Goal: Transaction & Acquisition: Obtain resource

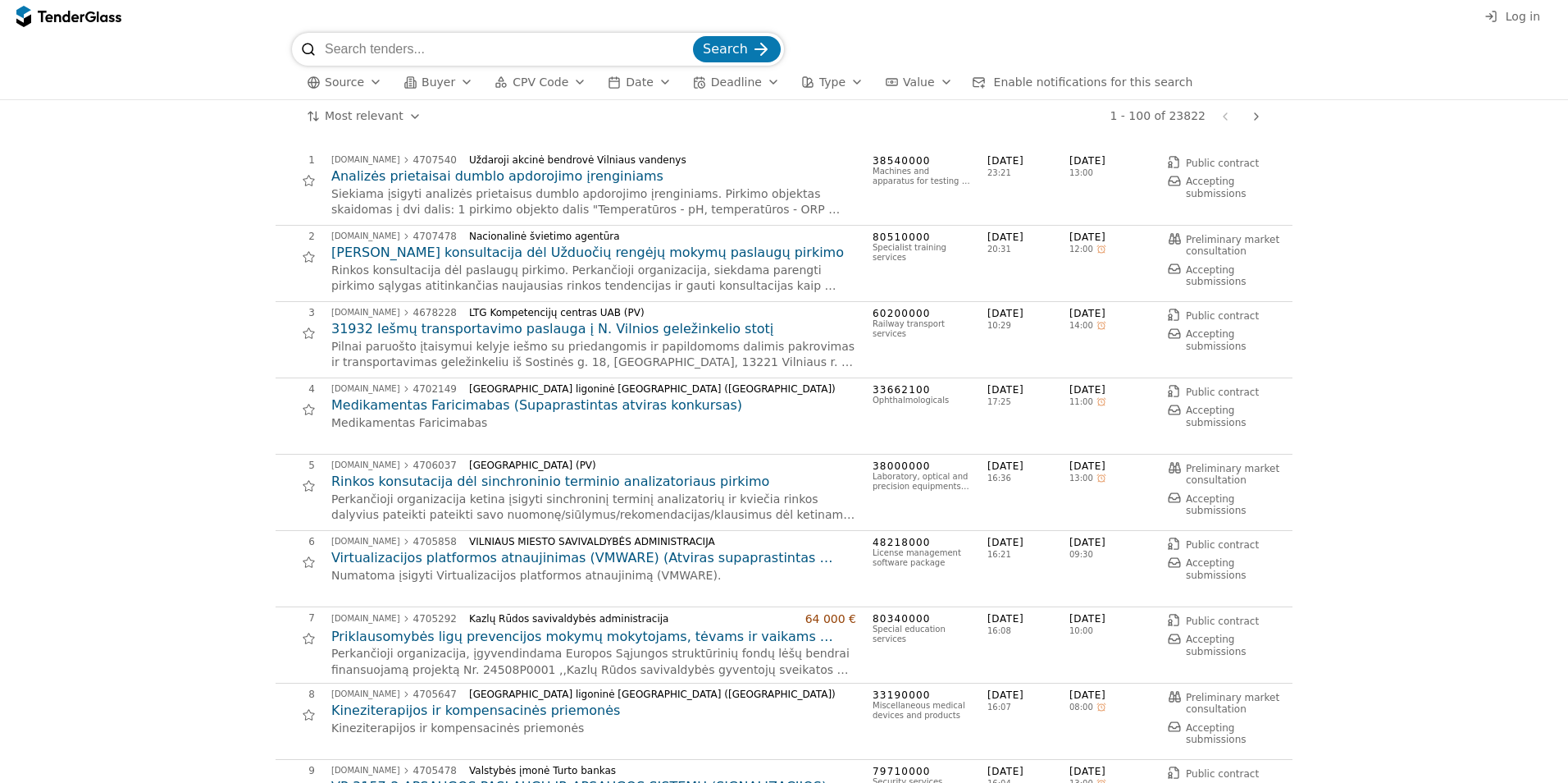
click at [370, 76] on div "button" at bounding box center [375, 82] width 46 height 42
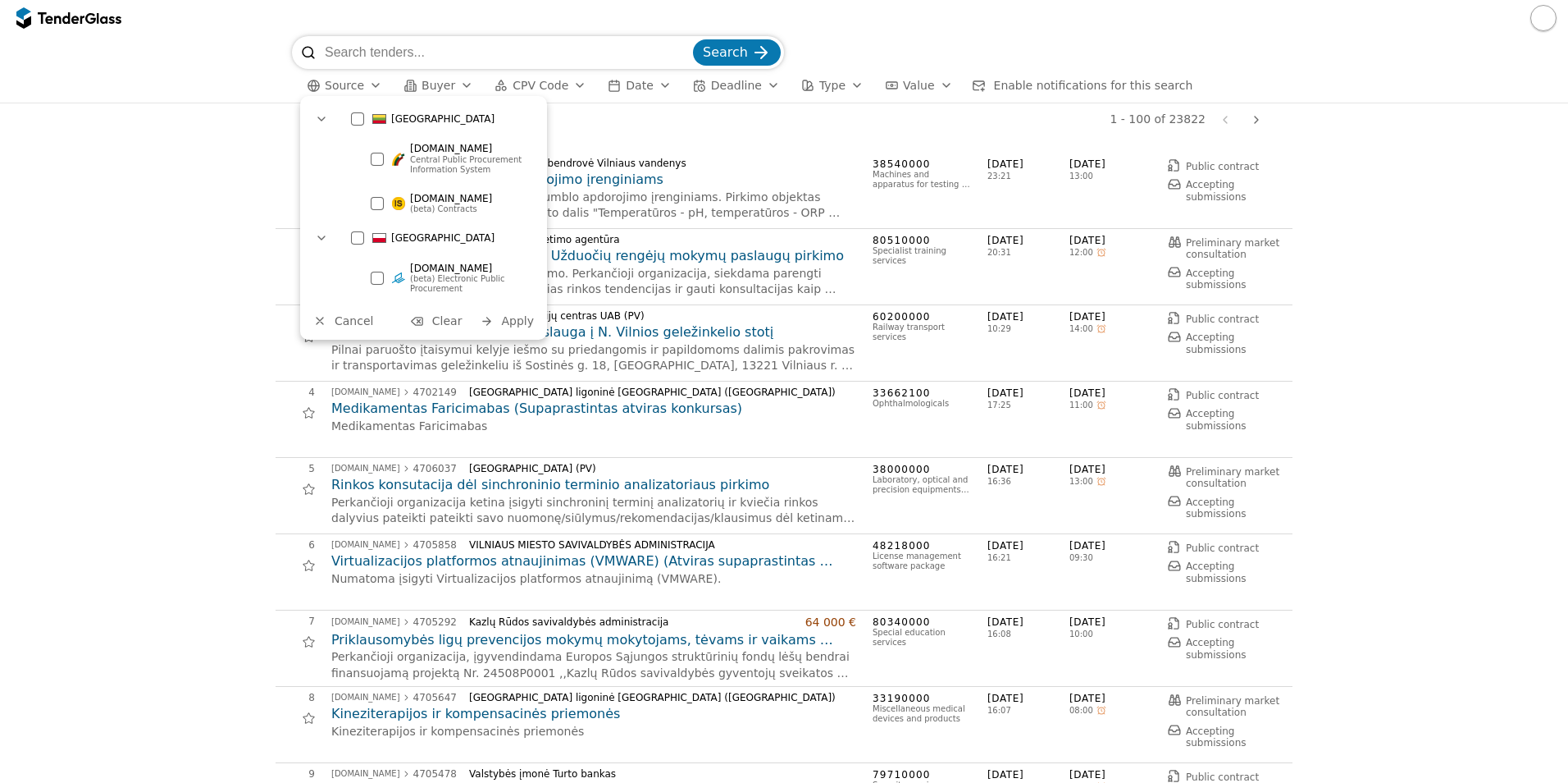
click at [370, 83] on div "button" at bounding box center [375, 85] width 46 height 42
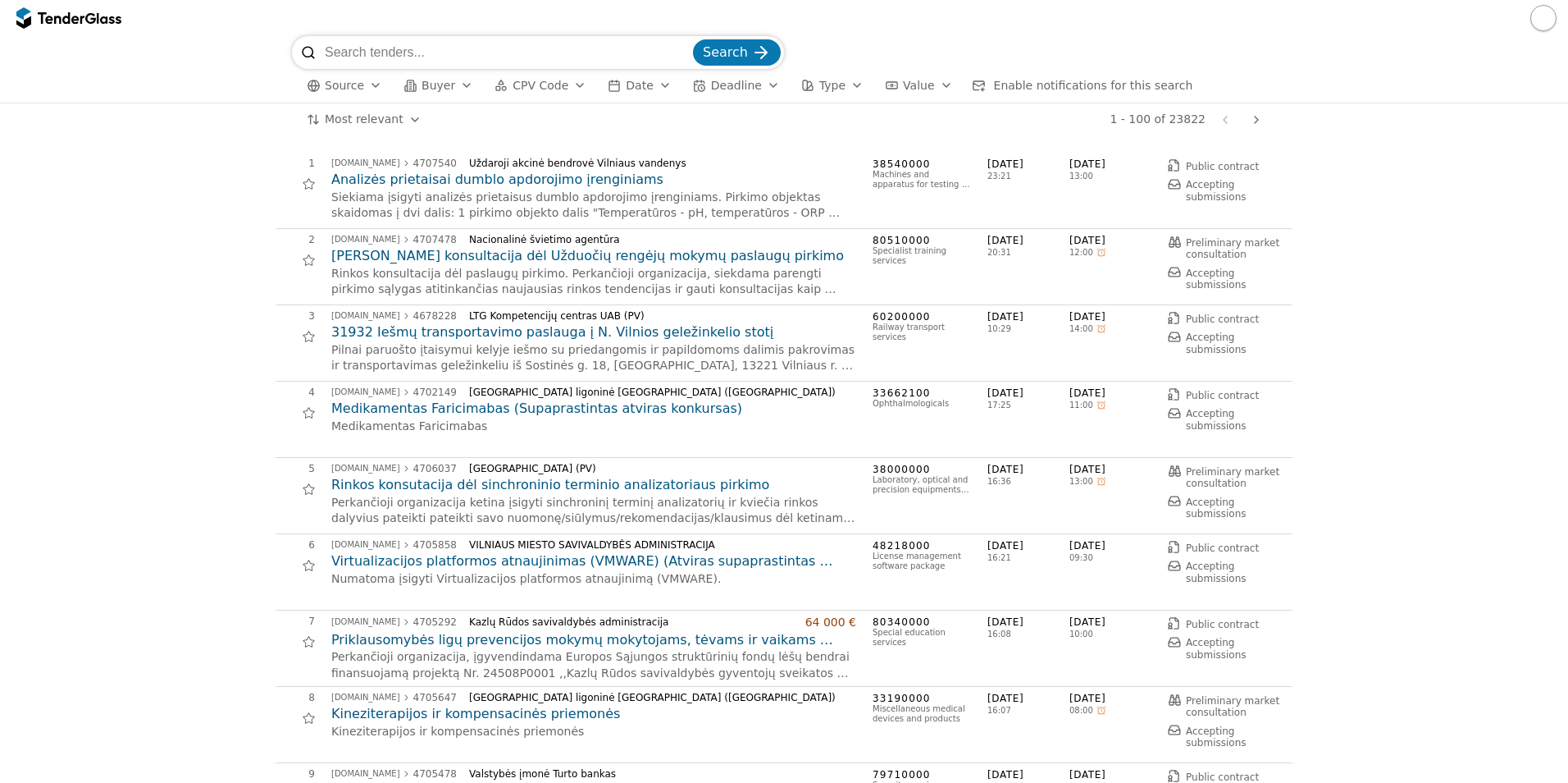
click at [465, 86] on button "Buyer" at bounding box center [438, 85] width 83 height 20
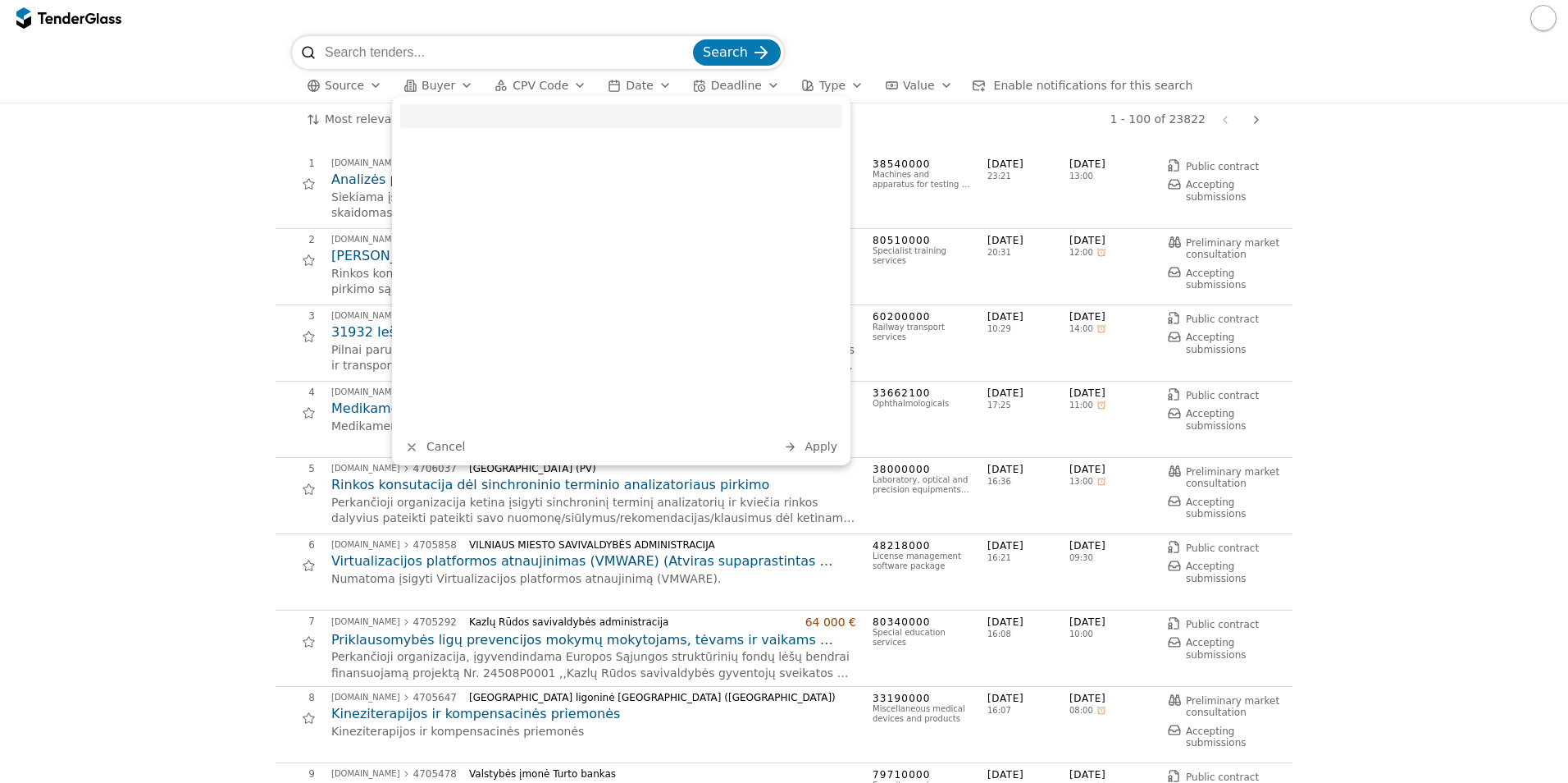
click at [457, 86] on div "button" at bounding box center [467, 85] width 46 height 42
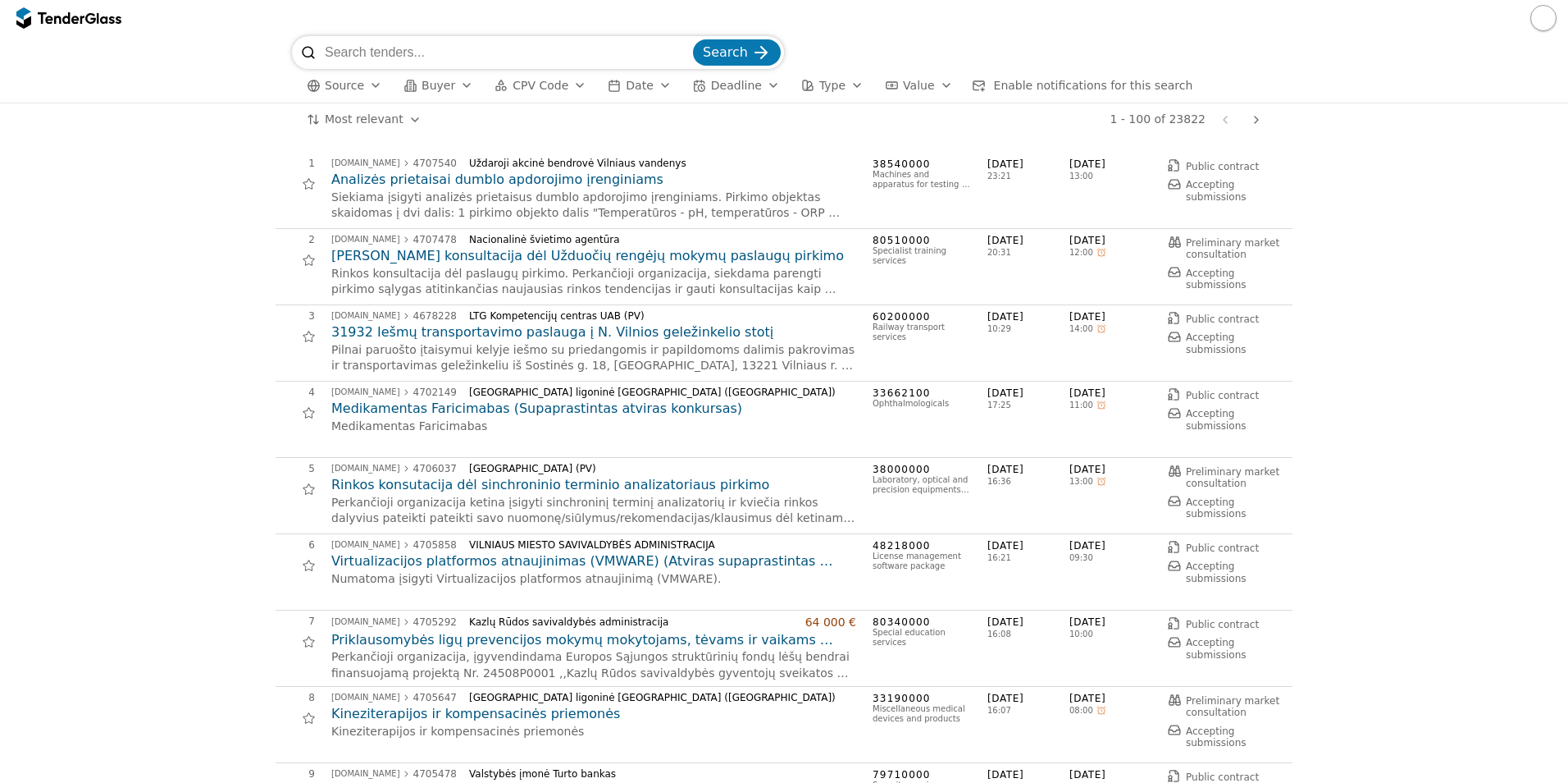
click at [457, 86] on div "button" at bounding box center [467, 85] width 46 height 42
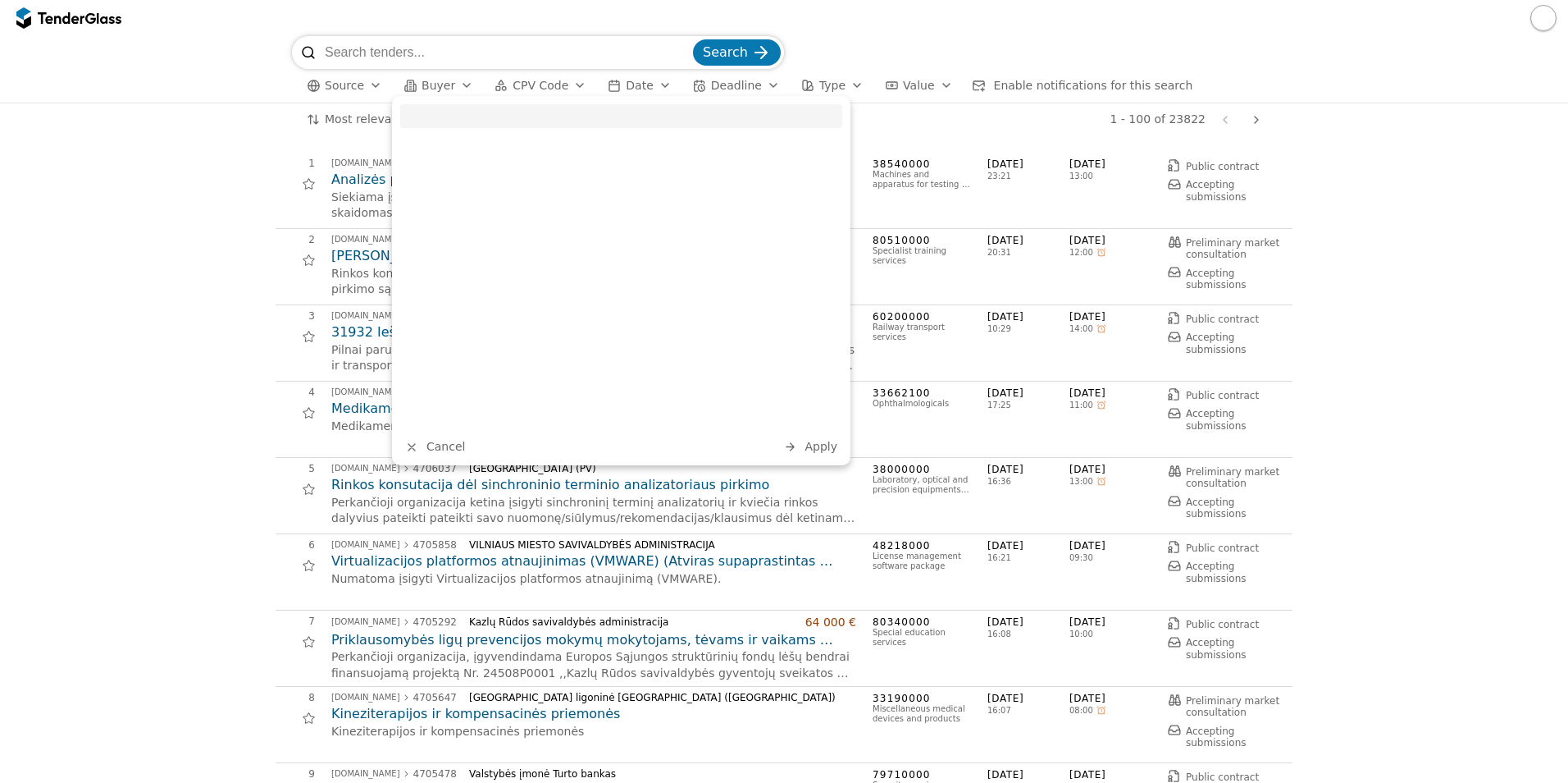
click at [448, 113] on input "search" at bounding box center [621, 116] width 442 height 24
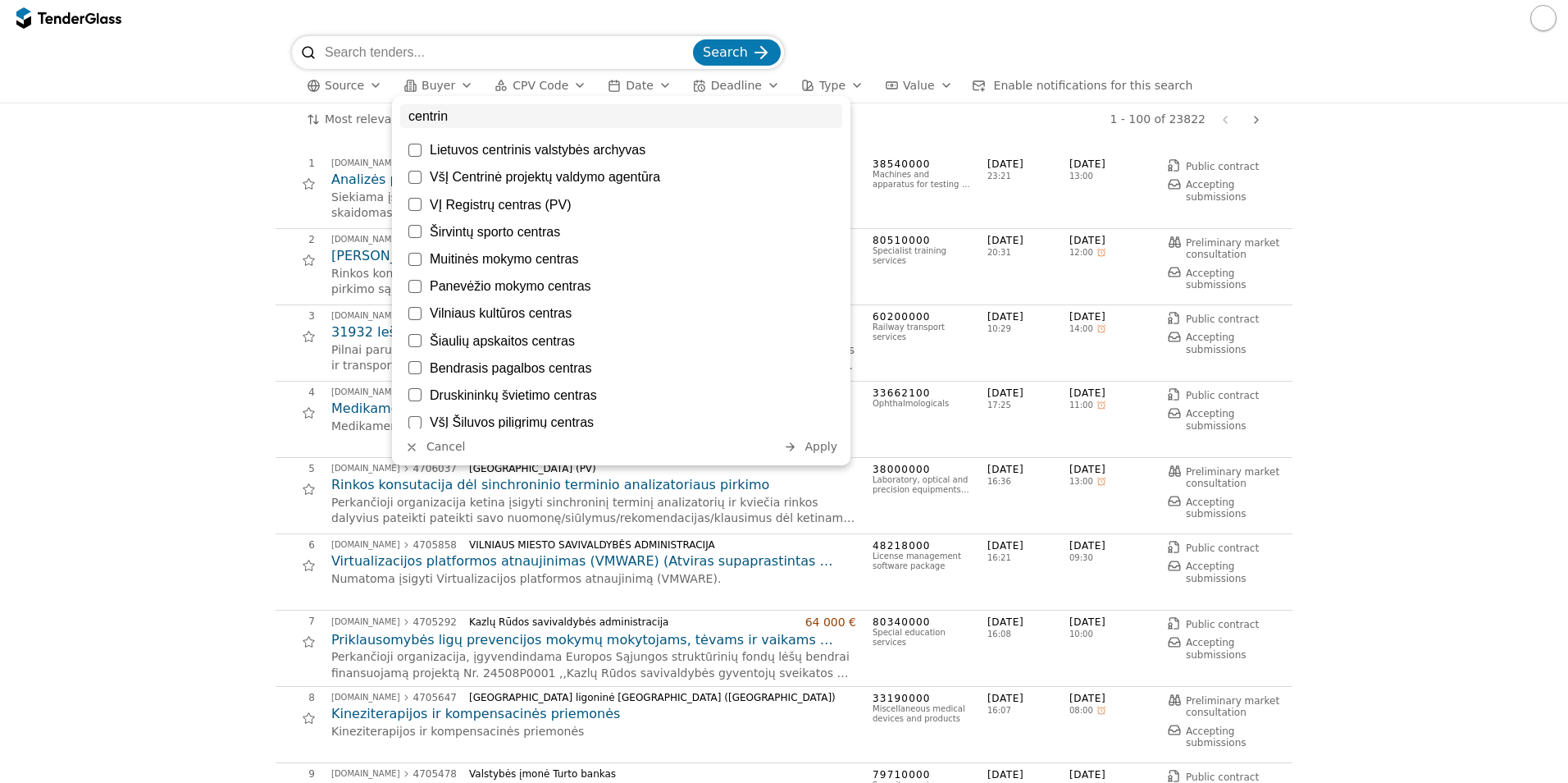
type input "centrin"
click at [467, 169] on div "VšĮ Centrinė projektų valdymo agentūra" at bounding box center [631, 176] width 404 height 15
click at [807, 41] on div "Search" at bounding box center [784, 52] width 984 height 33
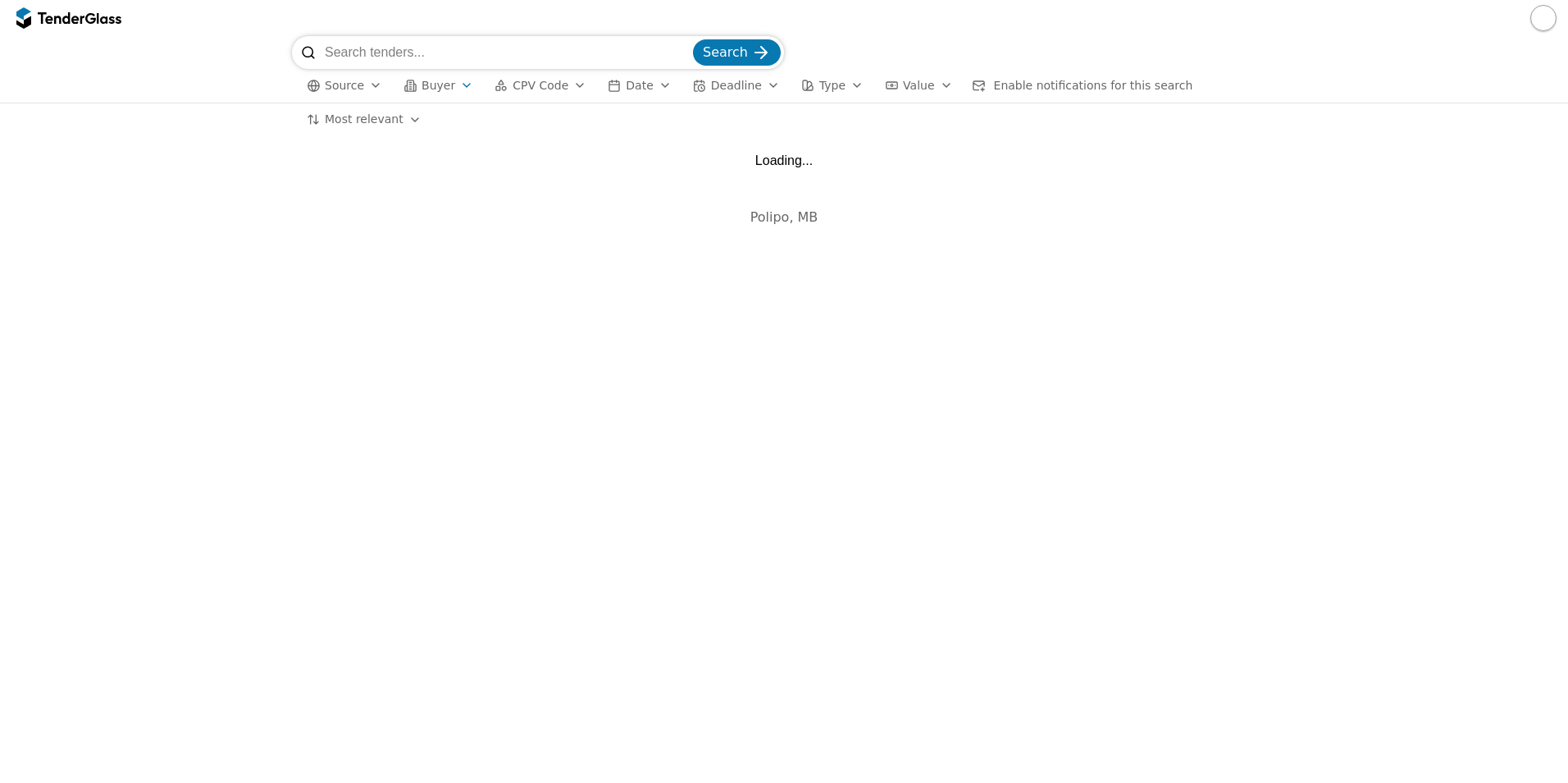
click at [744, 48] on span "Search" at bounding box center [725, 52] width 45 height 15
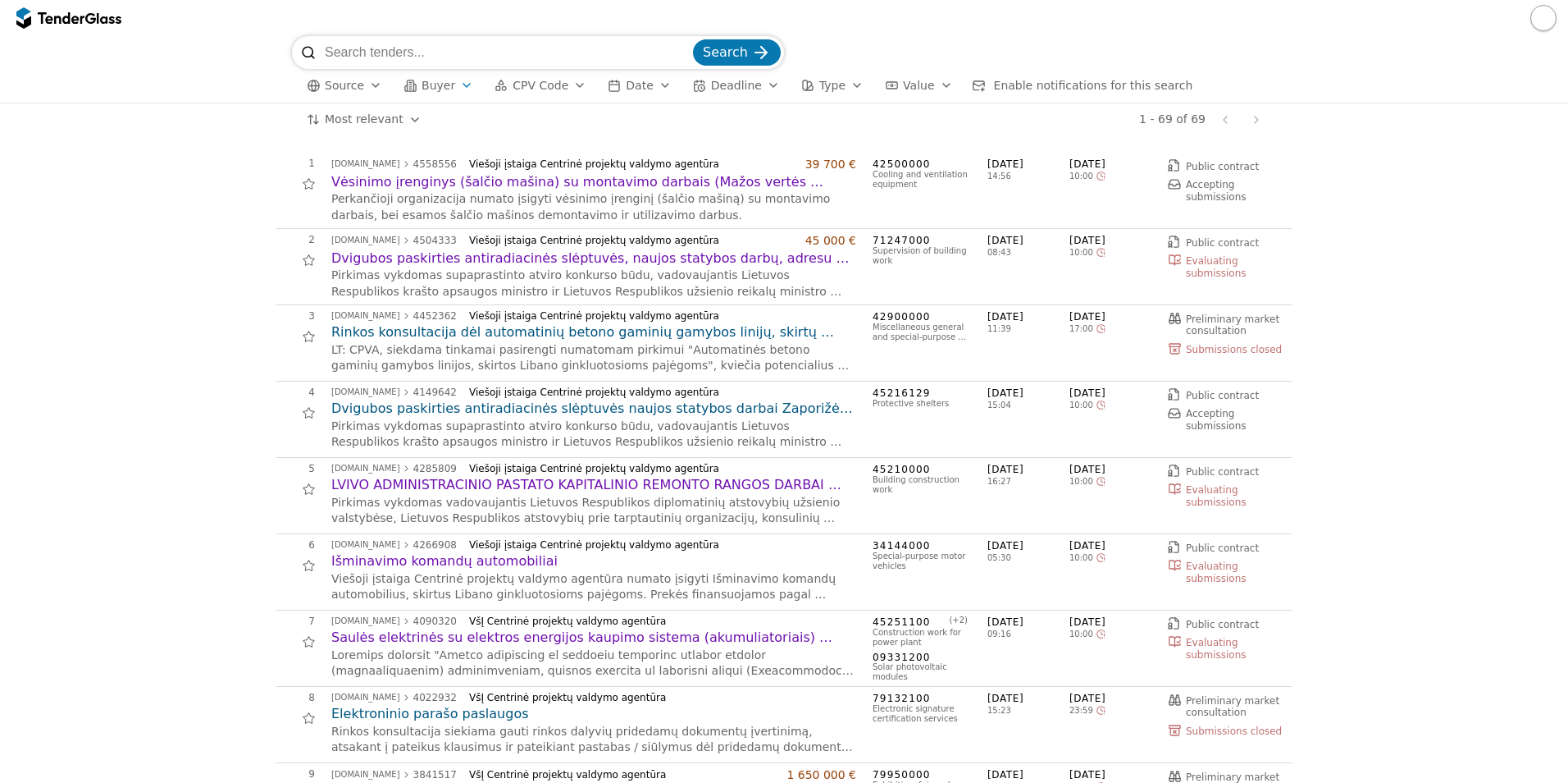
click at [459, 81] on div "button" at bounding box center [467, 85] width 46 height 42
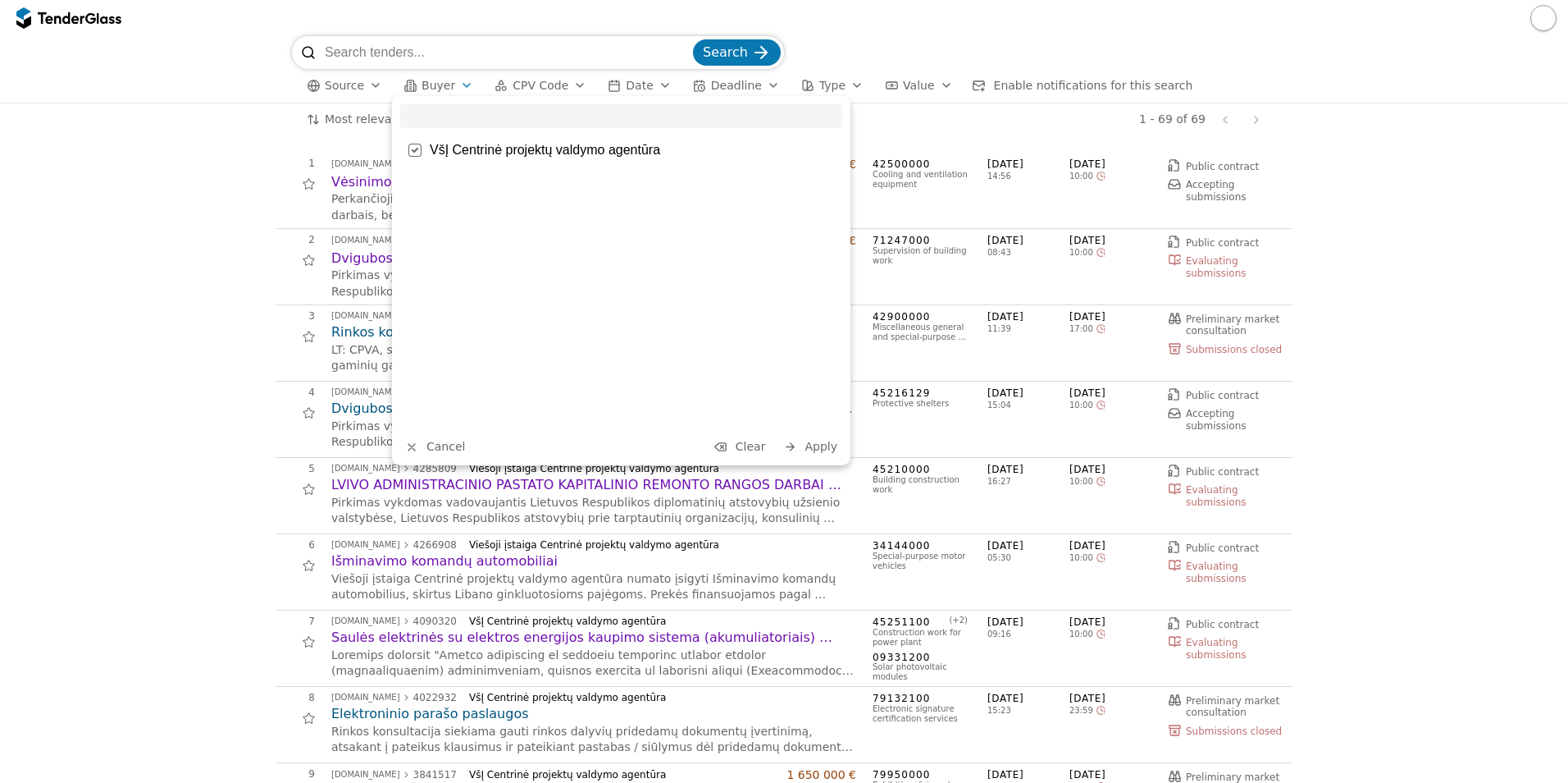
click at [412, 152] on div at bounding box center [415, 150] width 58 height 56
click at [441, 119] on input "search" at bounding box center [621, 116] width 442 height 24
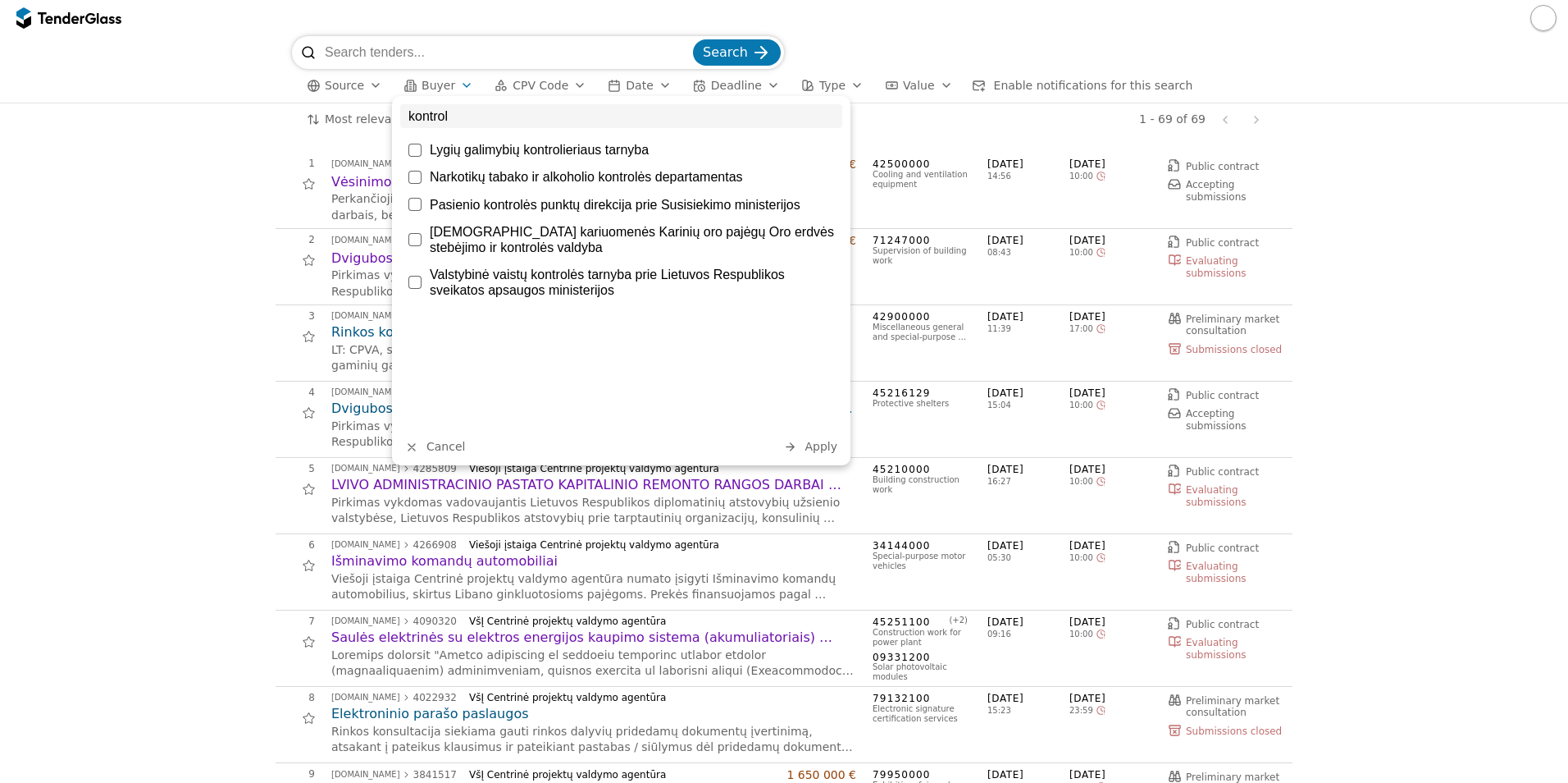
click at [500, 116] on input "kontrol" at bounding box center [621, 116] width 442 height 24
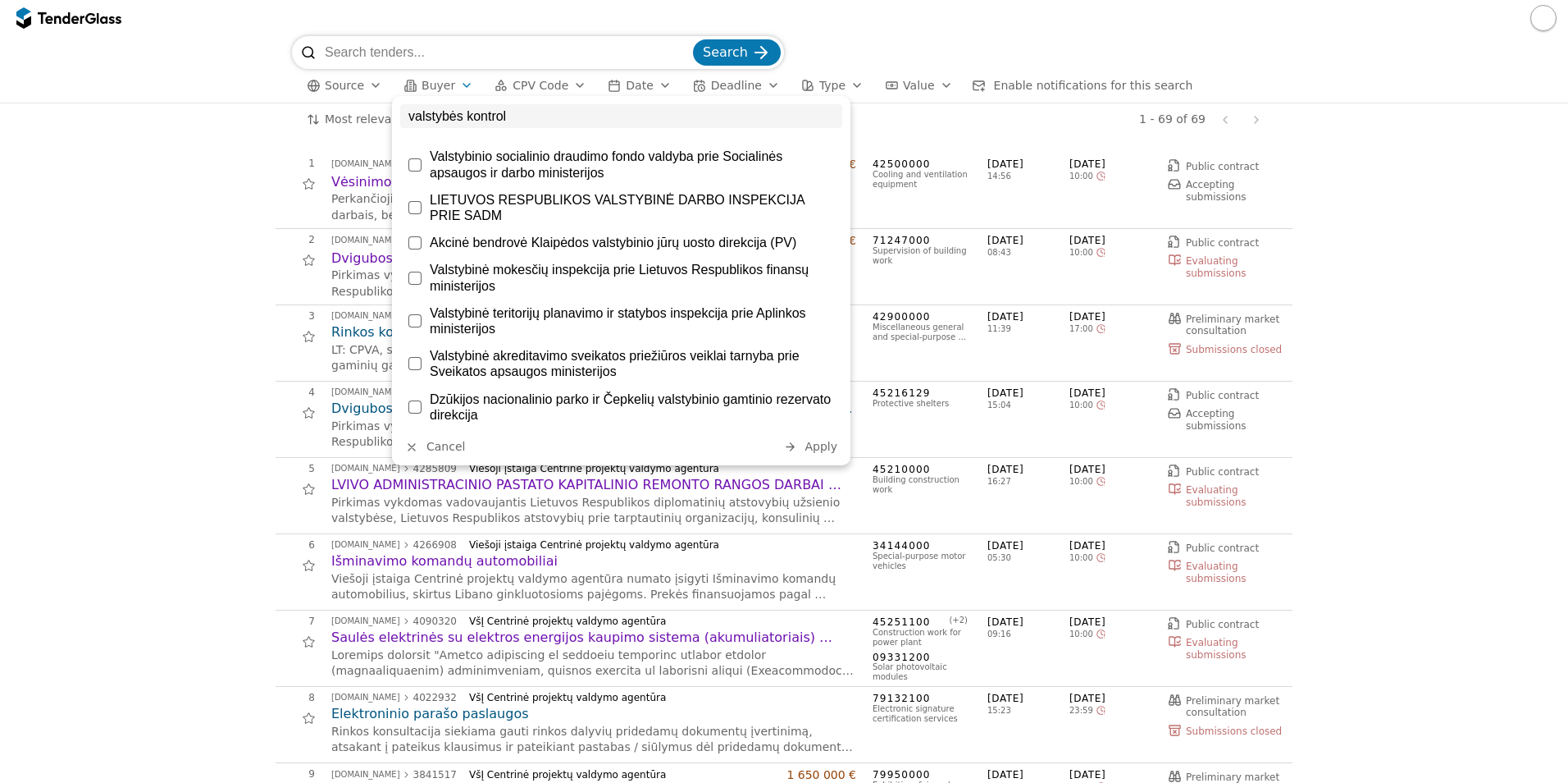
scroll to position [1149, 0]
drag, startPoint x: 523, startPoint y: 108, endPoint x: 373, endPoint y: 130, distance: 151.6
click at [373, 130] on body "Search Source Buyer CPV Code Date Deadline Type Value Enable notifications for …" at bounding box center [784, 391] width 1568 height 783
click at [444, 124] on input "valstybės kontrol" at bounding box center [621, 116] width 442 height 24
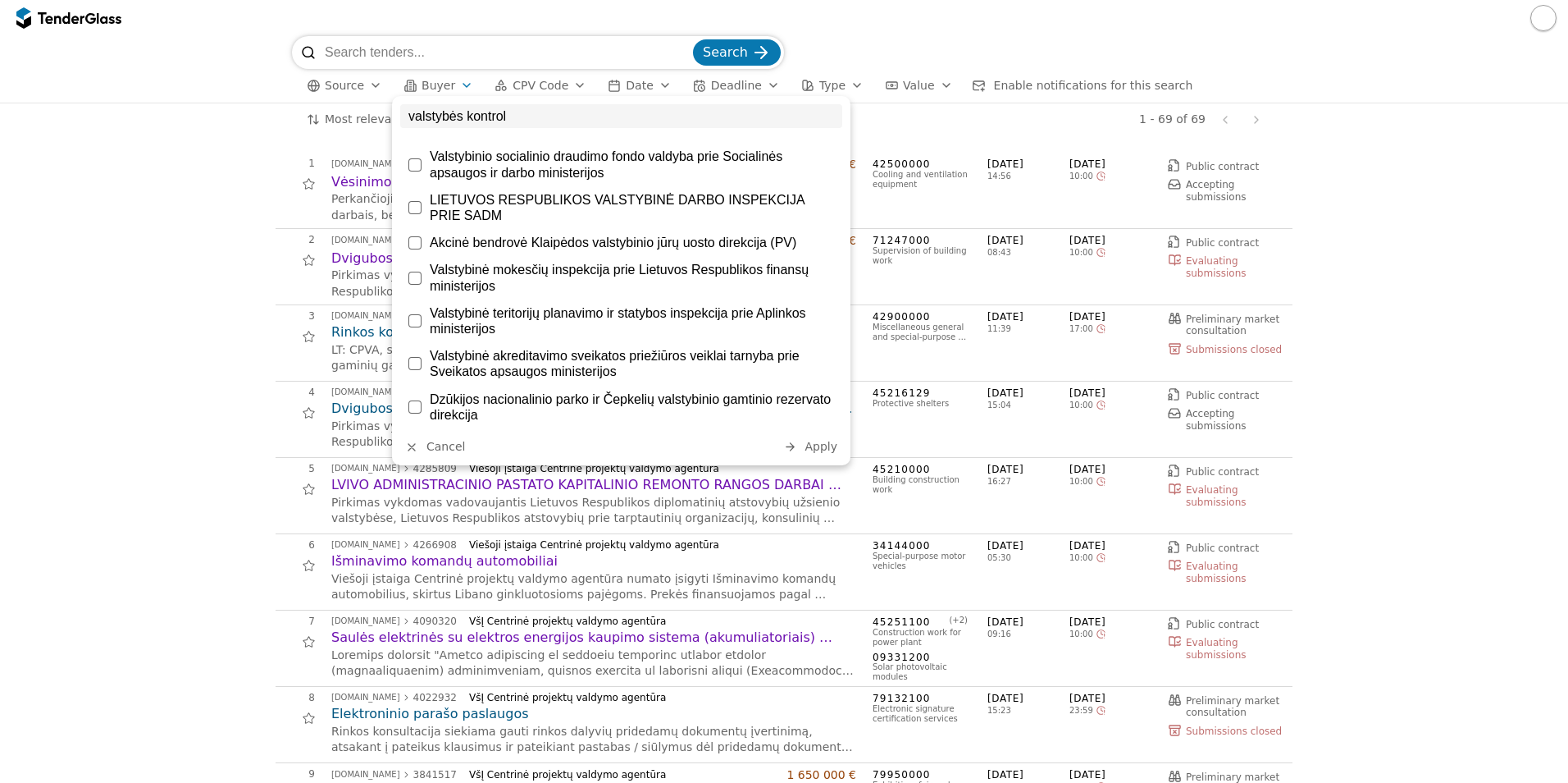
click at [444, 124] on input "valstybės kontrol" at bounding box center [621, 116] width 442 height 24
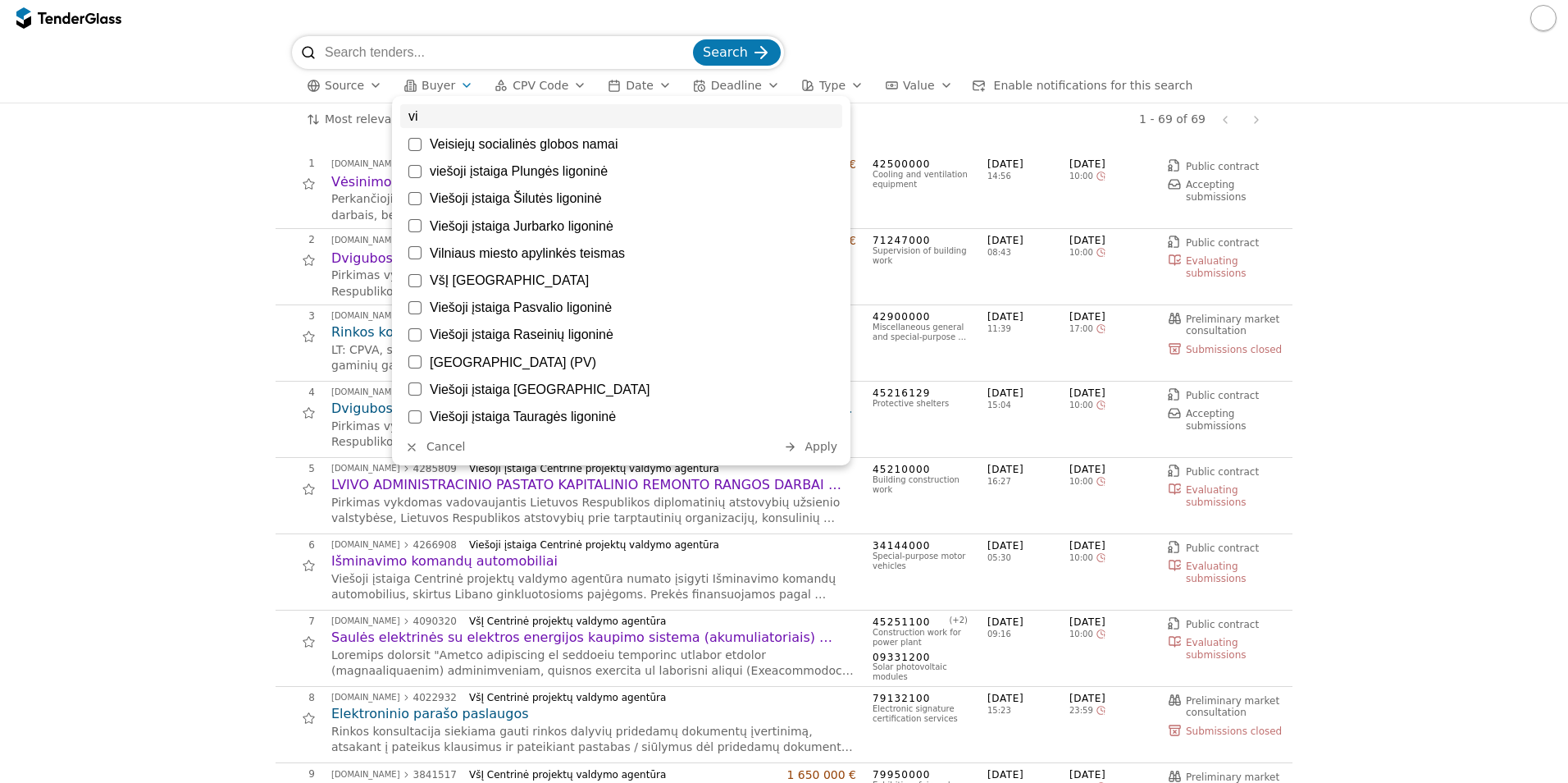
scroll to position [0, 0]
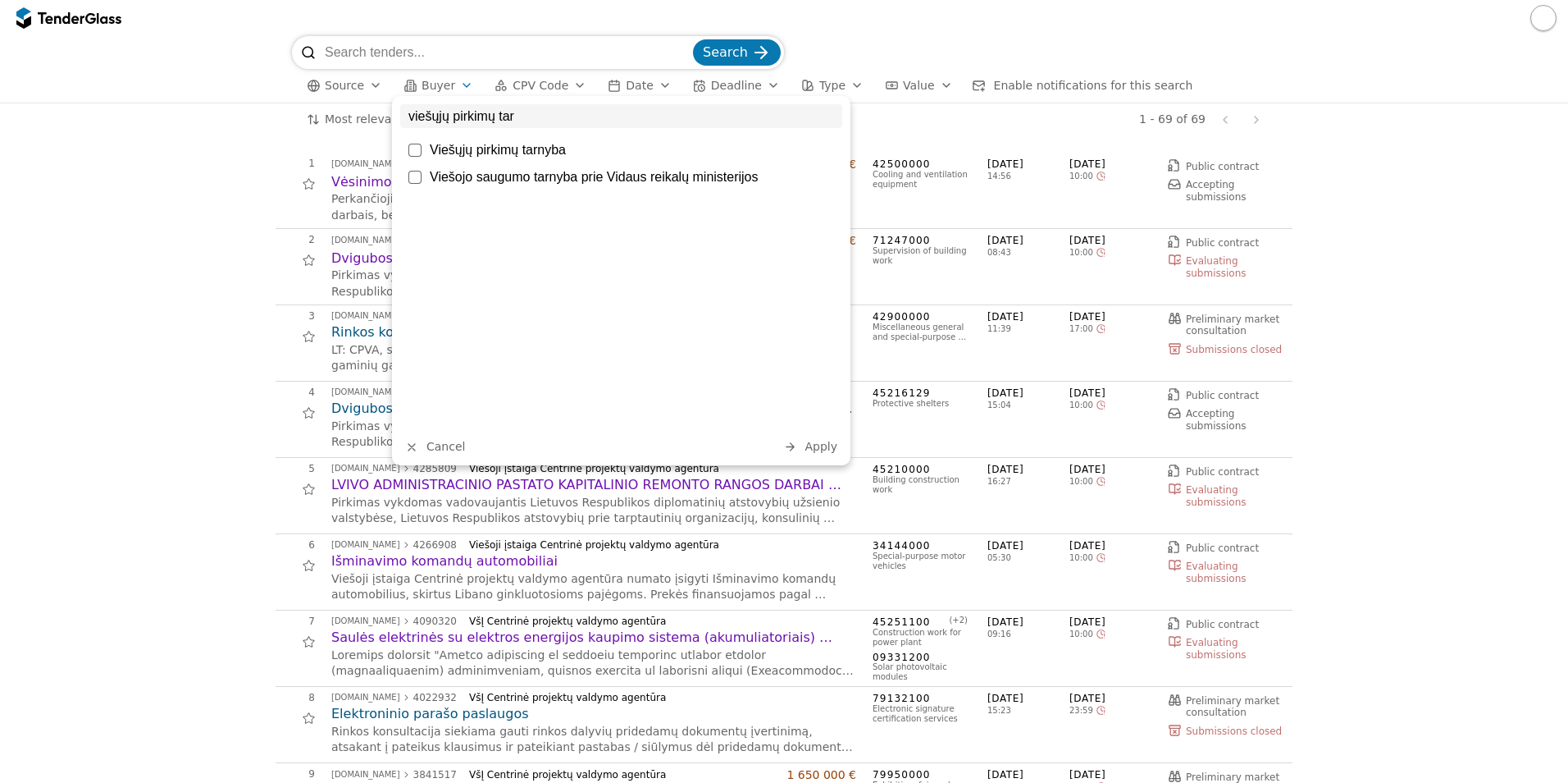
click at [417, 144] on div at bounding box center [415, 150] width 13 height 13
click at [512, 113] on input "viešųjų pirkimų tar" at bounding box center [621, 116] width 442 height 24
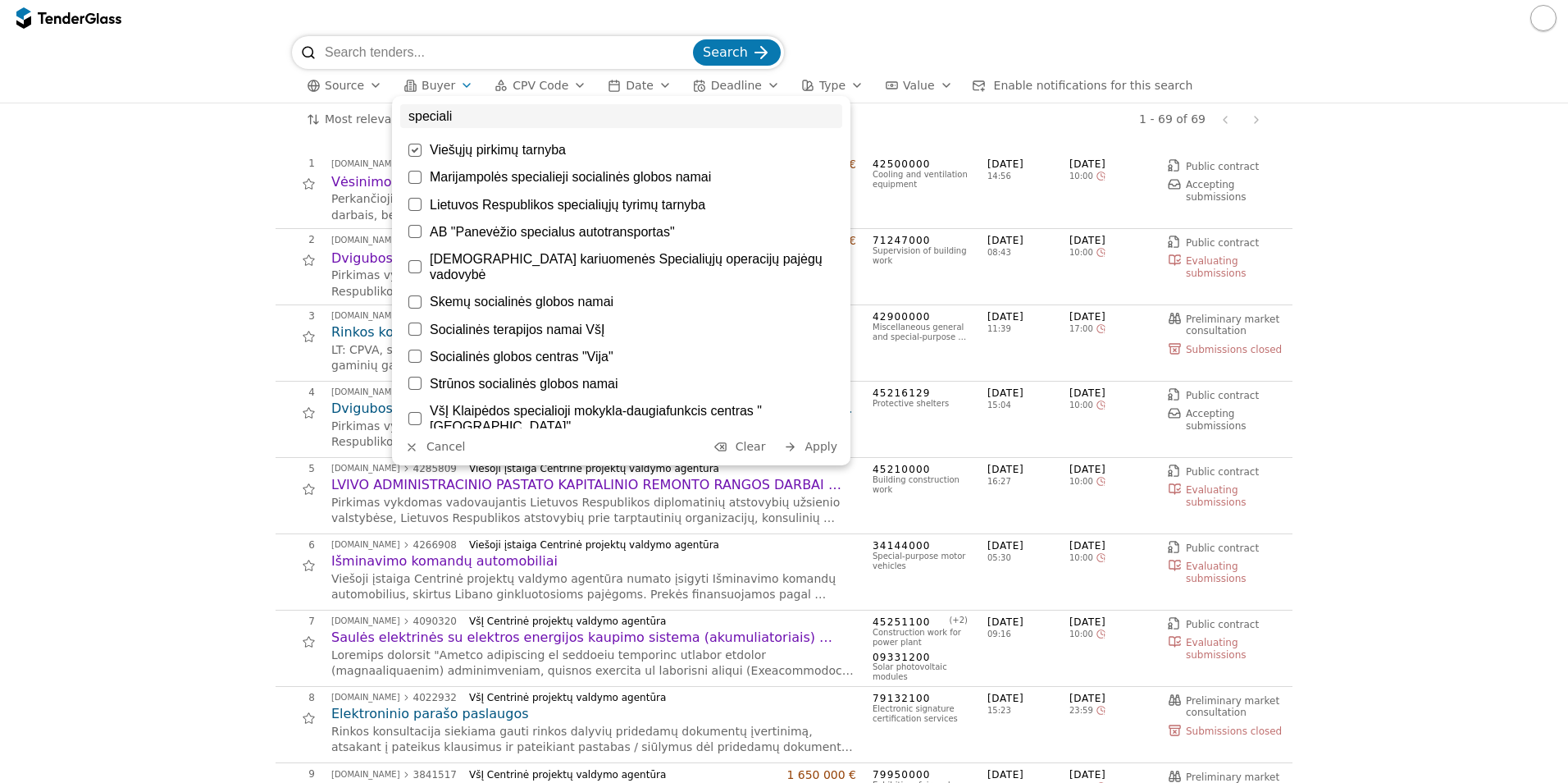
type input "specialių"
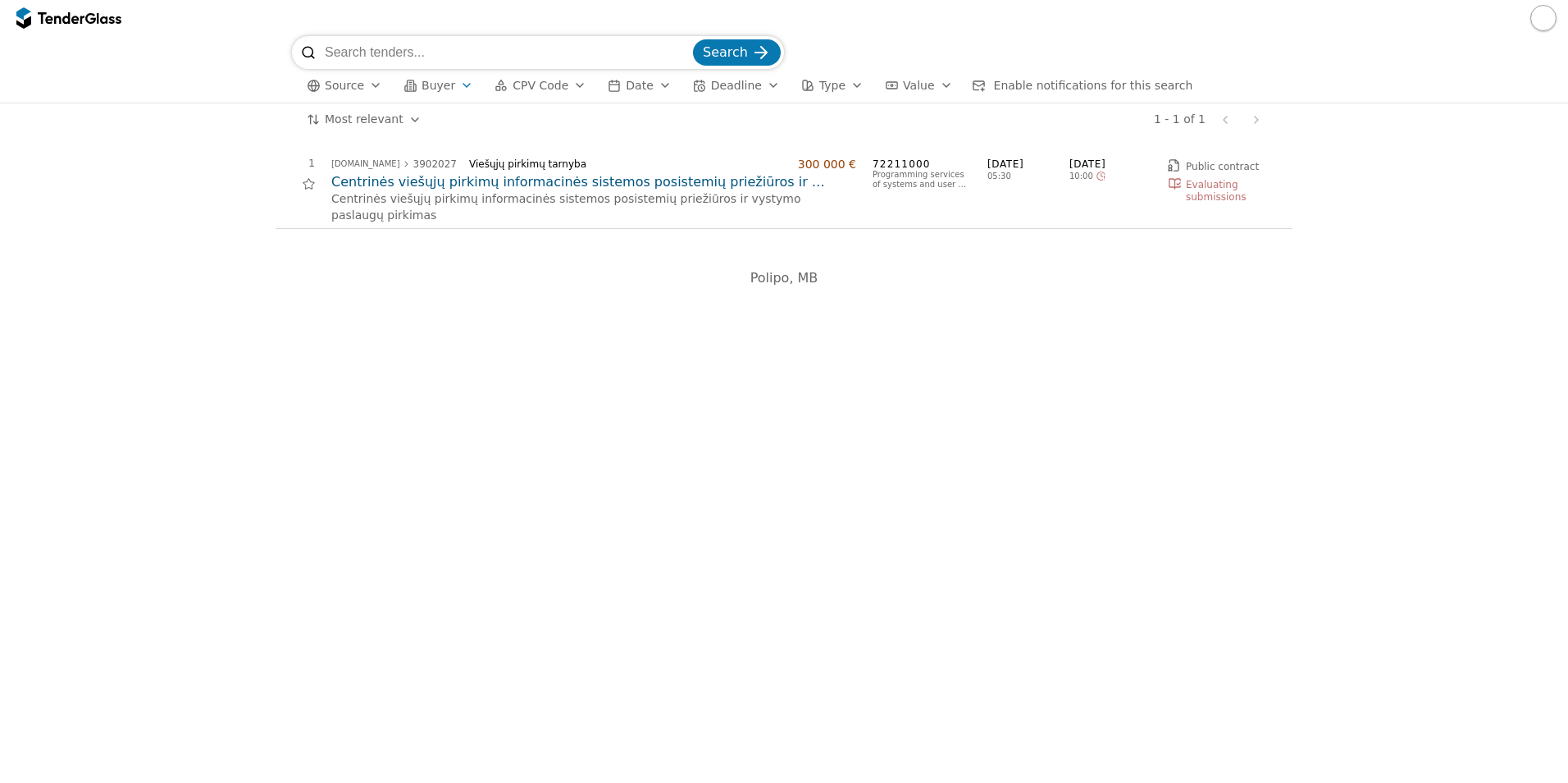
click at [472, 58] on input "search" at bounding box center [506, 52] width 365 height 33
click at [435, 86] on span "Buyer" at bounding box center [438, 86] width 34 height 13
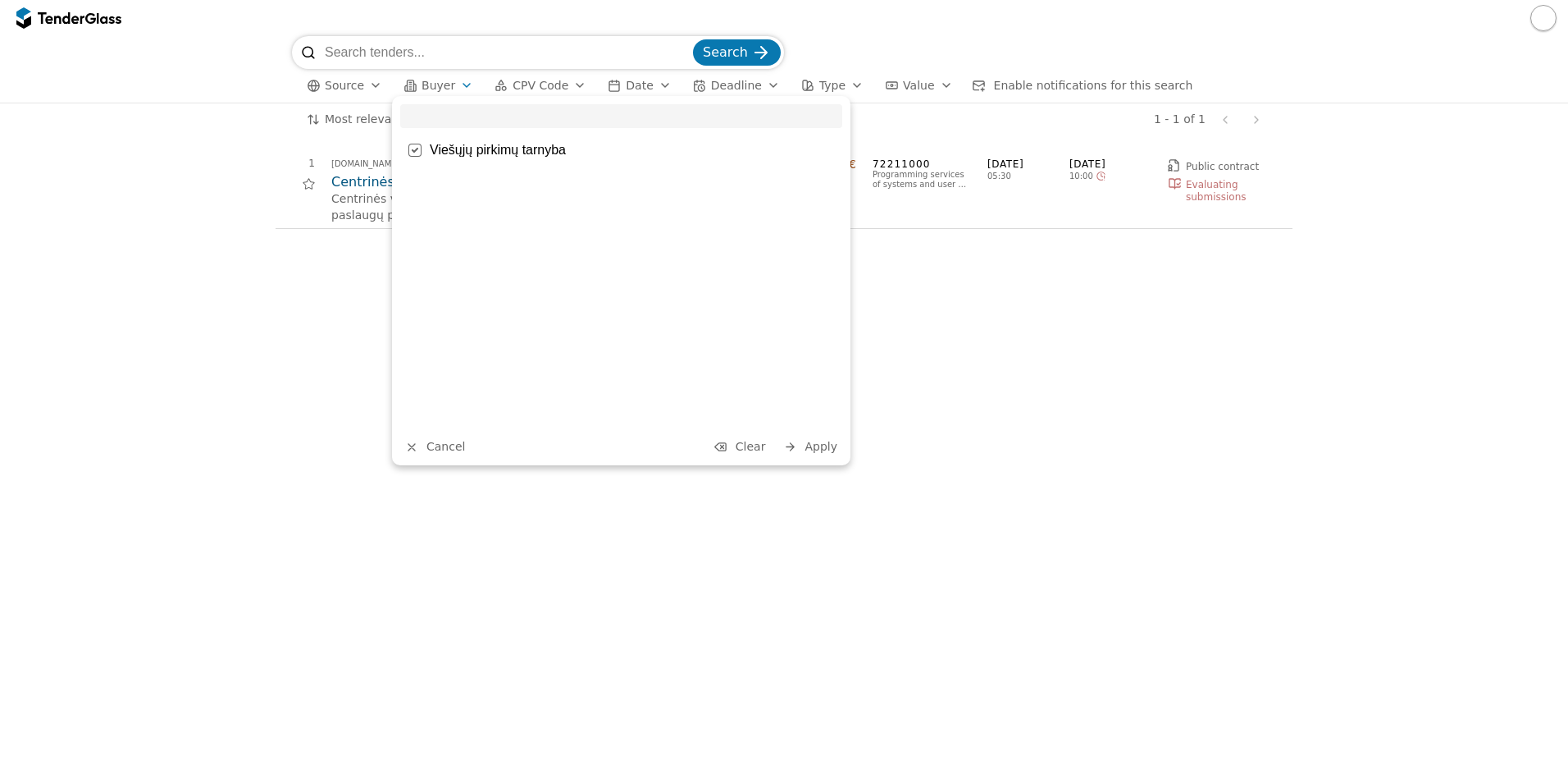
click at [477, 111] on input "search" at bounding box center [621, 116] width 442 height 24
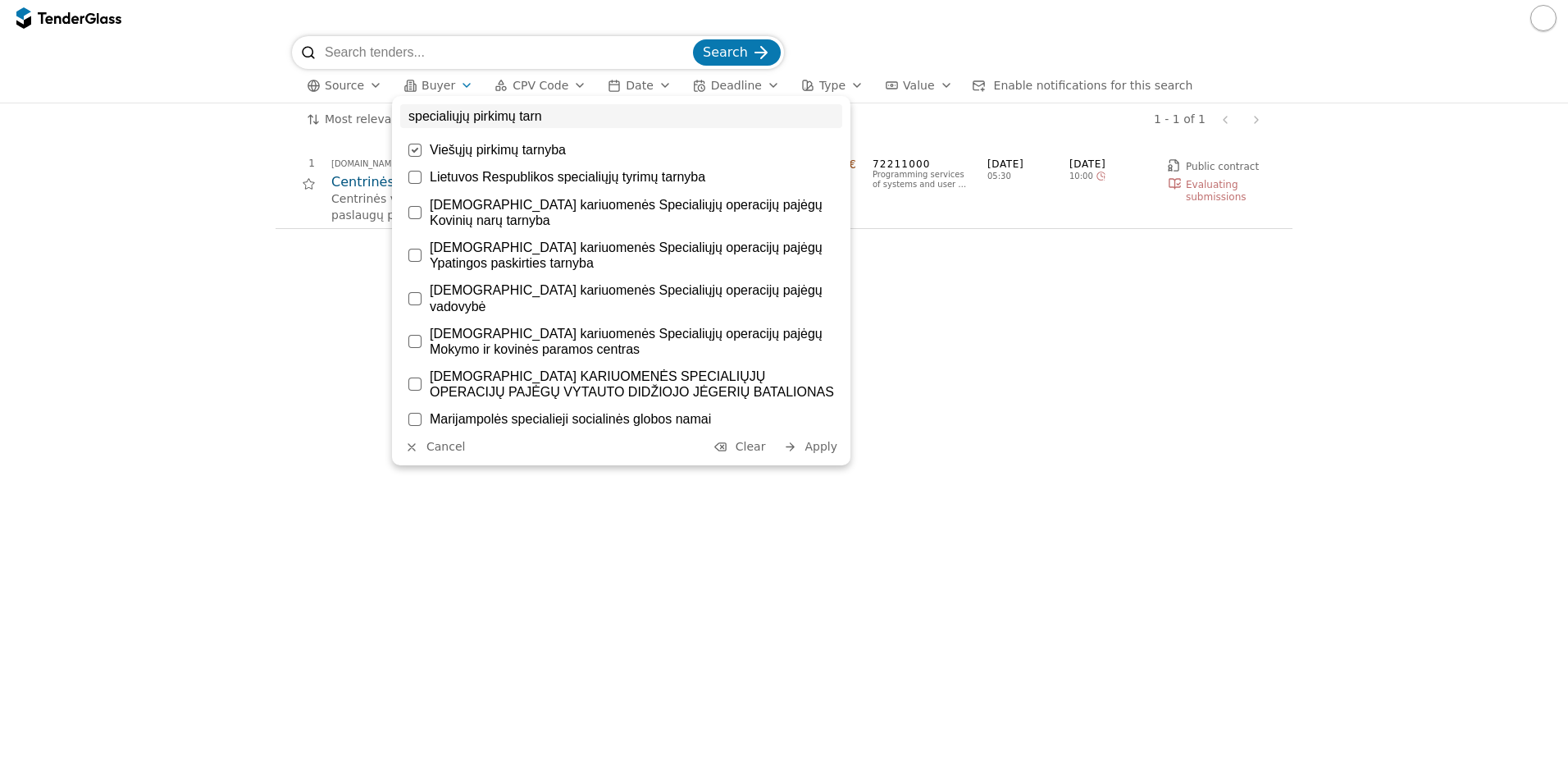
click at [413, 149] on div at bounding box center [415, 150] width 58 height 56
click at [565, 108] on input "specialiųjų pirkimų tarn" at bounding box center [621, 116] width 442 height 24
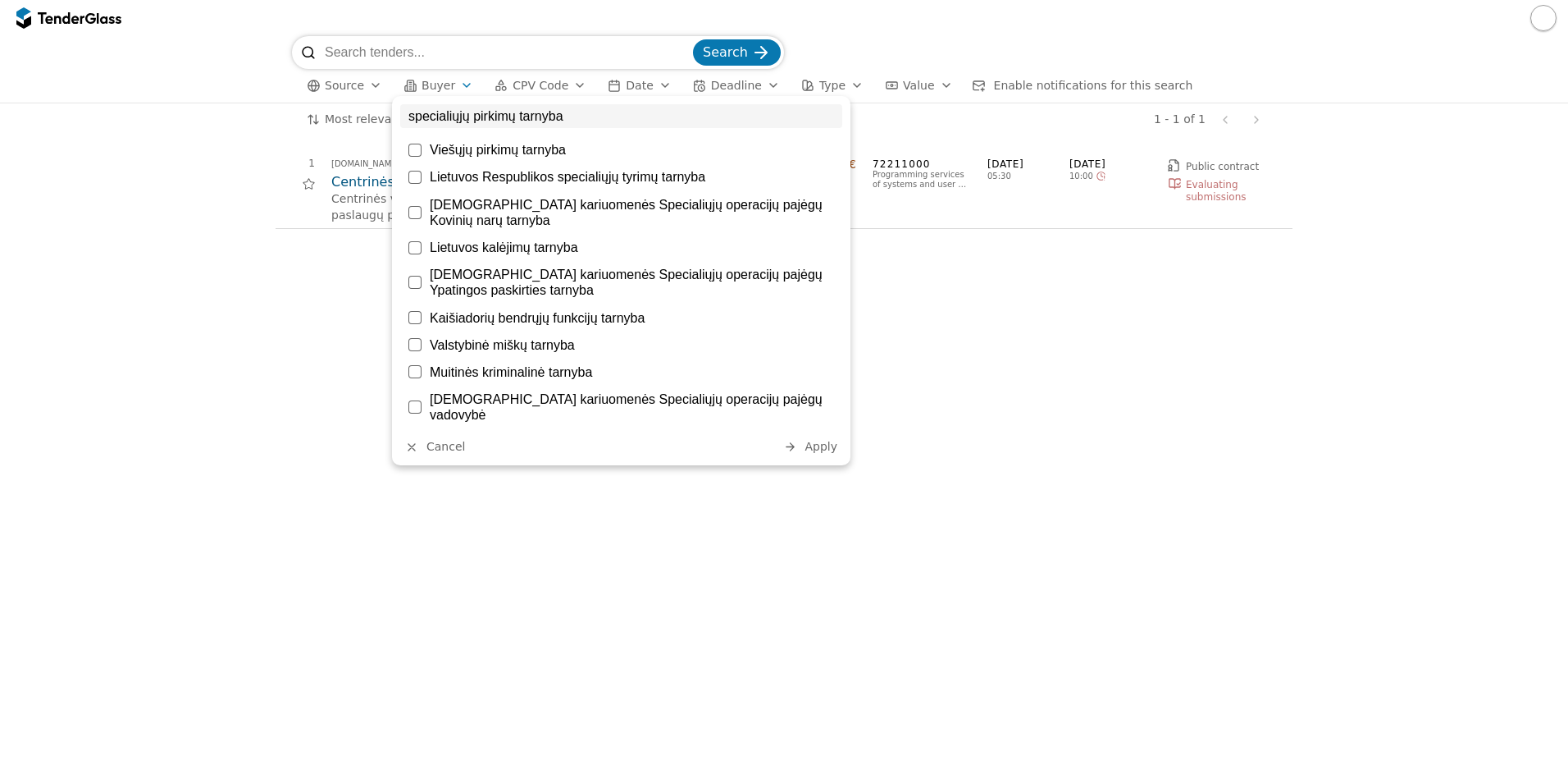
type input "specialiųjų pirkimų tarnyba"
click at [417, 174] on div at bounding box center [415, 177] width 13 height 13
click at [844, 56] on div "Search" at bounding box center [784, 52] width 984 height 33
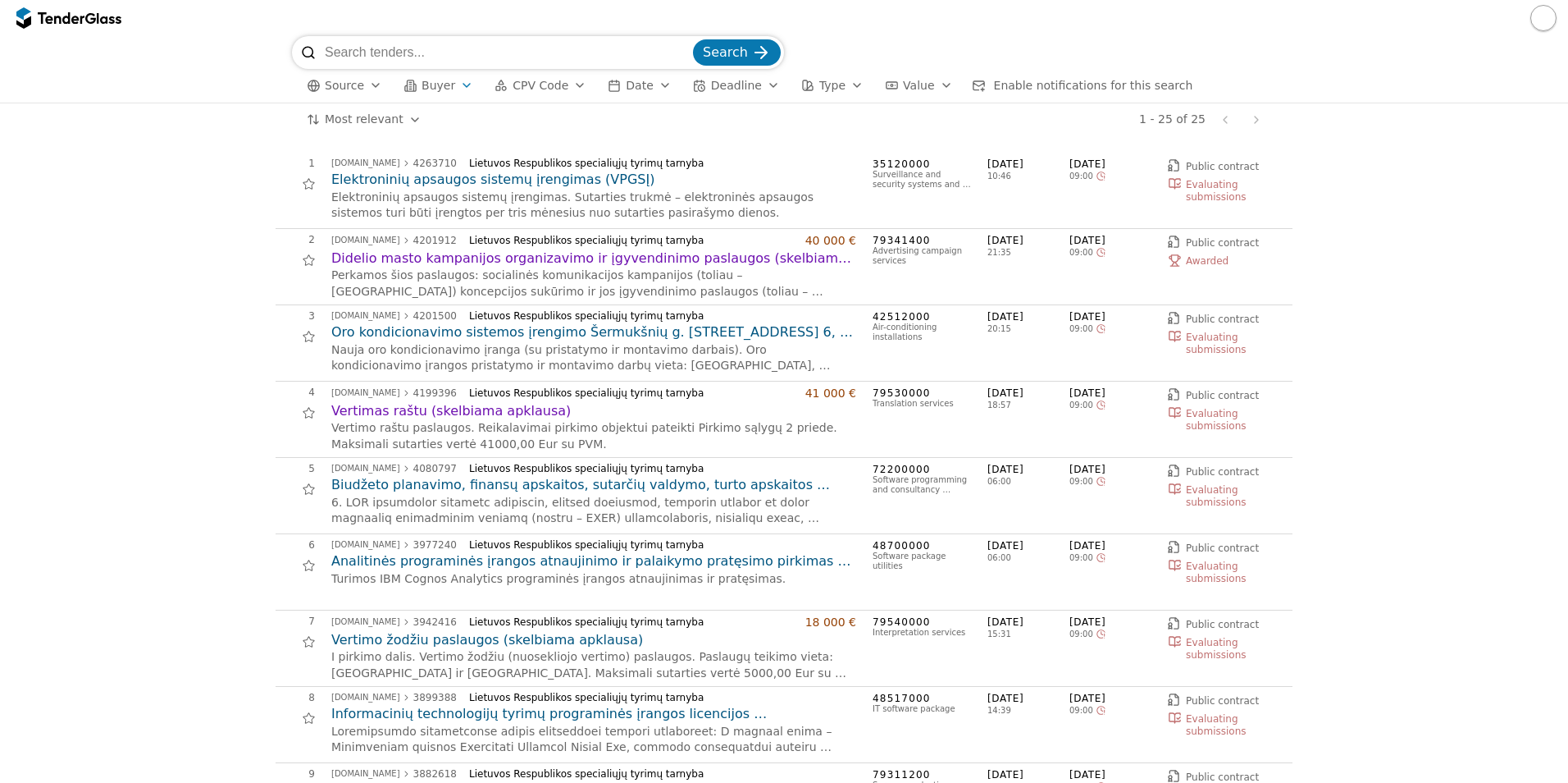
click at [428, 58] on input "search" at bounding box center [506, 52] width 365 height 33
click at [426, 91] on span "Buyer" at bounding box center [438, 86] width 34 height 13
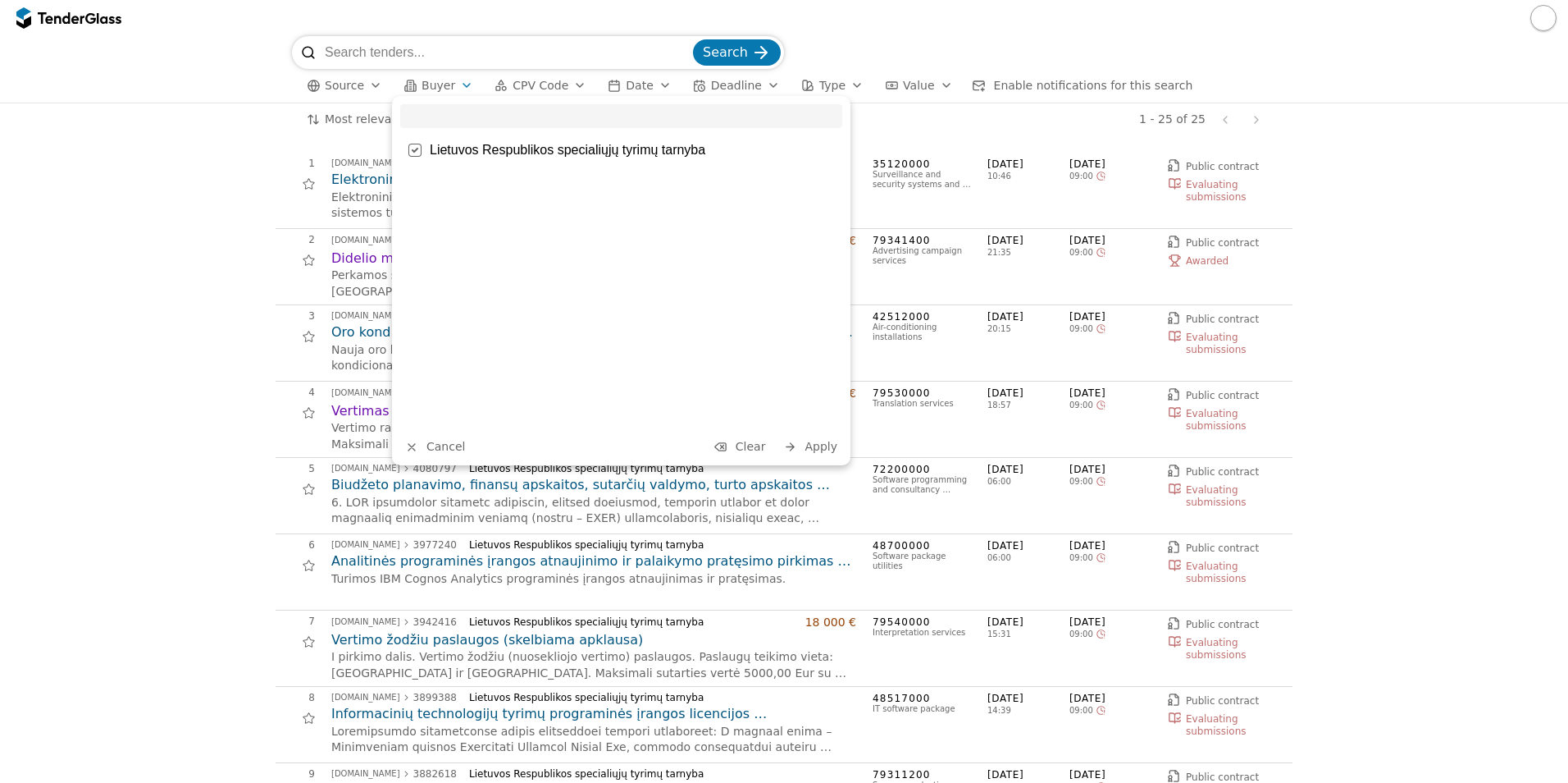
click at [417, 152] on div at bounding box center [415, 150] width 58 height 56
click at [430, 110] on input "search" at bounding box center [621, 116] width 442 height 24
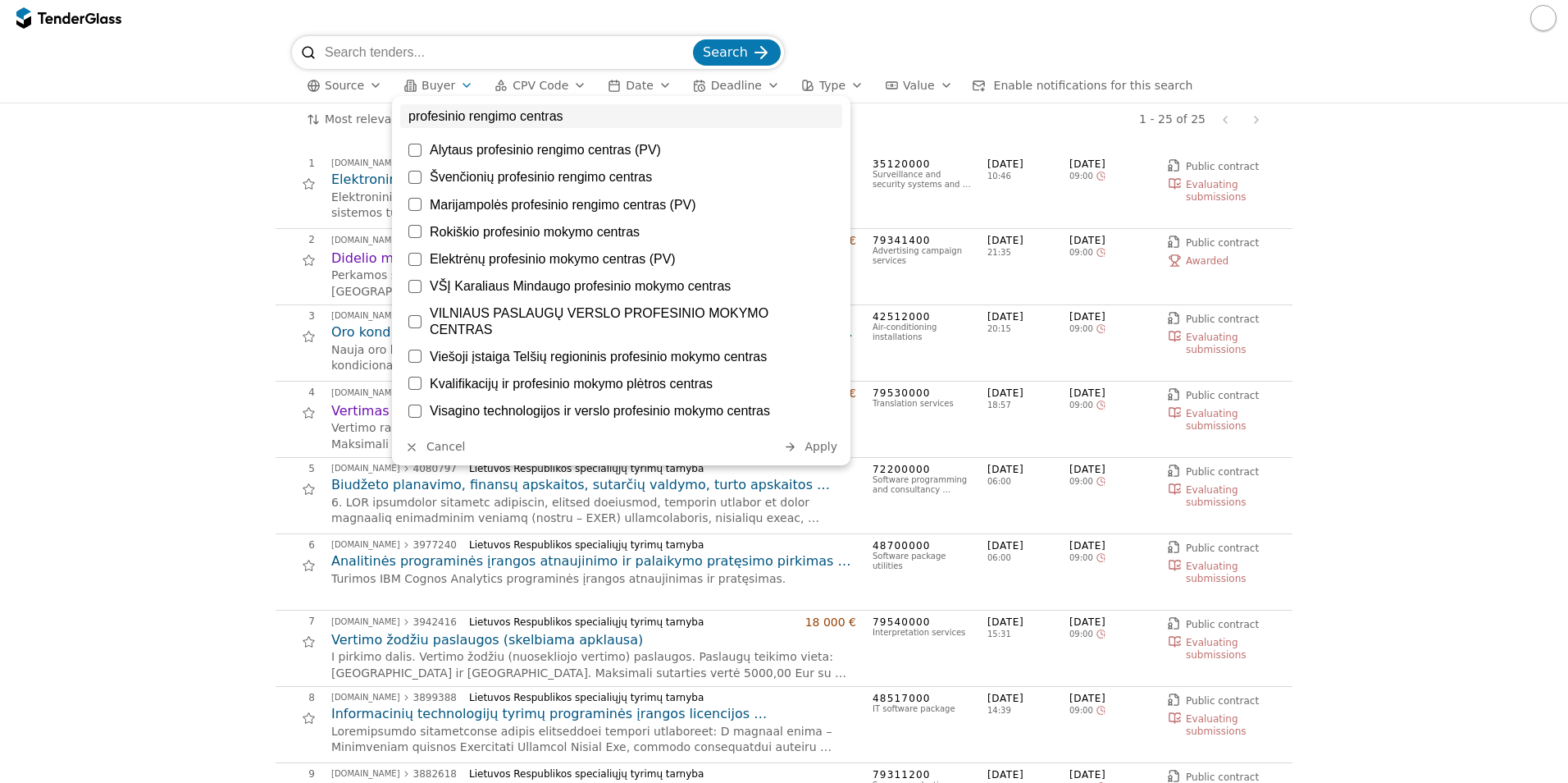
type input "profesinio rengimo centras"
click at [418, 152] on div at bounding box center [415, 150] width 13 height 13
click at [1320, 66] on div "Search Source Buyer CPV Code Date Deadline Type Value Enable notifications for …" at bounding box center [784, 68] width 1552 height 66
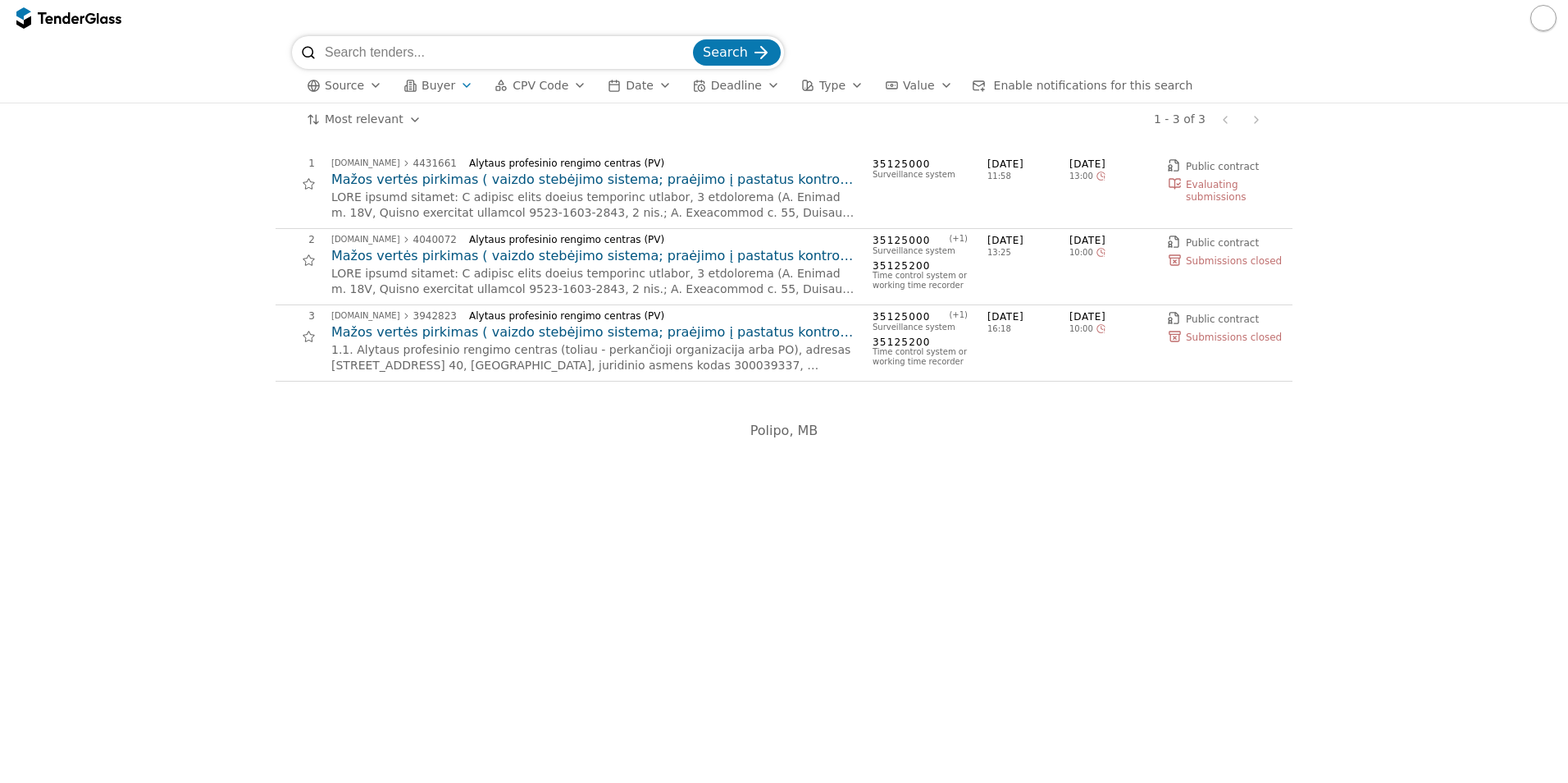
click at [463, 49] on input "search" at bounding box center [506, 52] width 365 height 33
click at [298, 58] on div at bounding box center [308, 52] width 33 height 33
click at [310, 50] on div at bounding box center [308, 52] width 51 height 51
click at [373, 52] on input "search" at bounding box center [506, 52] width 365 height 33
type input "profesinio rengimo centras"
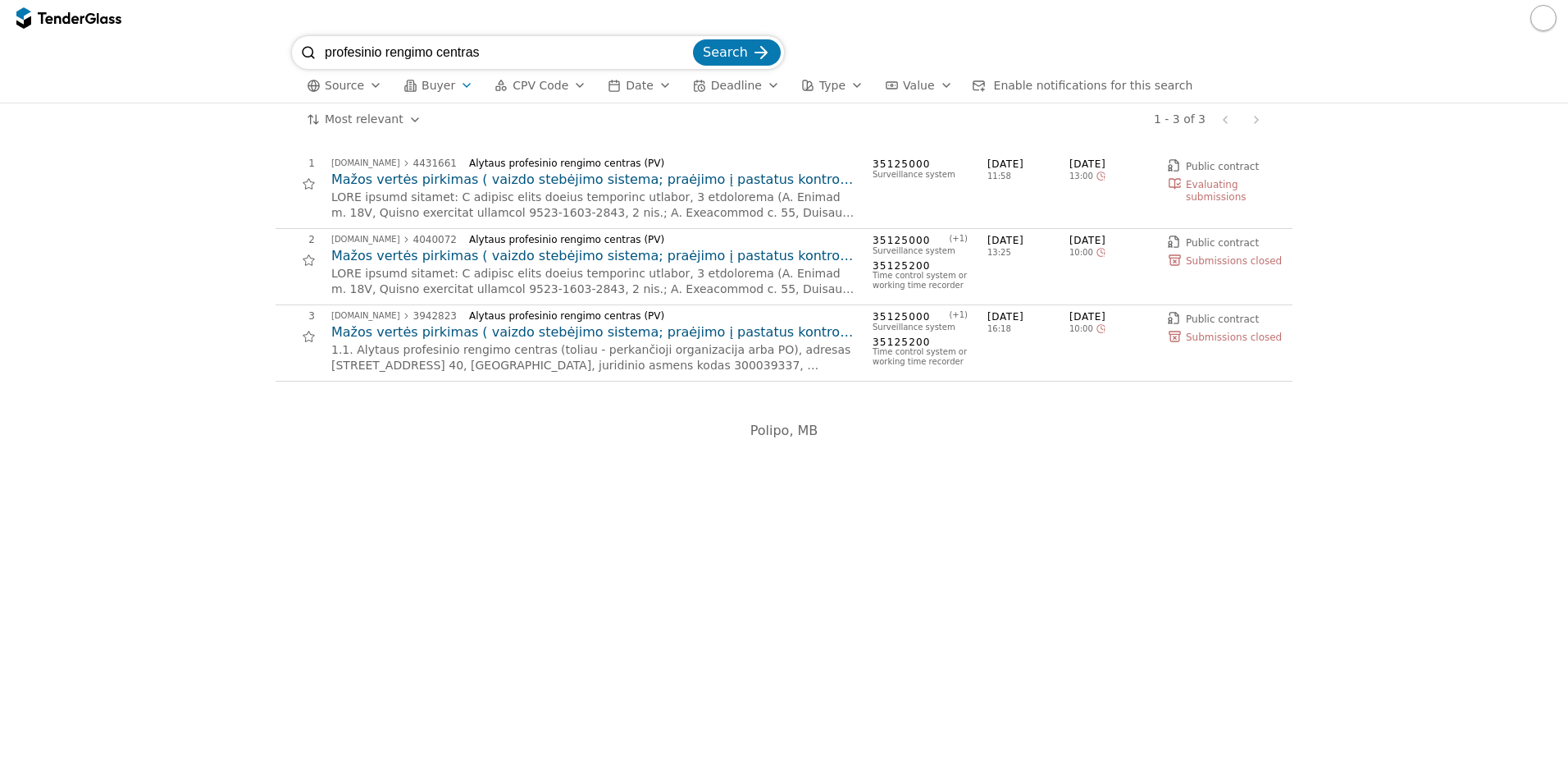
click at [422, 84] on span "Buyer" at bounding box center [438, 86] width 34 height 13
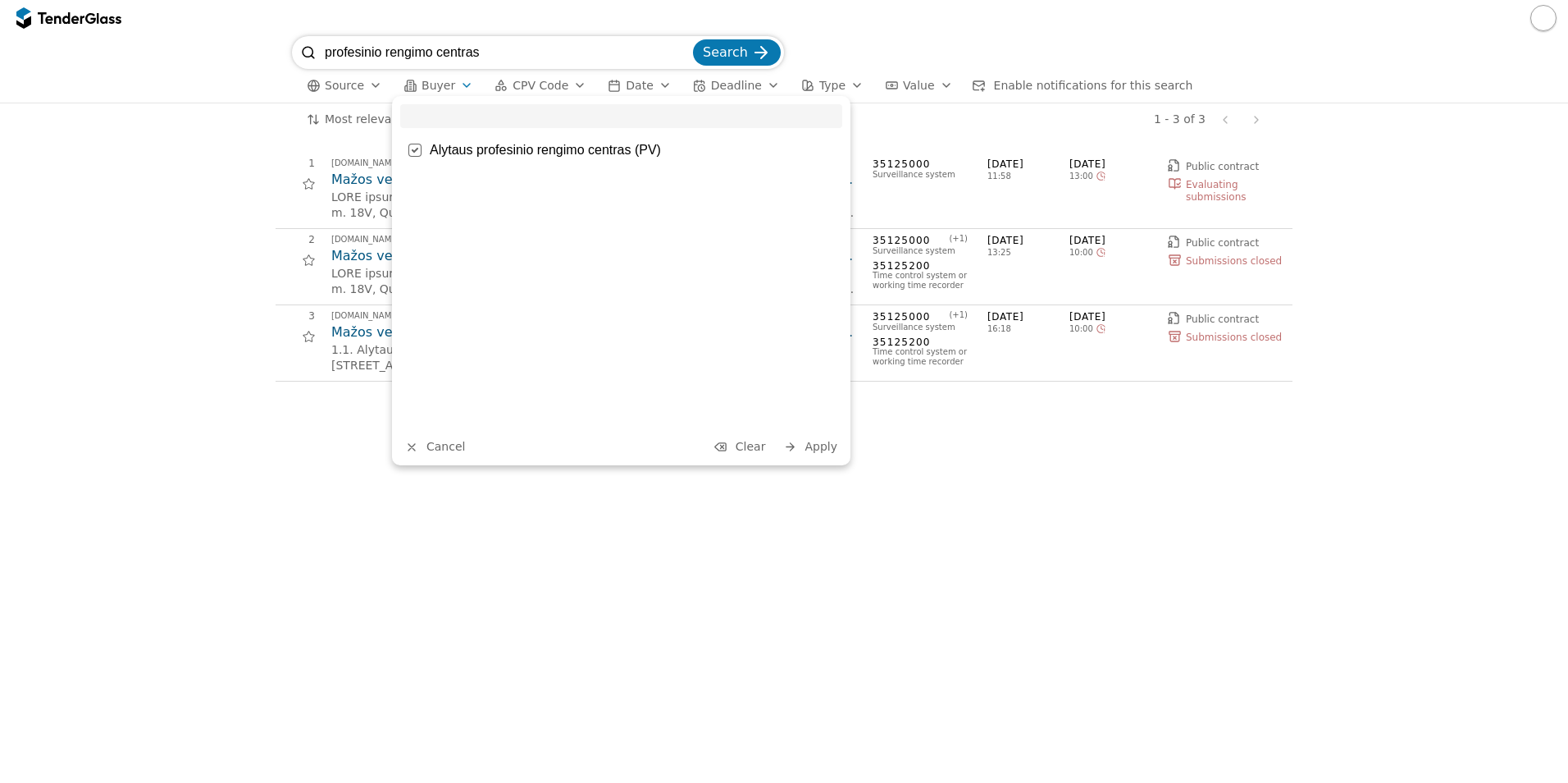
click at [431, 107] on input "search" at bounding box center [621, 116] width 442 height 24
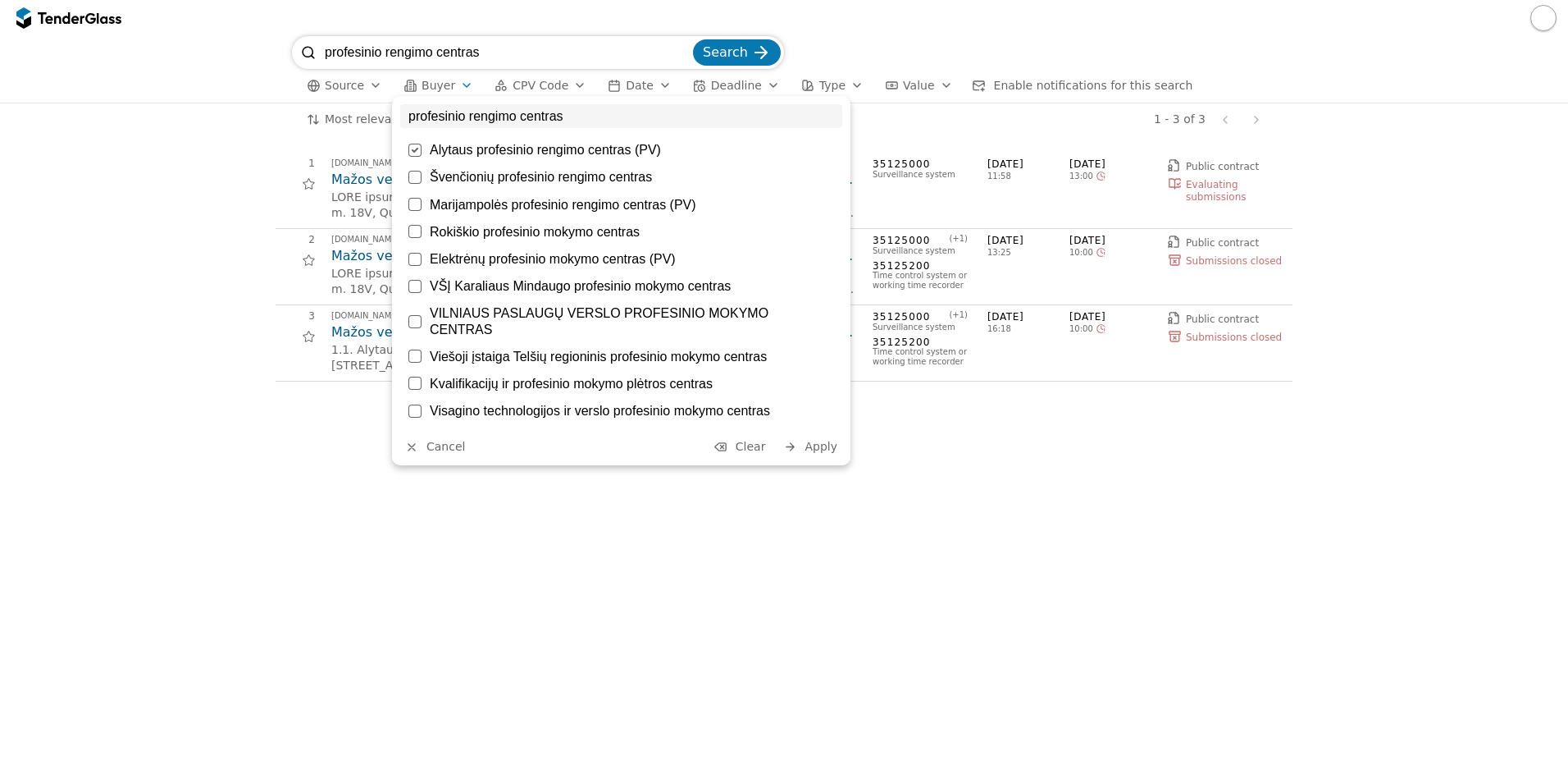
type input "profesinio rengimo centras"
click at [415, 154] on div at bounding box center [415, 150] width 58 height 56
click at [417, 201] on div at bounding box center [415, 204] width 13 height 13
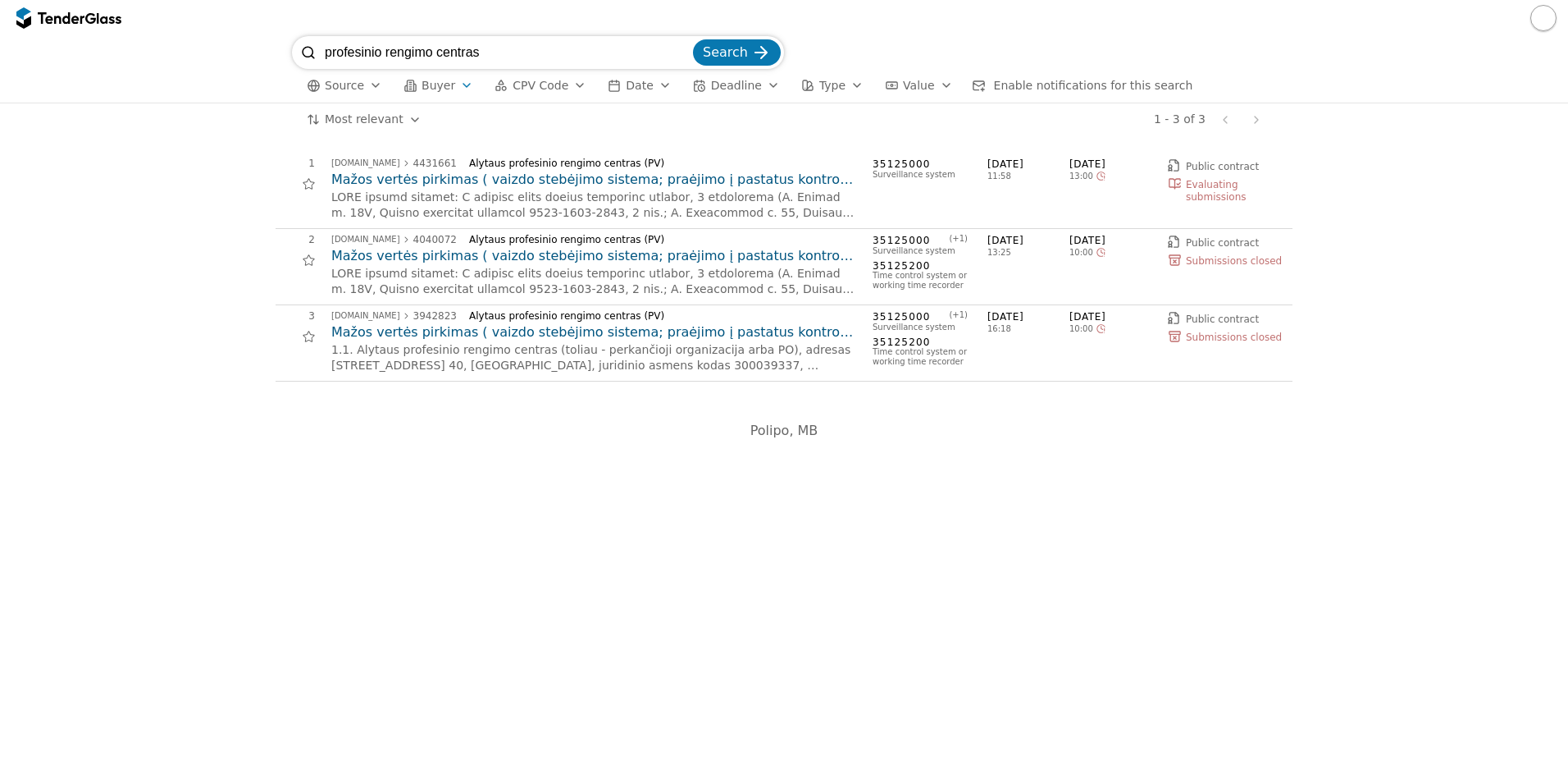
click at [263, 300] on div "1 viesiejipirkimai.lt 4431661 Alytaus profesinio rengimo centras (PV) Mažos ver…" at bounding box center [784, 267] width 1552 height 262
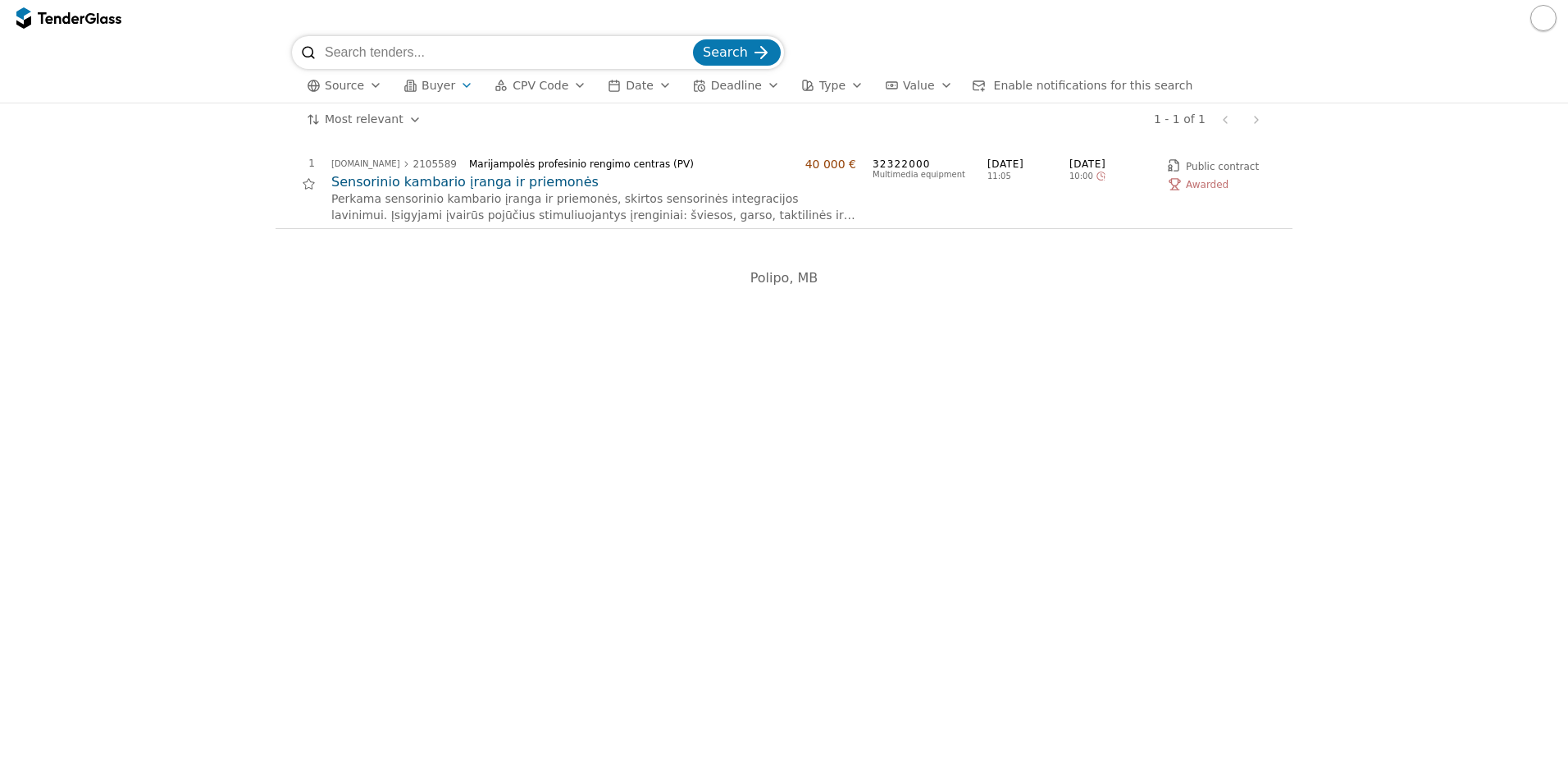
click at [503, 56] on input "search" at bounding box center [506, 52] width 365 height 33
click at [434, 88] on span "Buyer" at bounding box center [438, 86] width 34 height 13
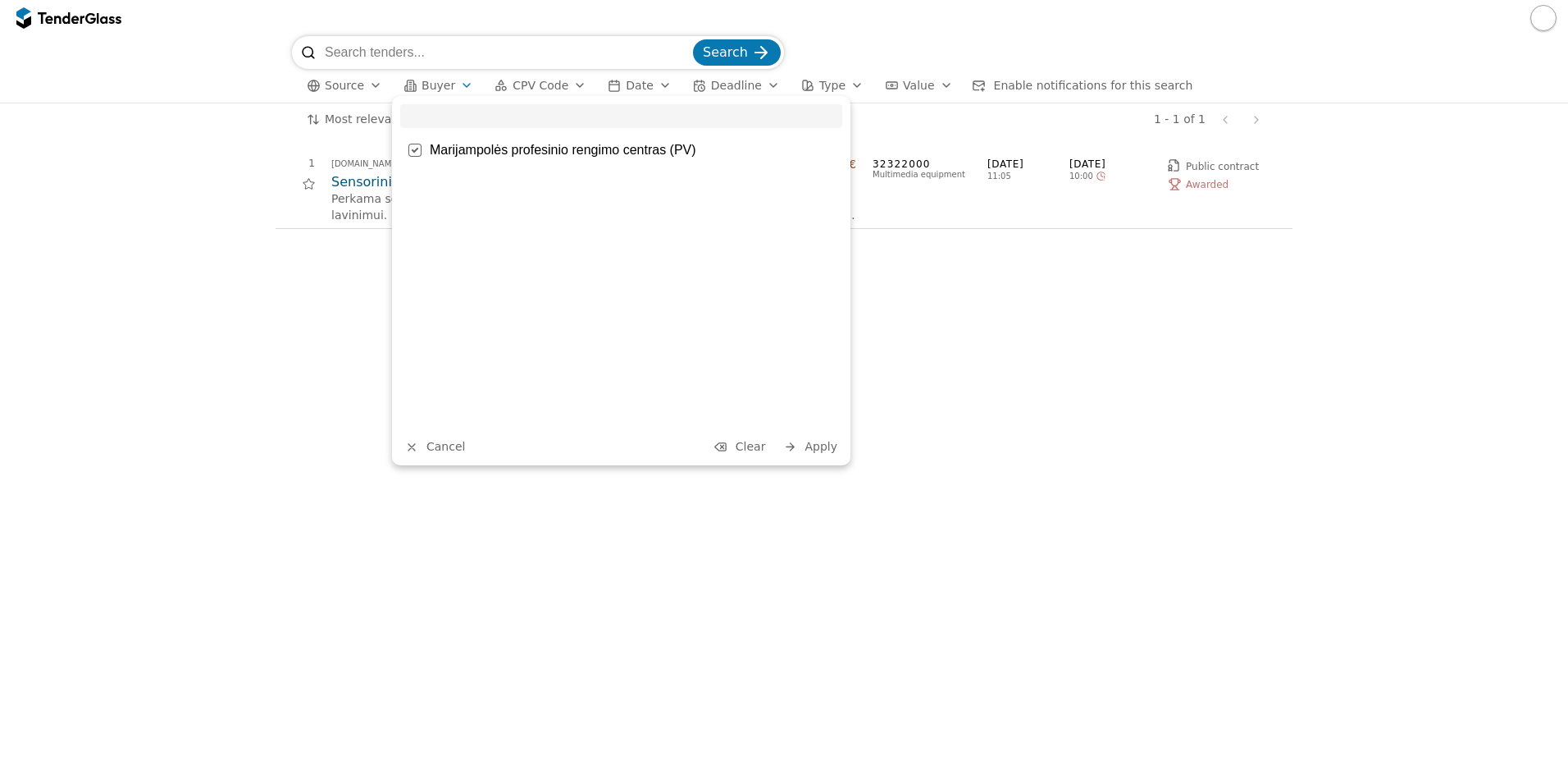
click at [434, 121] on input "search" at bounding box center [621, 116] width 442 height 24
click at [417, 148] on div at bounding box center [415, 150] width 58 height 56
click at [441, 100] on div "Cancel Apply" at bounding box center [621, 280] width 458 height 369
click at [441, 116] on input "search" at bounding box center [621, 116] width 442 height 24
paste input "profesinio rengimo centras"
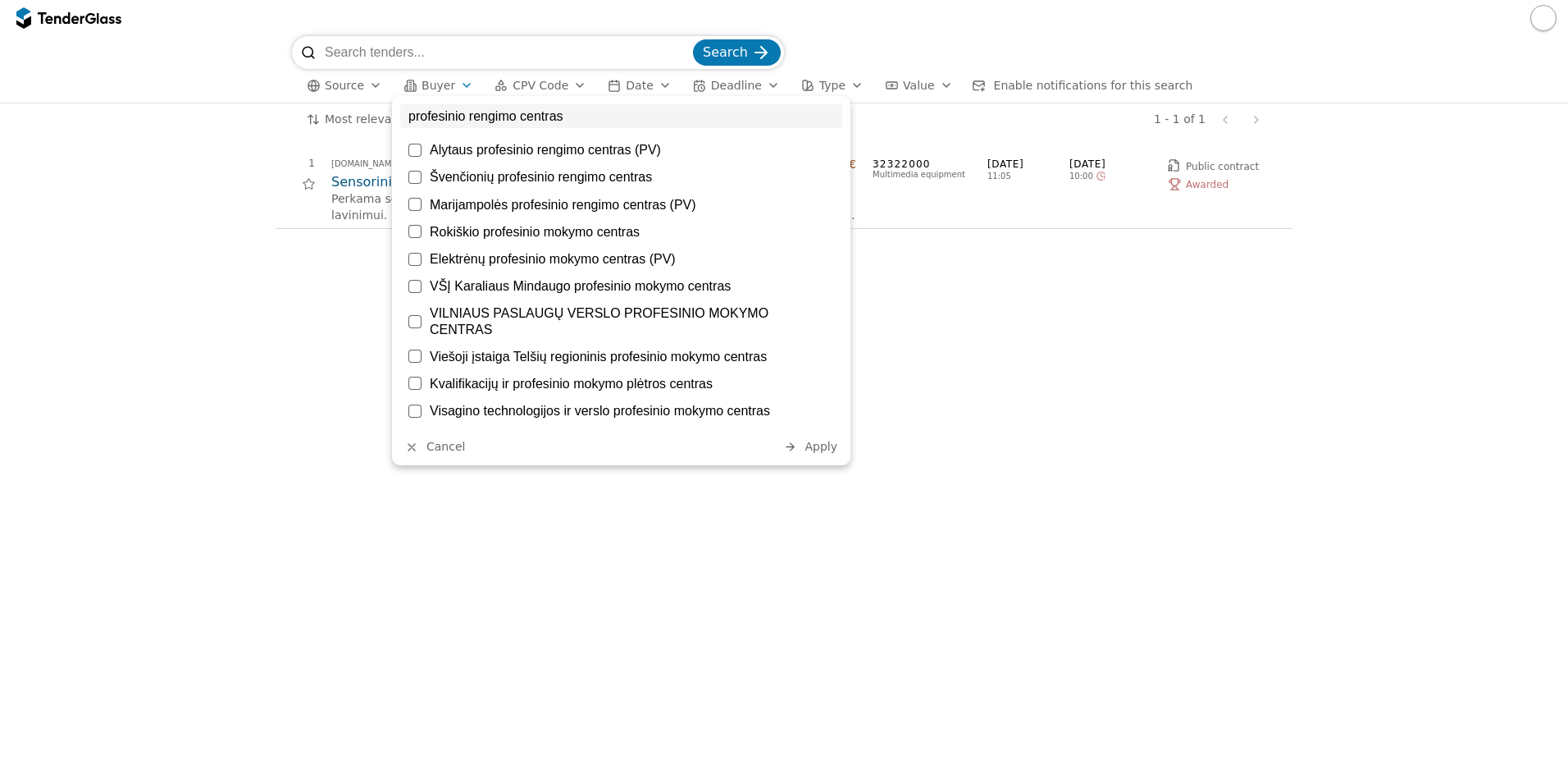
type input "profesinio rengimo centras"
click at [412, 288] on div at bounding box center [415, 286] width 13 height 13
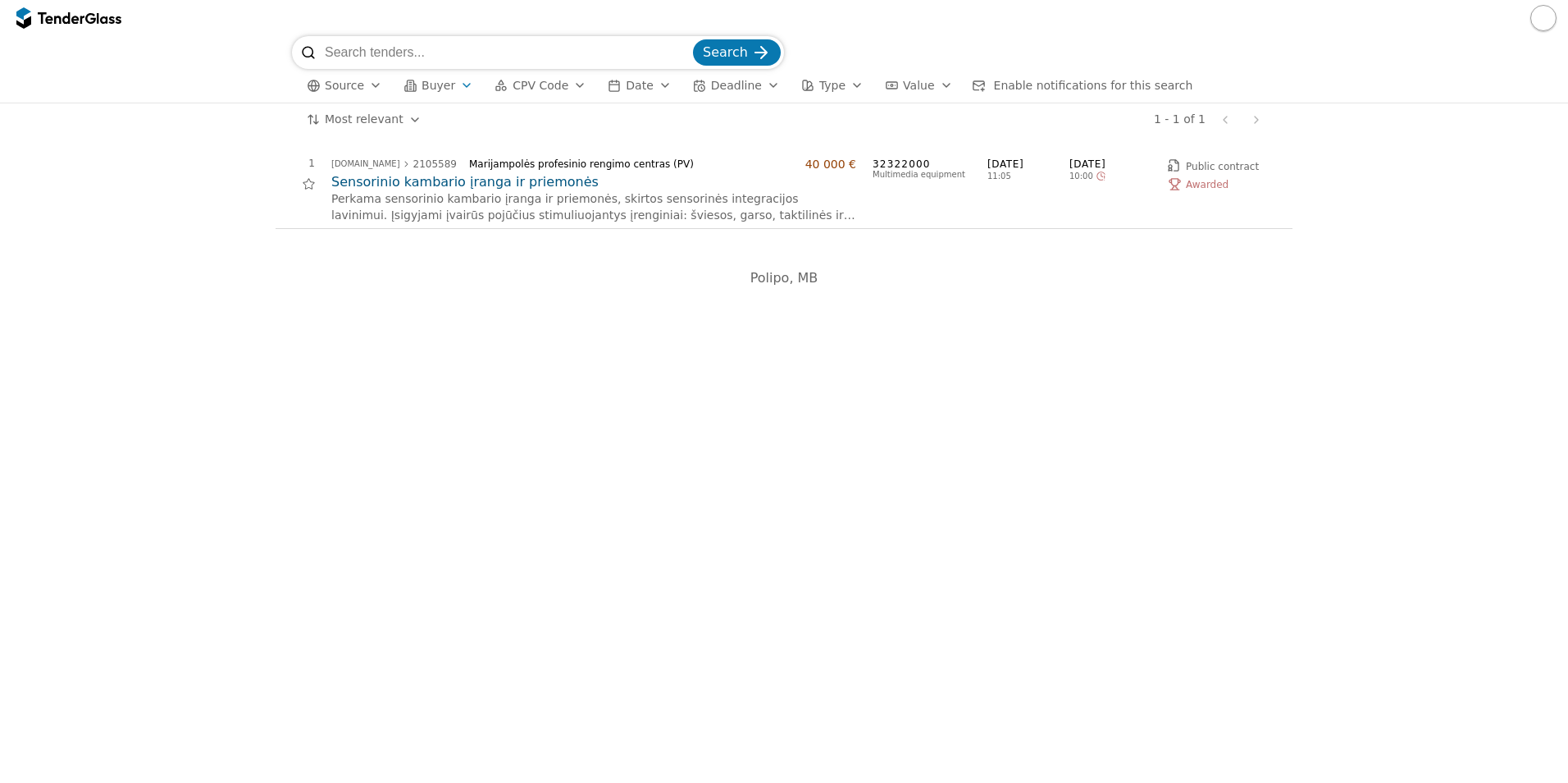
click at [151, 234] on div "1 viesiejipirkimai.lt 2105589 Marijampolės profesinio rengimo centras (PV) 40 0…" at bounding box center [784, 190] width 1552 height 109
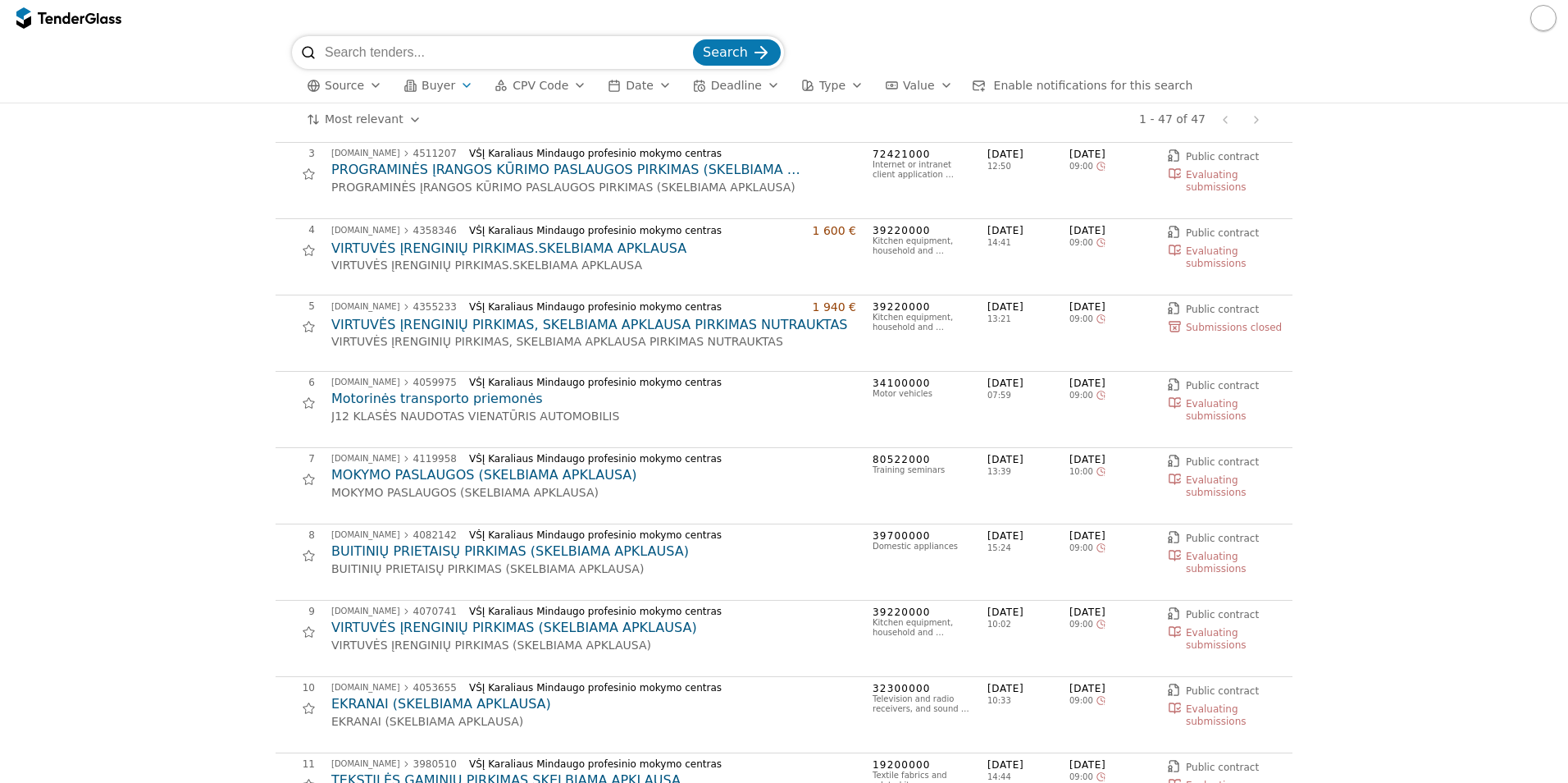
scroll to position [164, 0]
click at [661, 318] on h2 "VIRTUVĖS ĮRENGINIŲ PIRKIMAS, SKELBIAMA APKLAUSA PIRKIMAS NUTRAUKTAS" at bounding box center [593, 323] width 525 height 18
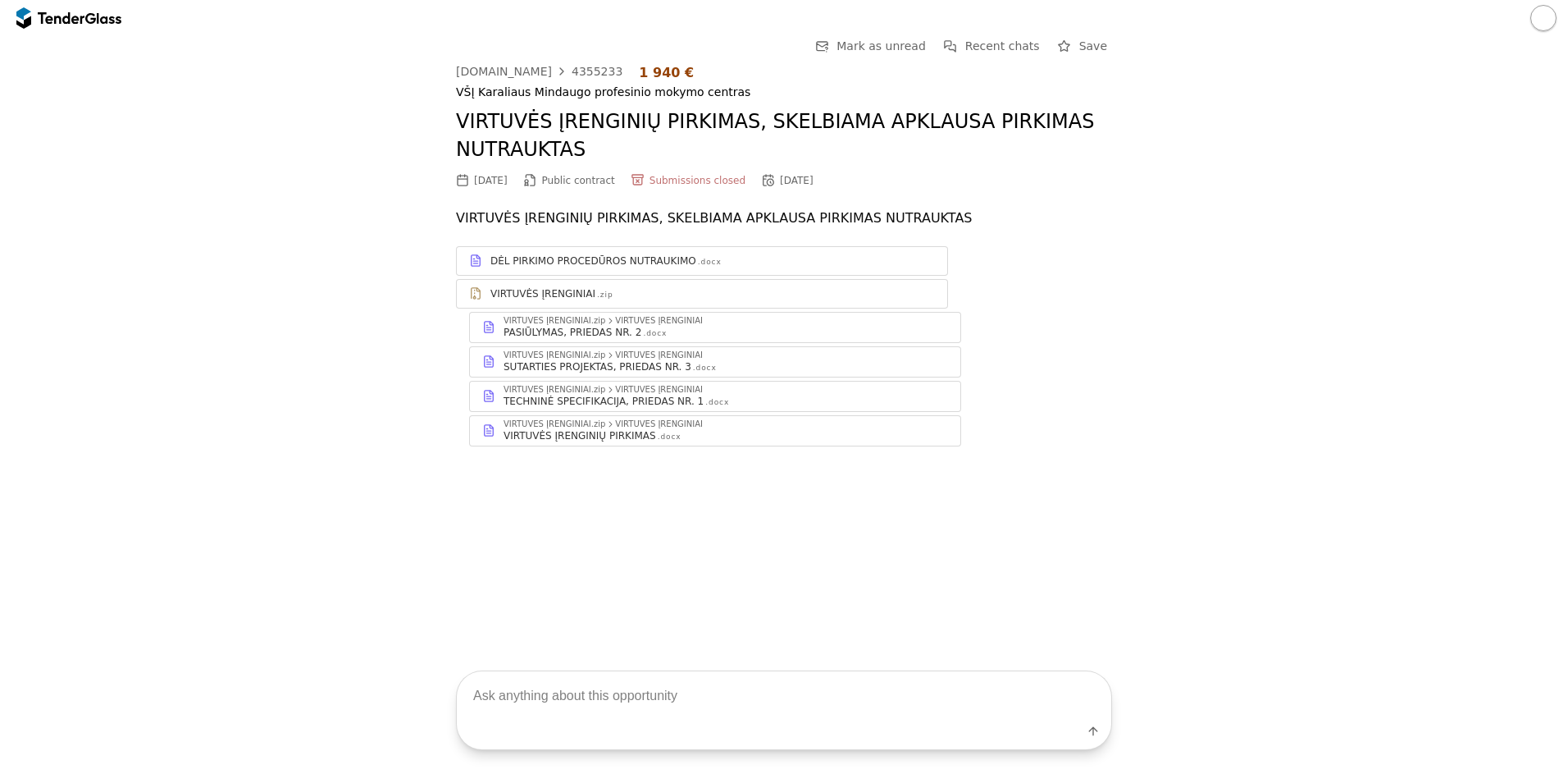
click at [659, 257] on div "DĖL PIRKIMO PROCEDŪROS NUTRAUKIMO" at bounding box center [593, 261] width 206 height 13
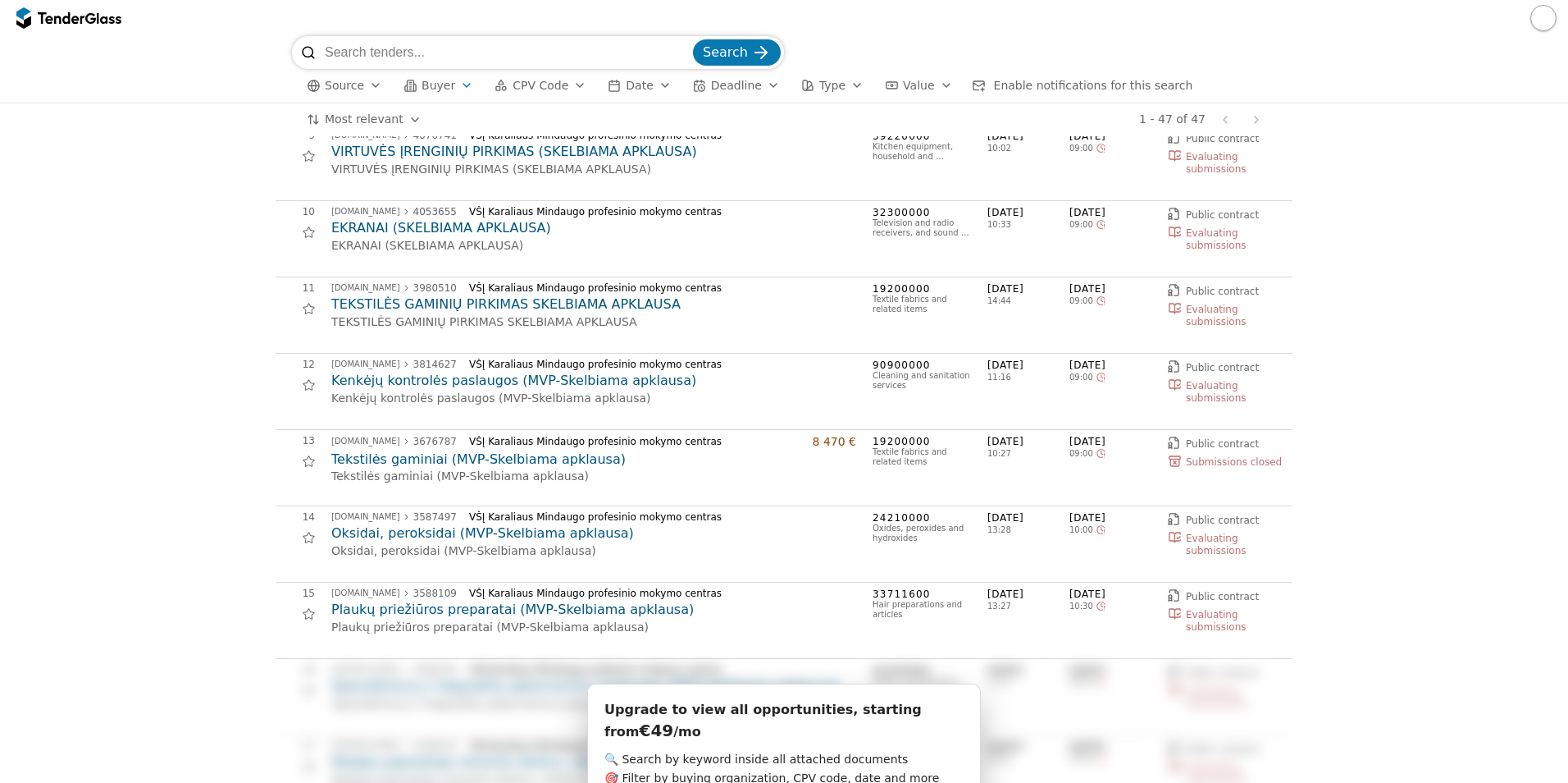
scroll to position [739, 0]
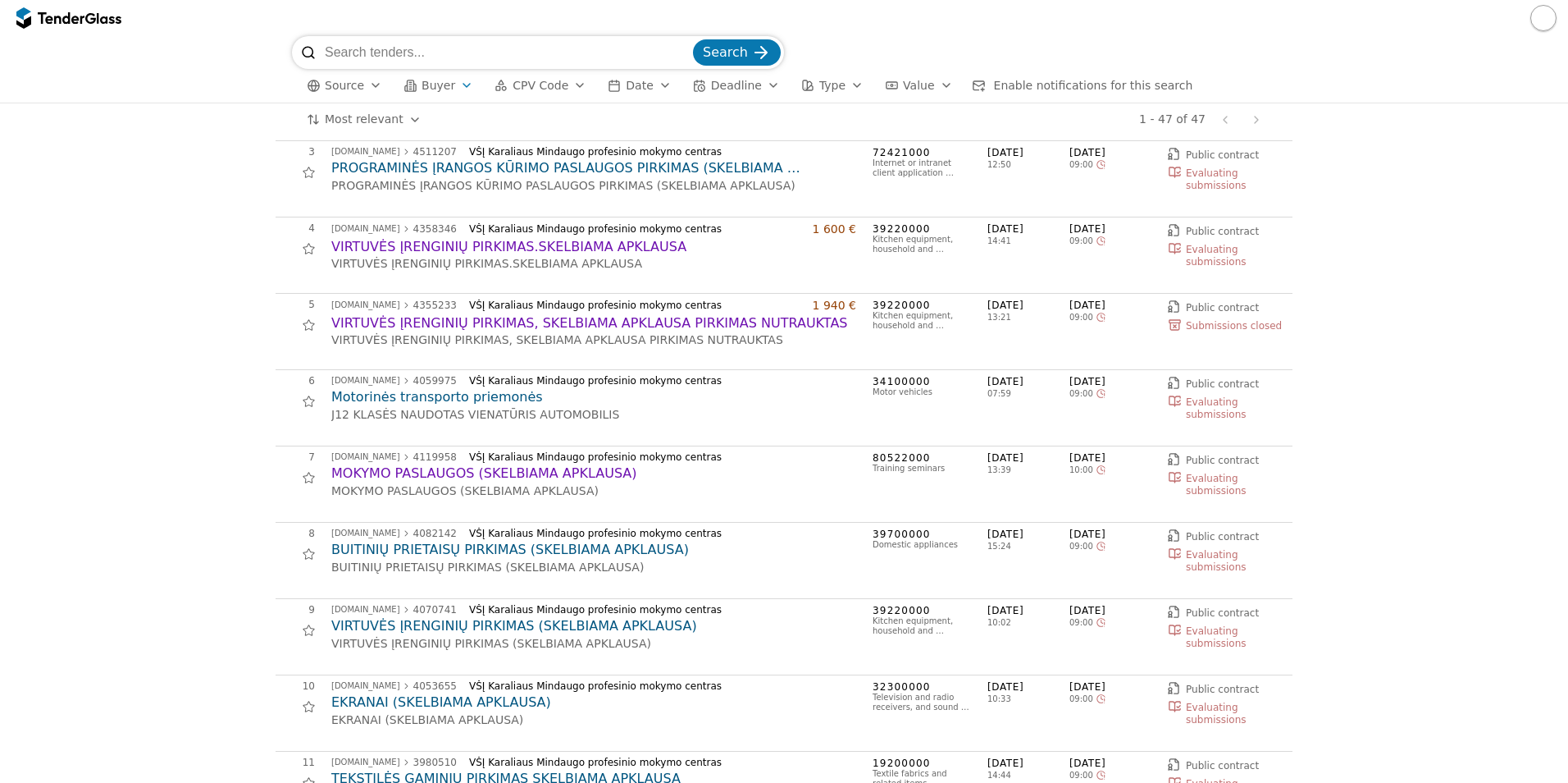
scroll to position [0, 0]
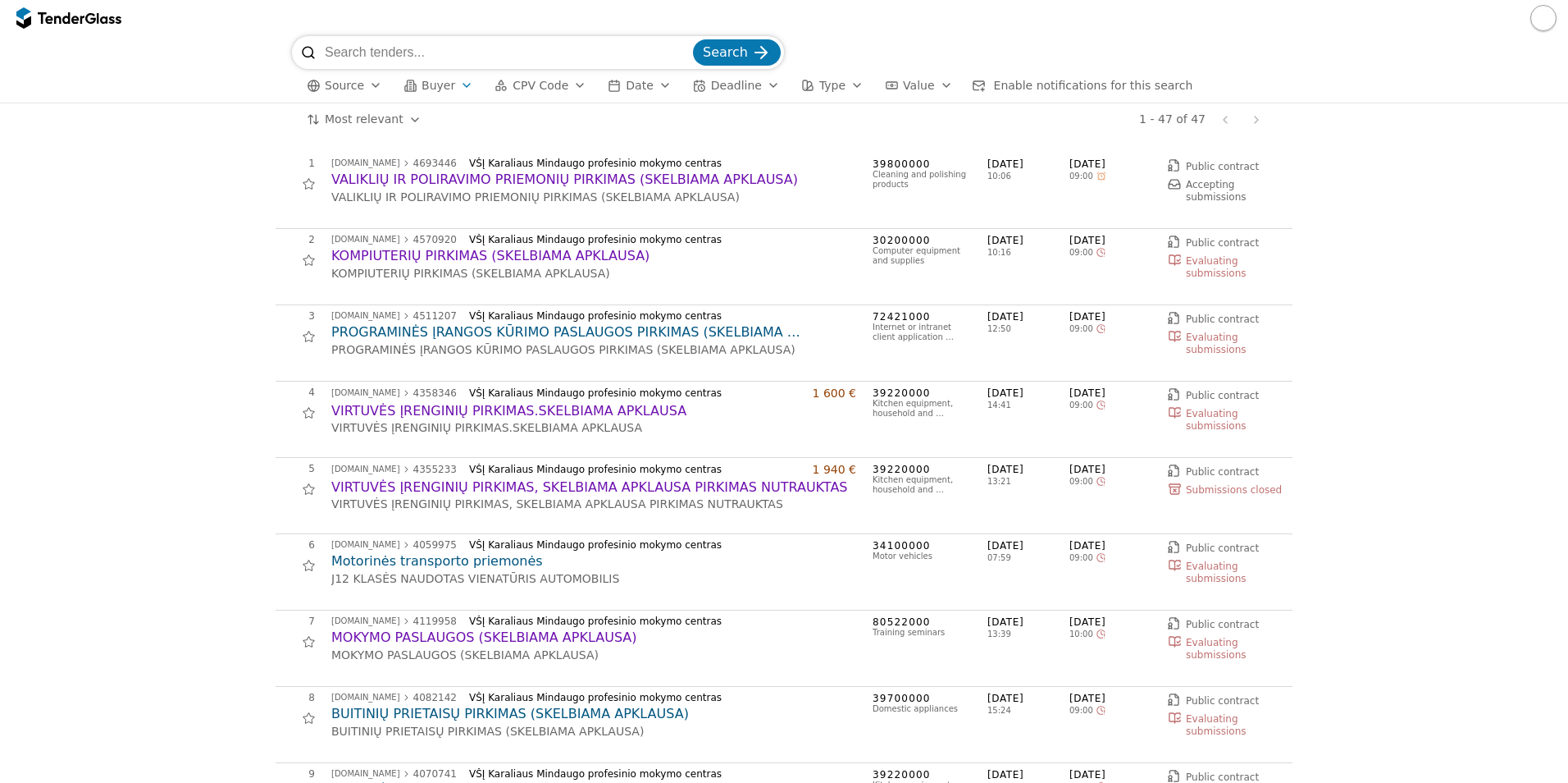
click at [422, 88] on span "Buyer" at bounding box center [438, 86] width 34 height 13
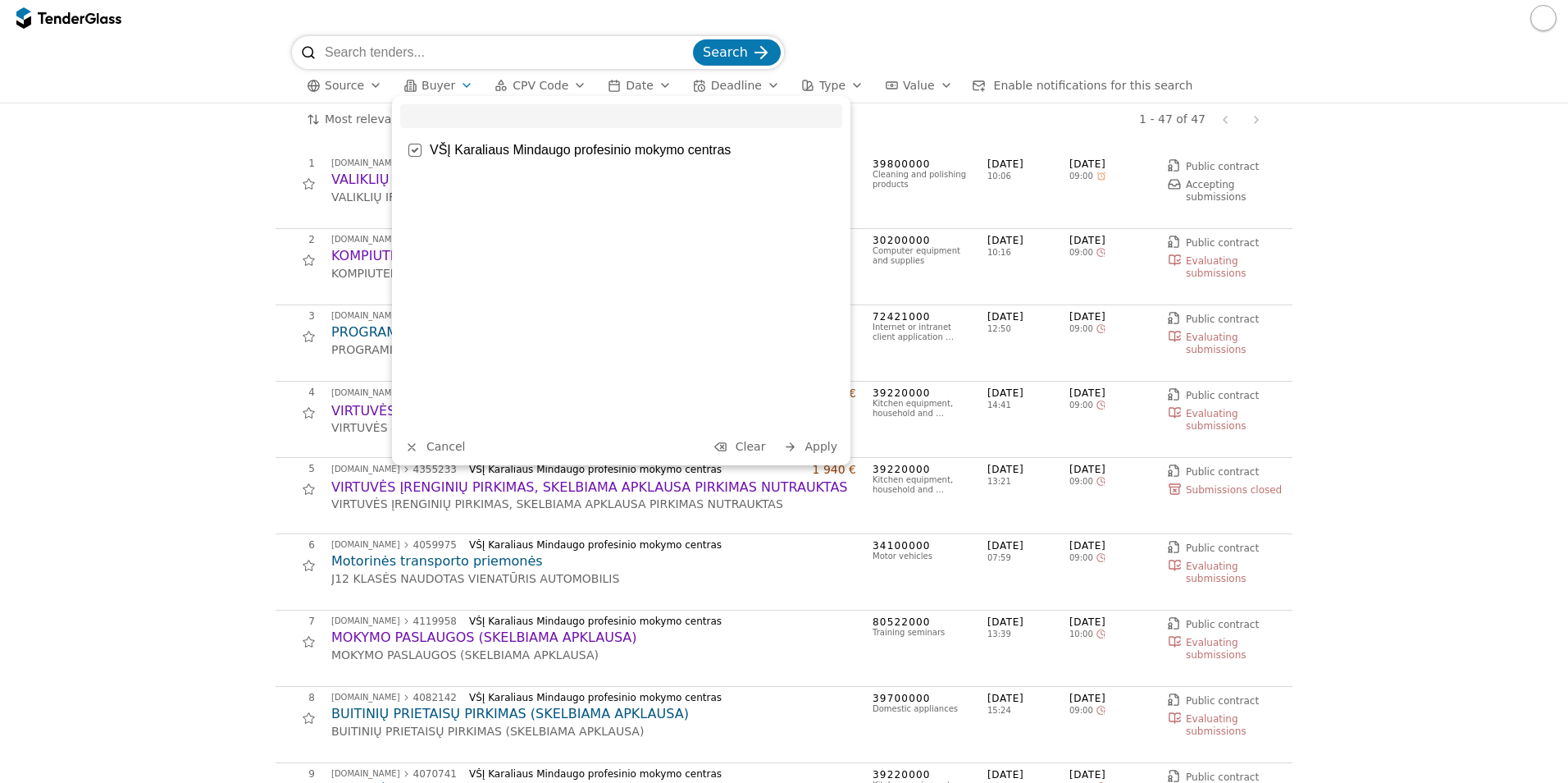
click at [420, 149] on div at bounding box center [415, 150] width 13 height 13
click at [433, 119] on input "search" at bounding box center [621, 116] width 442 height 24
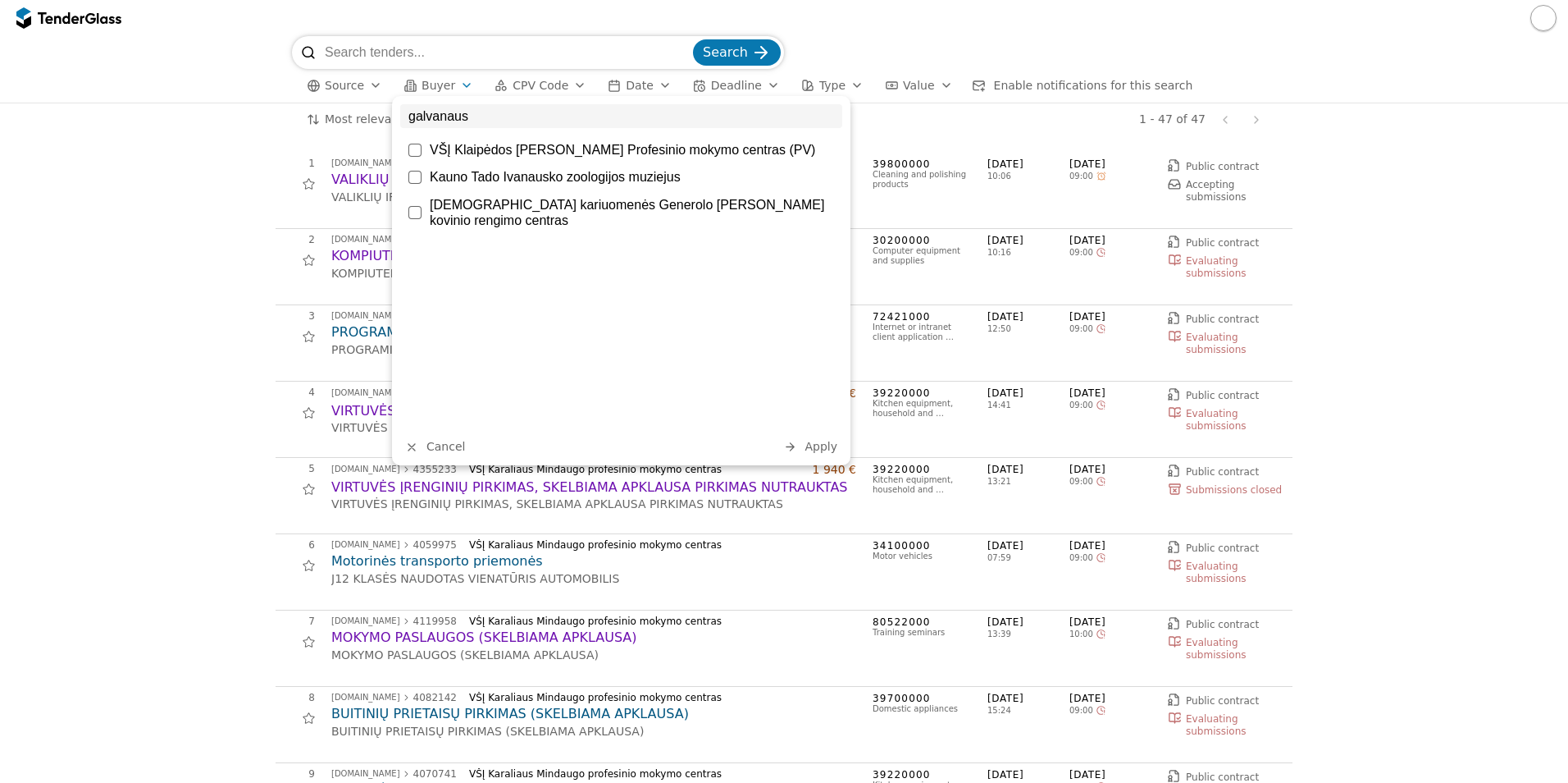
type input "galvanaus"
click at [417, 148] on div at bounding box center [415, 150] width 13 height 13
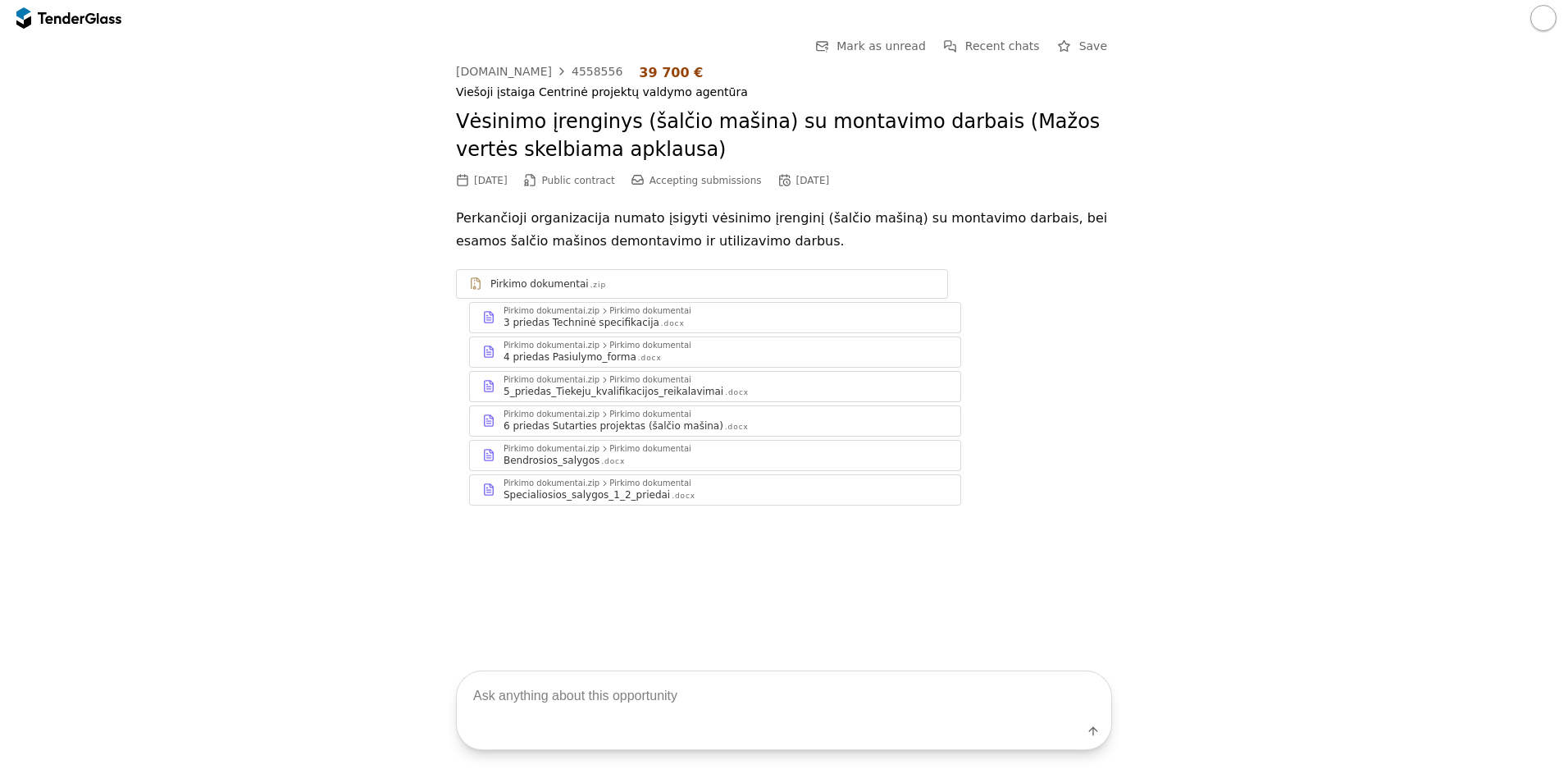
click at [501, 281] on div "Pirkimo dokumentai" at bounding box center [539, 284] width 98 height 13
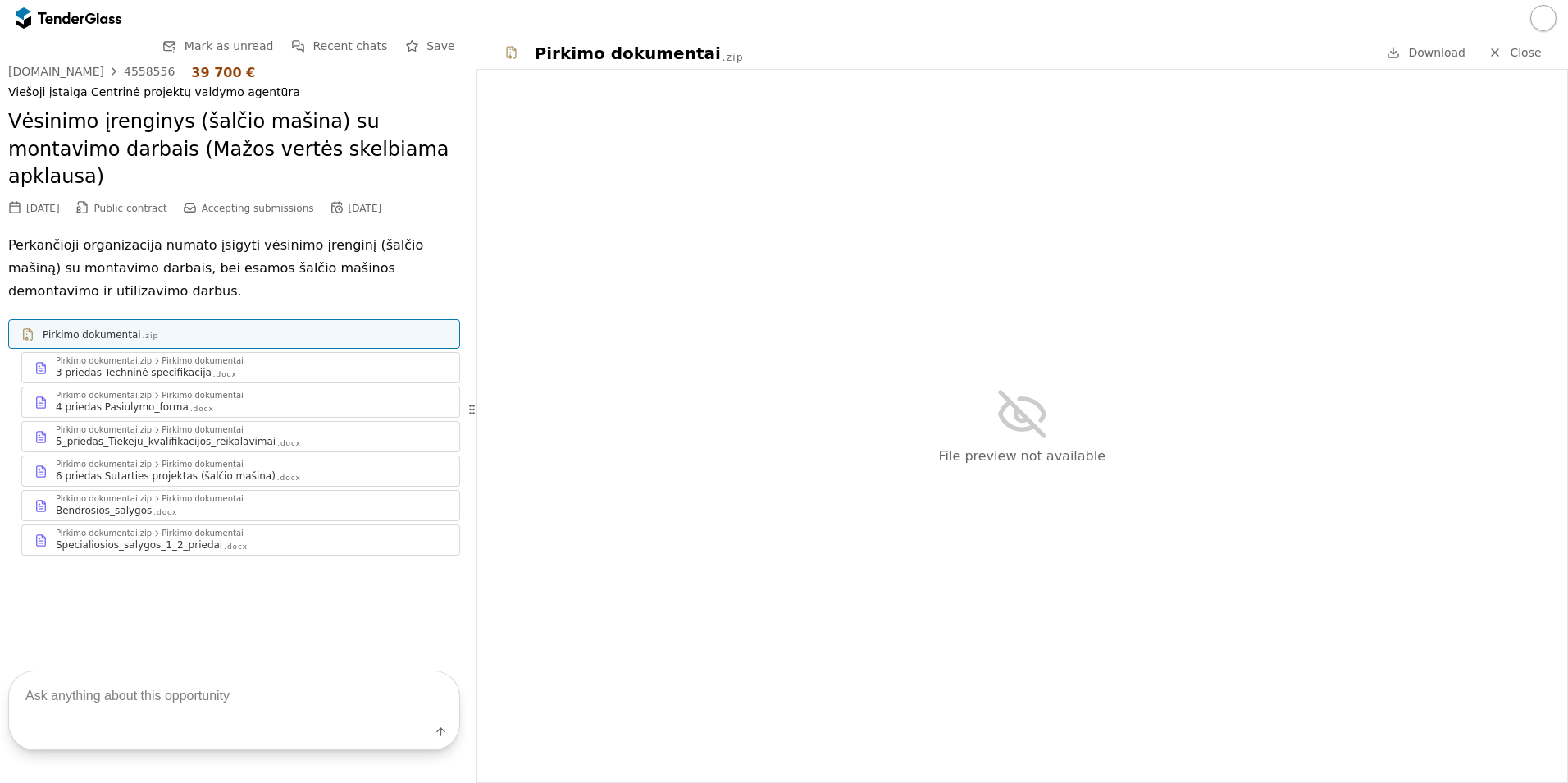
drag, startPoint x: 988, startPoint y: 567, endPoint x: 973, endPoint y: 564, distance: 15.3
click at [984, 567] on div "File preview not available" at bounding box center [1022, 425] width 1090 height 712
click at [1440, 50] on span "Download" at bounding box center [1437, 53] width 58 height 13
click at [656, 333] on div "File preview not available" at bounding box center [1022, 425] width 1090 height 712
click at [129, 328] on div "Pirkimo dokumentai" at bounding box center [91, 335] width 98 height 13
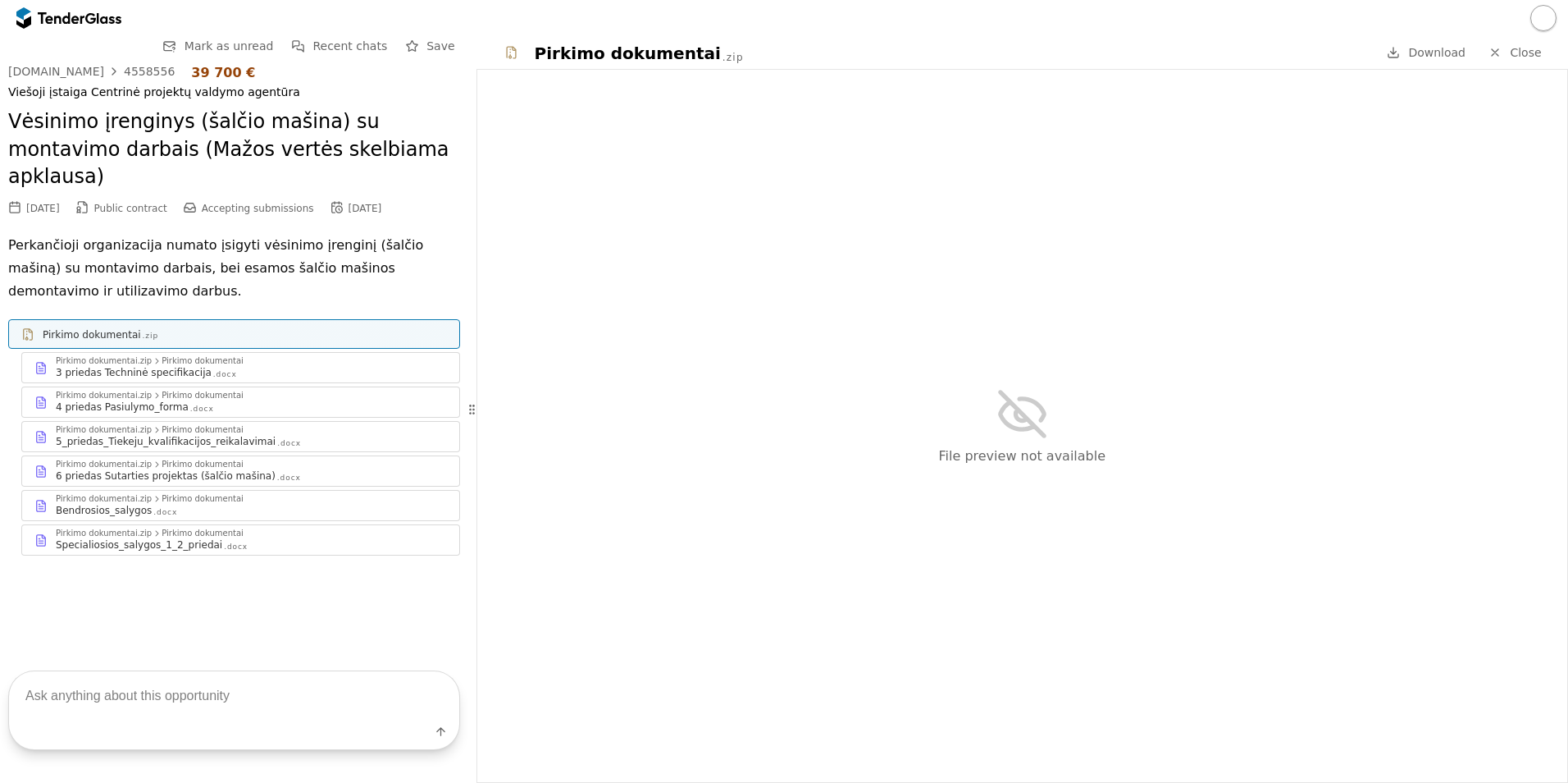
click at [149, 126] on h2 "Vėsinimo įrenginys (šalčio mašina) su montavimo darbais (Mažos vertės skelbiama…" at bounding box center [234, 149] width 451 height 83
click at [1517, 47] on span "Close" at bounding box center [1525, 53] width 31 height 13
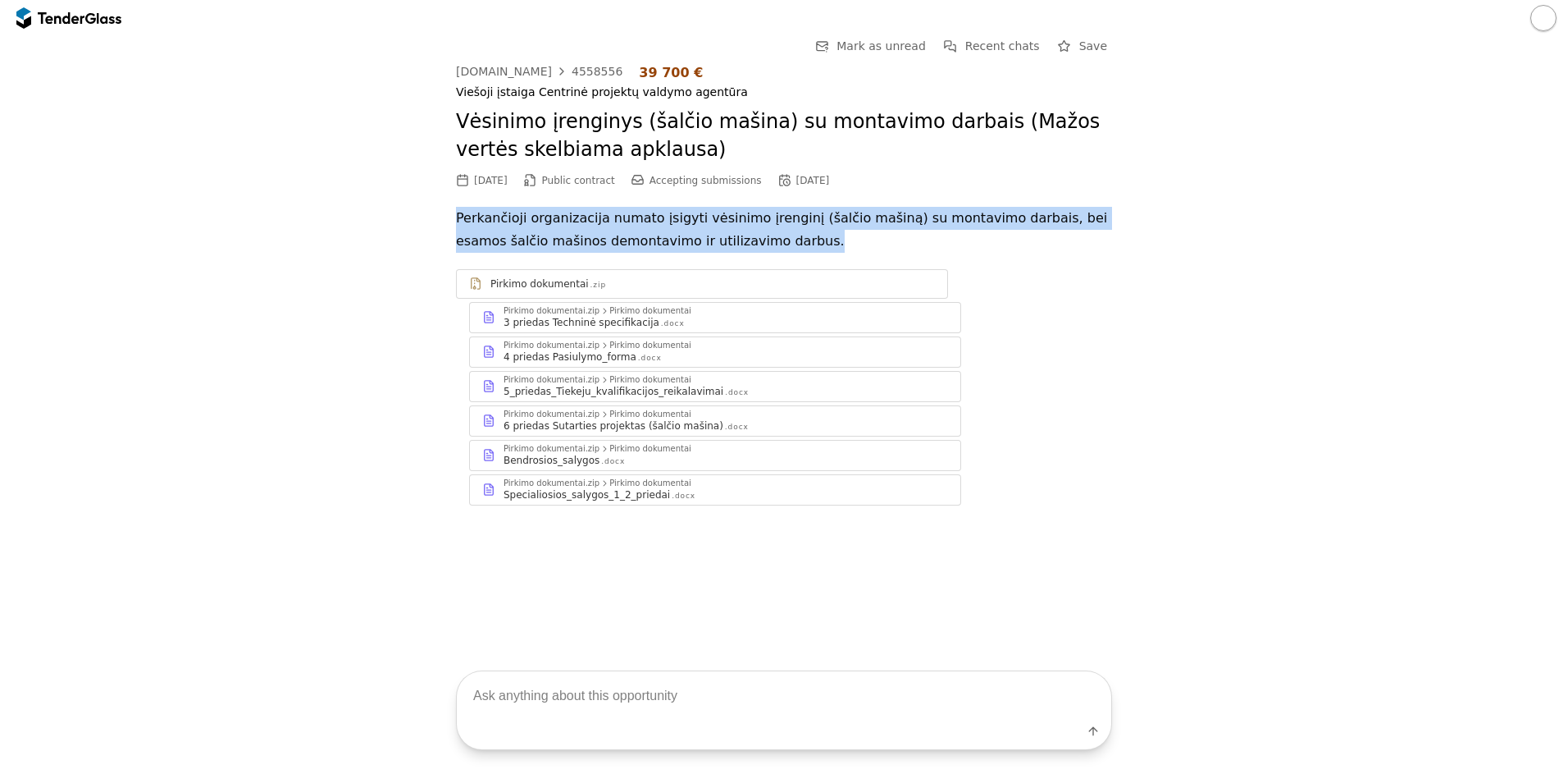
drag, startPoint x: 555, startPoint y: 224, endPoint x: 932, endPoint y: 244, distance: 377.5
click at [932, 244] on div "Go Back Mark as unread Recent chats Save viesiejipirkimai.lt 4558556 39 700 € V…" at bounding box center [784, 283] width 1552 height 495
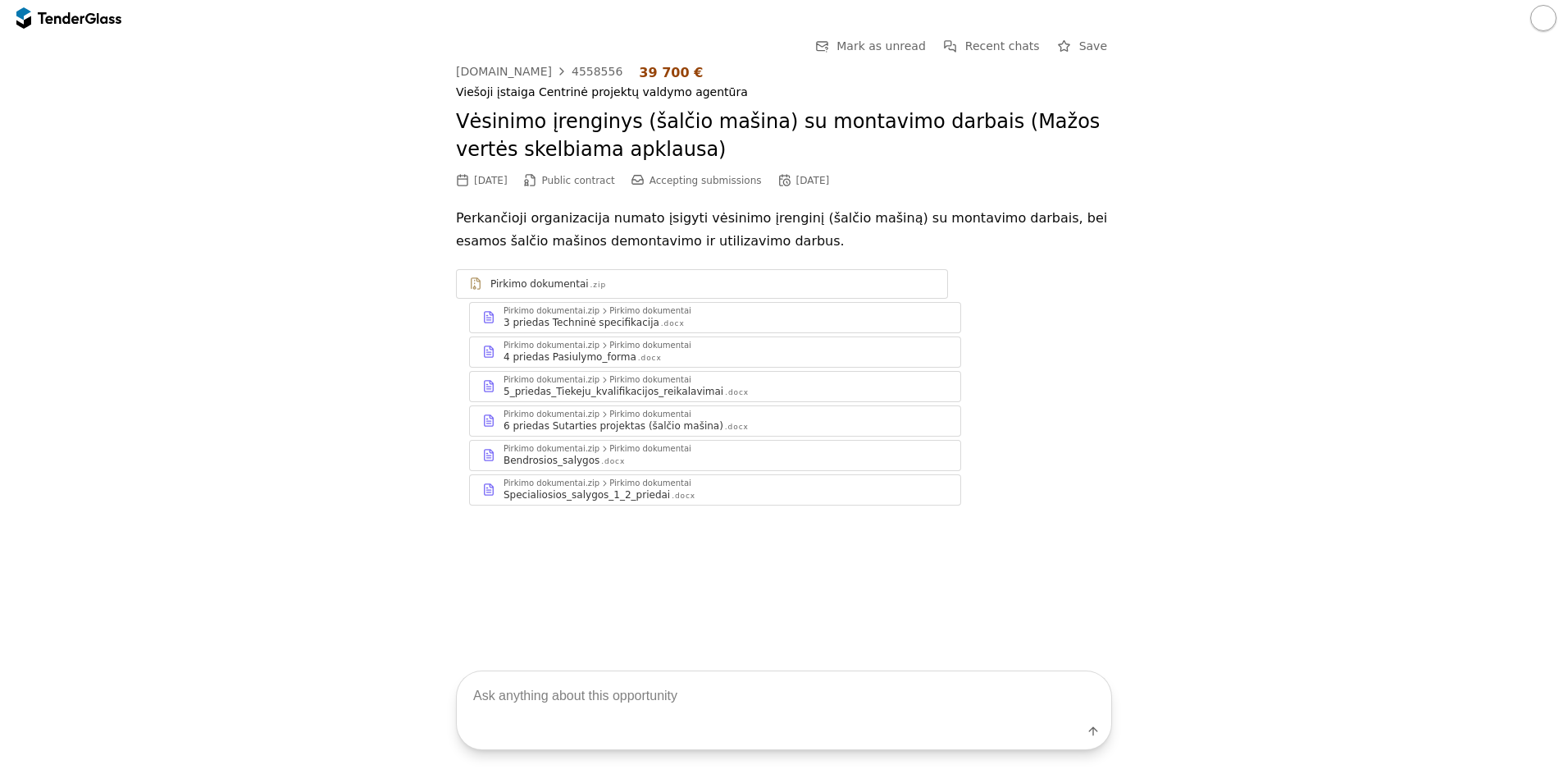
click at [1228, 298] on div "Go Back Mark as unread Recent chats Save viesiejipirkimai.lt 4558556 39 700 € V…" at bounding box center [784, 283] width 1552 height 495
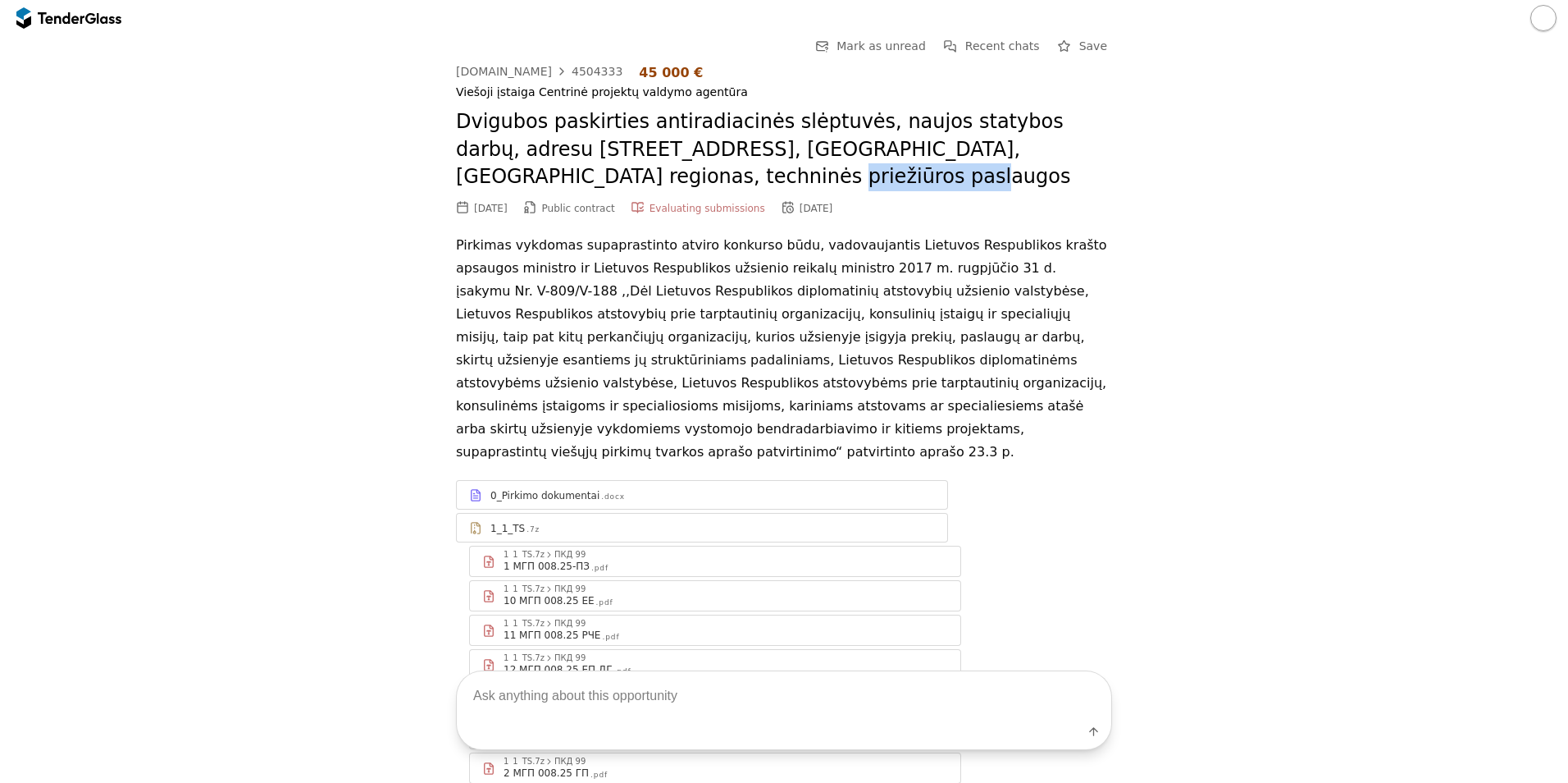
drag, startPoint x: 605, startPoint y: 175, endPoint x: 639, endPoint y: 174, distance: 34.0
click at [639, 174] on h2 "Dvigubos paskirties antiradiacinės slėptuvės, naujos statybos darbų, adresu [ST…" at bounding box center [784, 149] width 655 height 83
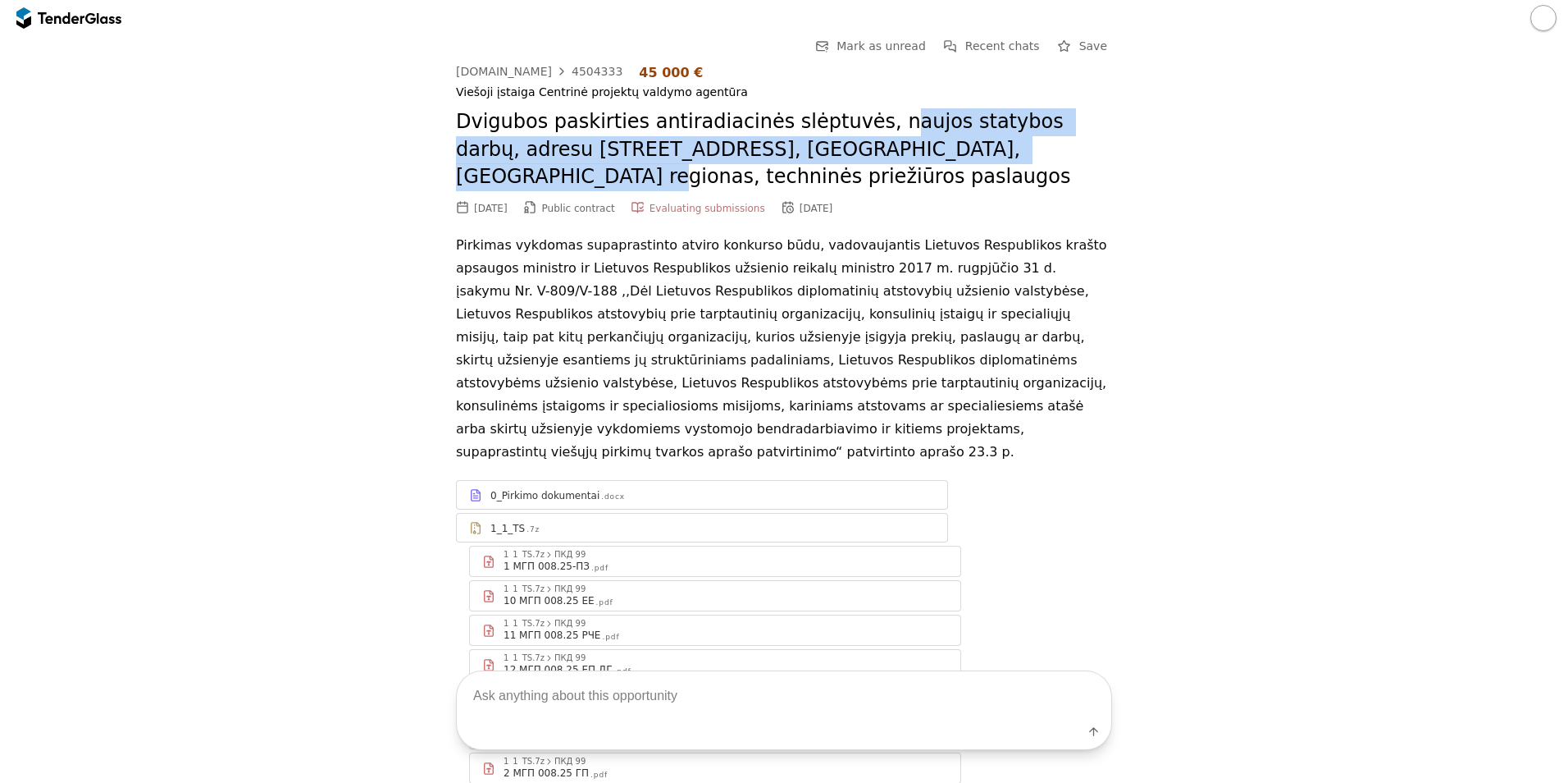
drag, startPoint x: 858, startPoint y: 125, endPoint x: 949, endPoint y: 152, distance: 94.9
click at [949, 152] on h2 "Dvigubos paskirties antiradiacinės slėptuvės, naujos statybos darbų, adresu Her…" at bounding box center [784, 149] width 655 height 83
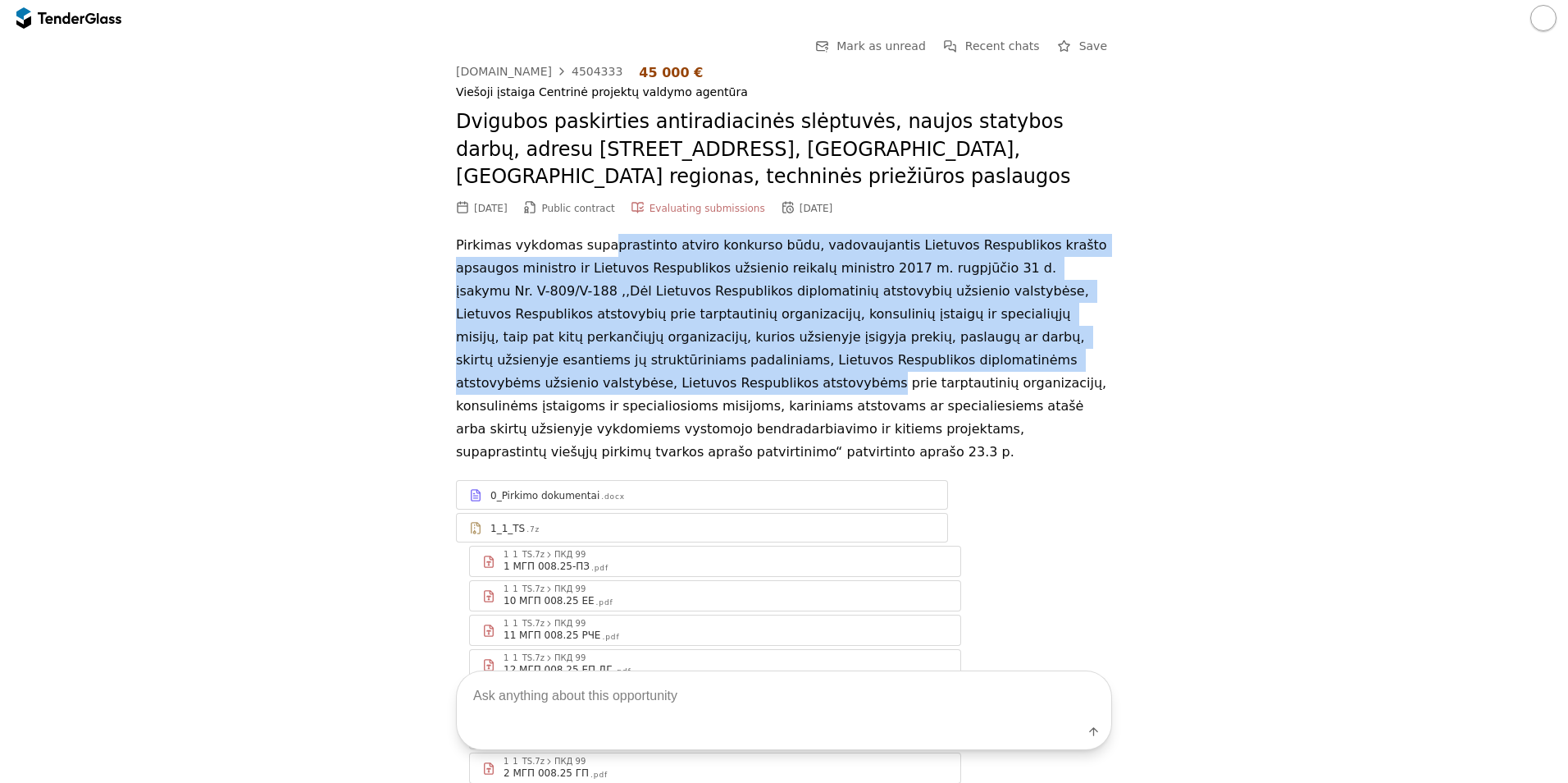
drag, startPoint x: 612, startPoint y: 249, endPoint x: 1002, endPoint y: 360, distance: 405.5
click at [1002, 360] on p "Pirkimas vykdomas supaprastinto atviro konkurso būdu, vadovaujantis Lietuvos Re…" at bounding box center [784, 349] width 655 height 230
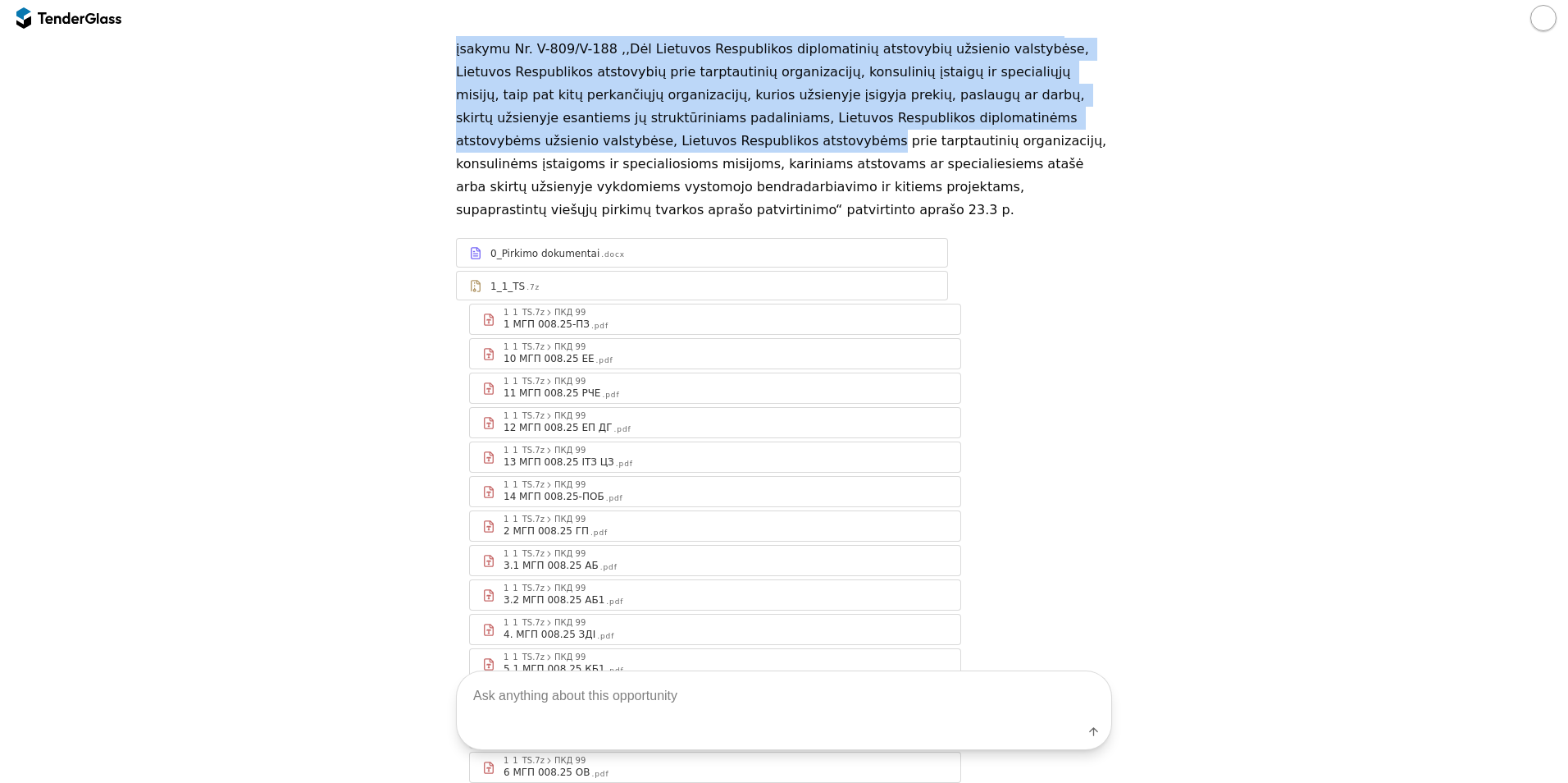
scroll to position [247, 0]
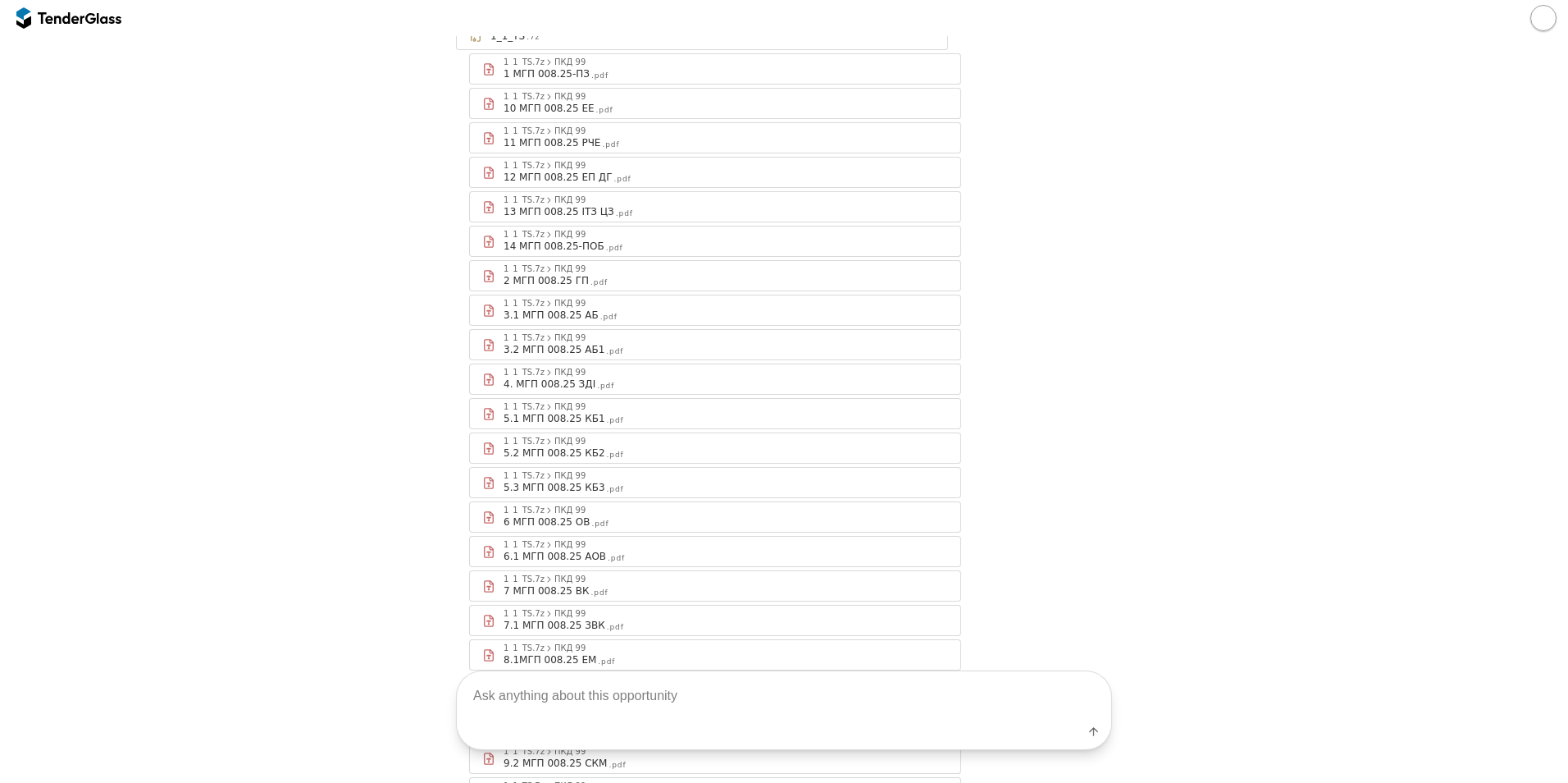
click at [554, 334] on div "ПКД 99" at bounding box center [570, 338] width 31 height 9
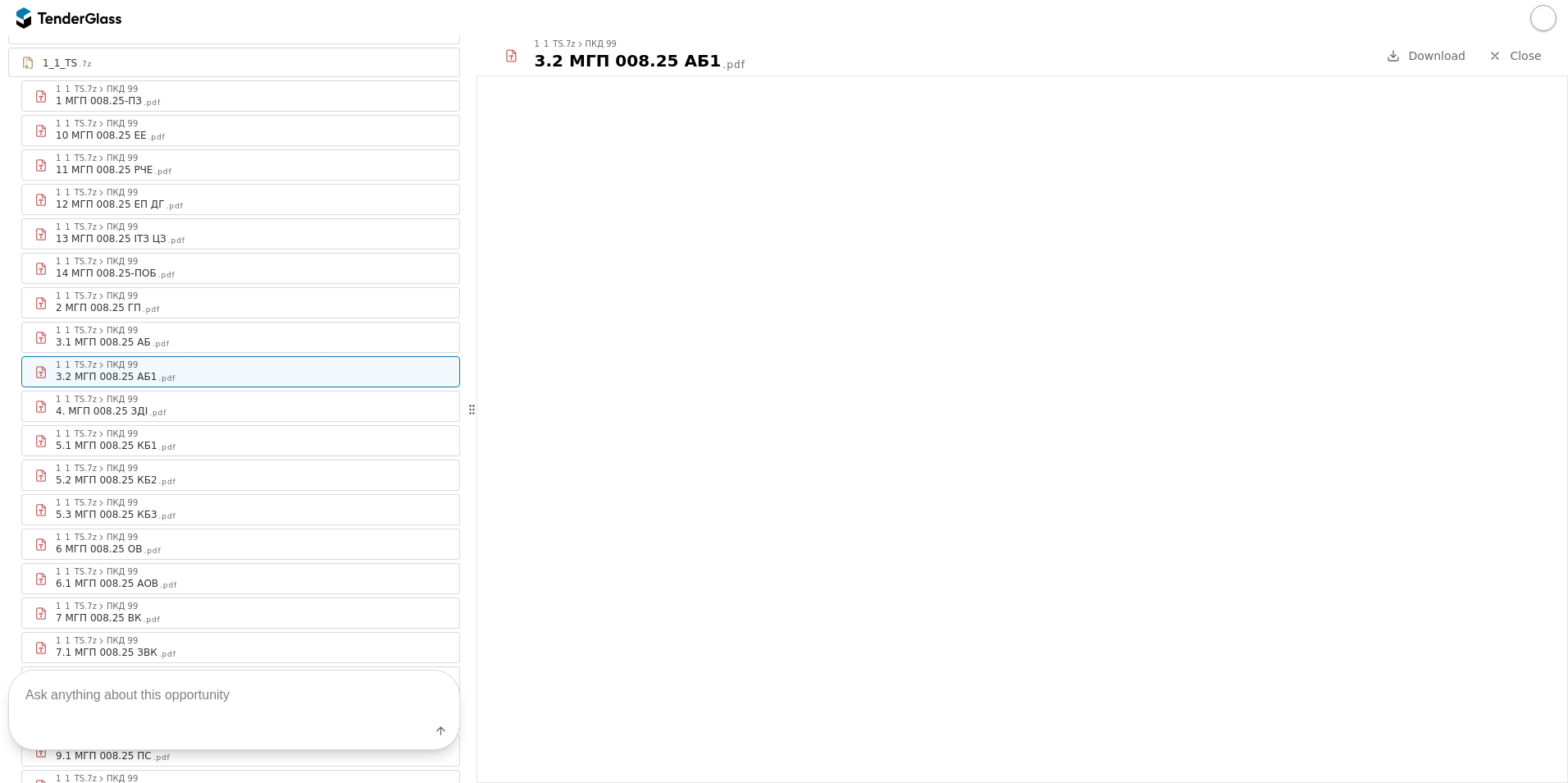
click at [1521, 61] on span "Close" at bounding box center [1525, 56] width 31 height 13
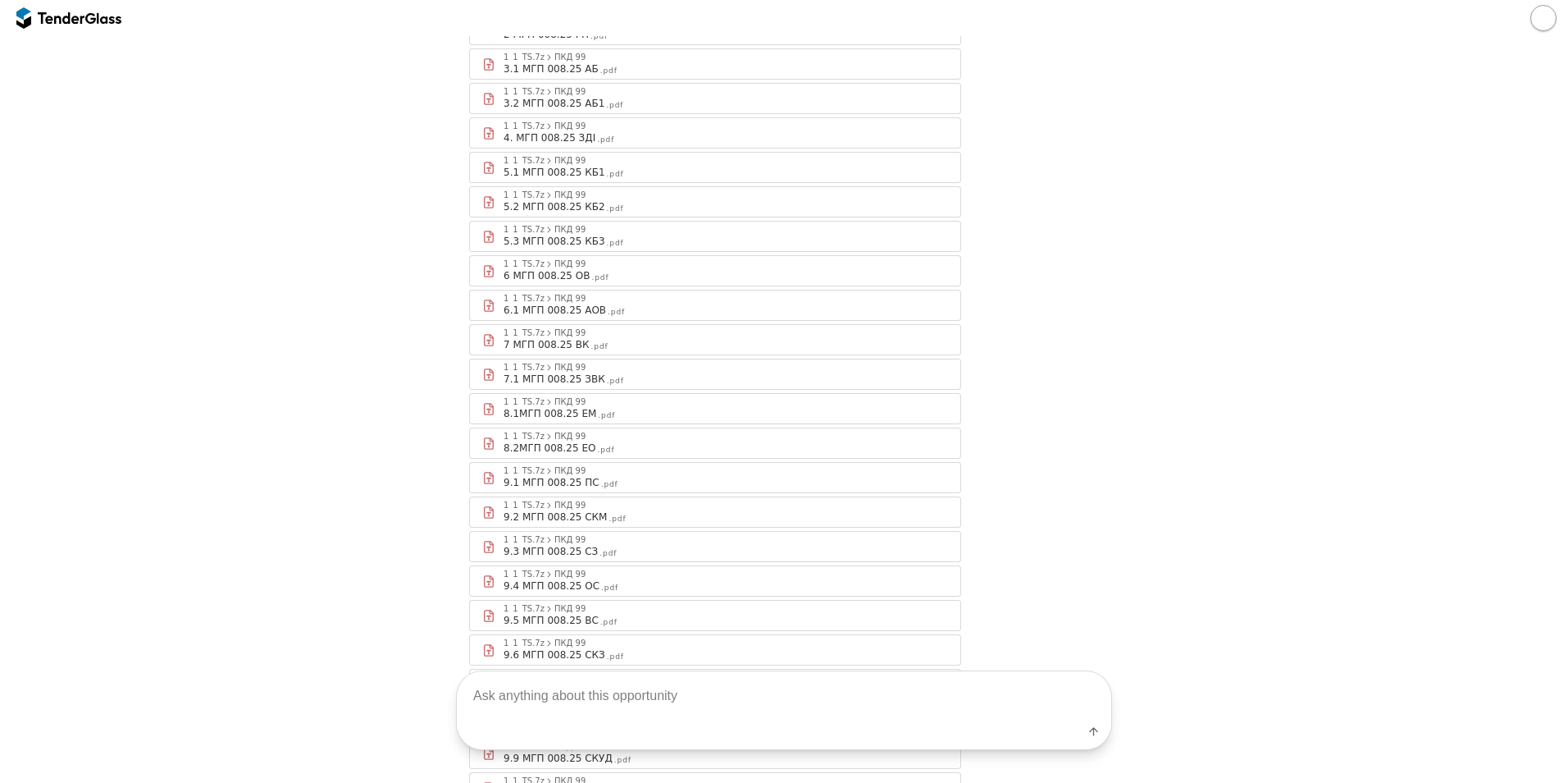
click at [637, 303] on div "6.1 МГП 008.25 АОВ .pdf" at bounding box center [726, 310] width 445 height 13
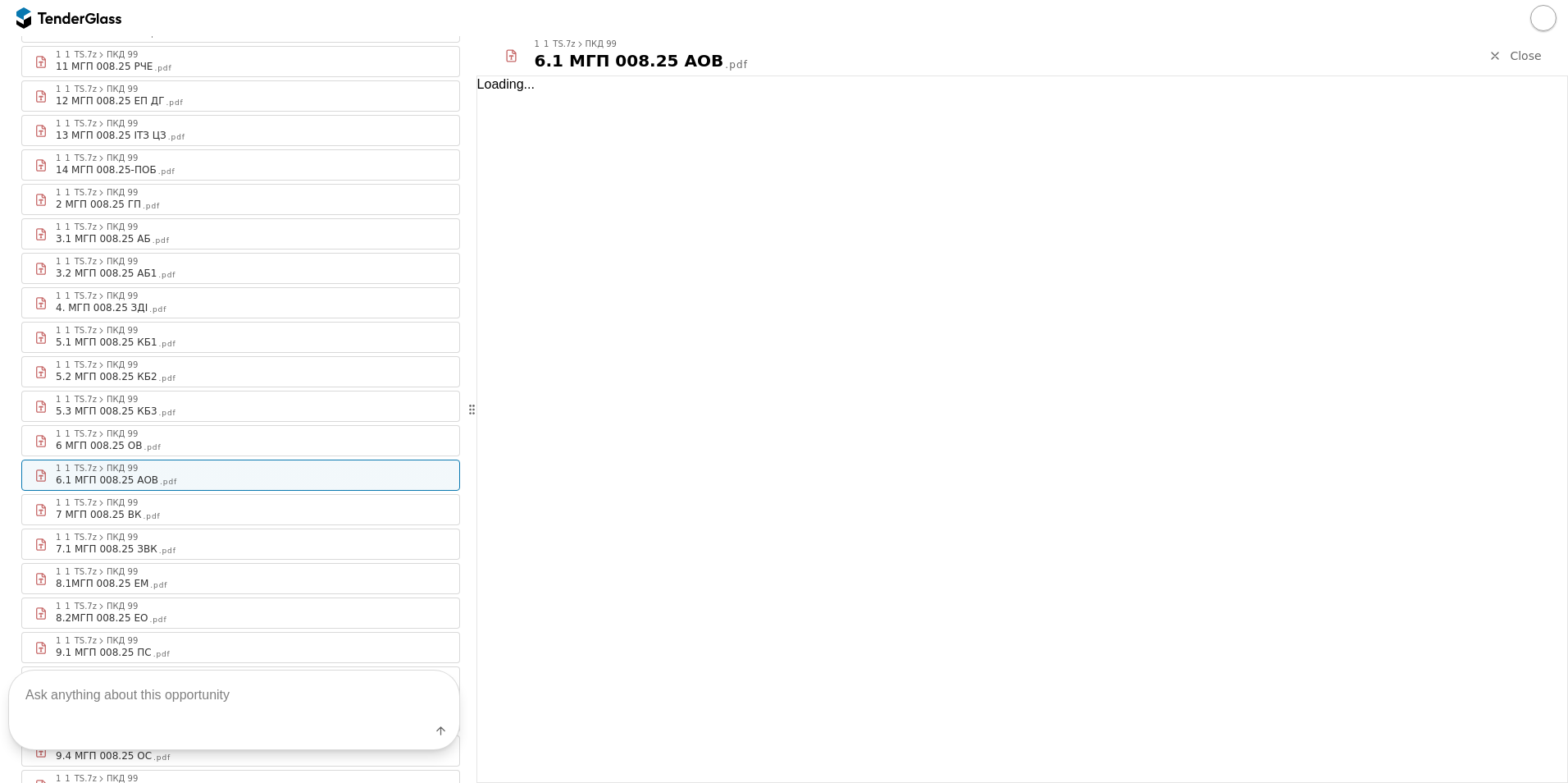
scroll to position [881, 0]
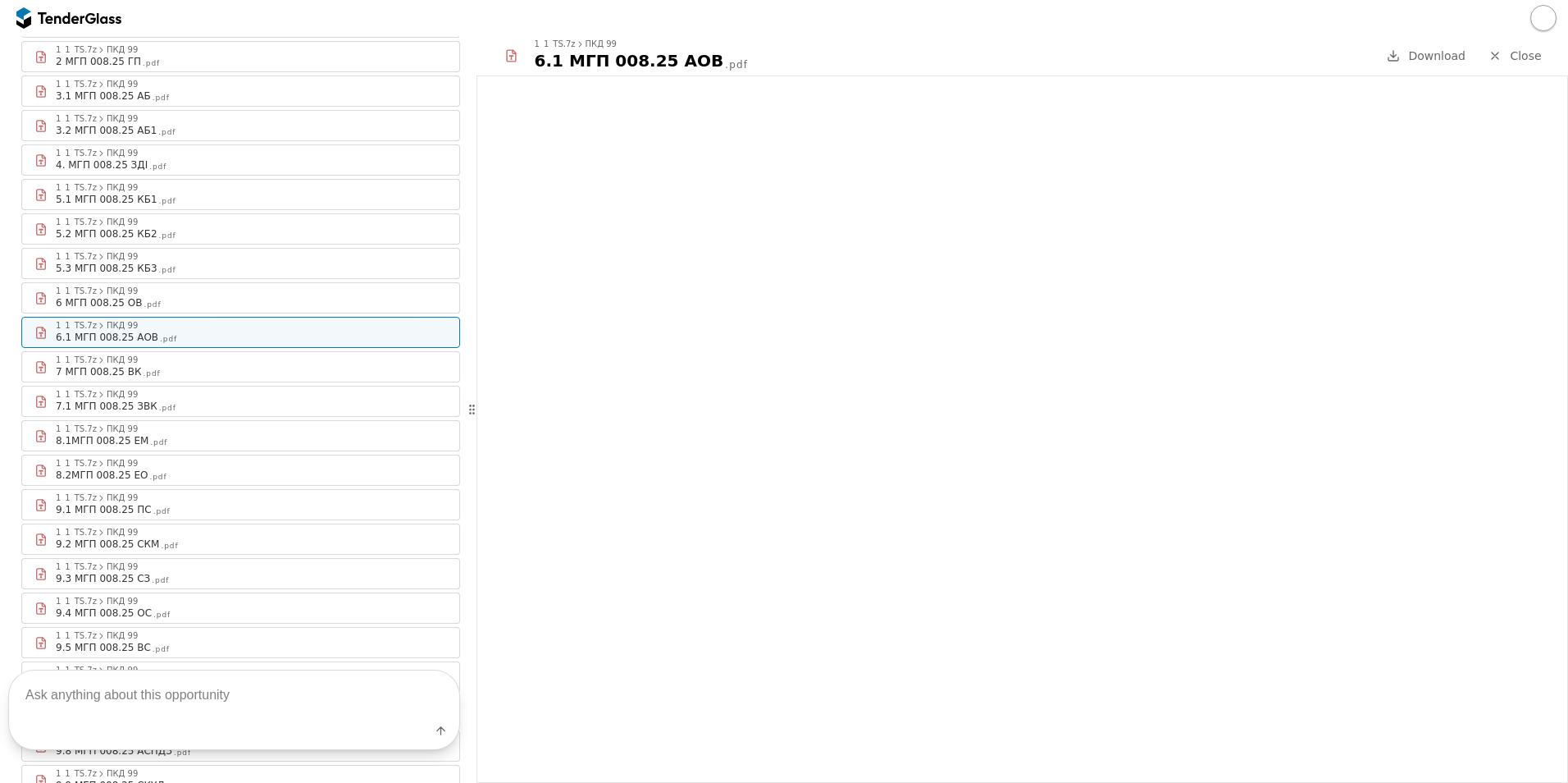
click at [1527, 64] on link "Close" at bounding box center [1515, 56] width 73 height 20
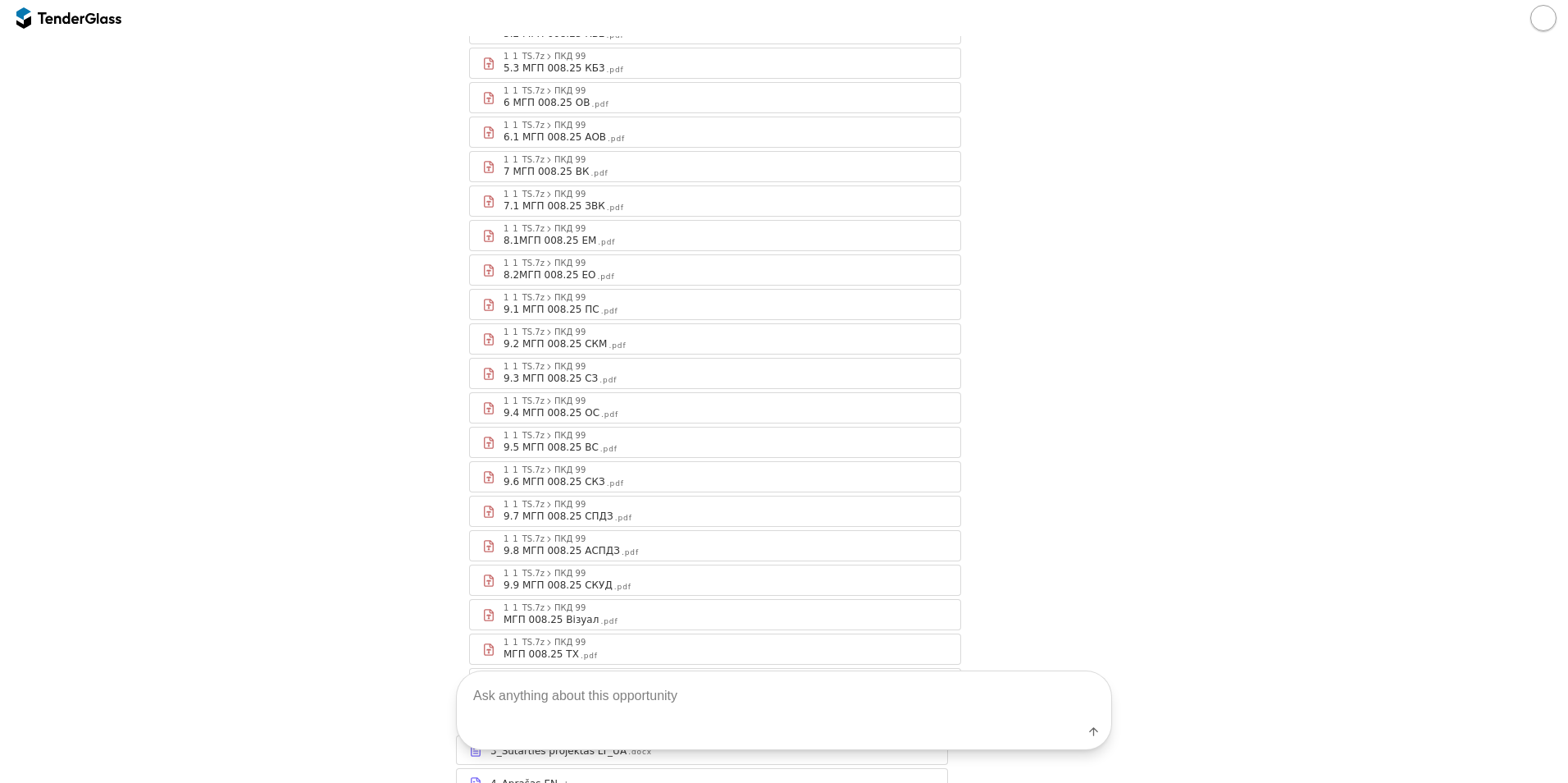
scroll to position [1066, 0]
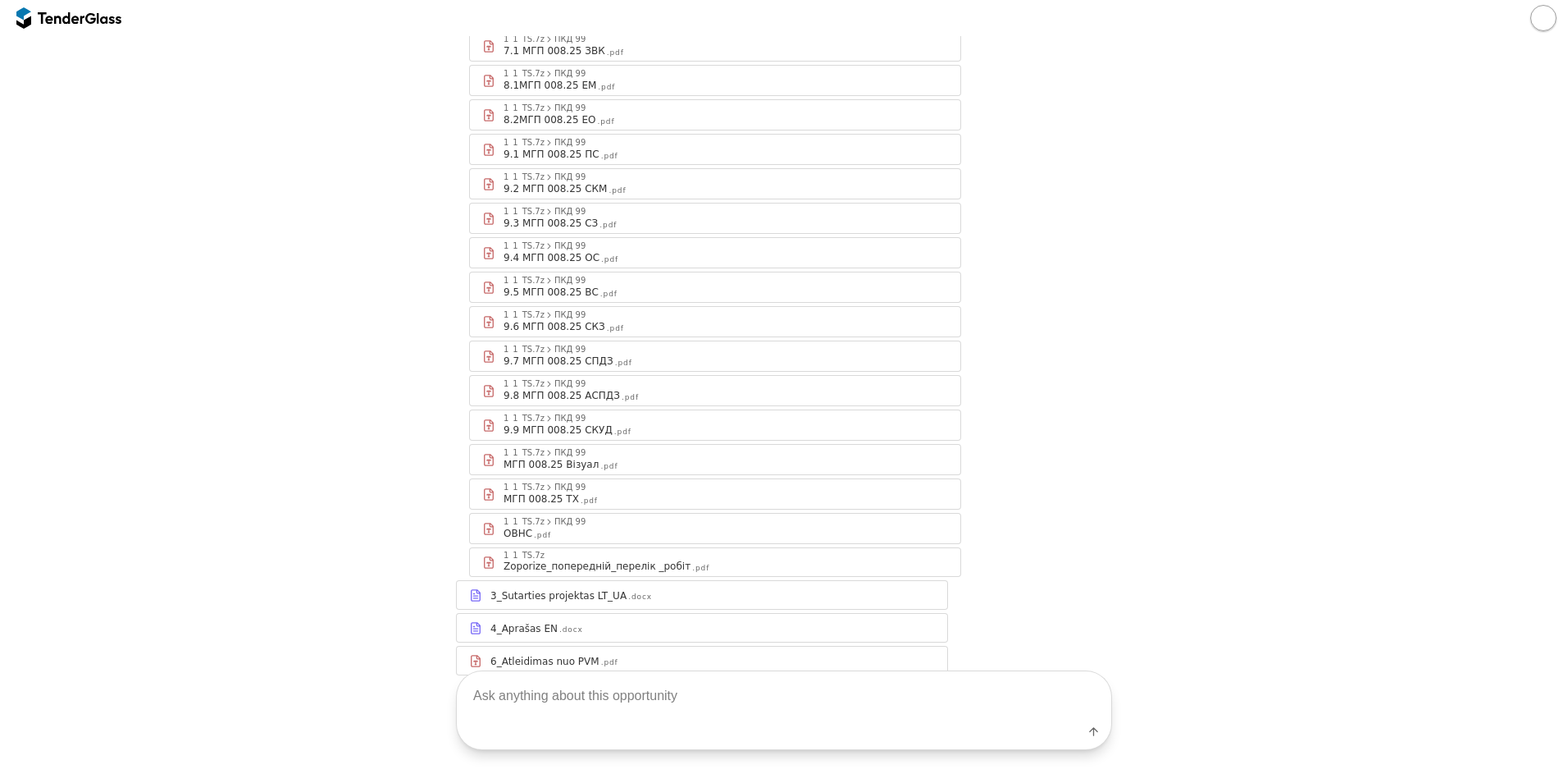
click at [591, 551] on div "1_1_TS.7z" at bounding box center [726, 555] width 445 height 9
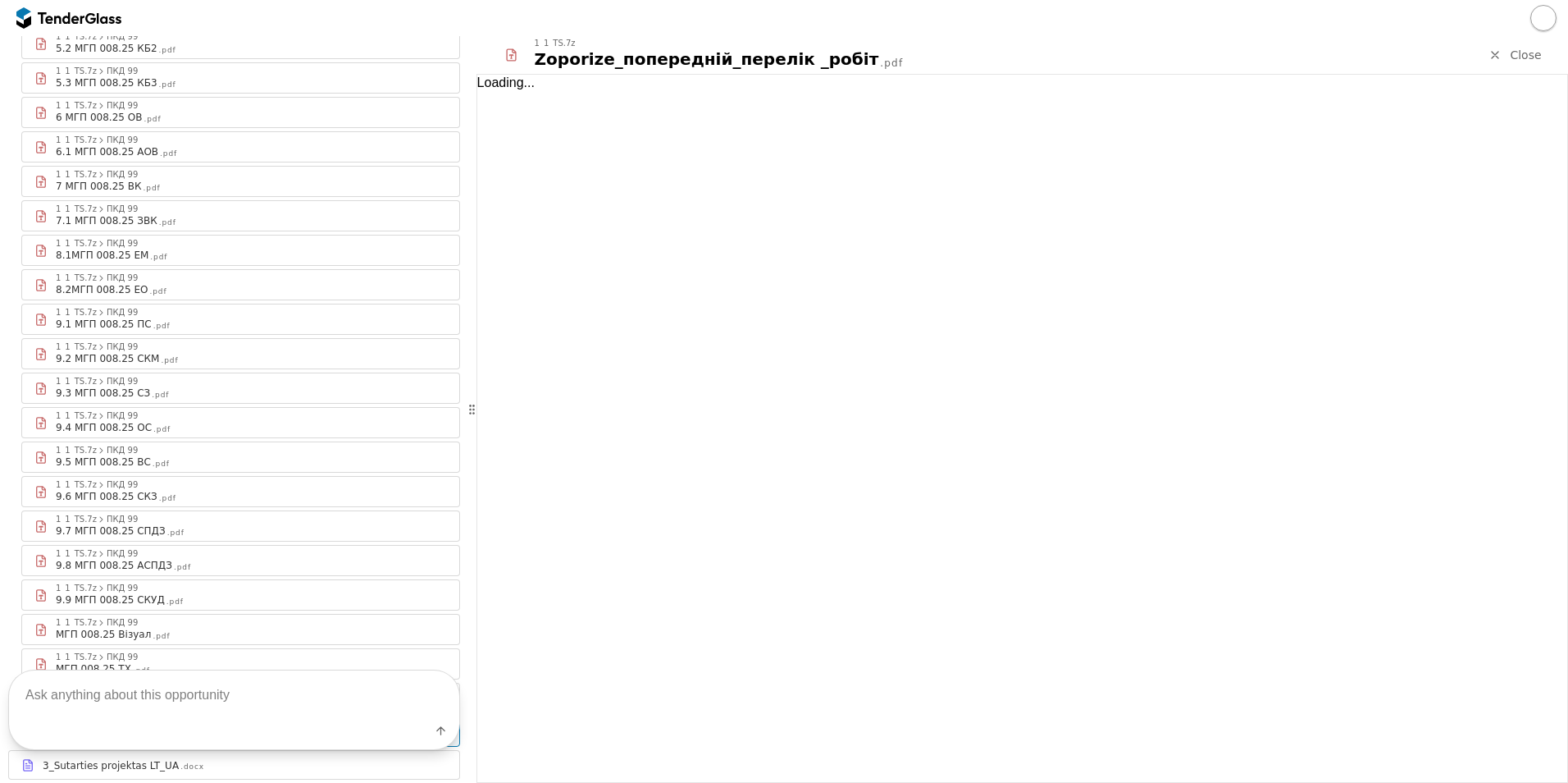
scroll to position [1210, 0]
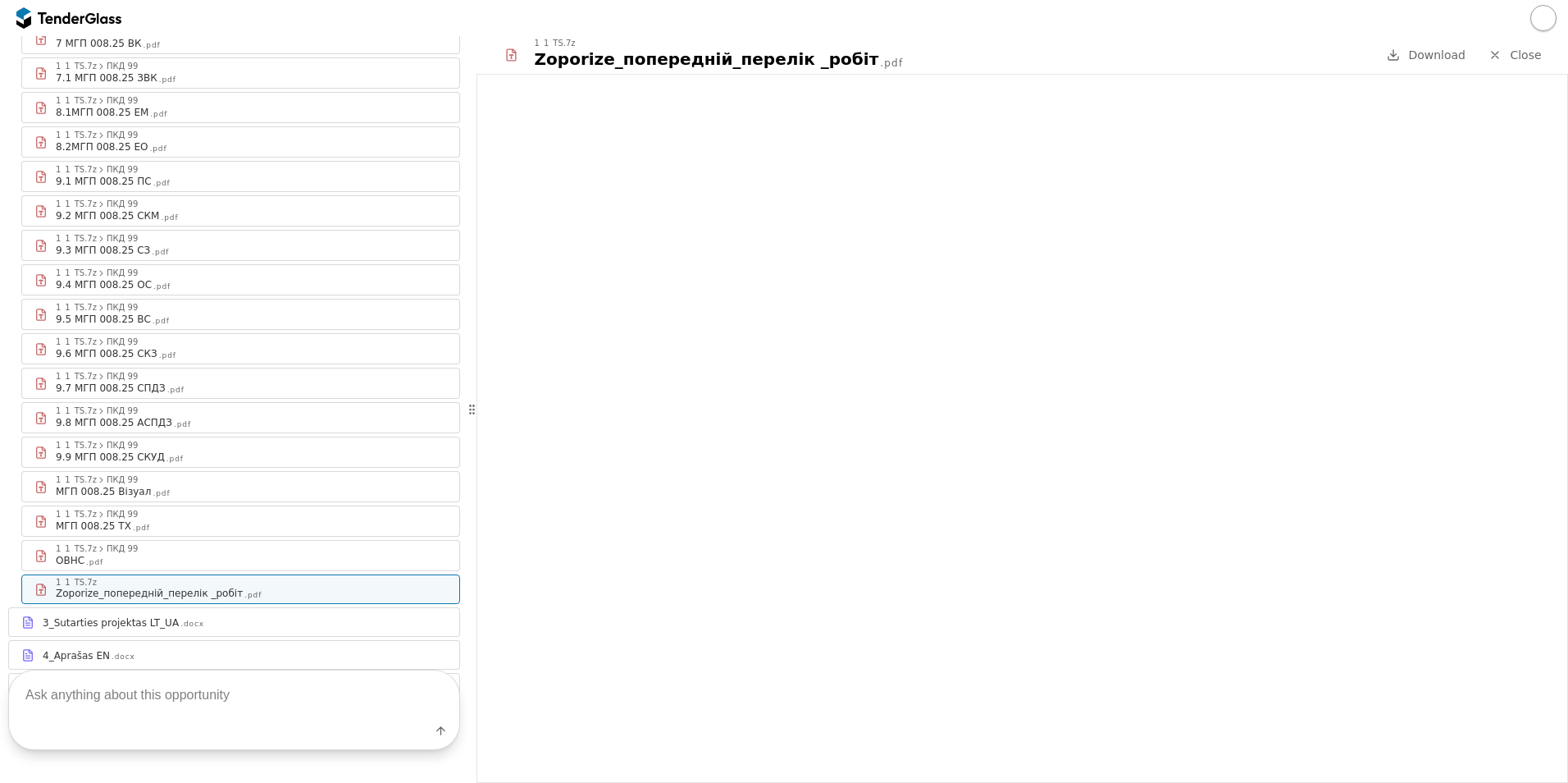
click at [1523, 54] on span "Close" at bounding box center [1525, 55] width 31 height 13
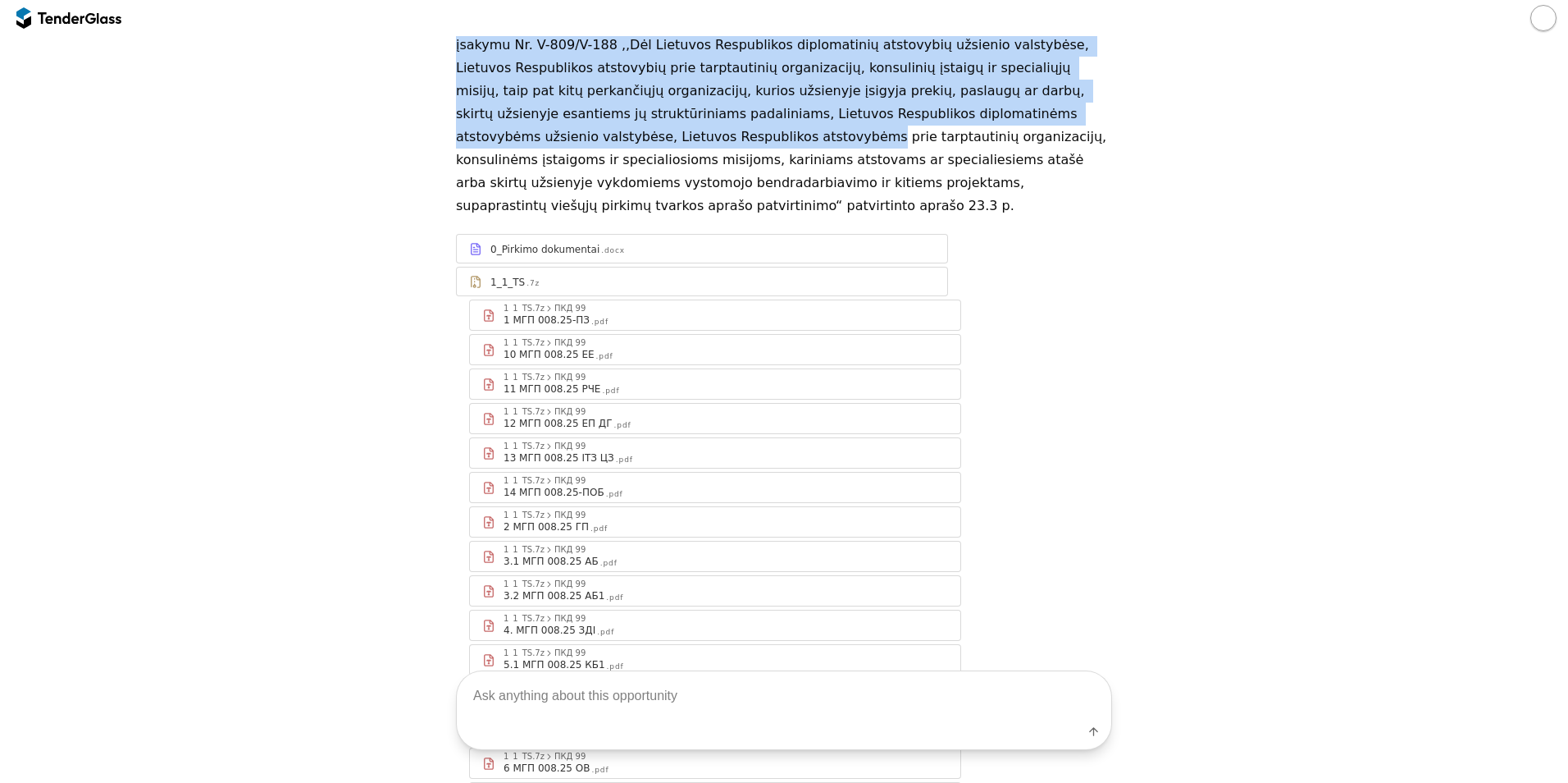
click at [559, 313] on div "1 МГП 008.25-ПЗ" at bounding box center [546, 320] width 86 height 13
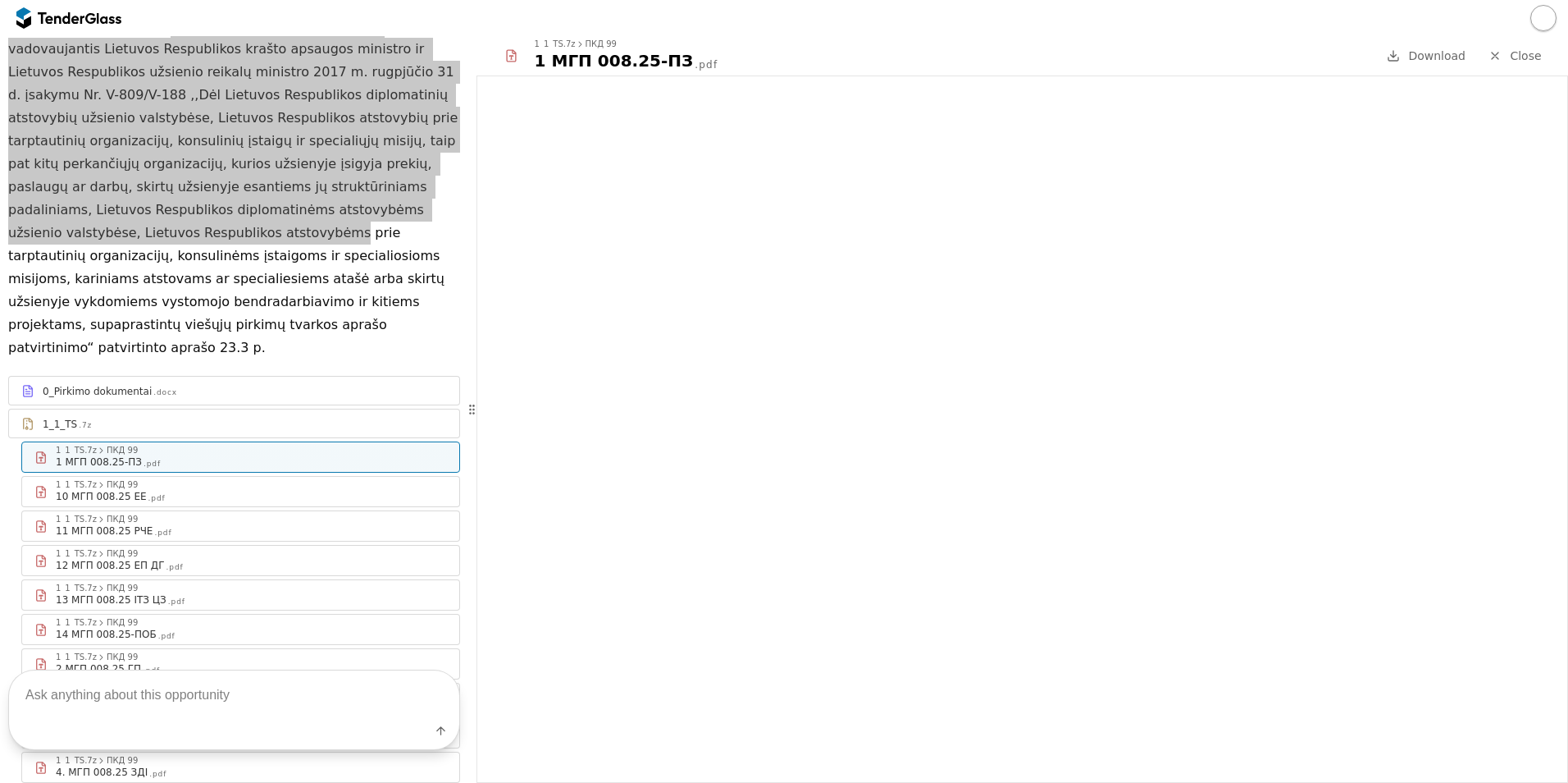
click at [1510, 57] on link "Close" at bounding box center [1515, 56] width 73 height 20
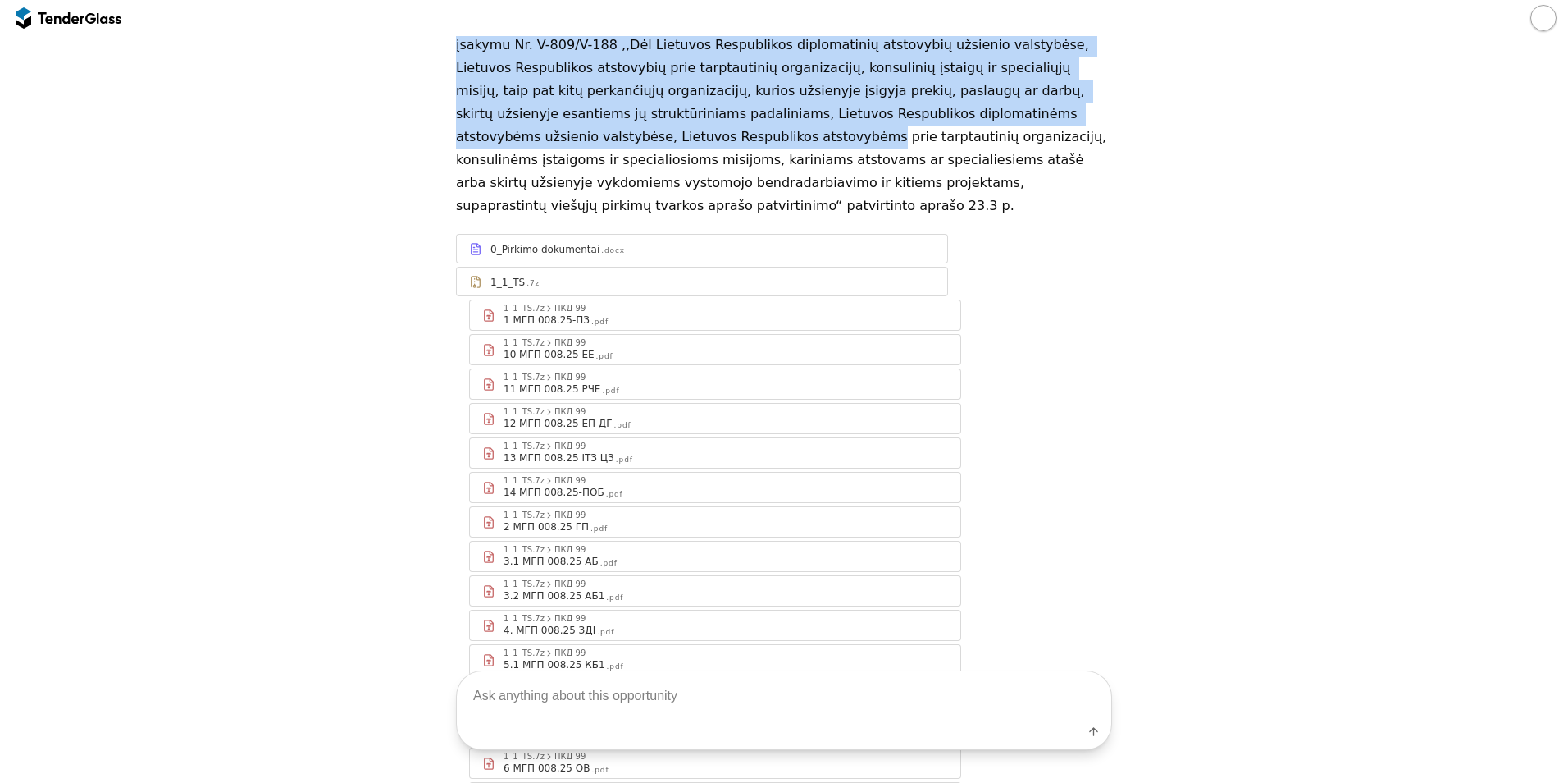
click at [596, 352] on div ".pdf" at bounding box center [604, 356] width 17 height 11
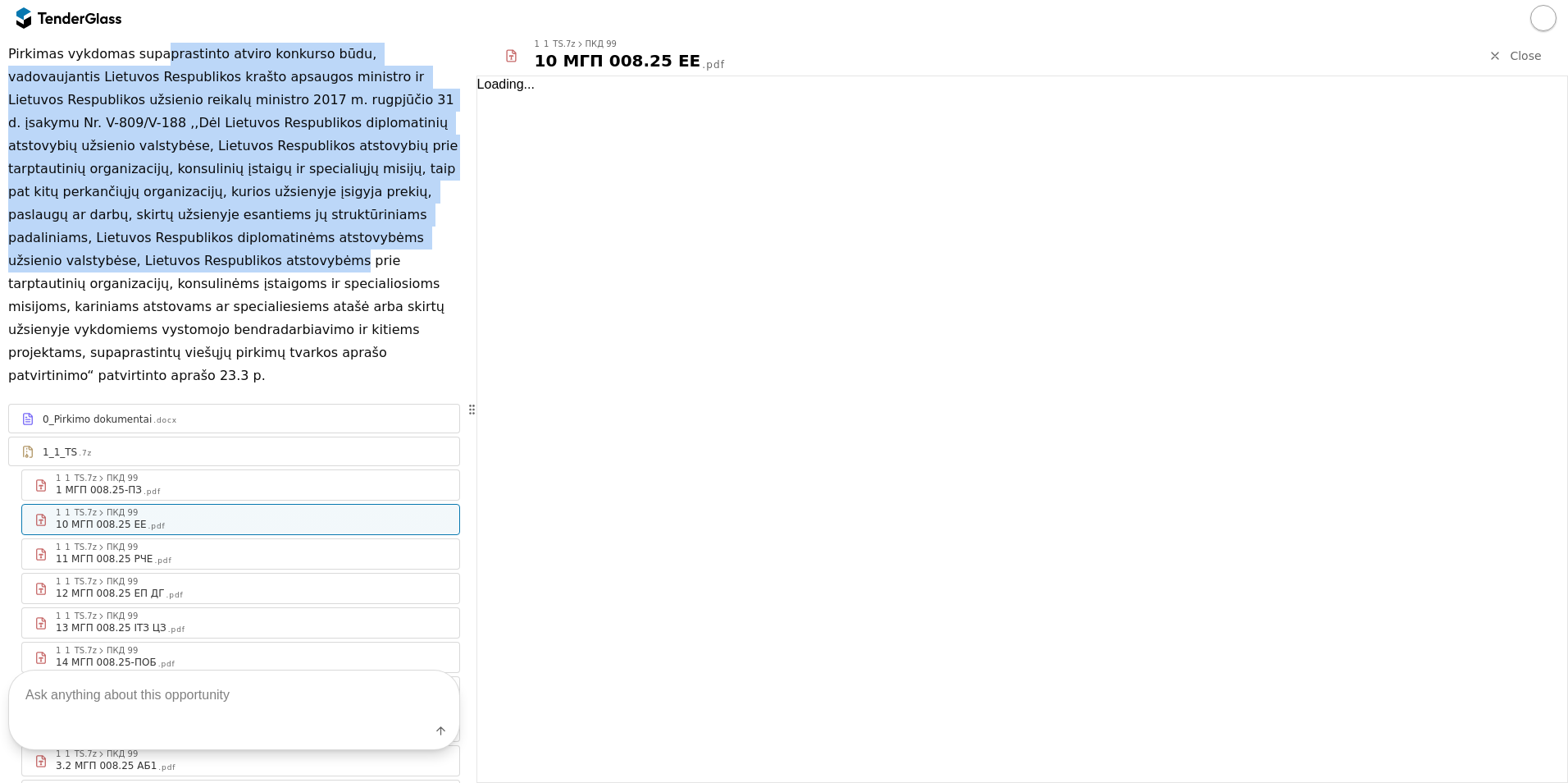
scroll to position [274, 0]
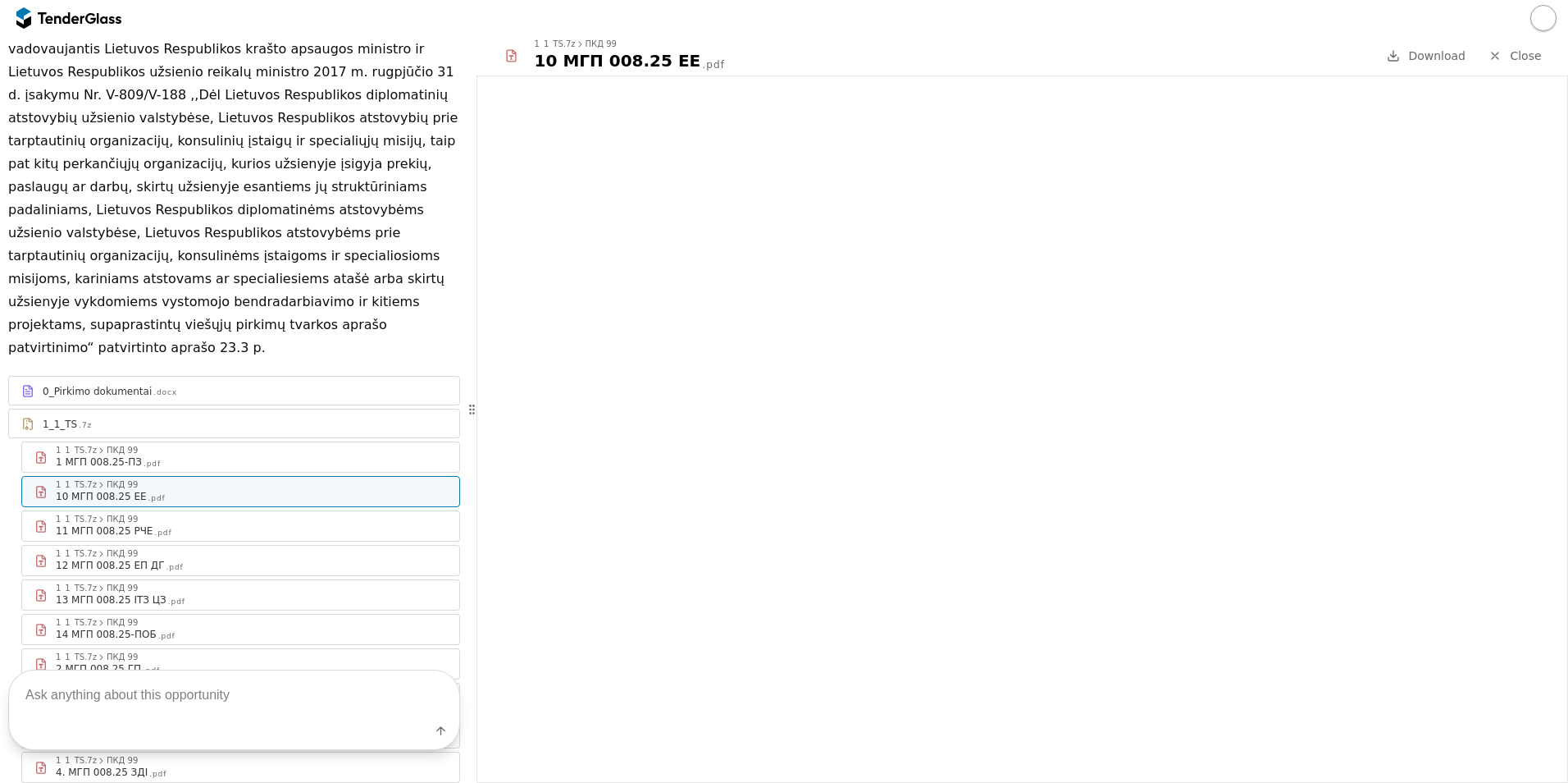
click at [1522, 44] on div "1_1_TS.7z ПКД 99 10 МГП 008.25 ЕЕ .pdf Download Close" at bounding box center [1022, 55] width 1092 height 39
click at [1522, 46] on link "Close" at bounding box center [1515, 56] width 73 height 20
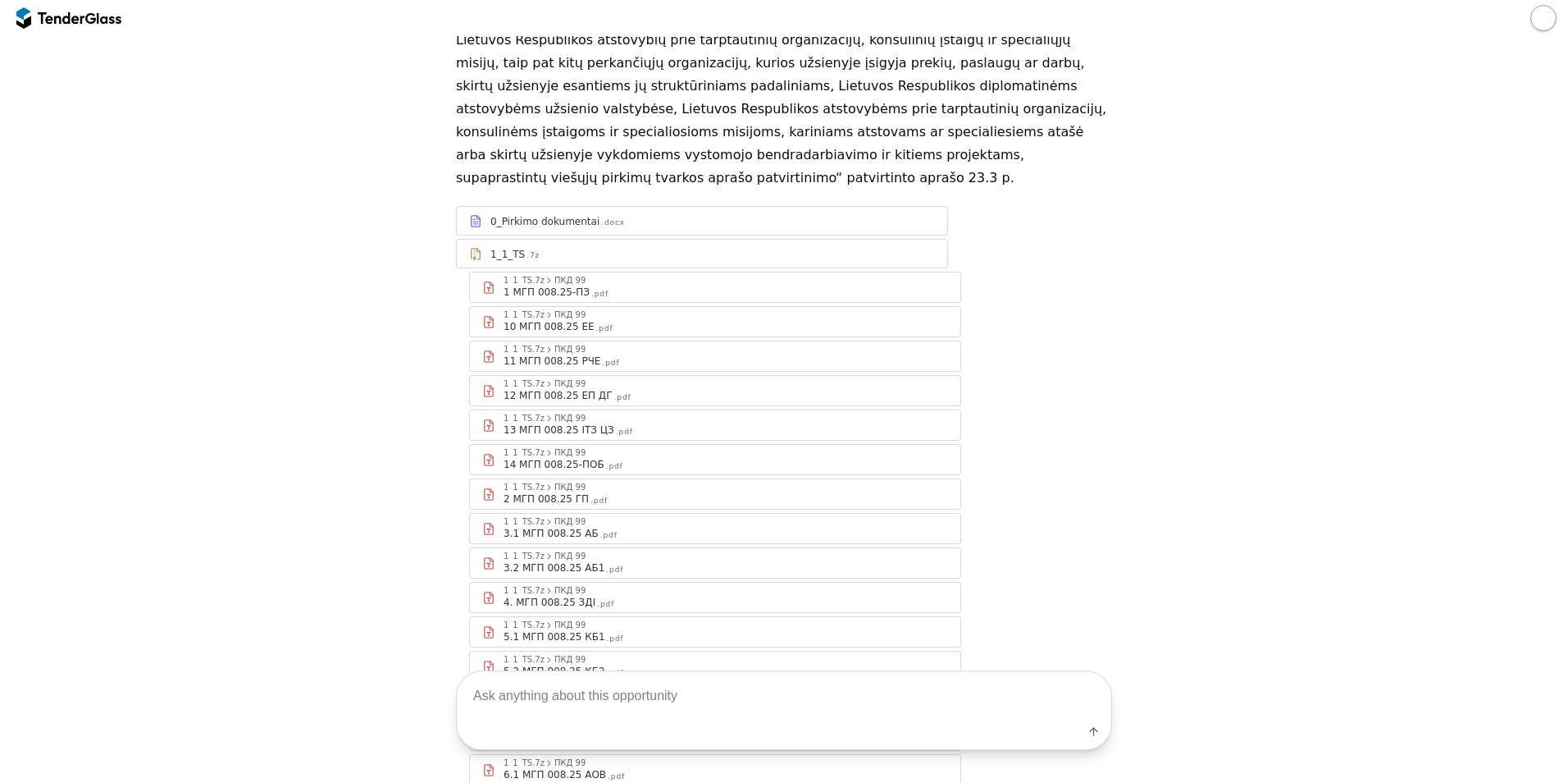
scroll to position [247, 0]
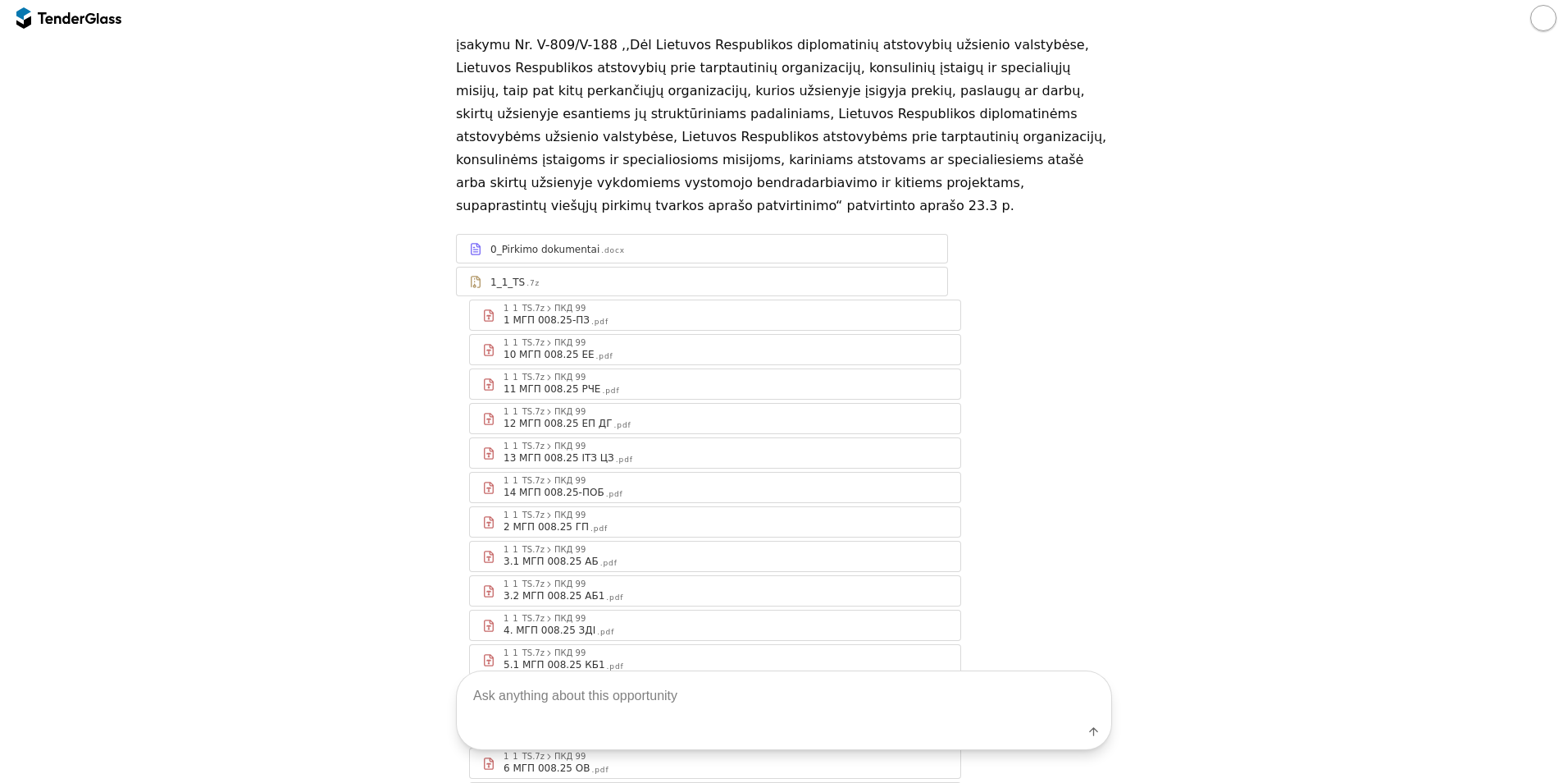
click at [623, 382] on div "11 МГП 008.25 РЧЕ .pdf" at bounding box center [726, 389] width 445 height 13
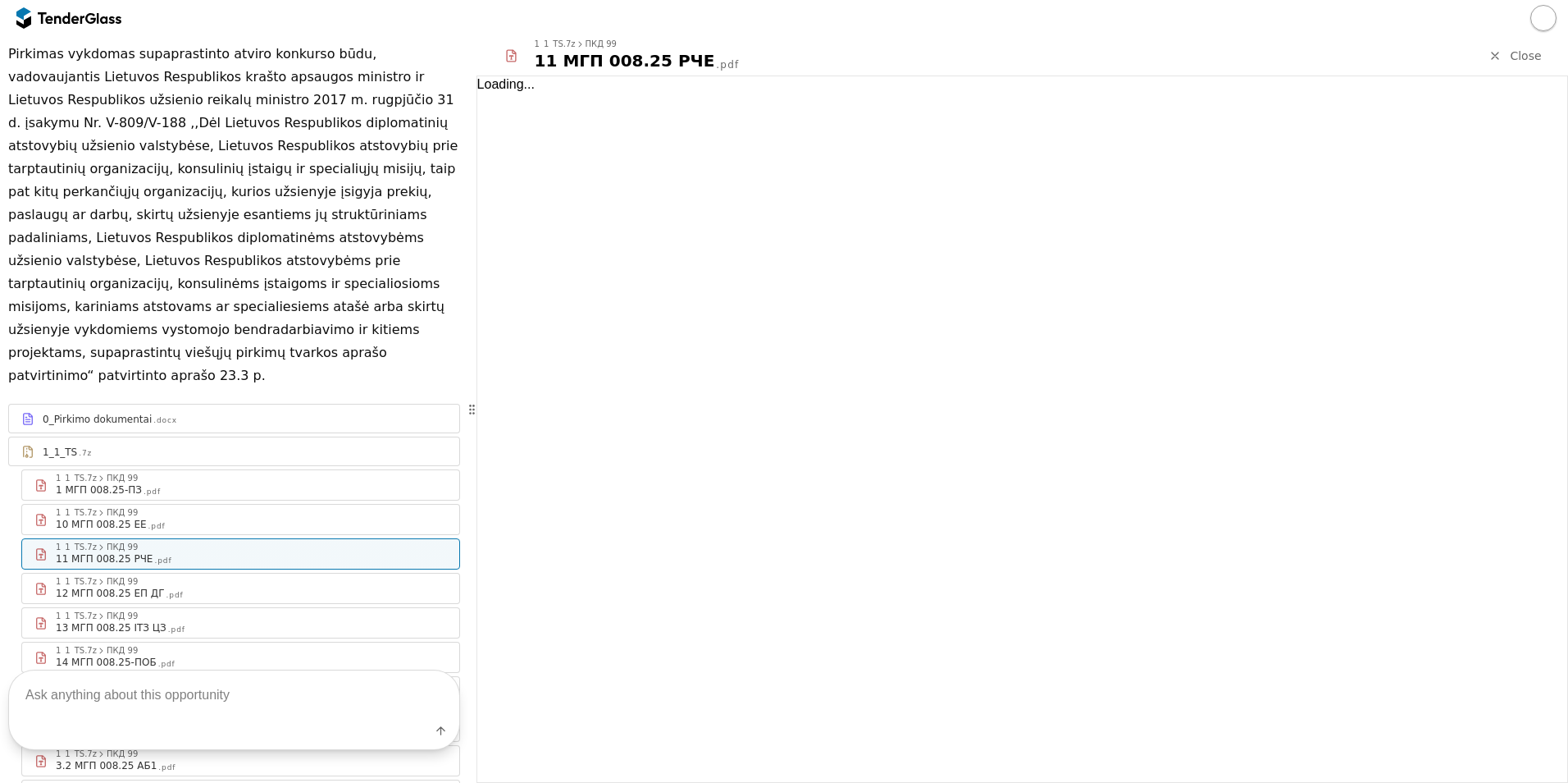
scroll to position [274, 0]
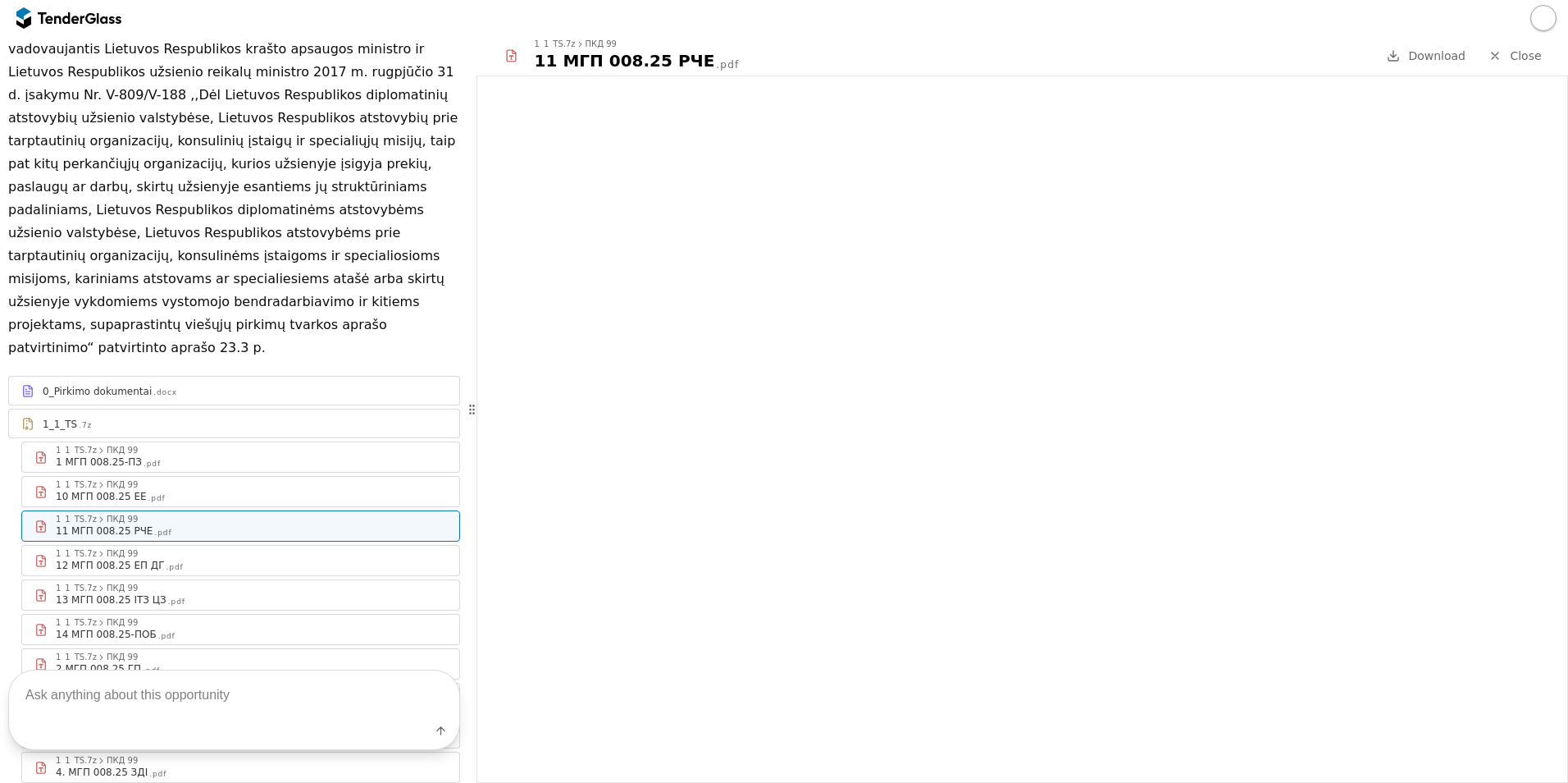
click at [1520, 58] on span "Close" at bounding box center [1525, 56] width 31 height 13
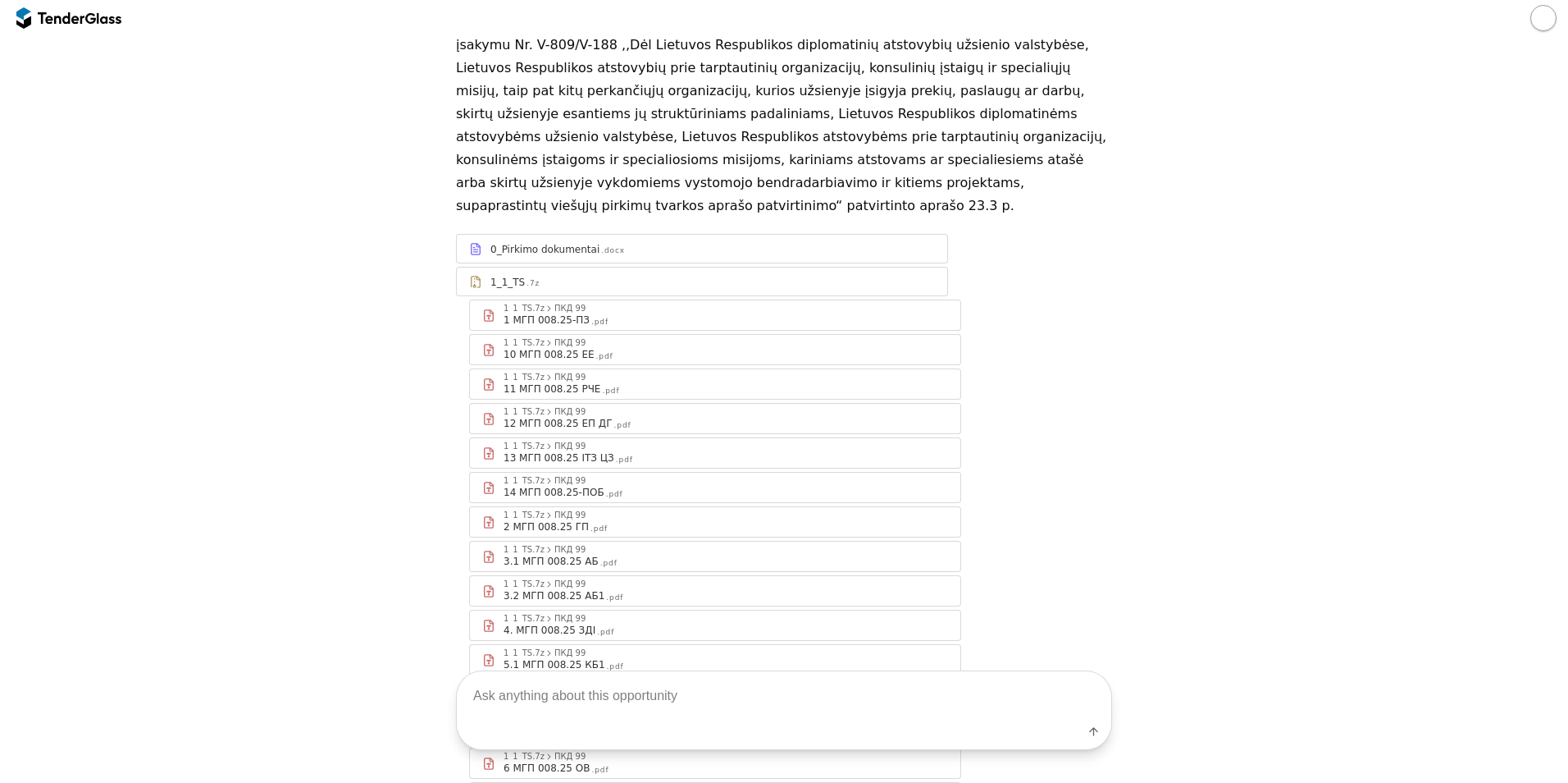
click at [642, 417] on div "12 МГП 008.25 ЕП ДГ .pdf" at bounding box center [726, 424] width 445 height 13
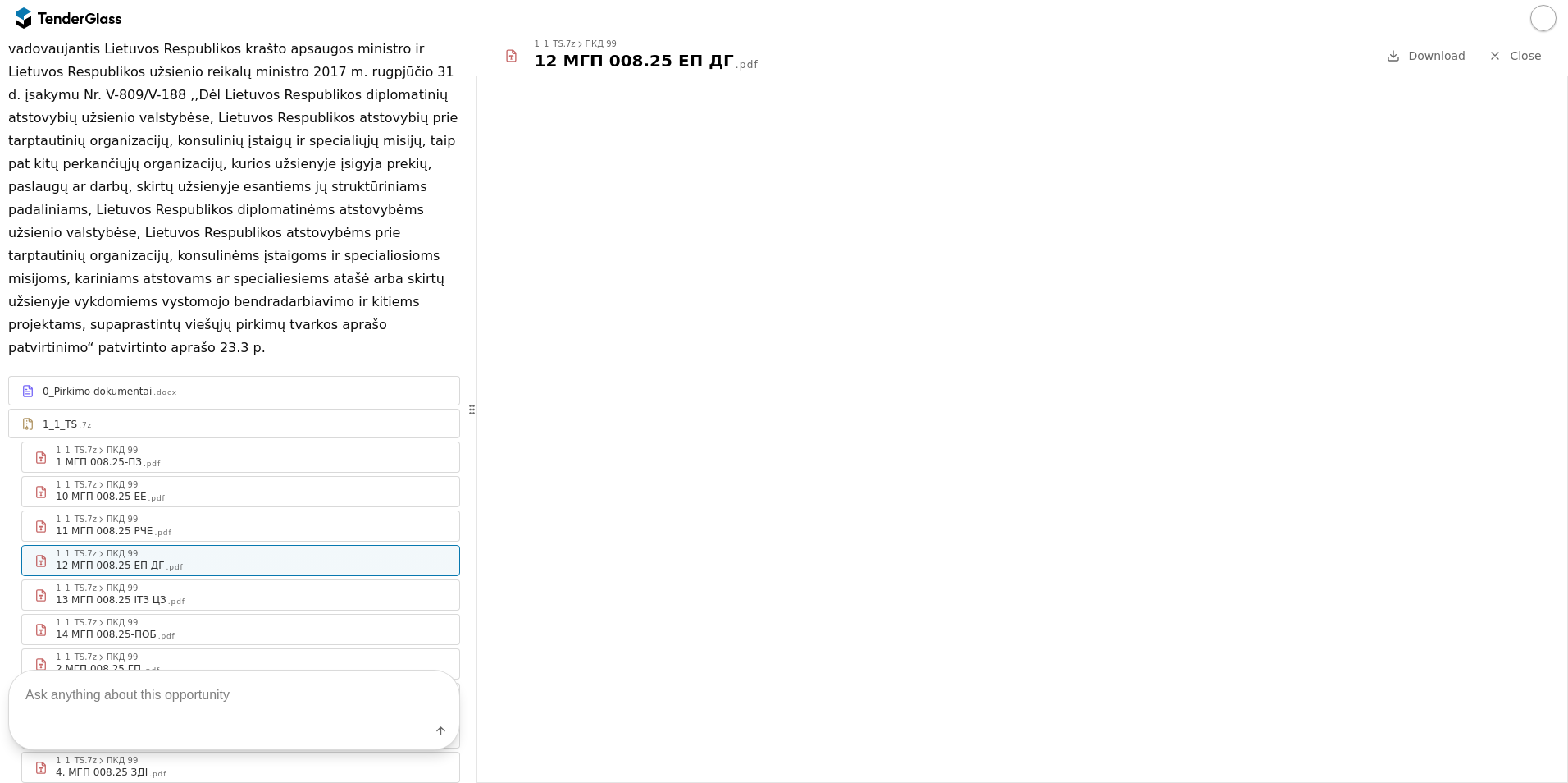
click at [1530, 58] on span "Close" at bounding box center [1525, 56] width 31 height 13
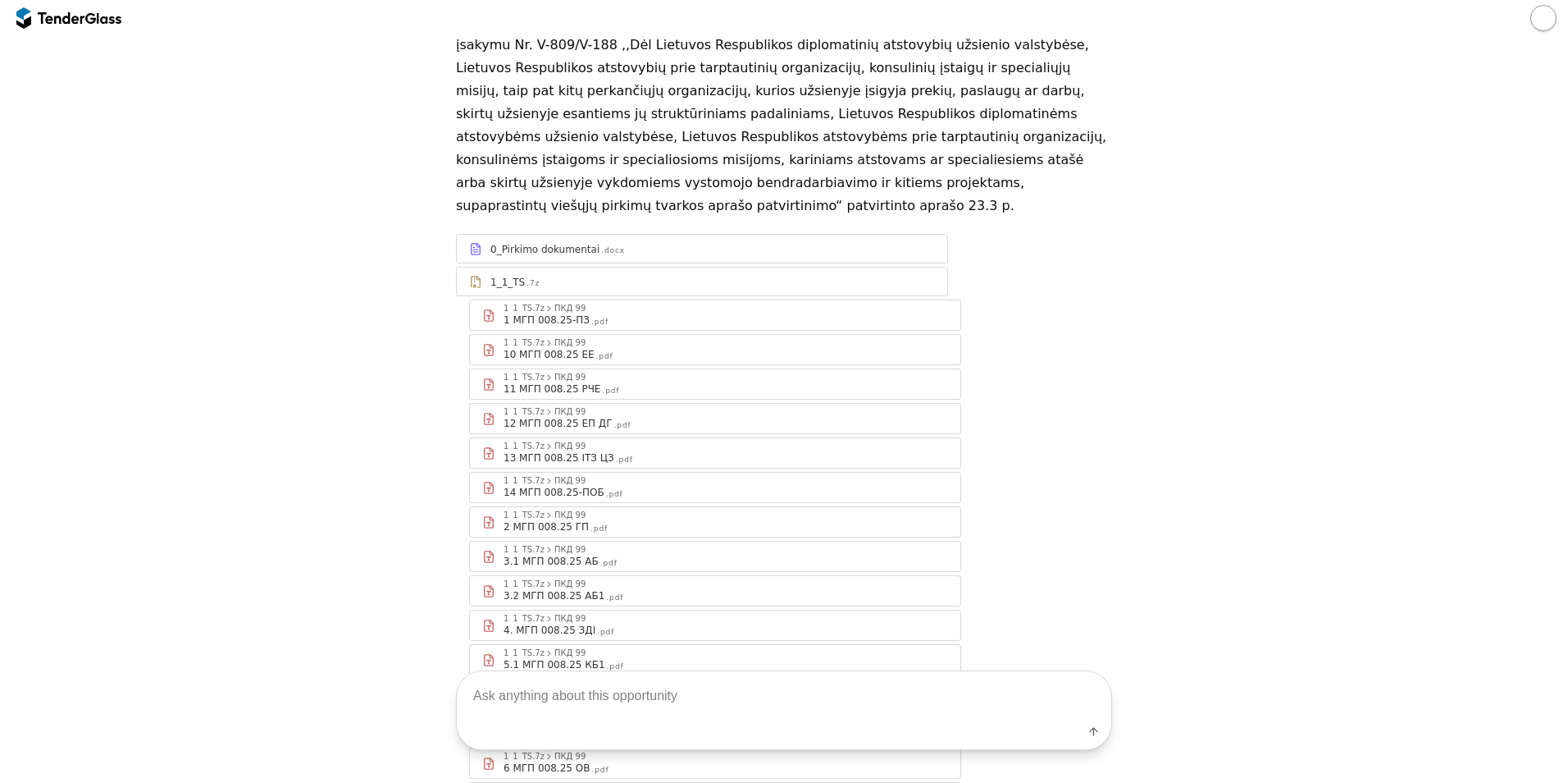
click at [611, 451] on div "13 МГП 008.25 ІТЗ ЦЗ .pdf" at bounding box center [726, 457] width 445 height 13
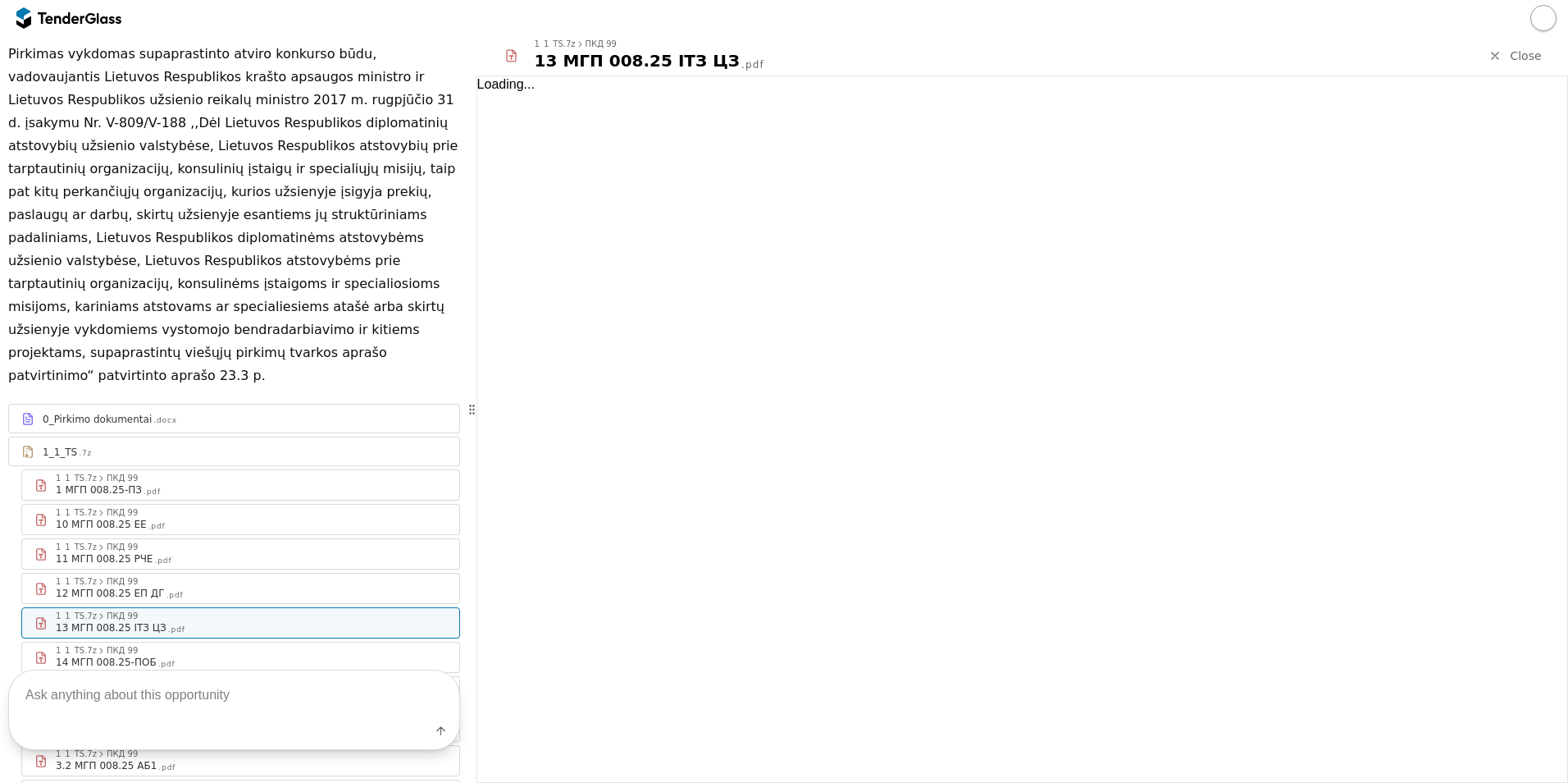
scroll to position [274, 0]
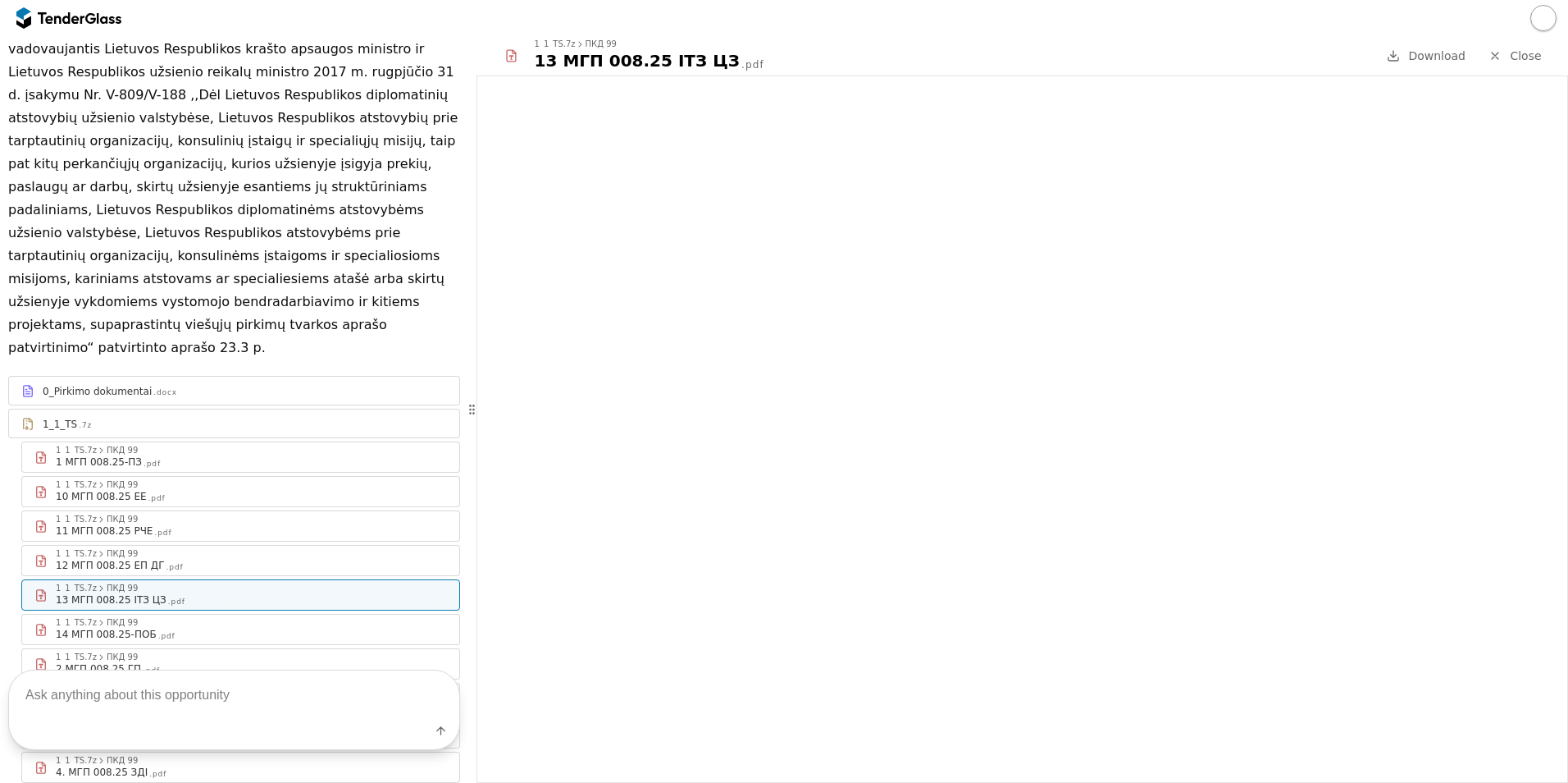
click at [1529, 55] on span "Close" at bounding box center [1525, 56] width 31 height 13
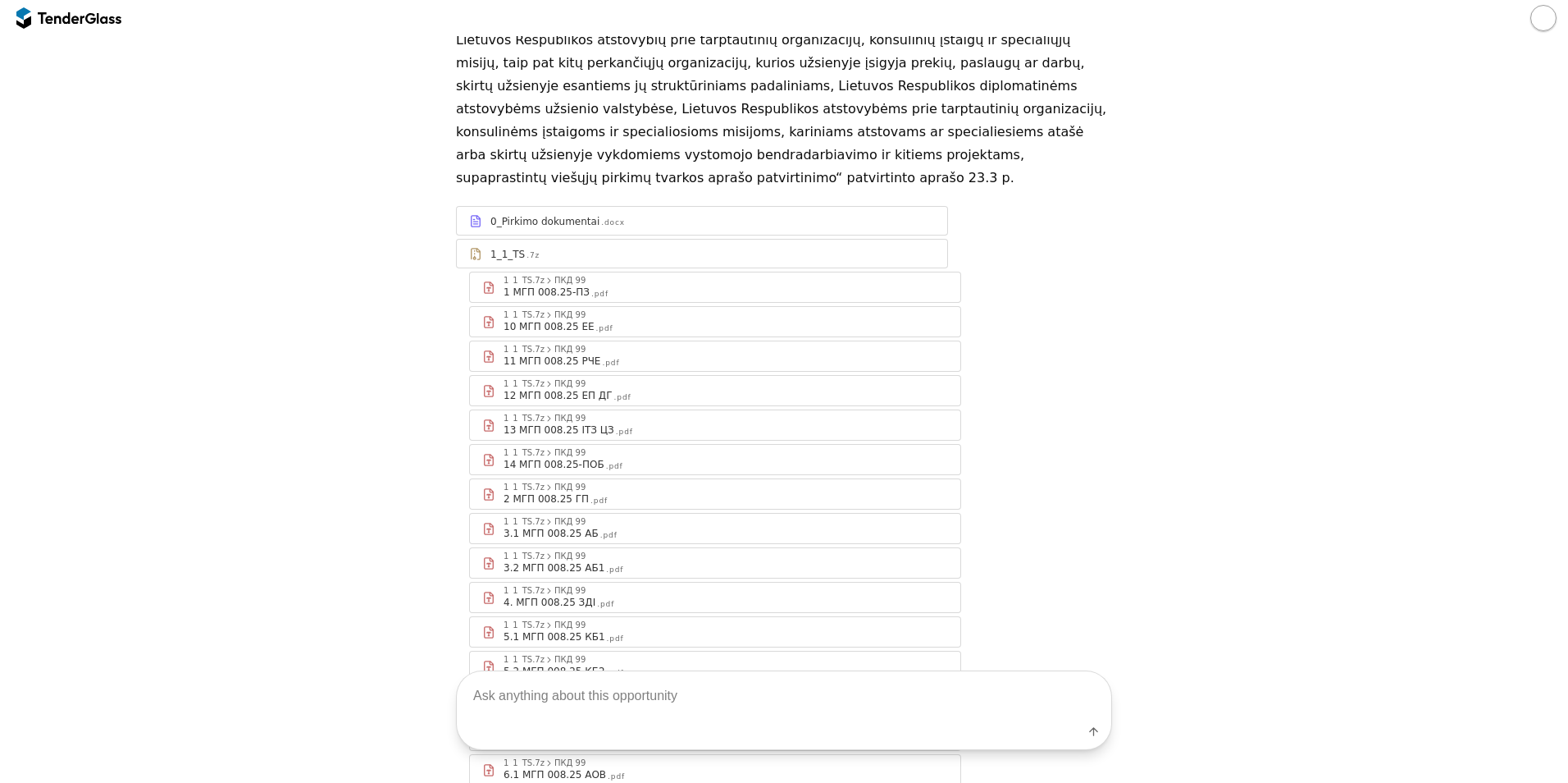
scroll to position [247, 0]
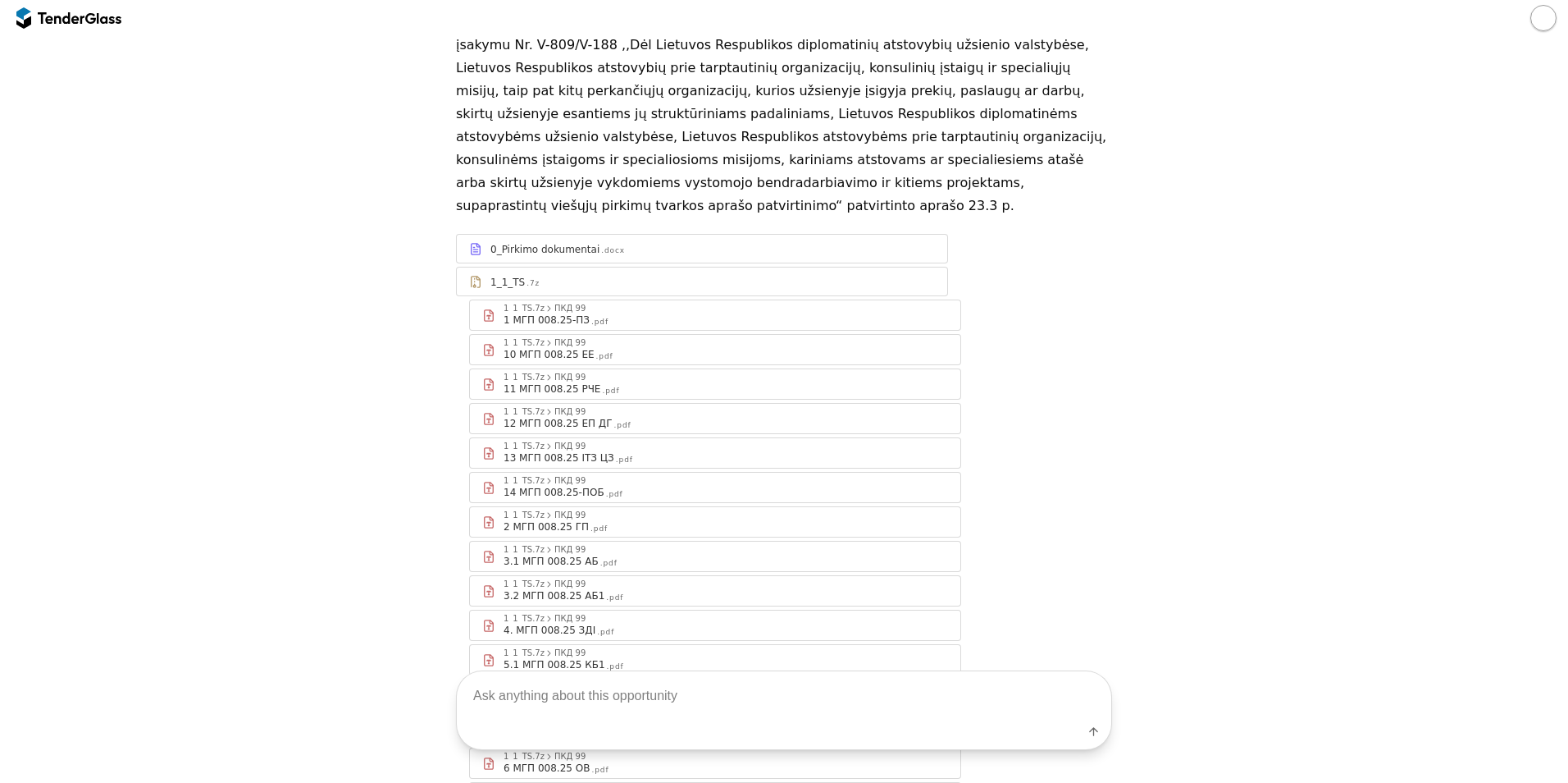
click at [615, 451] on div "13 МГП 008.25 ІТЗ ЦЗ .pdf" at bounding box center [726, 457] width 445 height 13
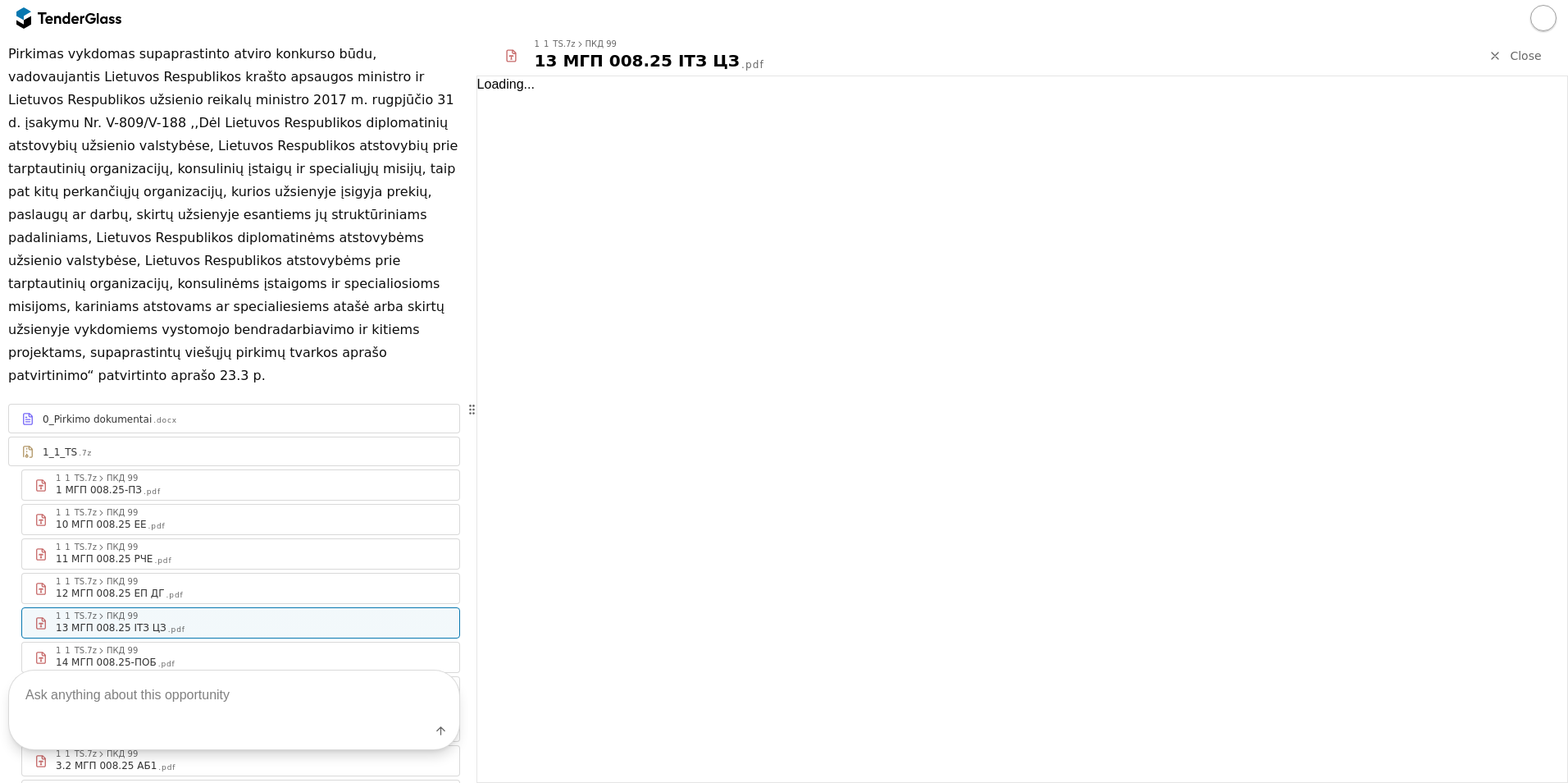
scroll to position [274, 0]
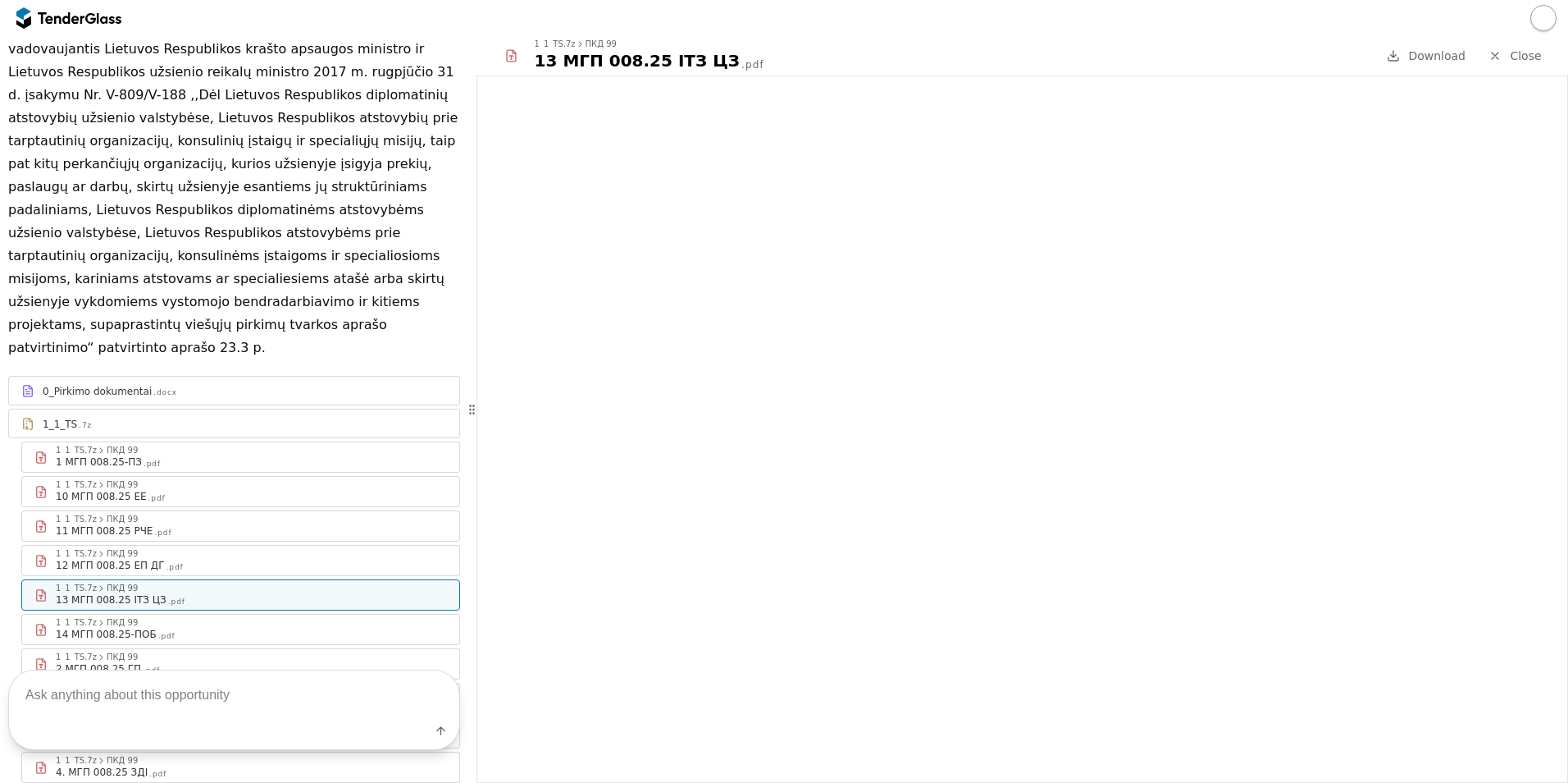
click at [1507, 61] on link "Close" at bounding box center [1515, 56] width 73 height 20
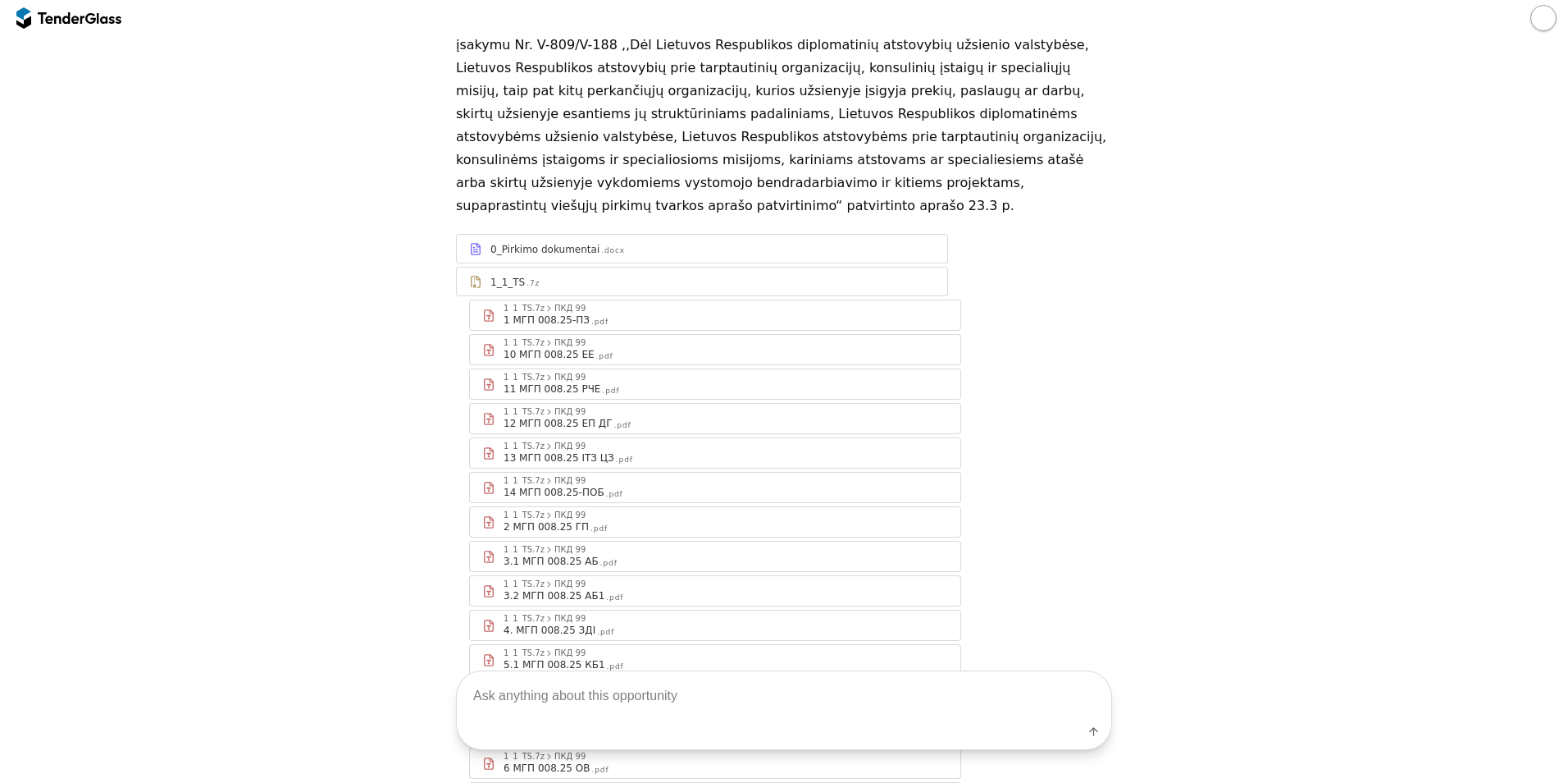
click at [618, 485] on div "14 МГП 008.25-ПОБ .pdf" at bounding box center [726, 492] width 445 height 13
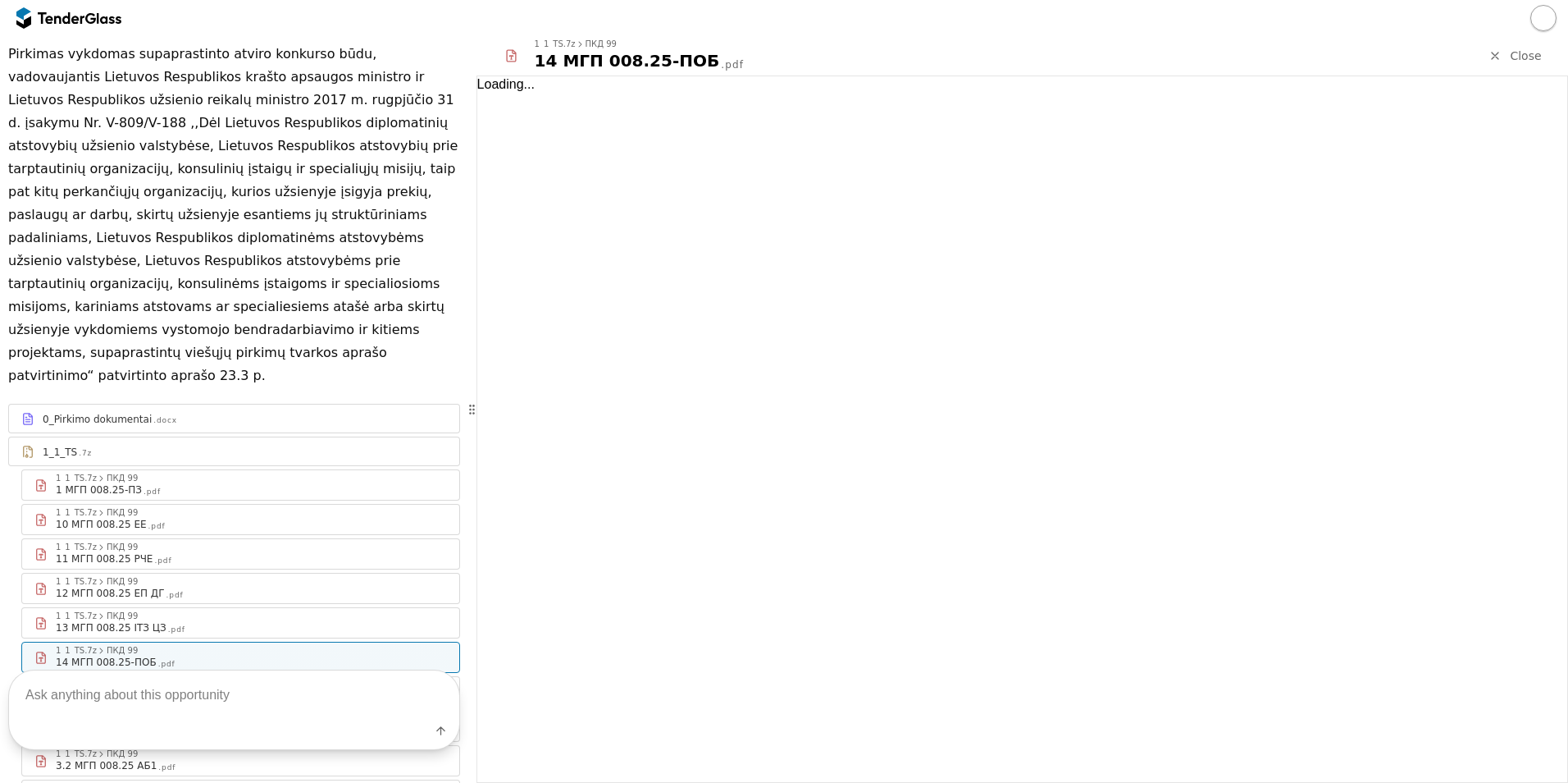
scroll to position [274, 0]
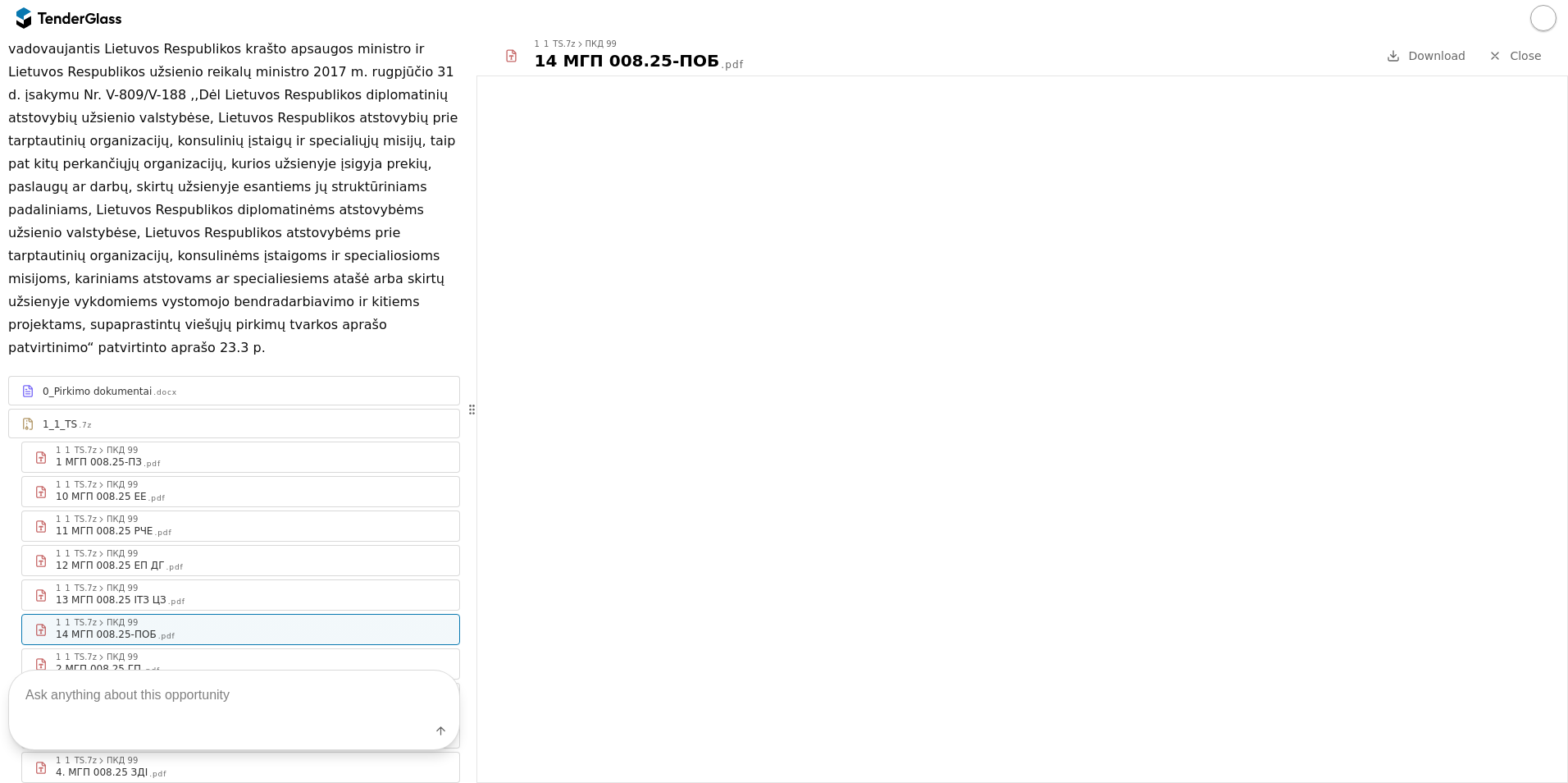
click at [1511, 51] on span "Close" at bounding box center [1525, 56] width 31 height 13
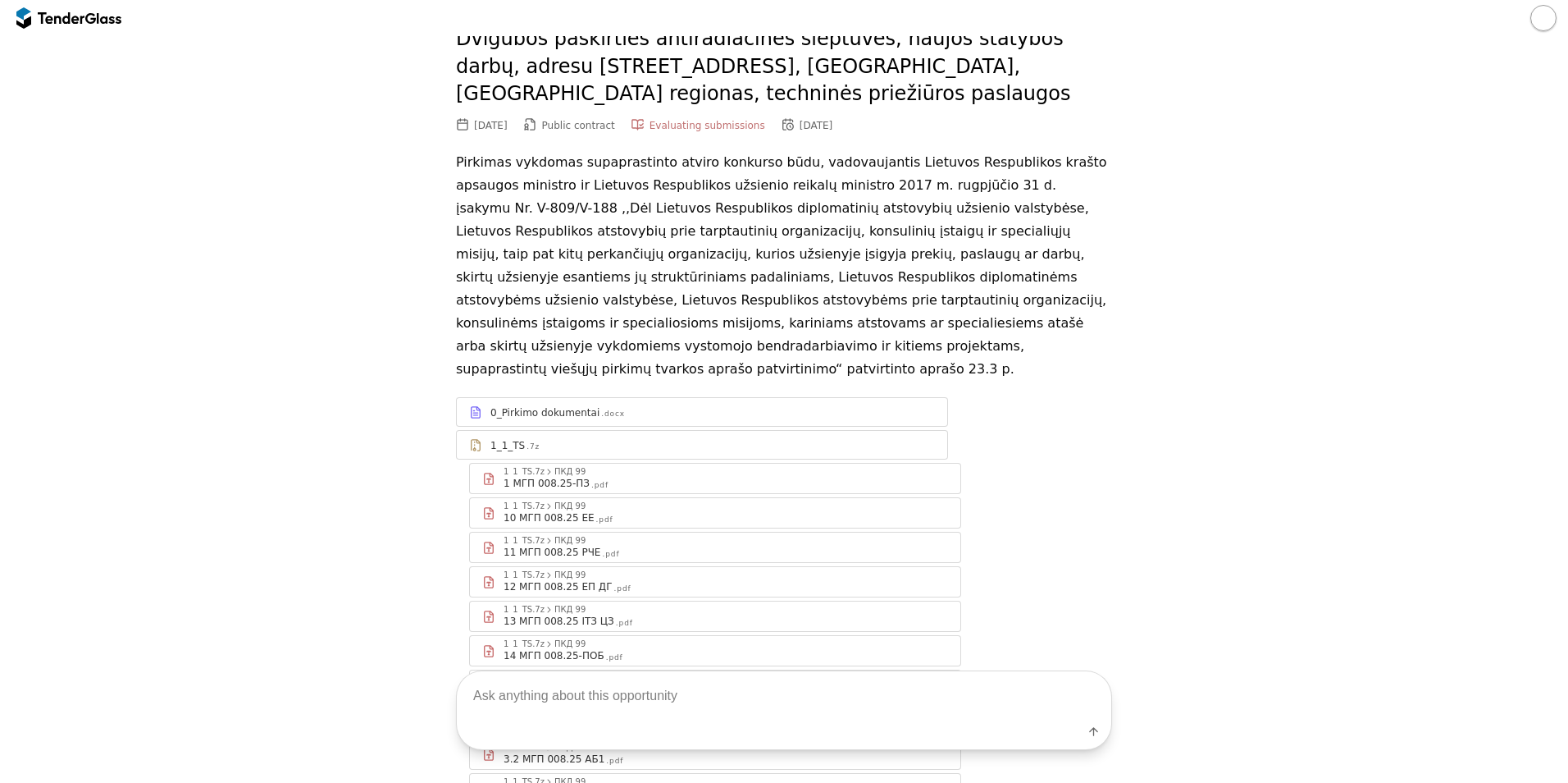
scroll to position [82, 0]
click at [653, 406] on div "0_Pirkimo dokumentai .docx" at bounding box center [712, 413] width 445 height 13
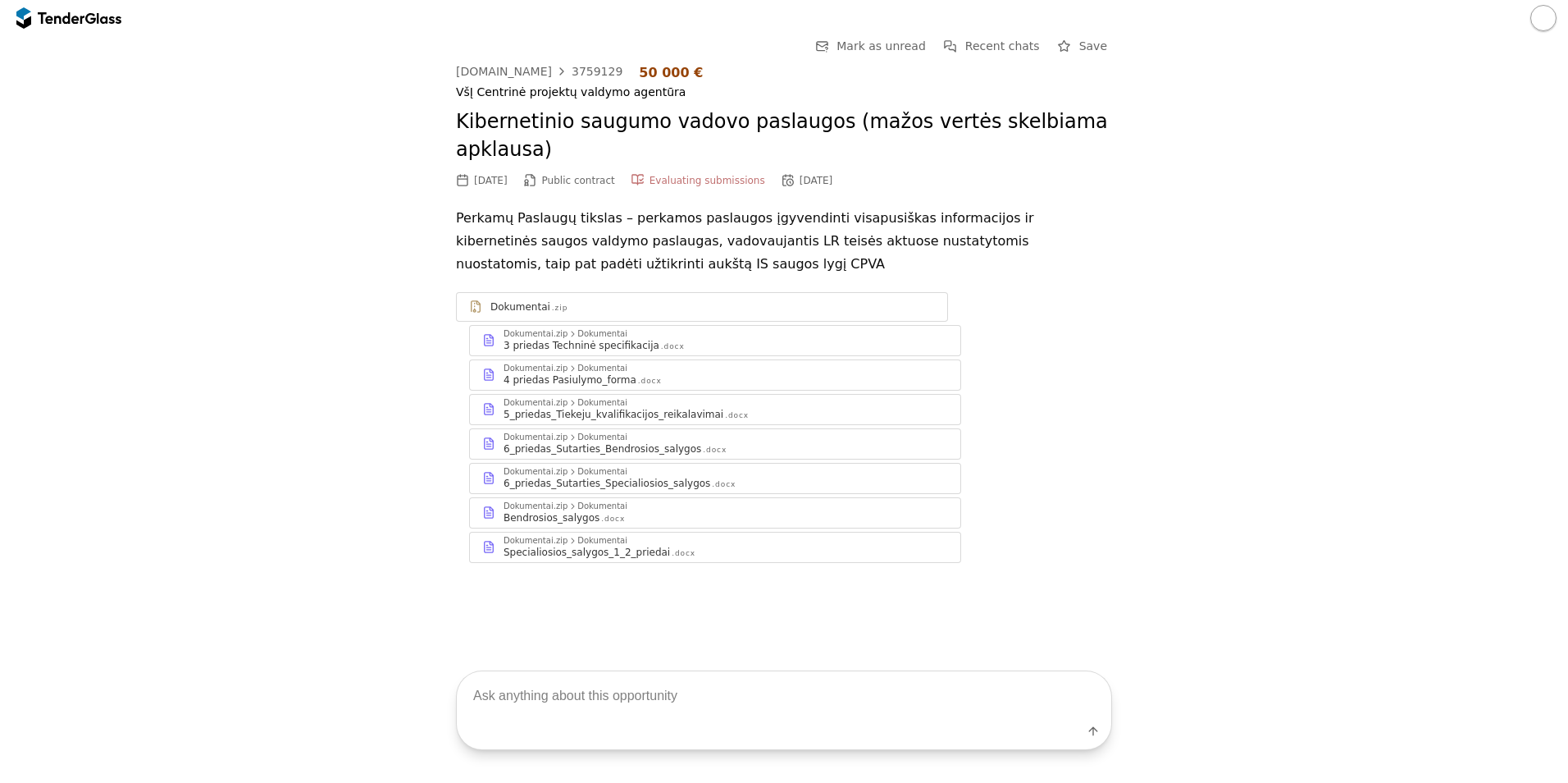
click at [570, 313] on div "Dokumentai .zip" at bounding box center [712, 307] width 445 height 13
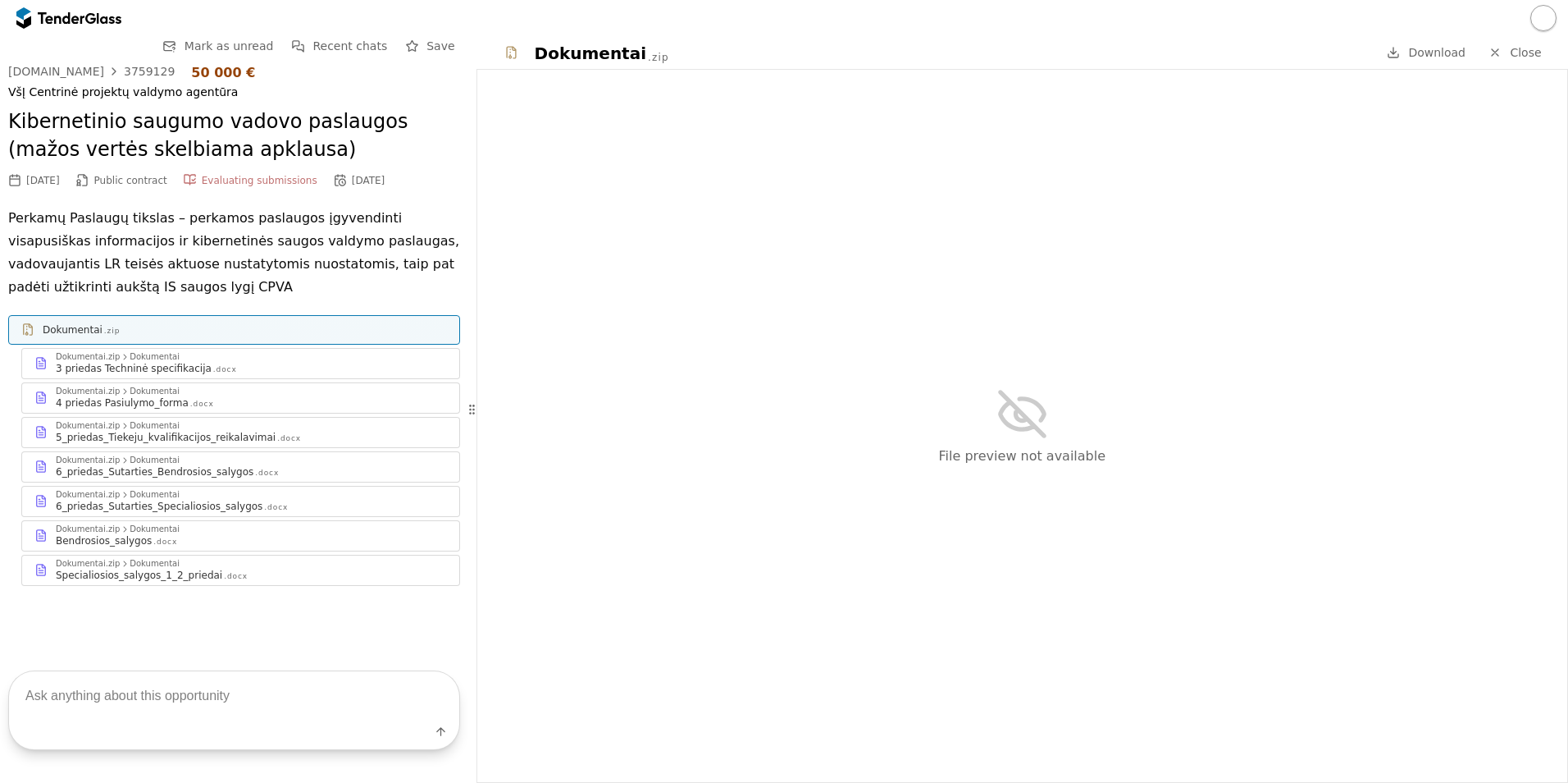
click at [1447, 53] on span "Download" at bounding box center [1437, 53] width 58 height 13
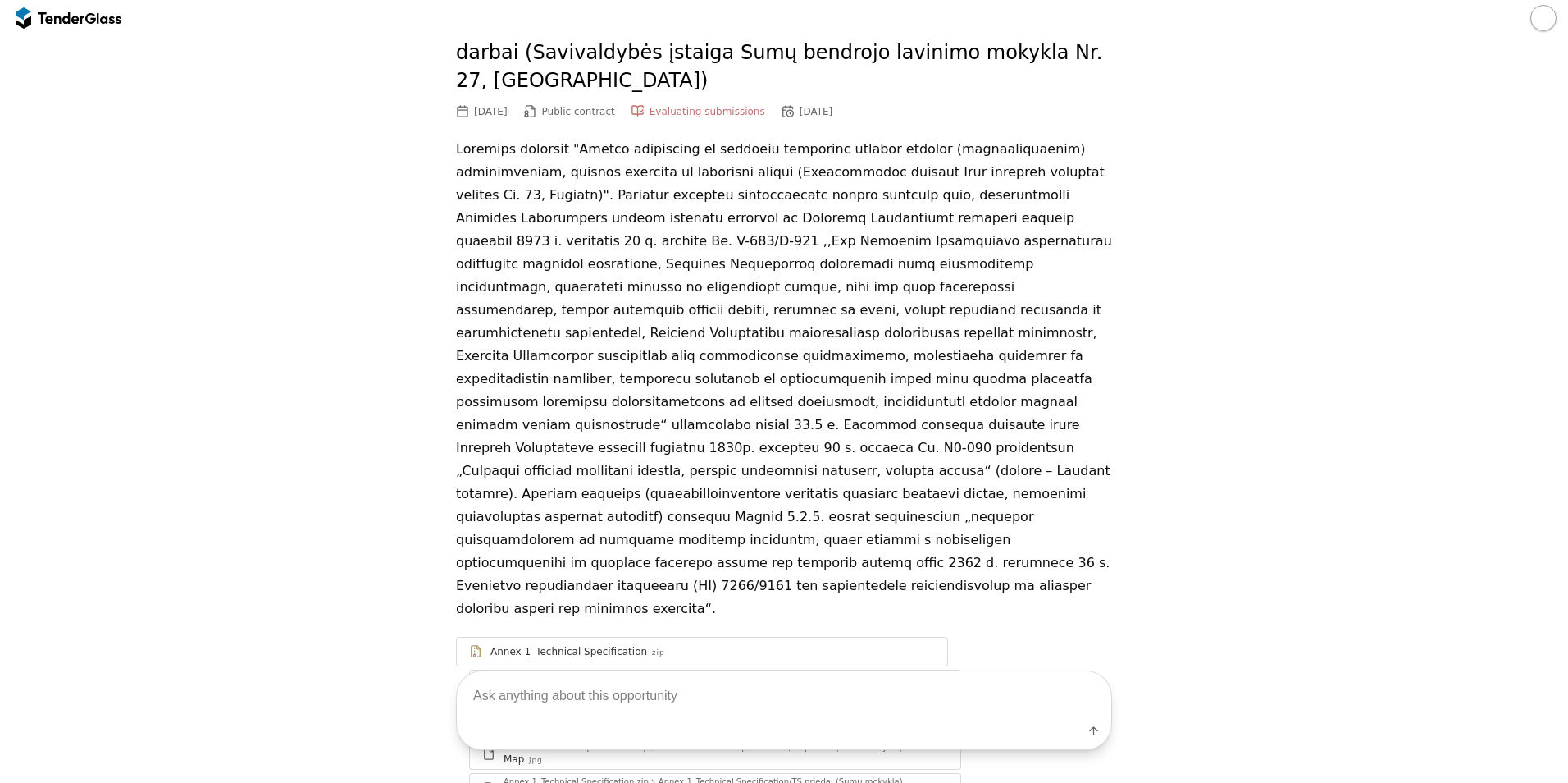
scroll to position [285, 0]
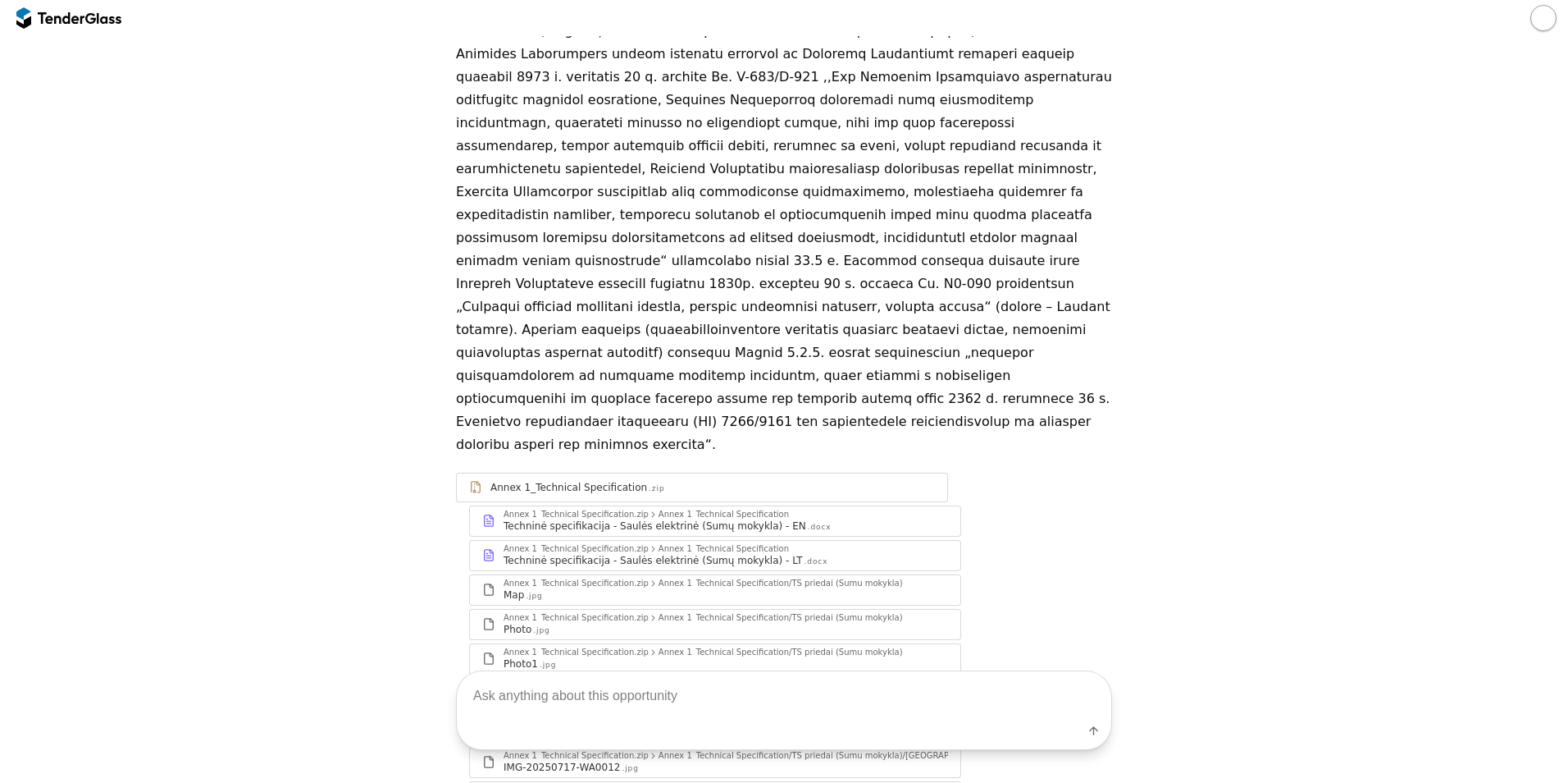
click at [575, 481] on div "Annex 1_Technical Specification" at bounding box center [568, 487] width 157 height 13
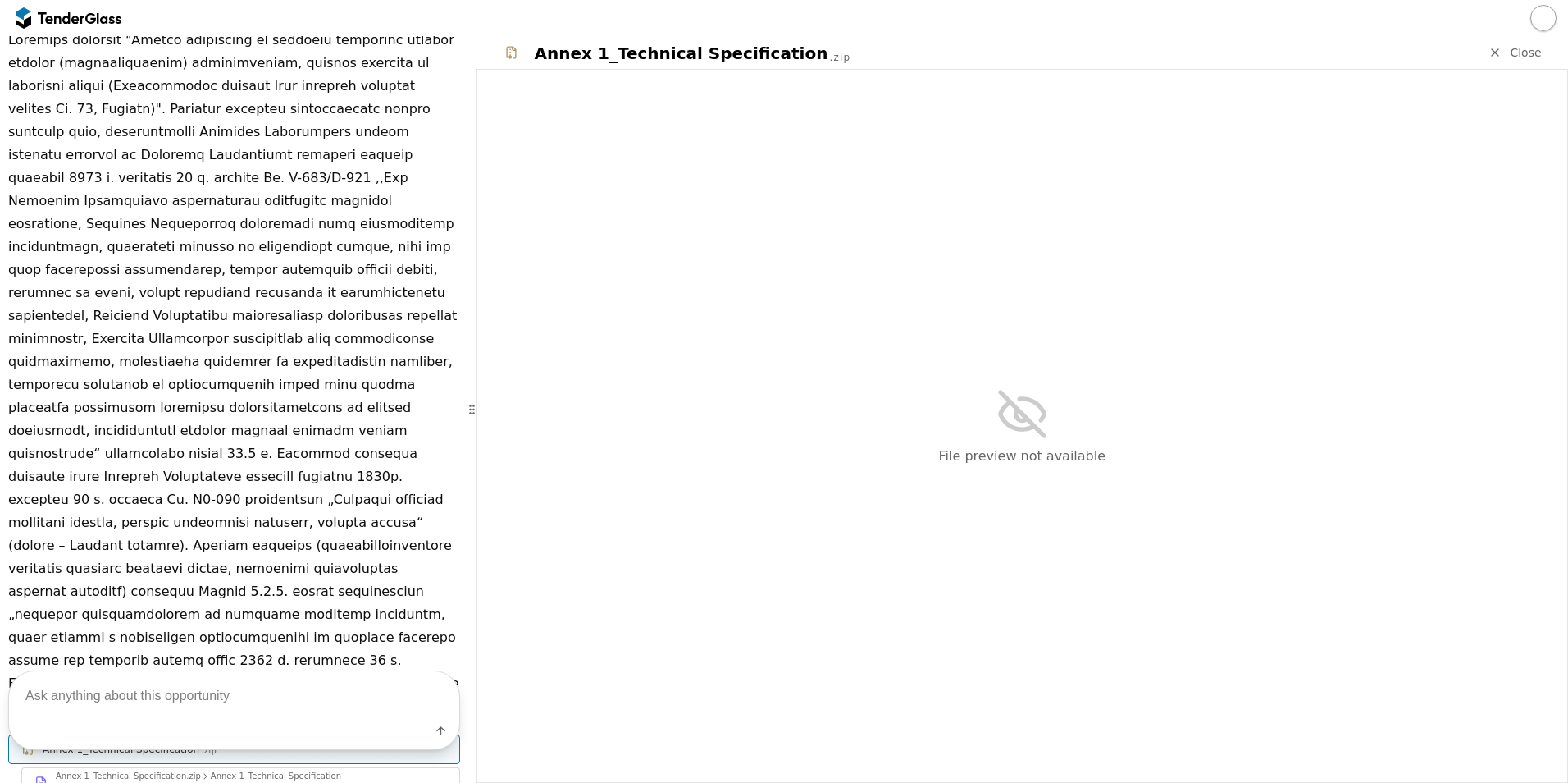
scroll to position [313, 0]
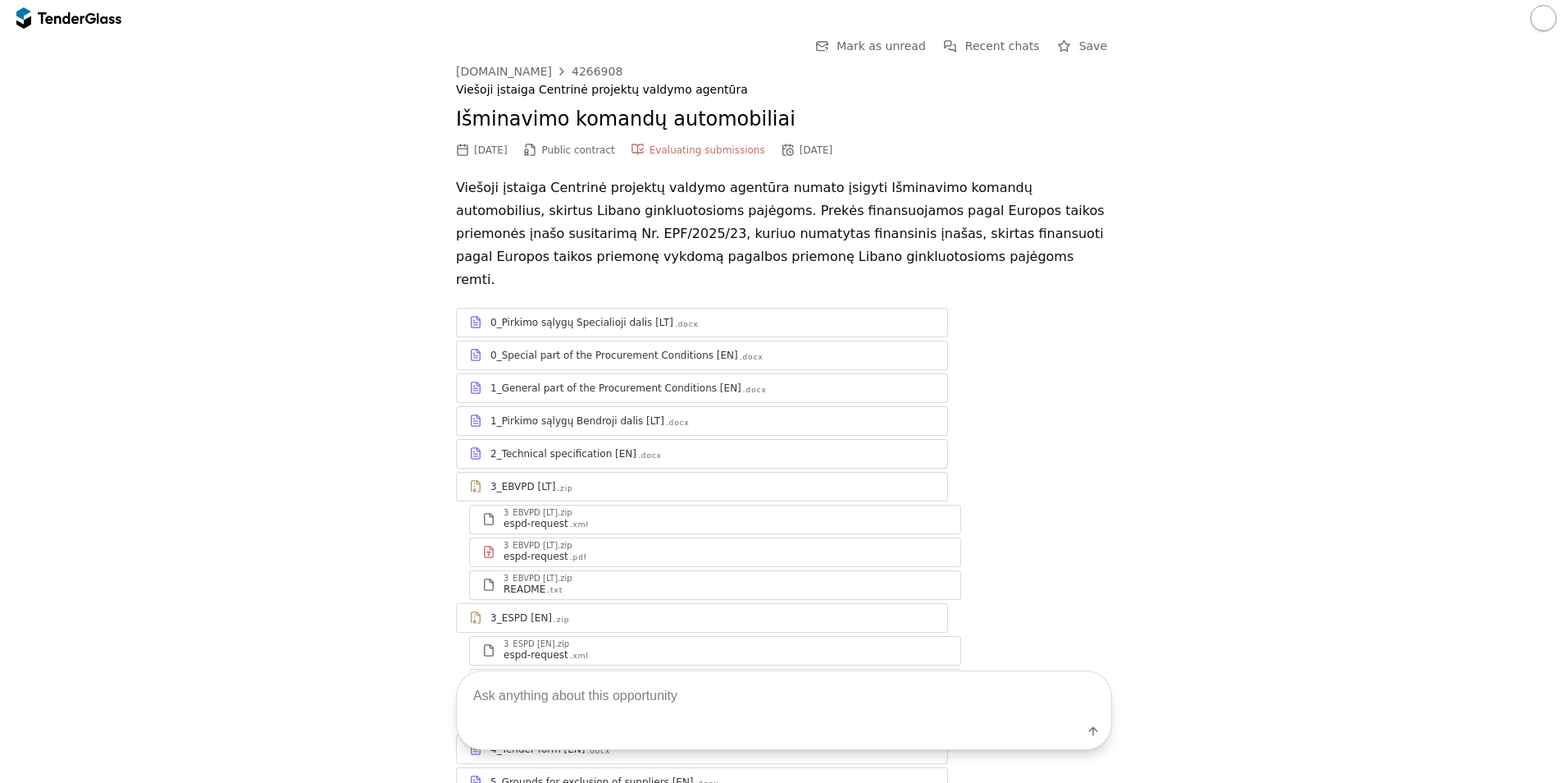
click at [559, 316] on div "0_Pirkimo sąlygų Specialioji dalis [LT]" at bounding box center [581, 323] width 183 height 13
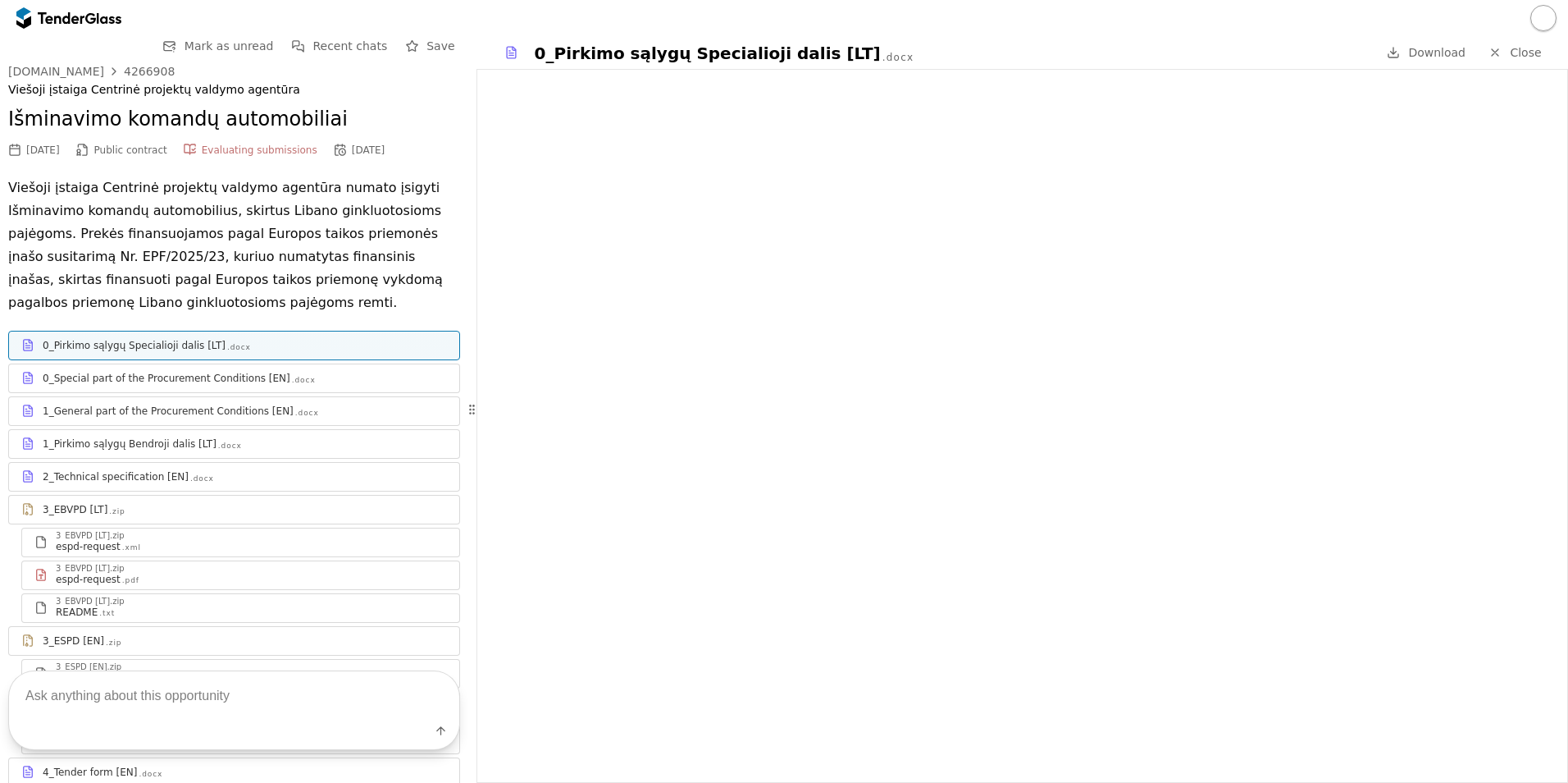
click at [1515, 50] on span "Close" at bounding box center [1525, 53] width 31 height 13
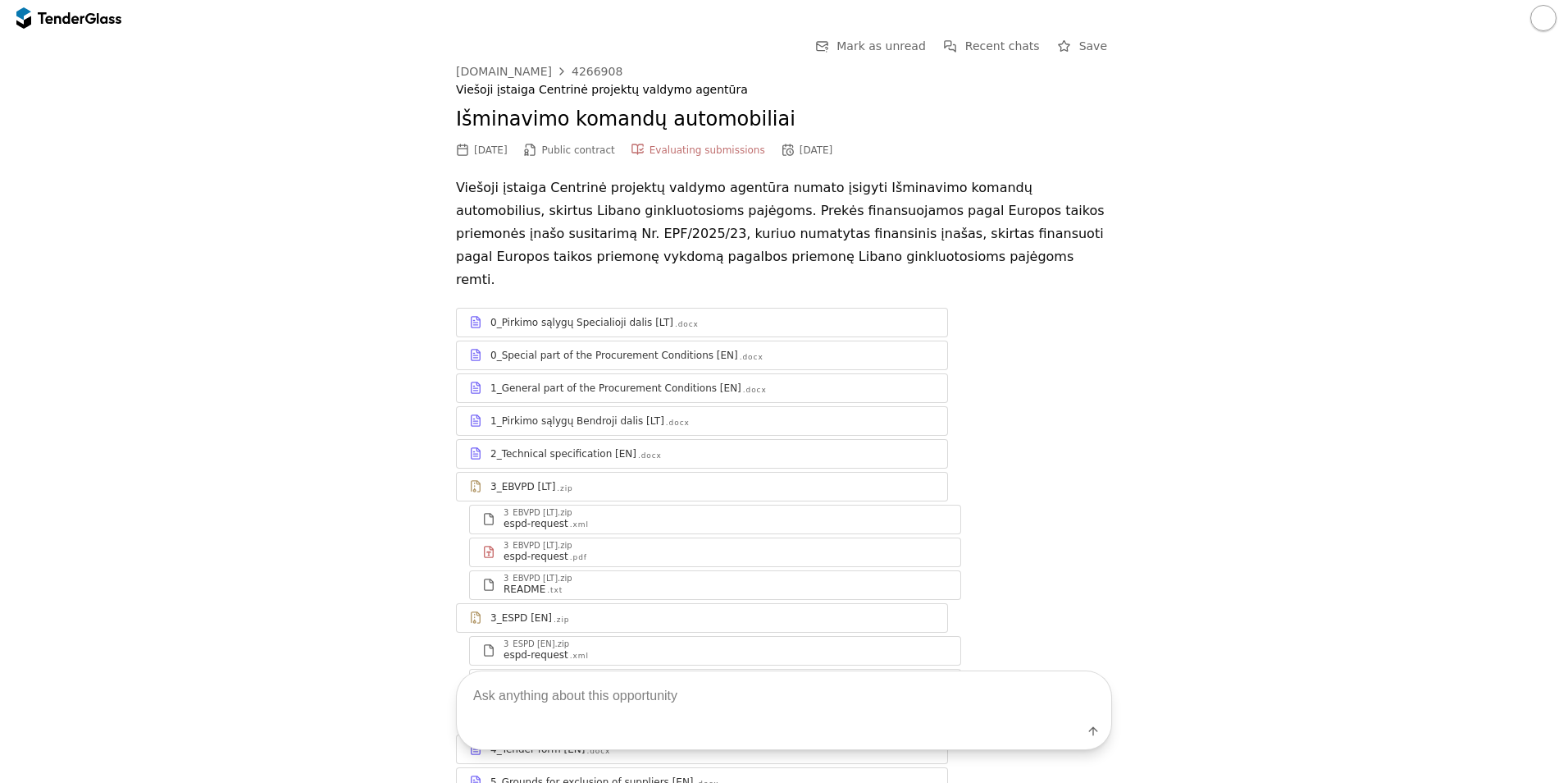
click at [579, 447] on div "2_Technical specification [EN]" at bounding box center [563, 454] width 146 height 13
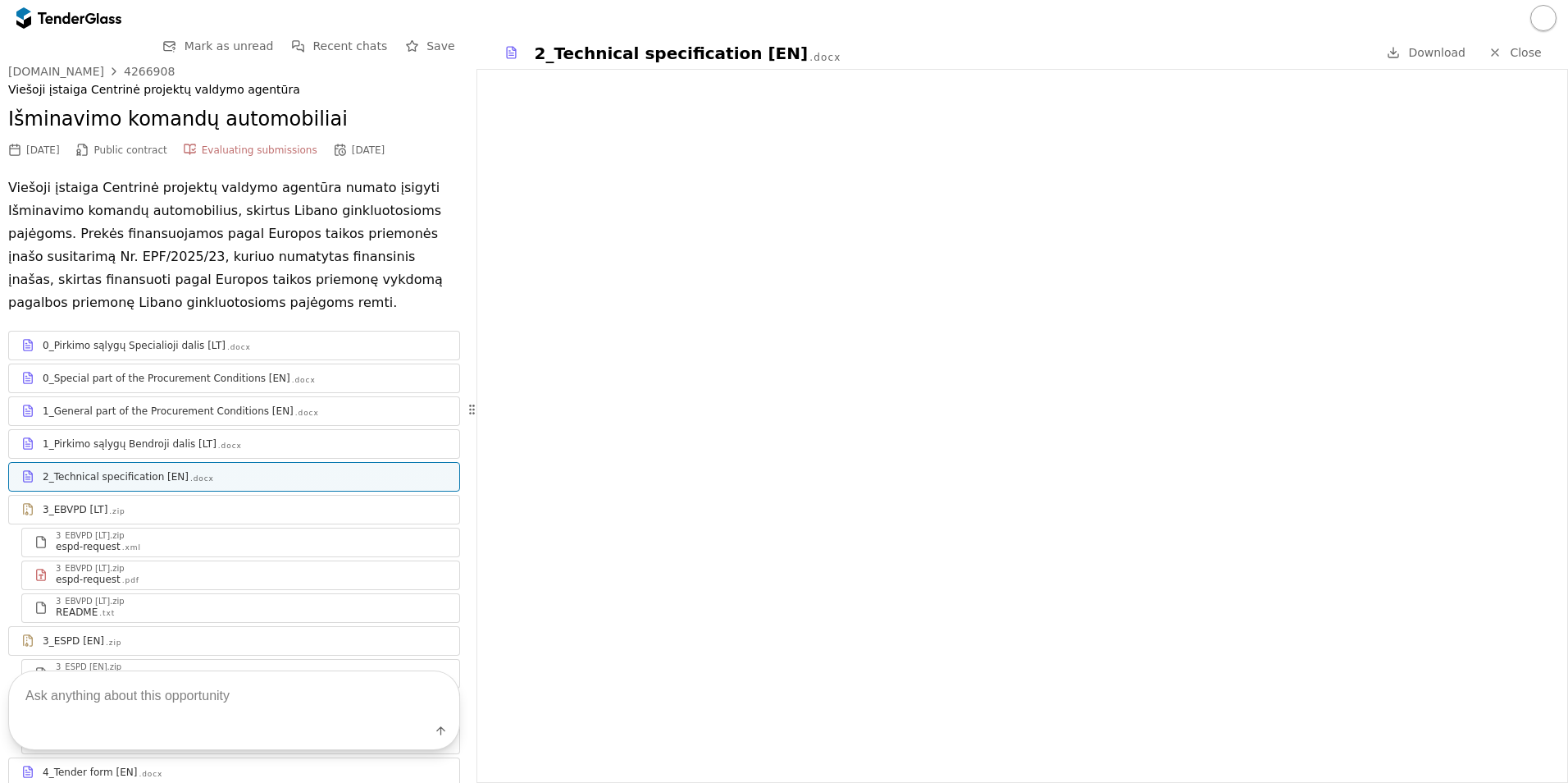
click at [1516, 61] on link "Close" at bounding box center [1515, 52] width 73 height 20
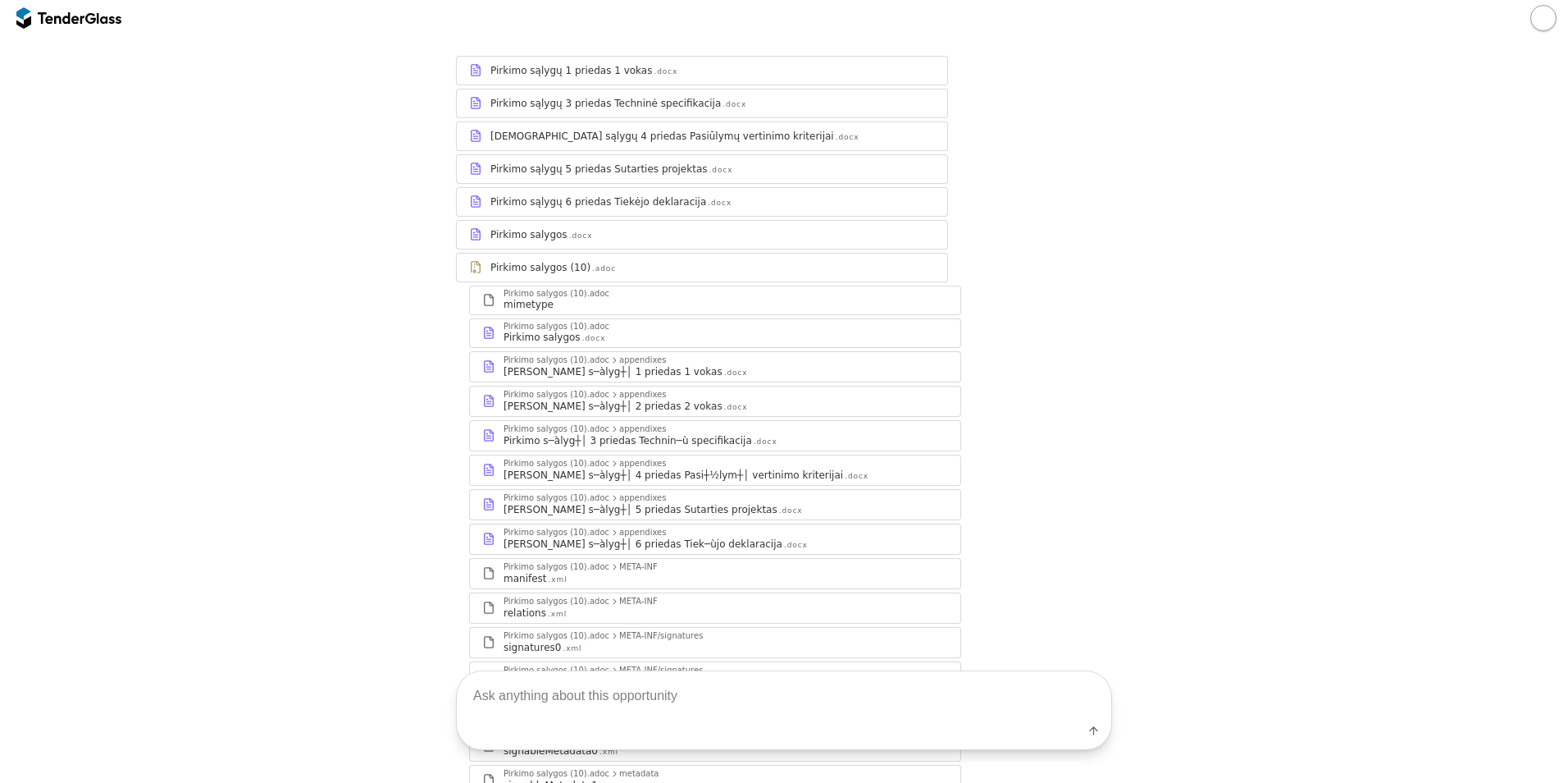
scroll to position [164, 0]
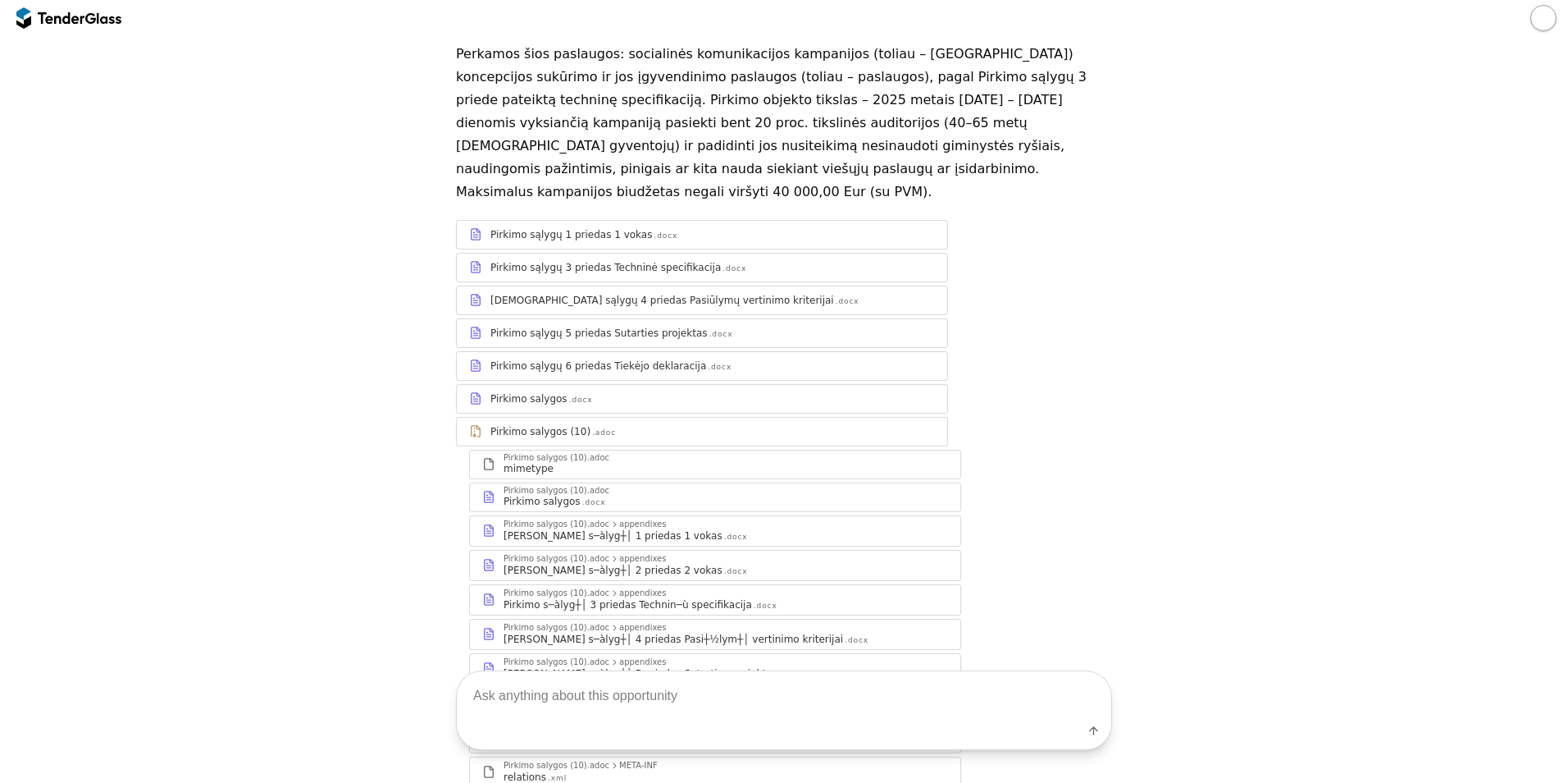
click at [610, 228] on div "Pirkimo sąlygų 1 priedas 1 vokas" at bounding box center [571, 235] width 162 height 13
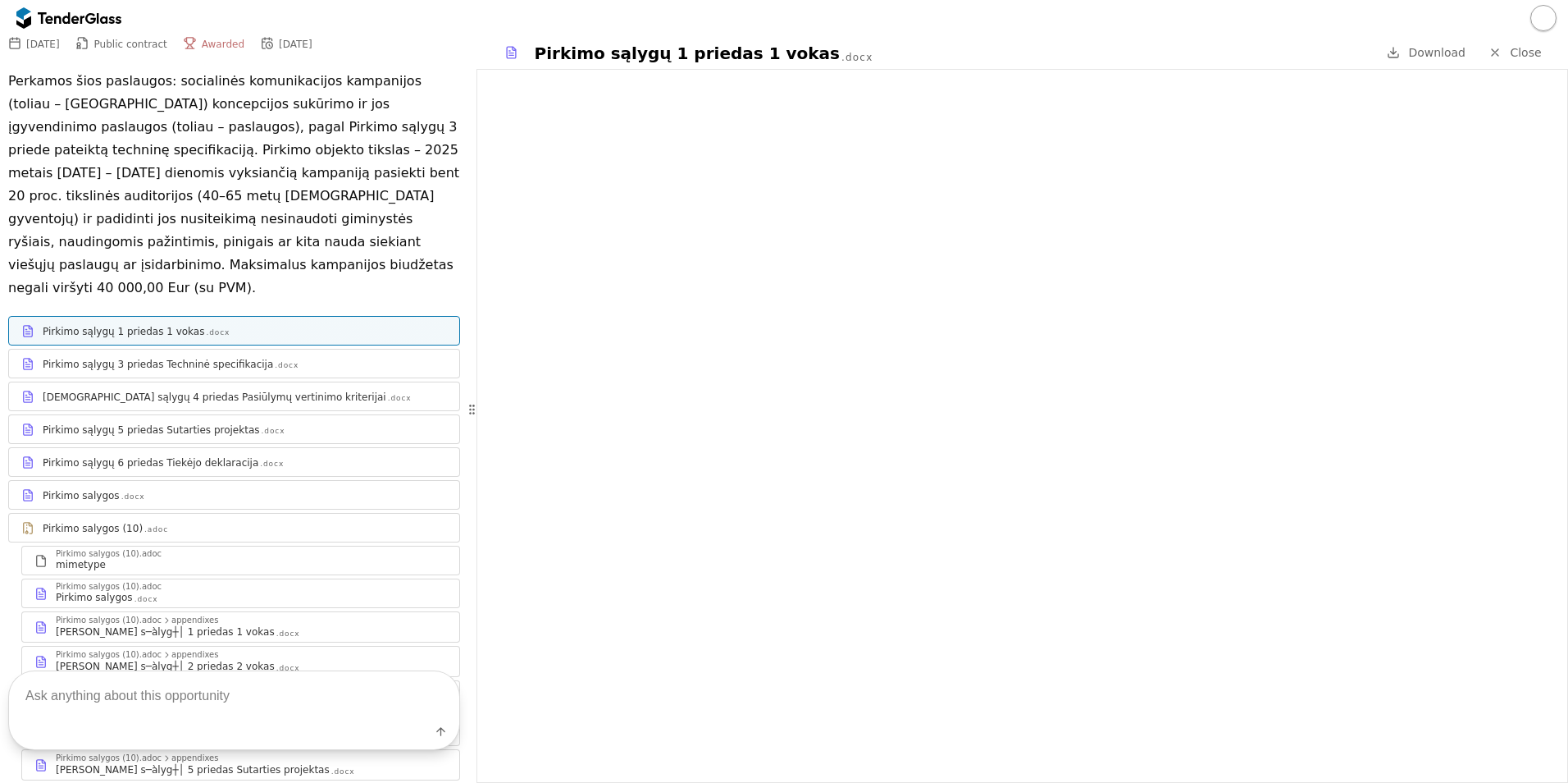
click at [1529, 48] on span "Close" at bounding box center [1525, 53] width 31 height 13
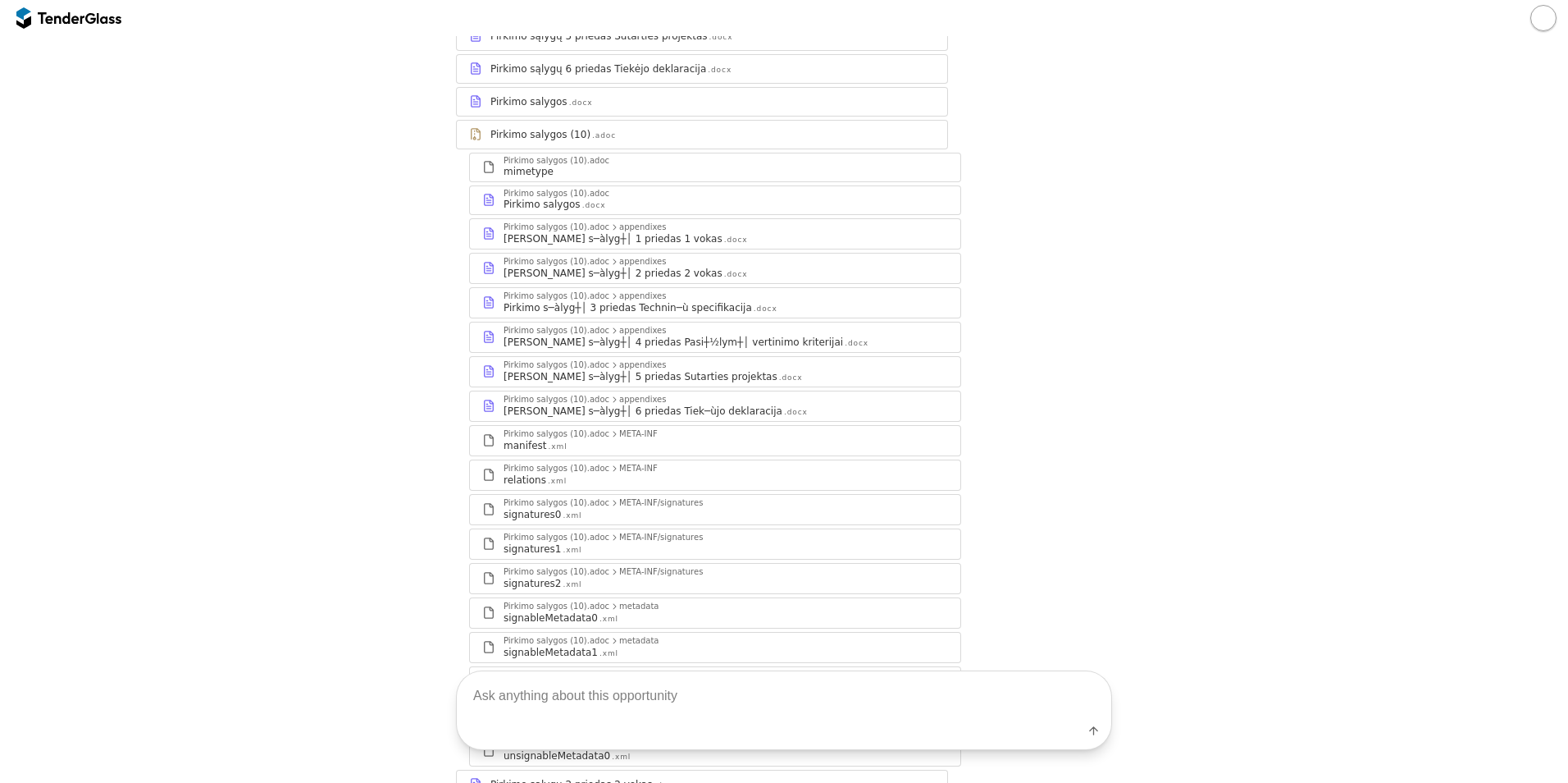
scroll to position [297, 0]
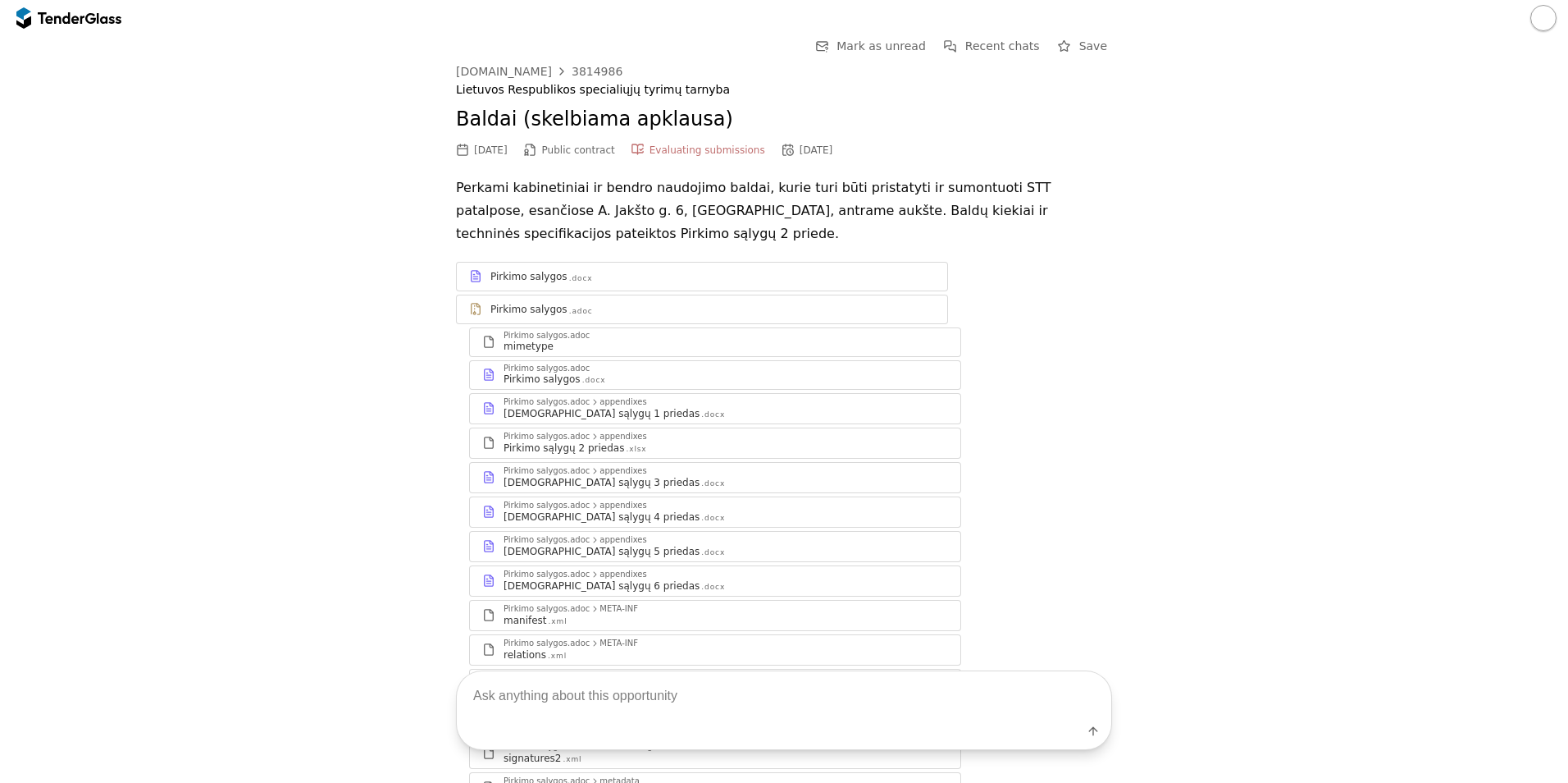
click at [528, 302] on div "Pirkimo salygos" at bounding box center [528, 309] width 77 height 13
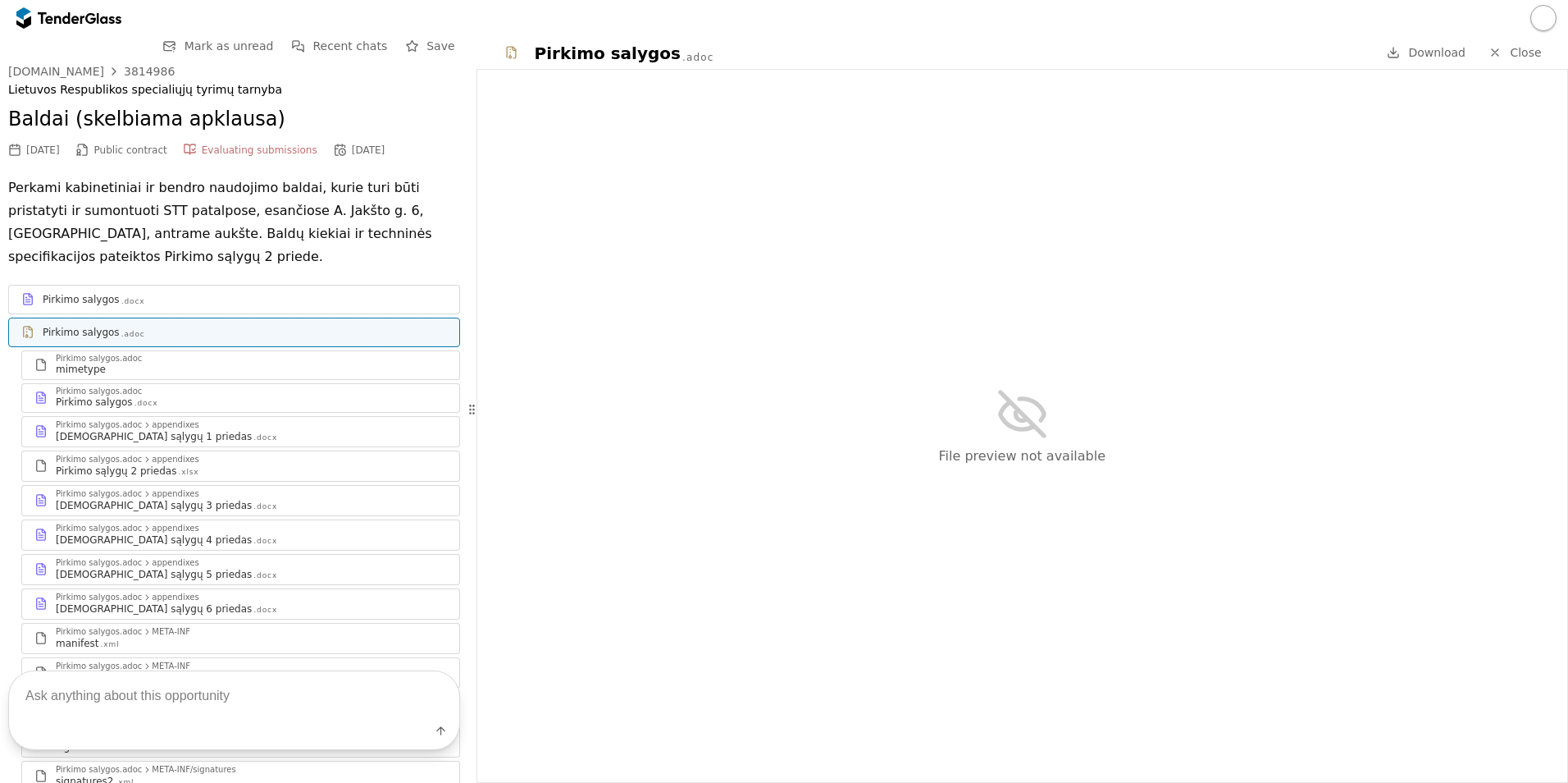
click at [76, 291] on div "Pirkimo salygos .docx" at bounding box center [234, 299] width 450 height 20
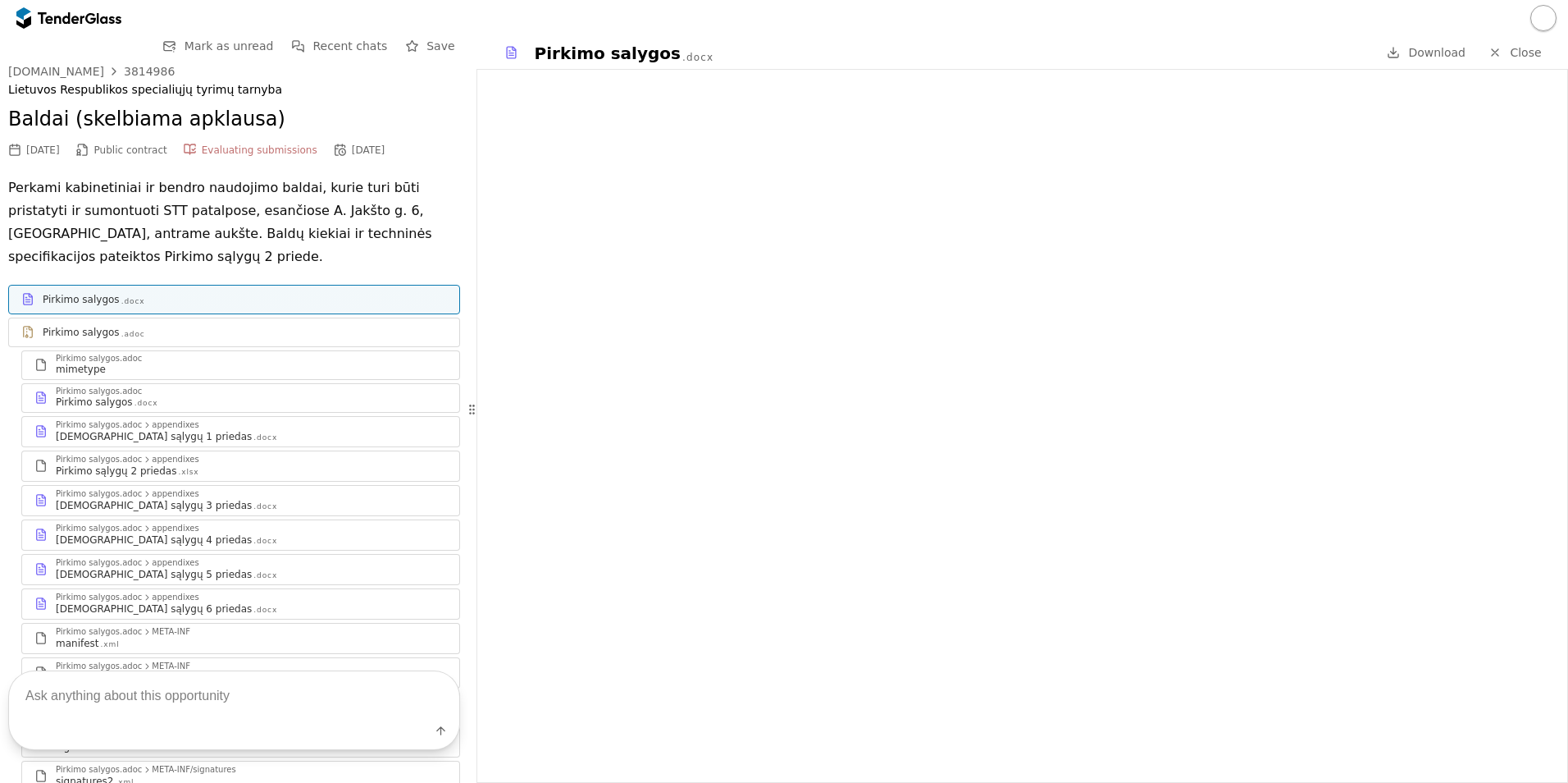
click at [90, 329] on div "Pirkimo salygos" at bounding box center [81, 332] width 77 height 13
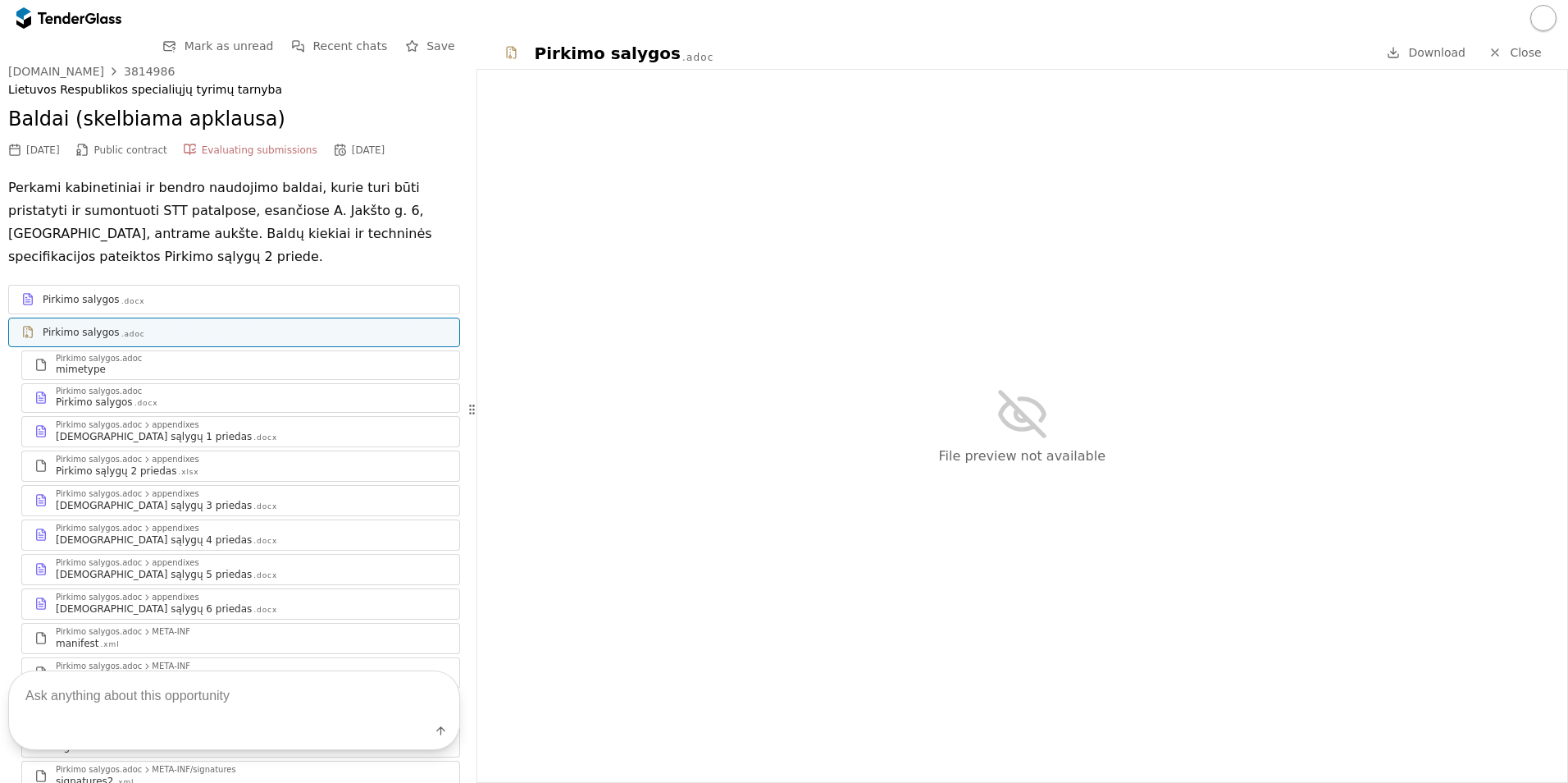
click at [102, 300] on div "Pirkimo salygos" at bounding box center [81, 300] width 77 height 13
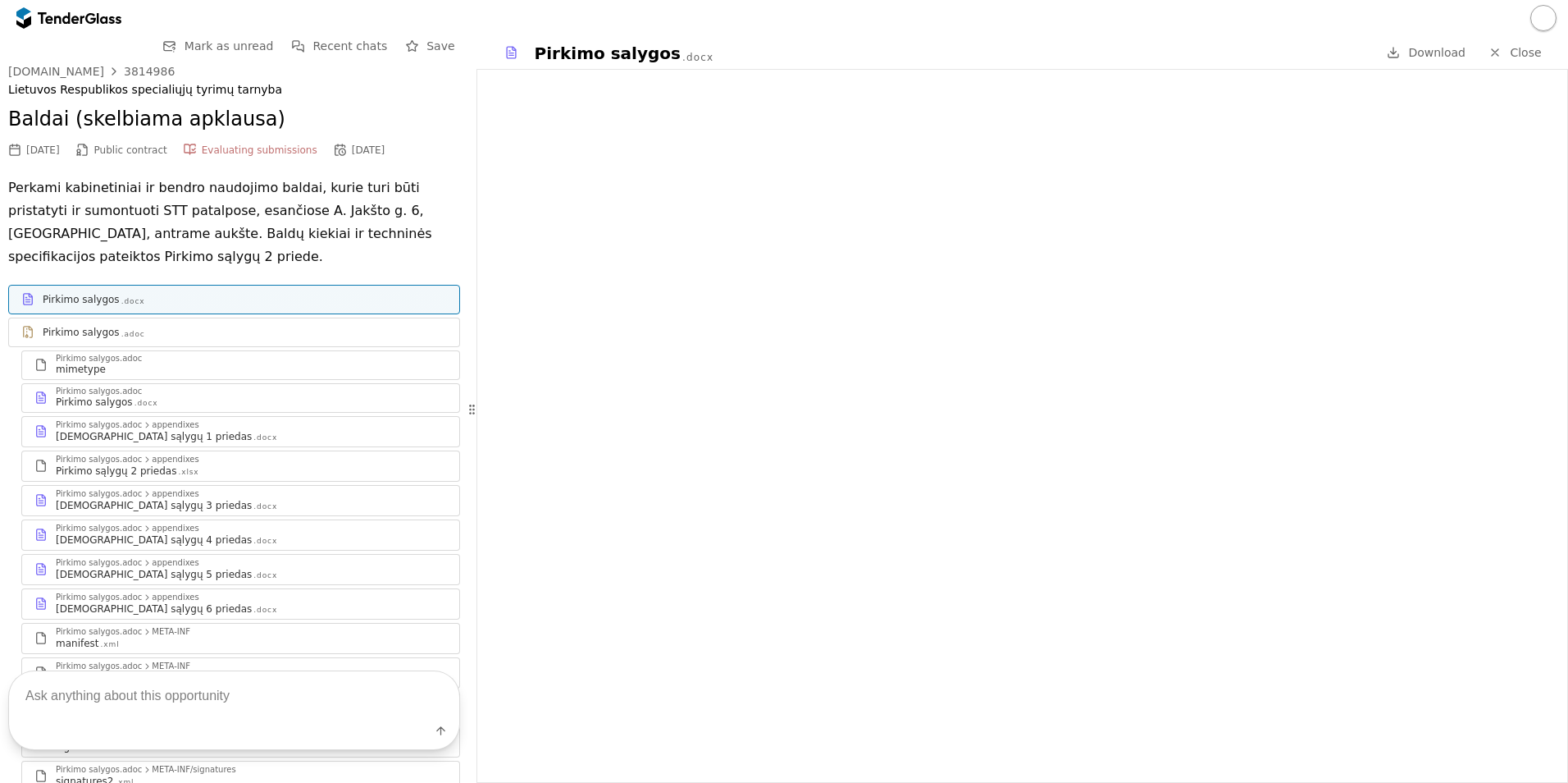
click at [1428, 53] on span "Download" at bounding box center [1437, 53] width 58 height 13
click at [132, 340] on div "Pirkimo salygos .adoc" at bounding box center [234, 331] width 450 height 20
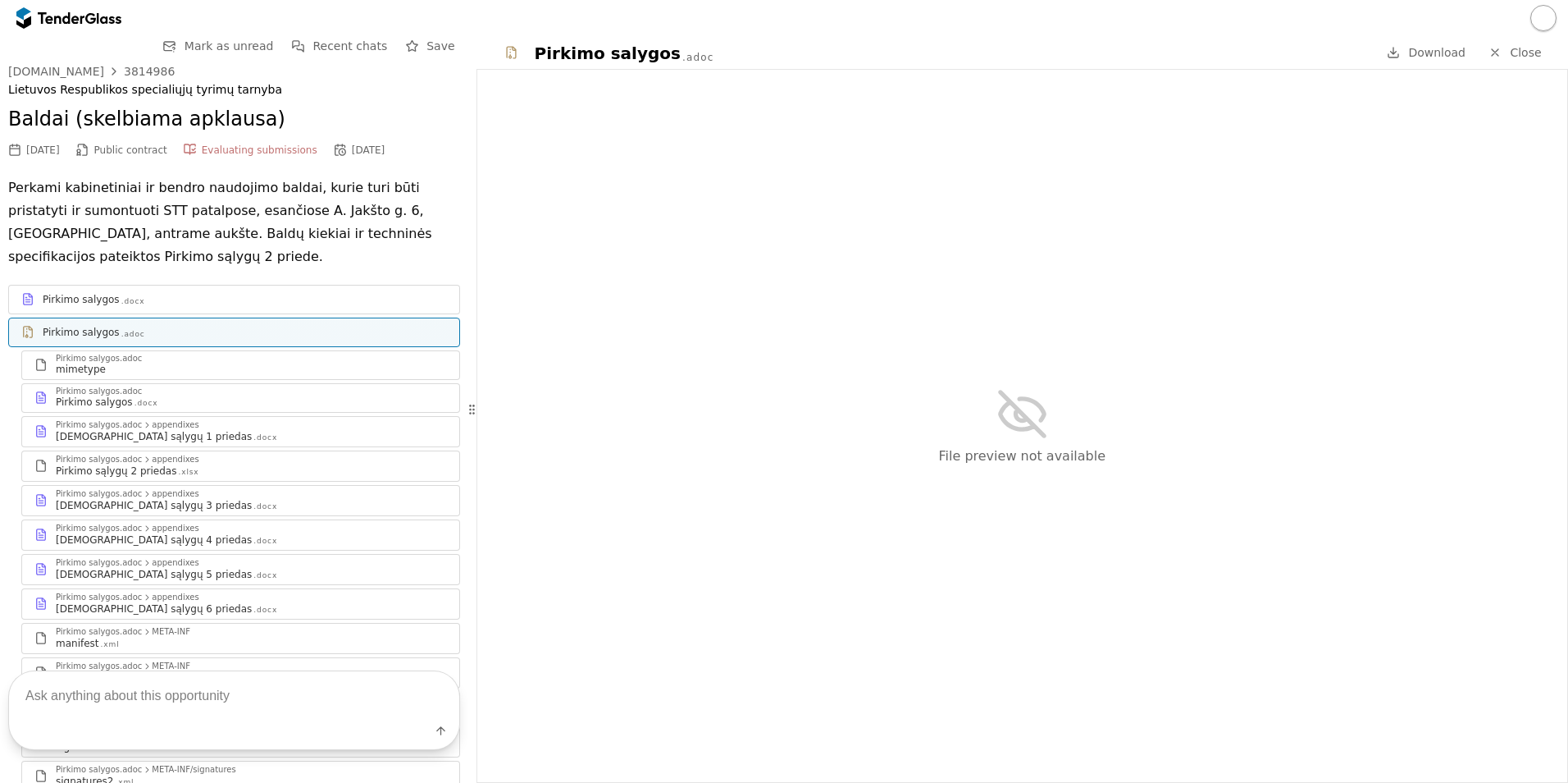
click at [1445, 46] on span "Download" at bounding box center [1437, 53] width 58 height 13
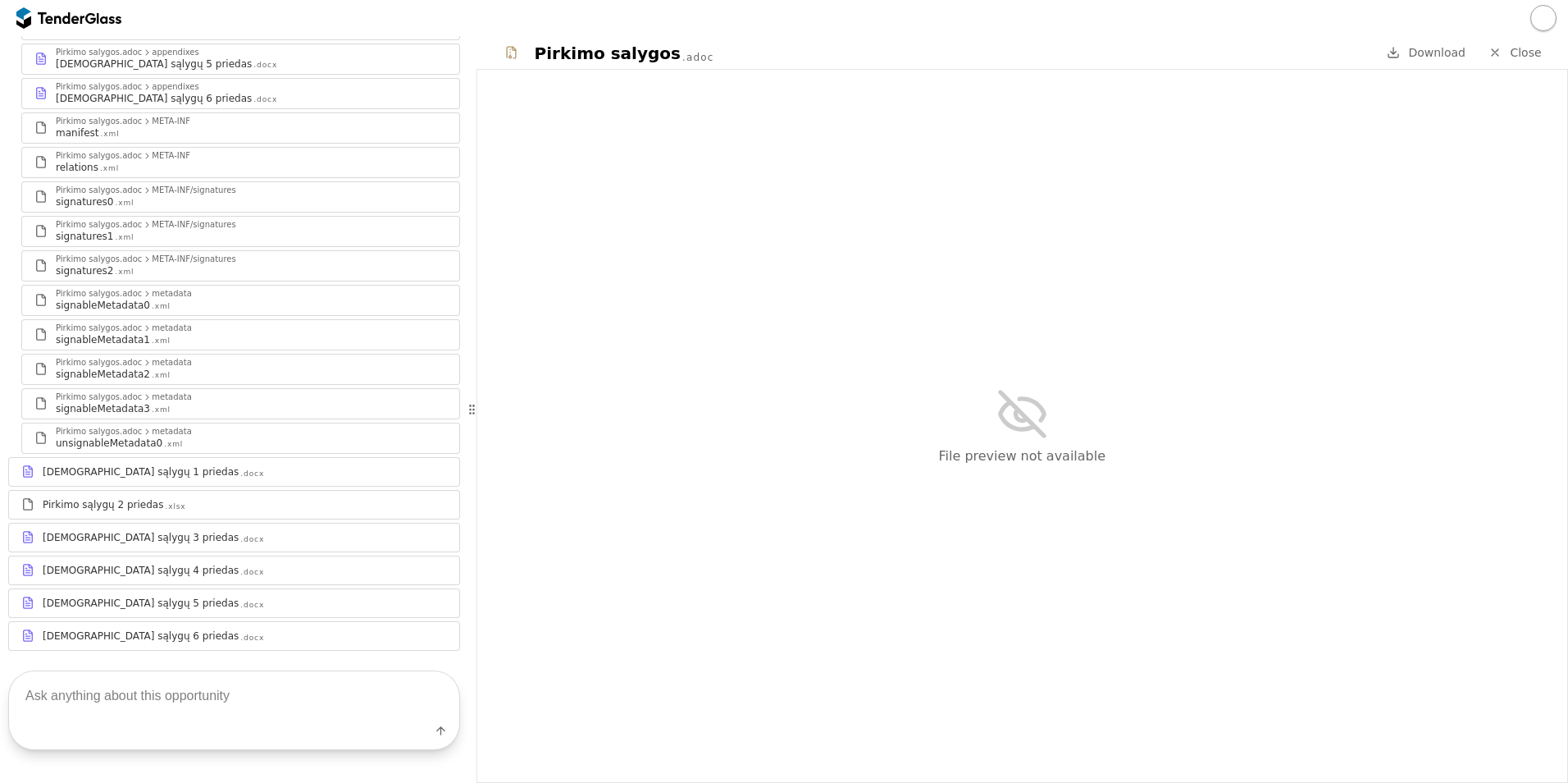
scroll to position [549, 0]
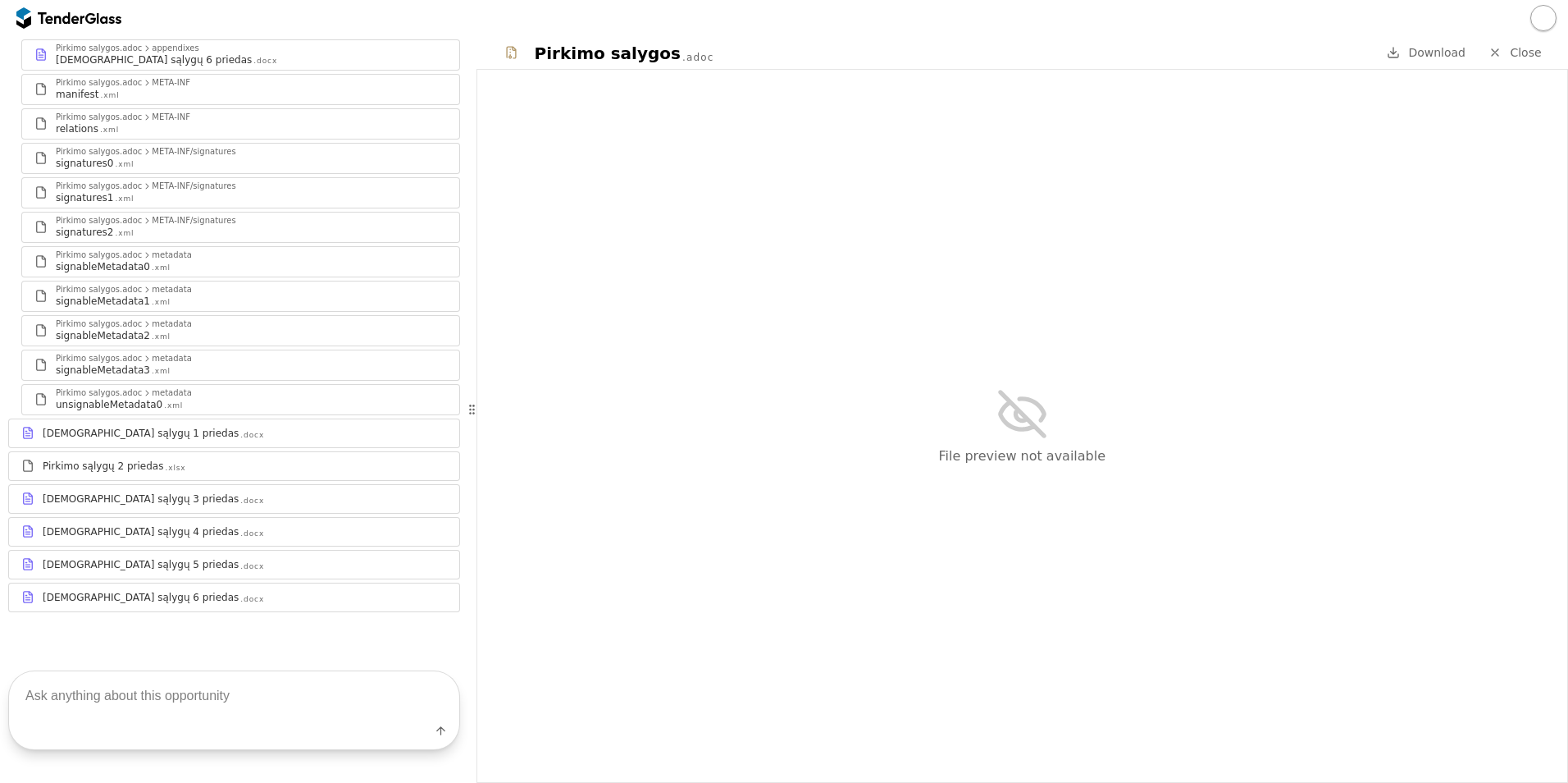
click at [908, 23] on div at bounding box center [784, 17] width 1568 height 36
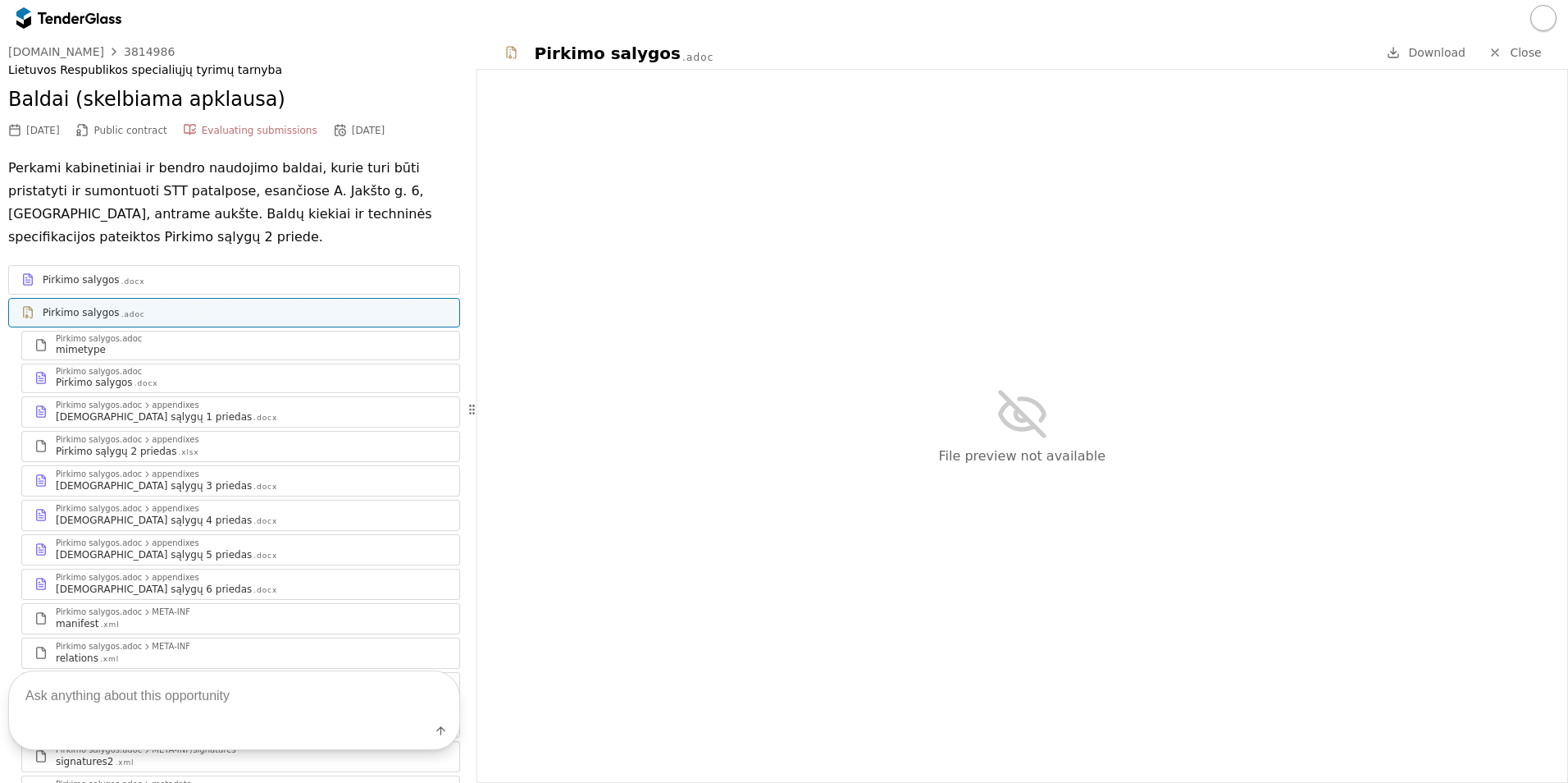
scroll to position [0, 0]
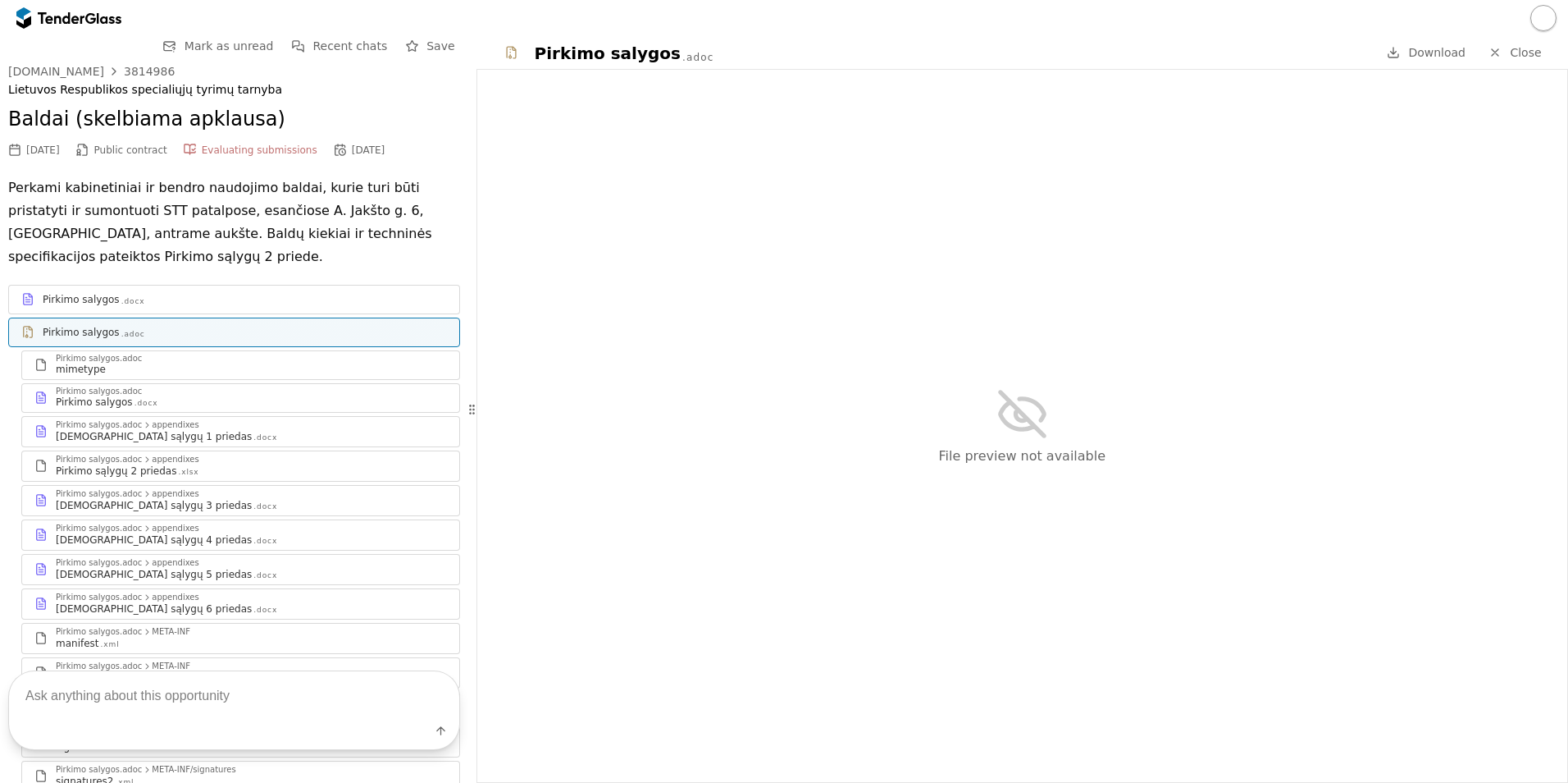
click at [192, 303] on div "Pirkimo salygos .docx" at bounding box center [244, 300] width 404 height 13
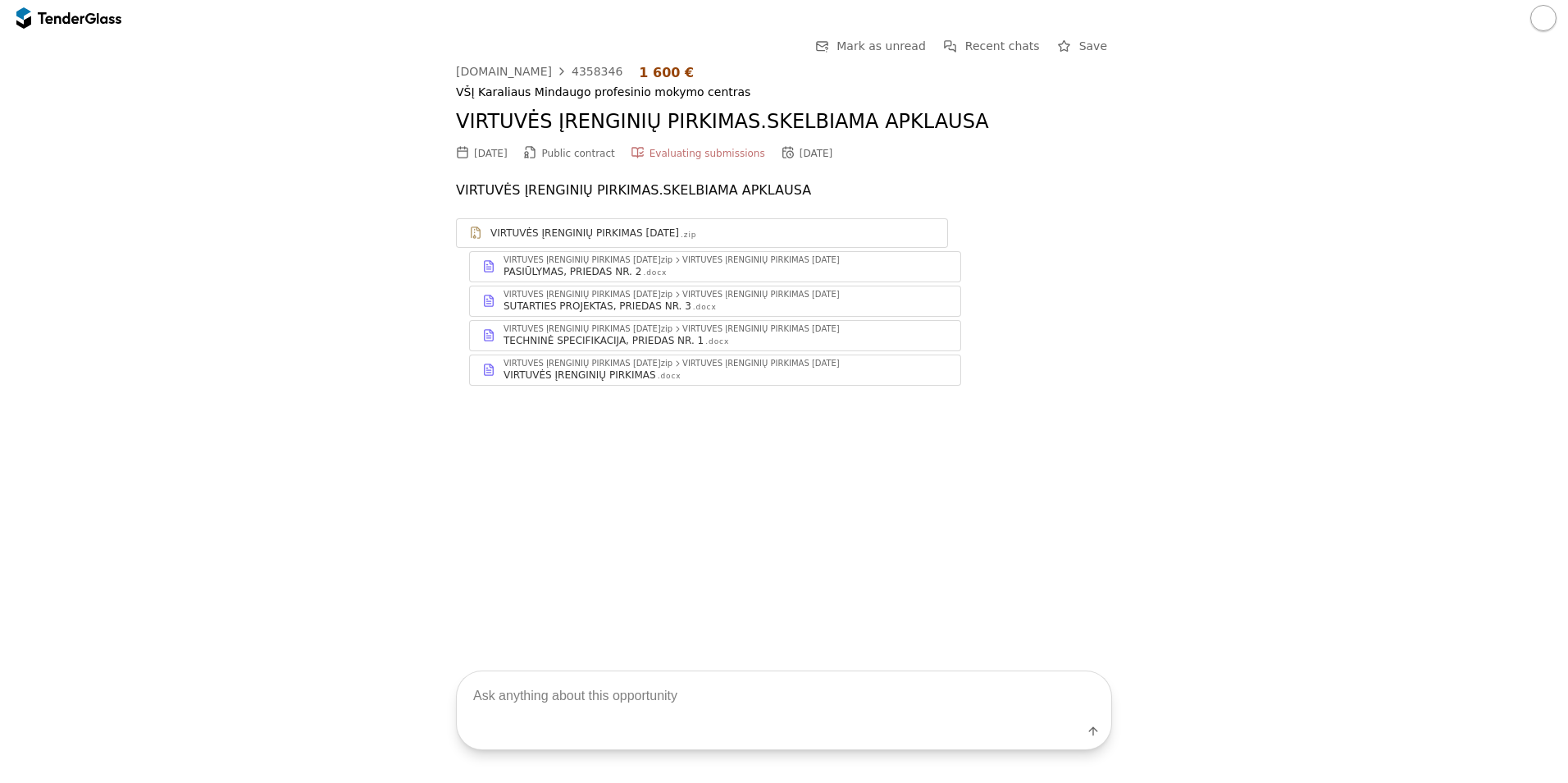
click at [611, 240] on div "VIRTUVĖS ĮRENGINIŲ PIRKIMAS [DATE]" at bounding box center [584, 233] width 189 height 13
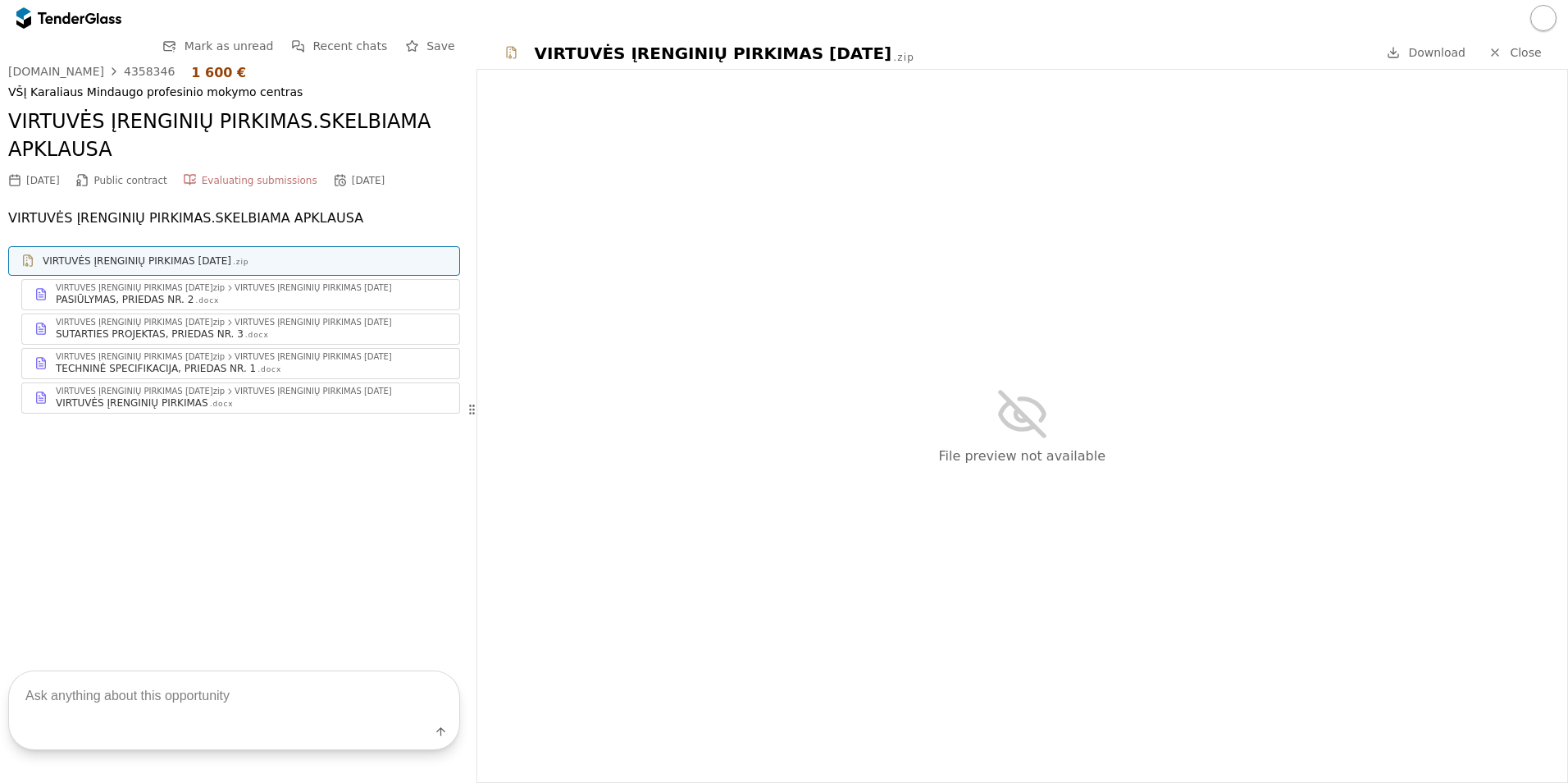
click at [1444, 57] on span "Download" at bounding box center [1437, 53] width 58 height 13
click at [694, 185] on div "File preview not available" at bounding box center [1022, 425] width 1090 height 712
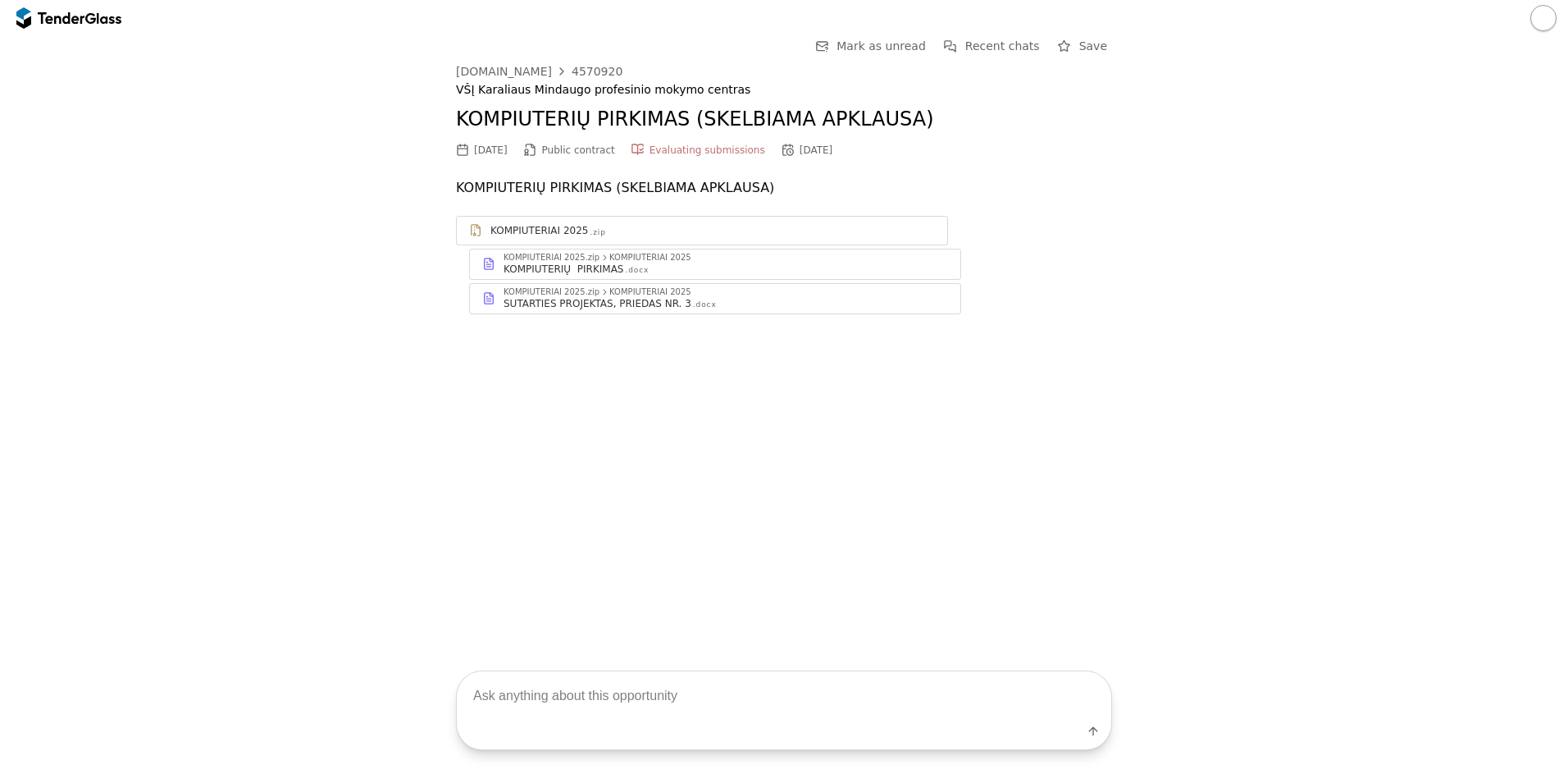
click at [495, 230] on div "KOMPIUTERIAI 2025" at bounding box center [538, 231] width 97 height 13
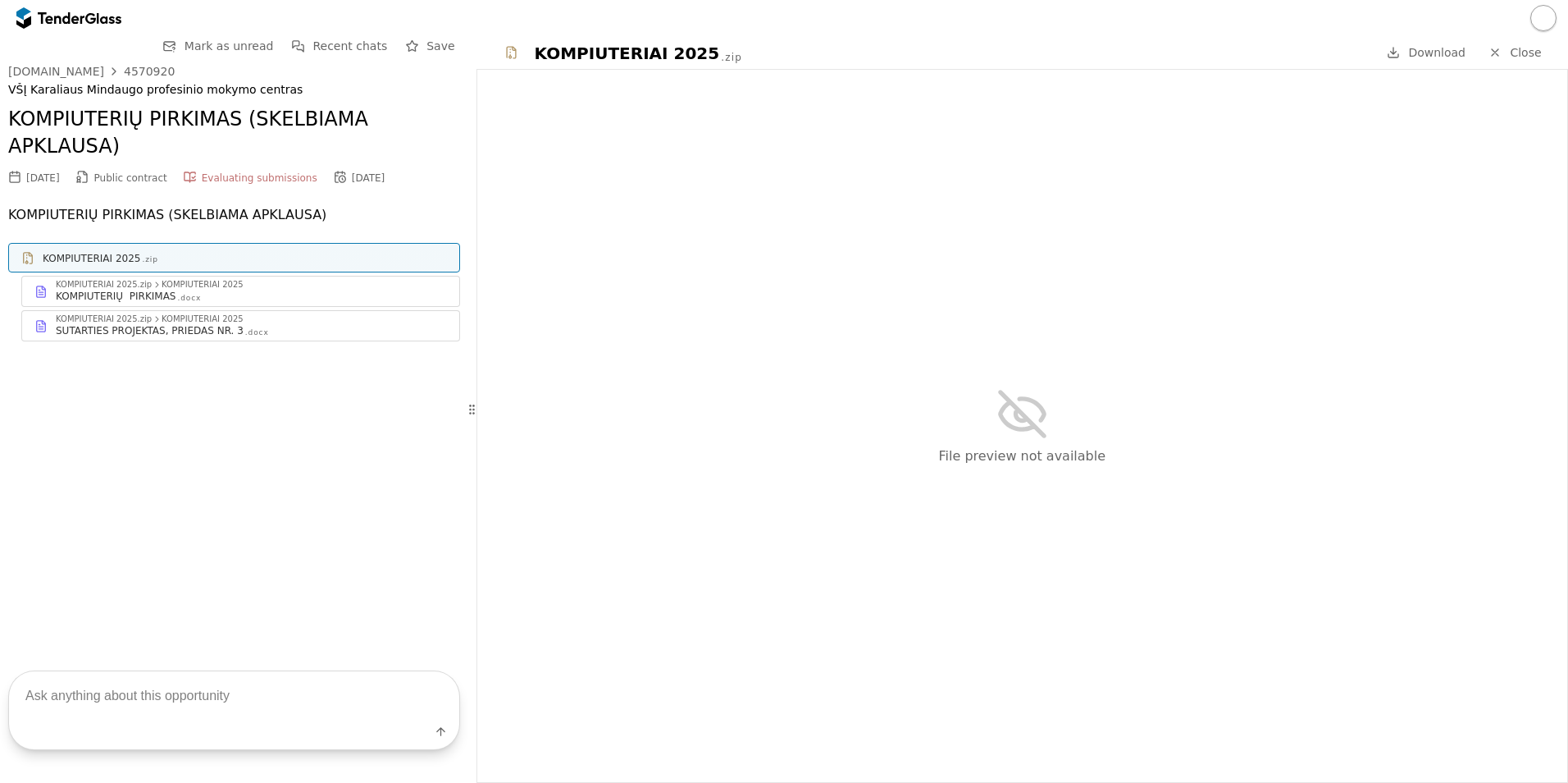
click at [1444, 55] on span "Download" at bounding box center [1437, 53] width 58 height 13
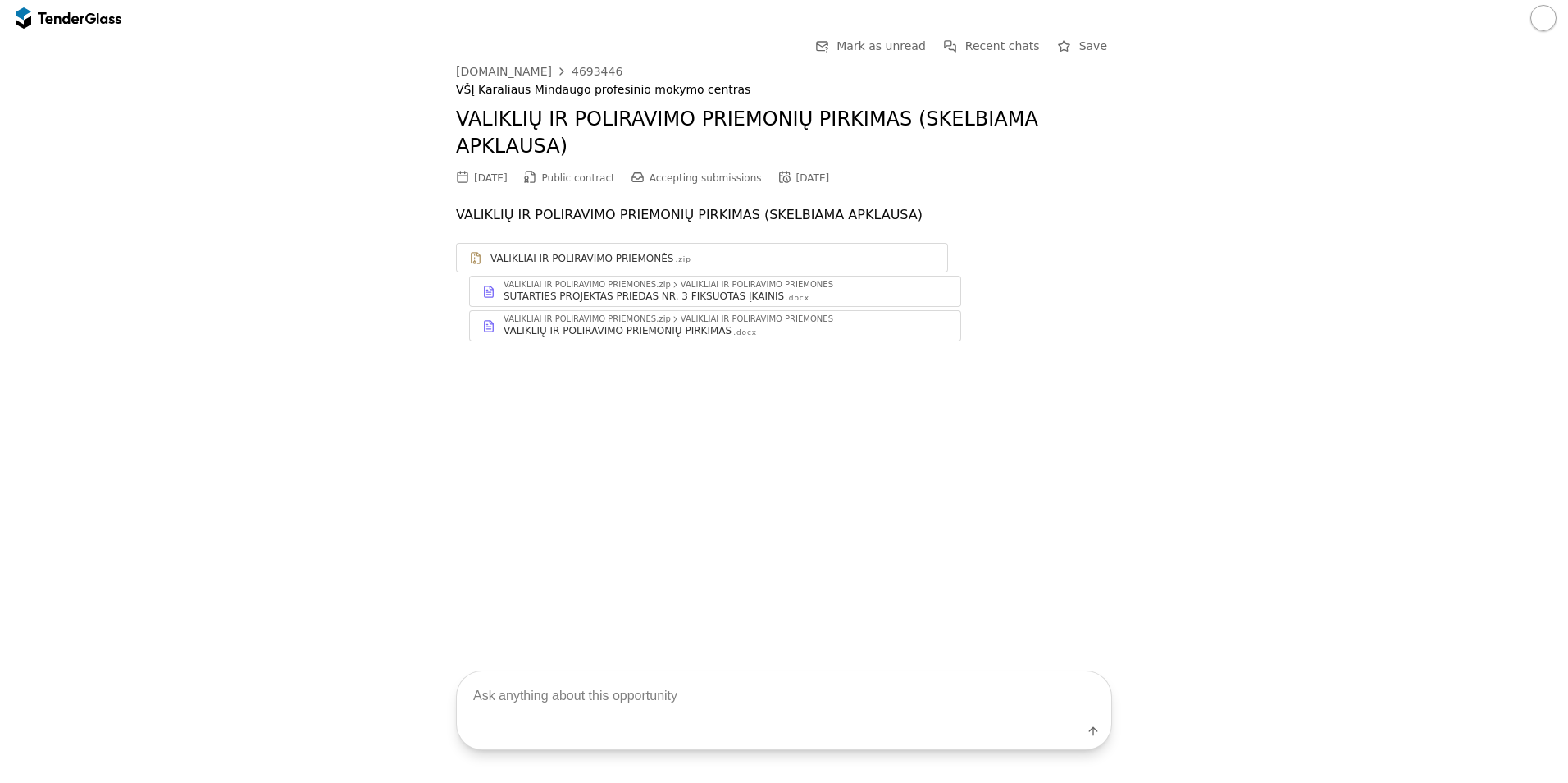
click at [573, 252] on div "VALIKLIAI IR POLIRAVIMO PRIEMONĖS" at bounding box center [581, 259] width 183 height 13
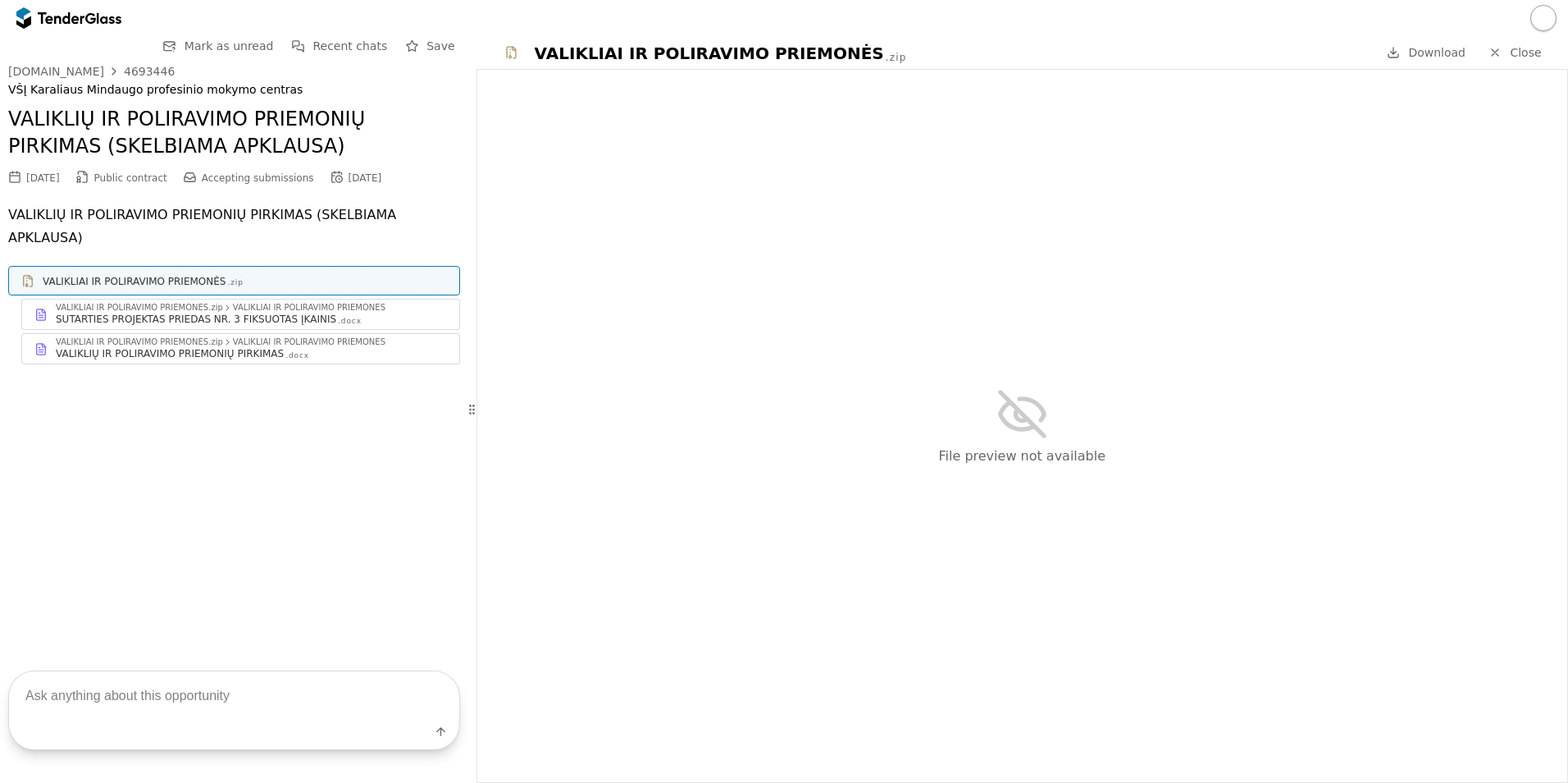
click at [1452, 46] on span "Download" at bounding box center [1437, 53] width 58 height 13
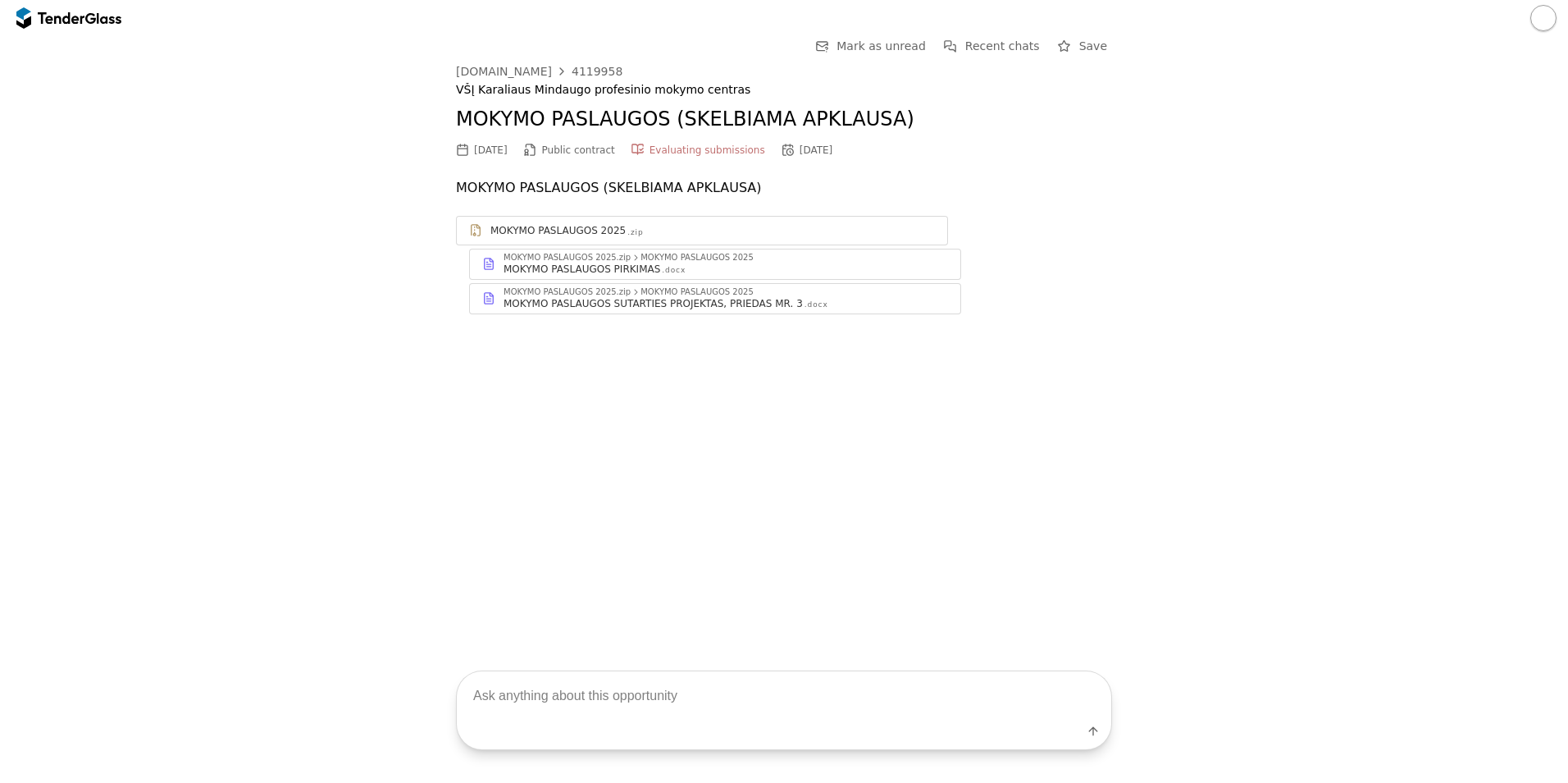
click at [593, 221] on div "MOKYMO PASLAUGOS 2025 .zip" at bounding box center [701, 229] width 490 height 20
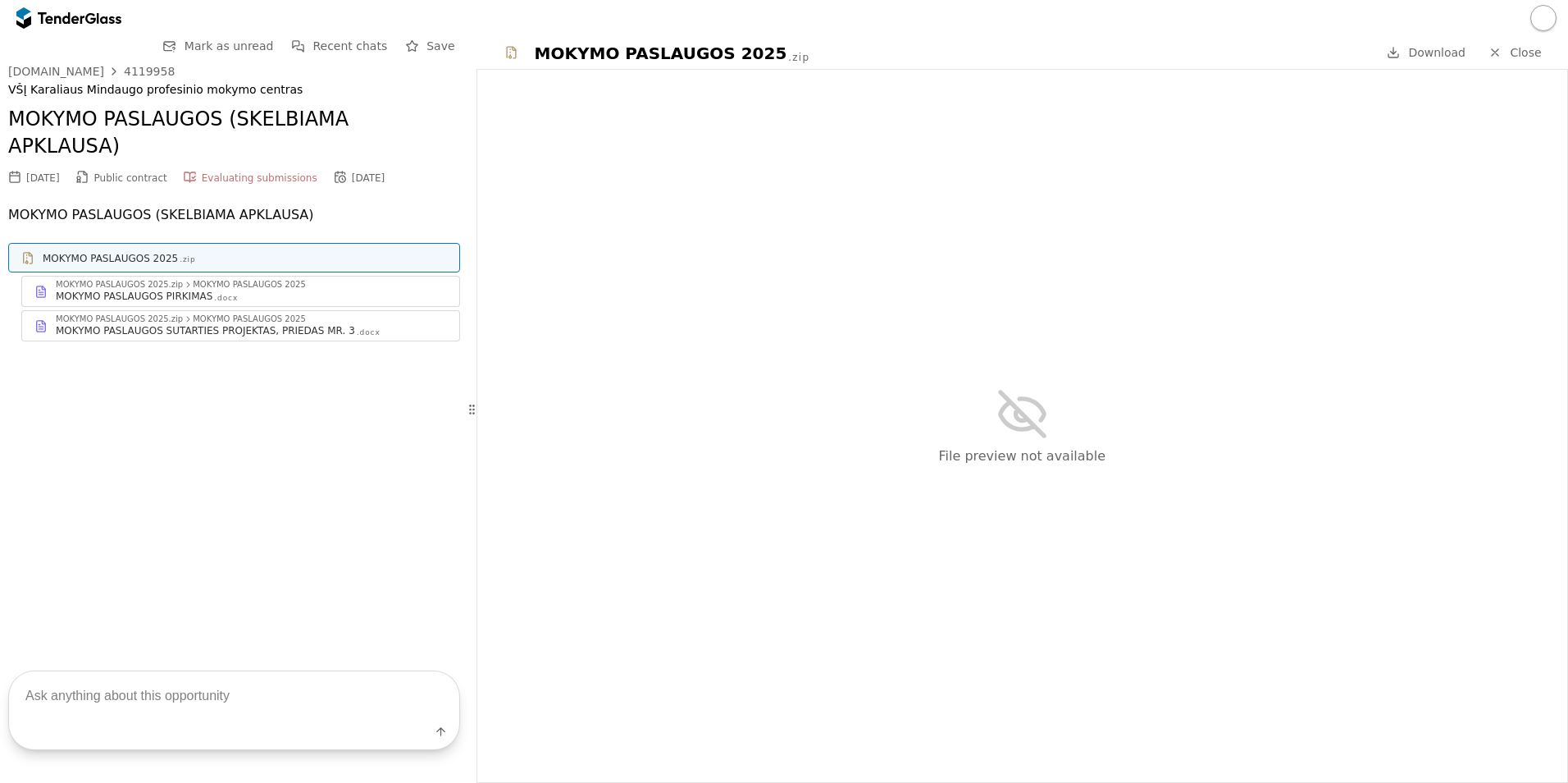
click at [1462, 51] on span "Download" at bounding box center [1437, 53] width 58 height 13
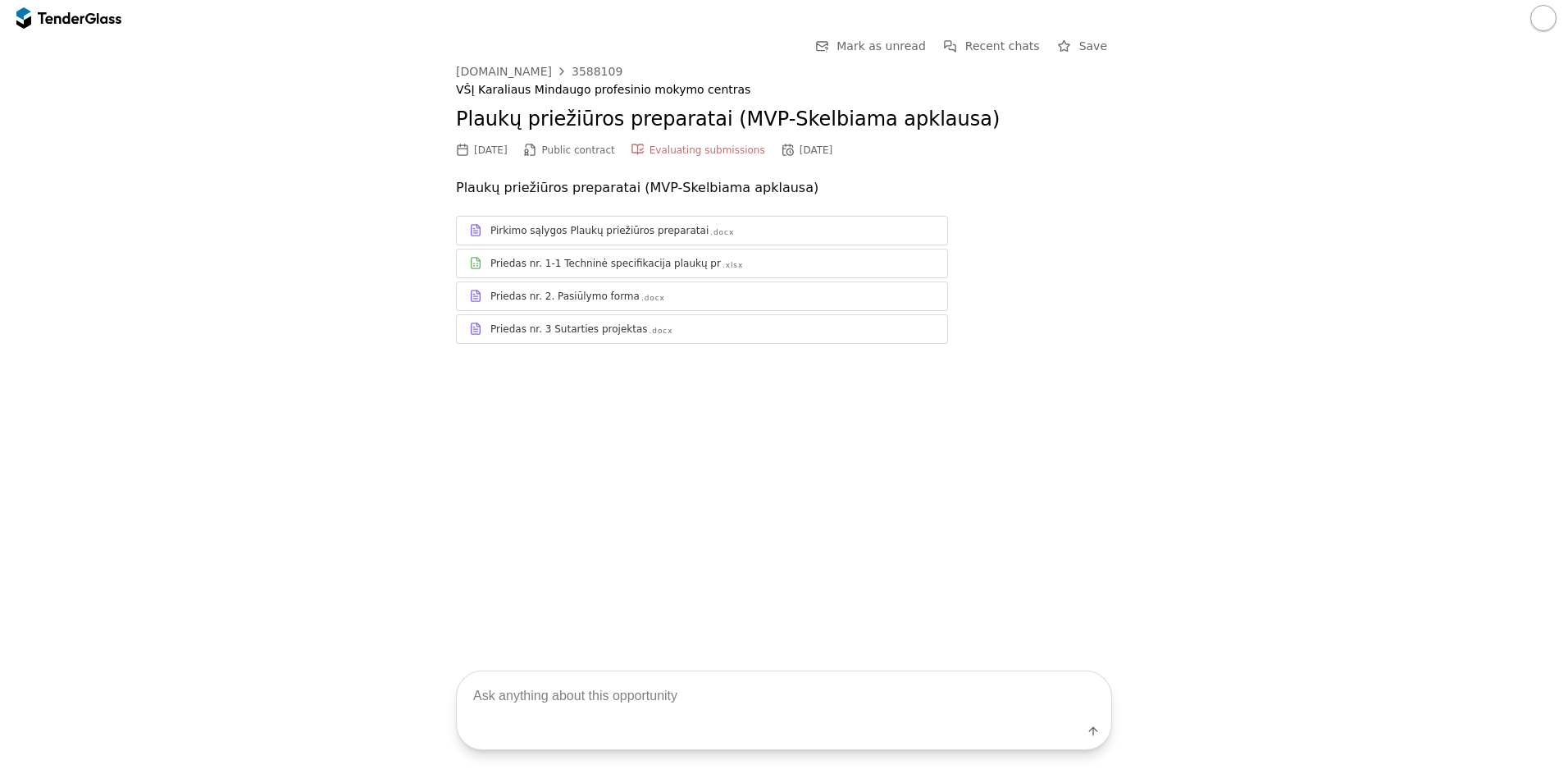
click at [613, 333] on div "Priedas nr. 3 Sutarties projektas" at bounding box center [569, 329] width 158 height 13
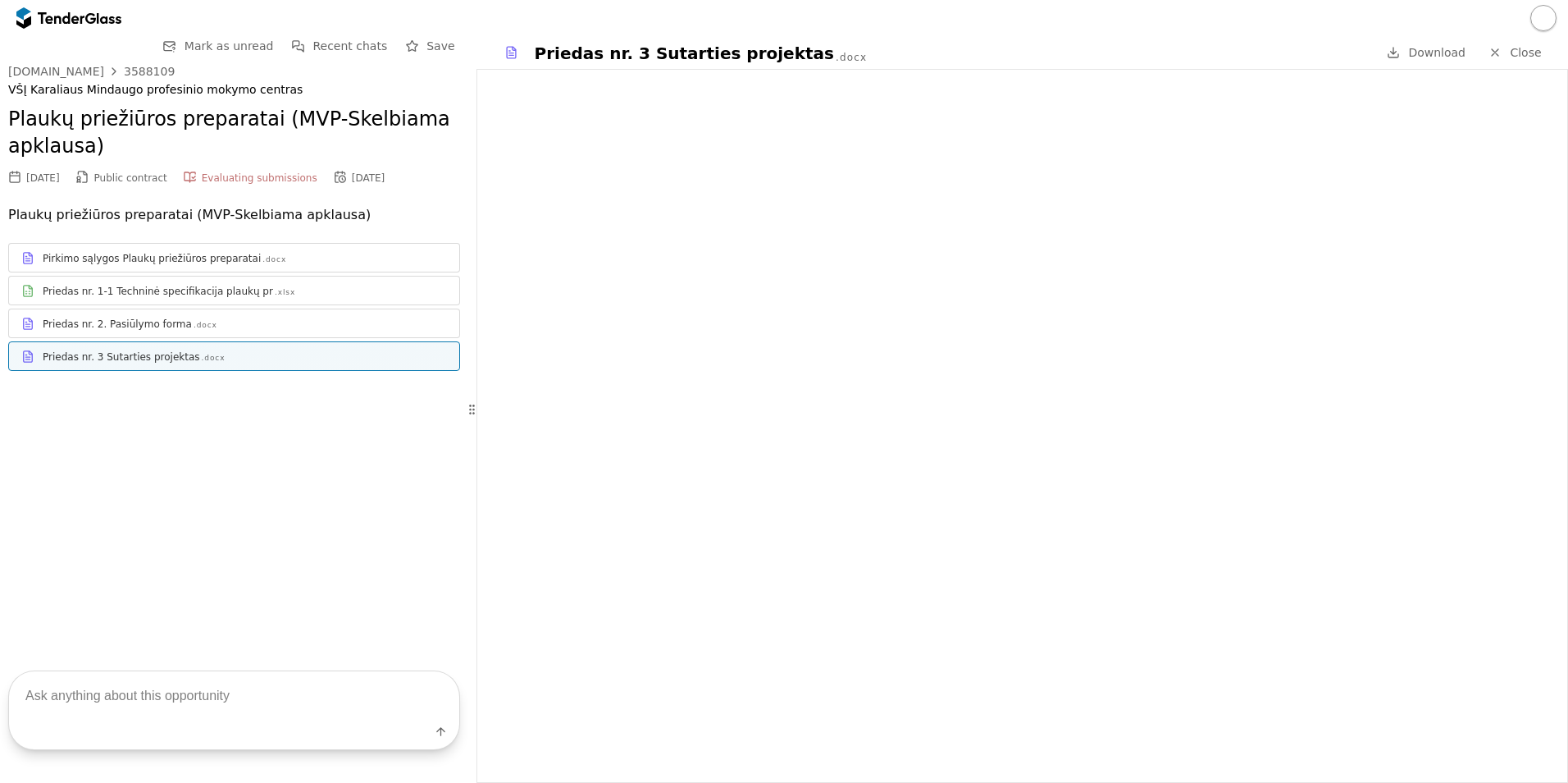
click at [1431, 56] on span "Download" at bounding box center [1437, 53] width 58 height 13
click at [200, 264] on div "Pirkimo sąlygos Plaukų priežiūros preparatai" at bounding box center [151, 259] width 218 height 13
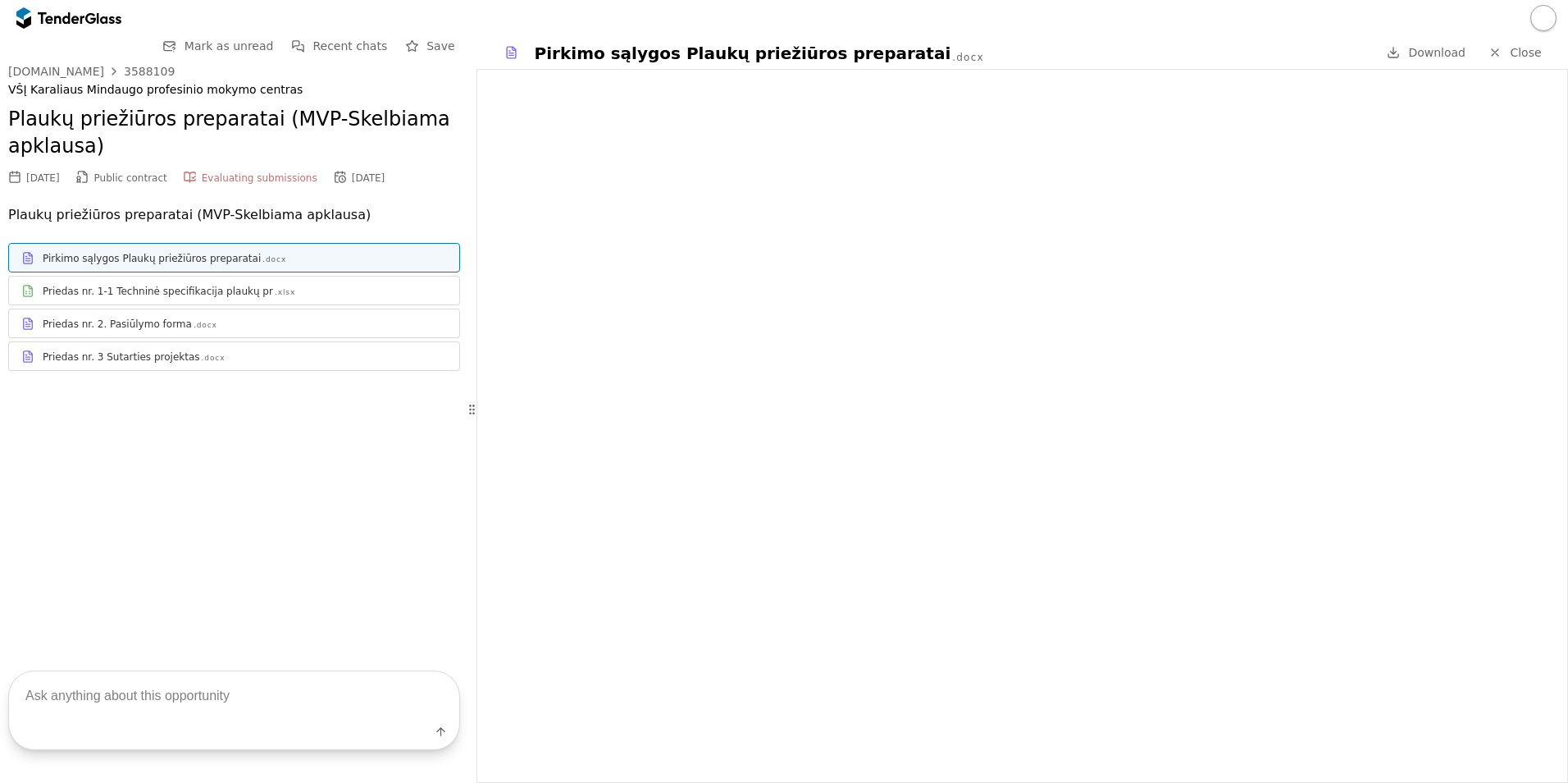
click at [1436, 53] on span "Download" at bounding box center [1437, 53] width 58 height 13
click at [202, 287] on div "Priedas nr. 1-1 Techninė specifikacija plaukų pr" at bounding box center [157, 292] width 230 height 13
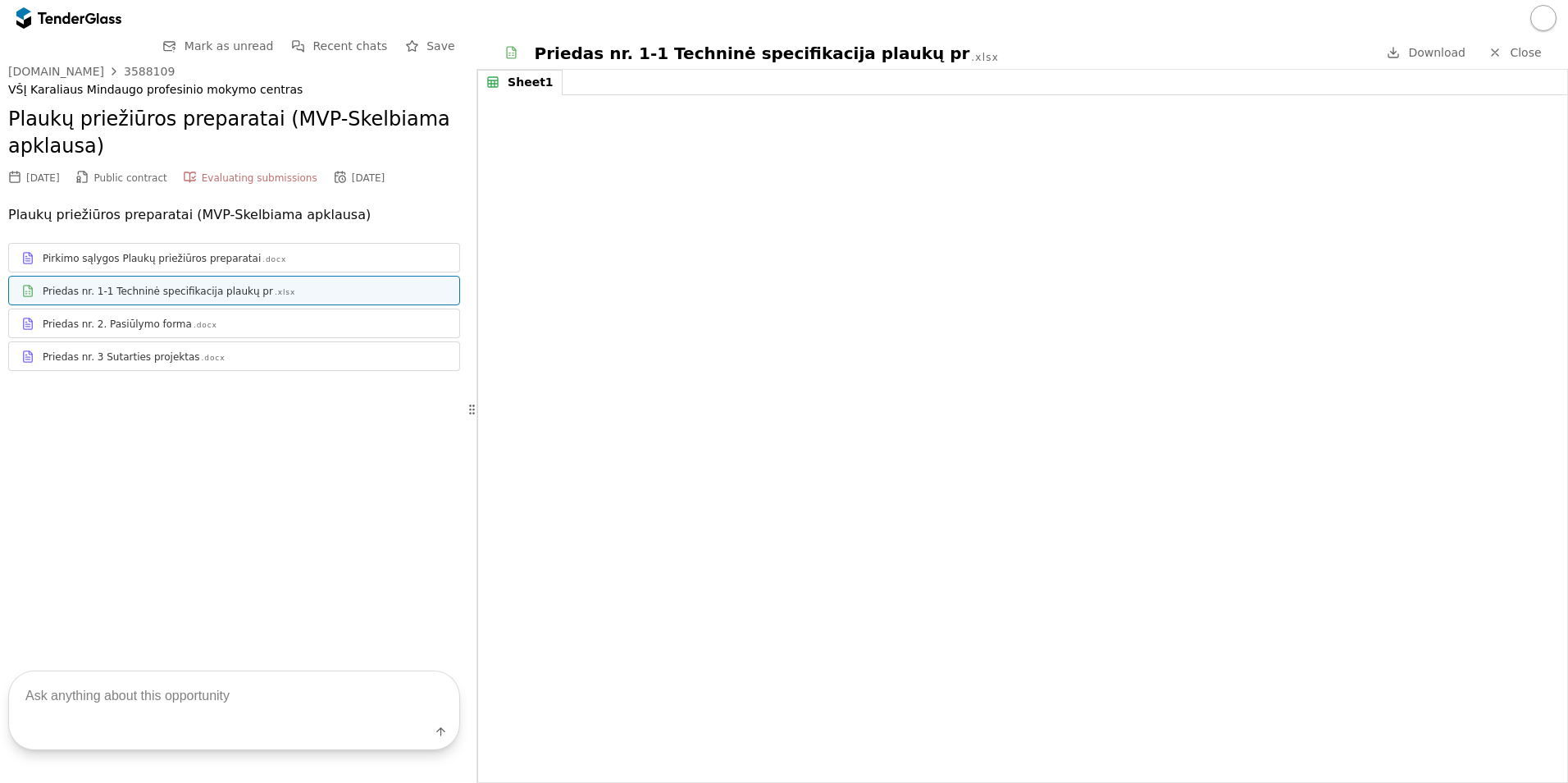
click at [1438, 54] on span "Download" at bounding box center [1437, 53] width 58 height 13
click at [218, 328] on div "Priedas nr. 2. Pasiūlymo forma .docx" at bounding box center [244, 325] width 404 height 13
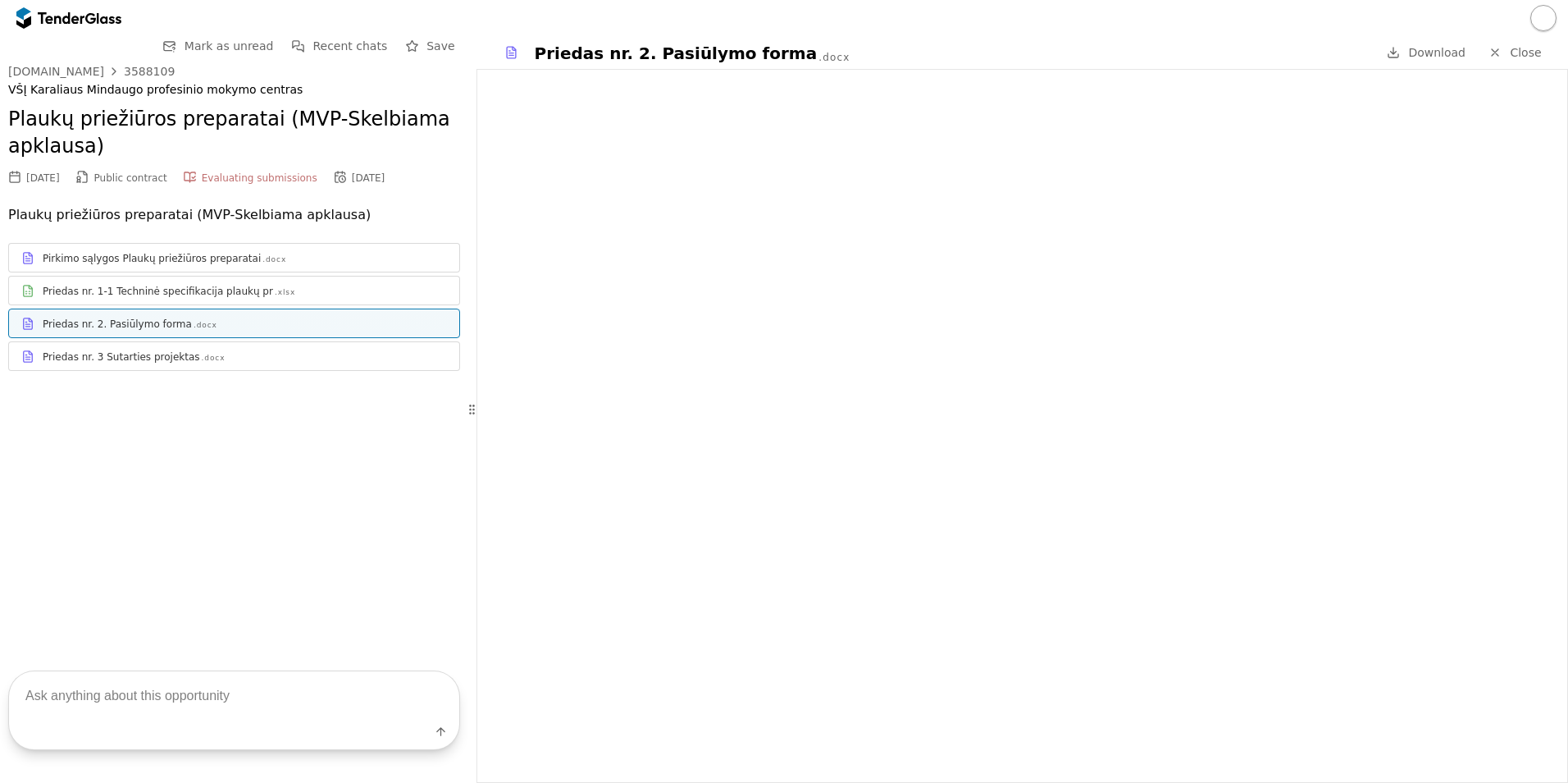
click at [1452, 54] on span "Download" at bounding box center [1437, 53] width 58 height 13
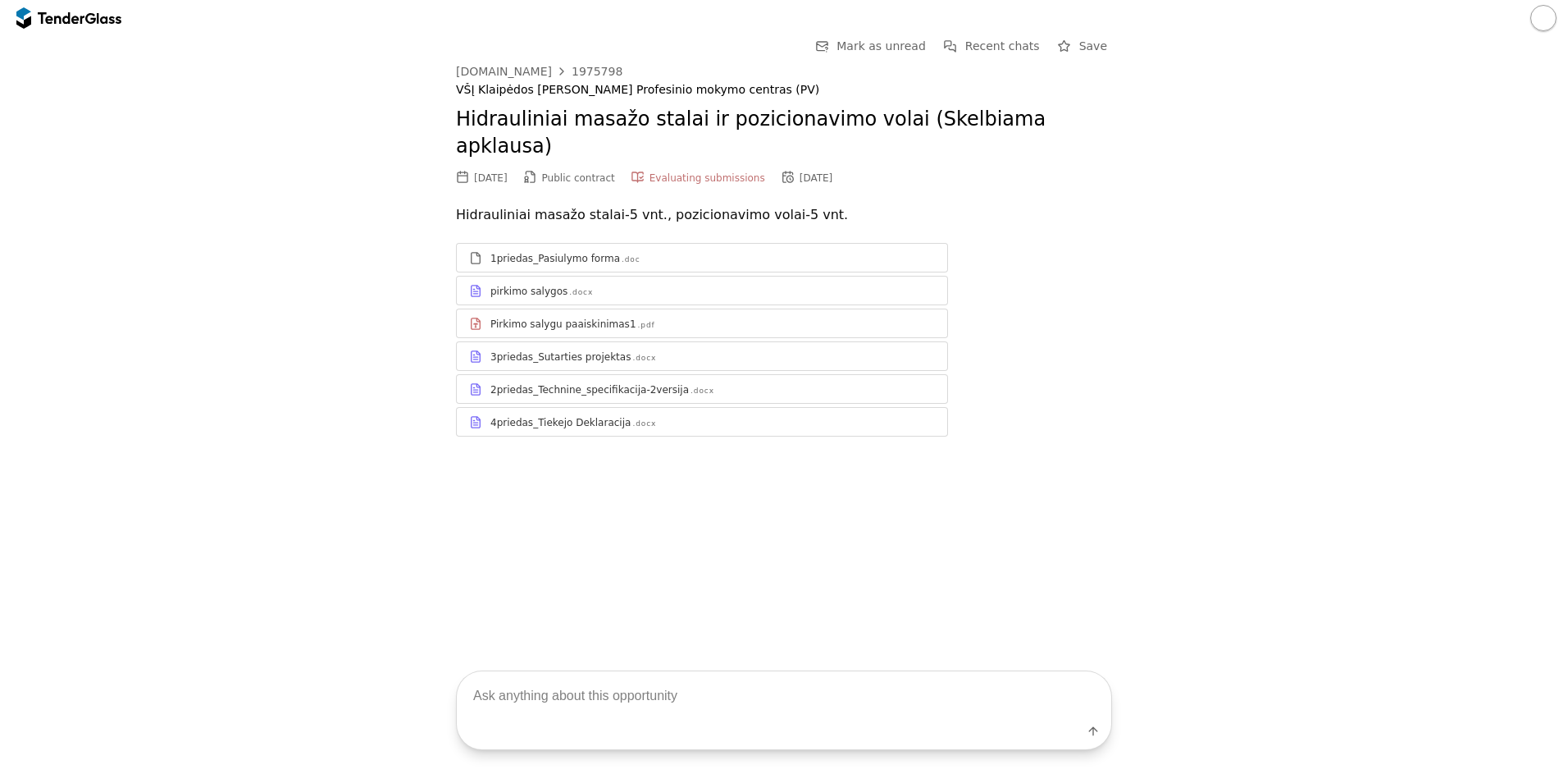
click at [1022, 300] on div "1priedas_Pasiulymo forma .doc pirkimo salygos .docx Pirkimo salygu paaiskinimas…" at bounding box center [784, 339] width 655 height 194
click at [714, 416] on div "4priedas_Tiekejo Deklaracija .docx" at bounding box center [712, 423] width 445 height 13
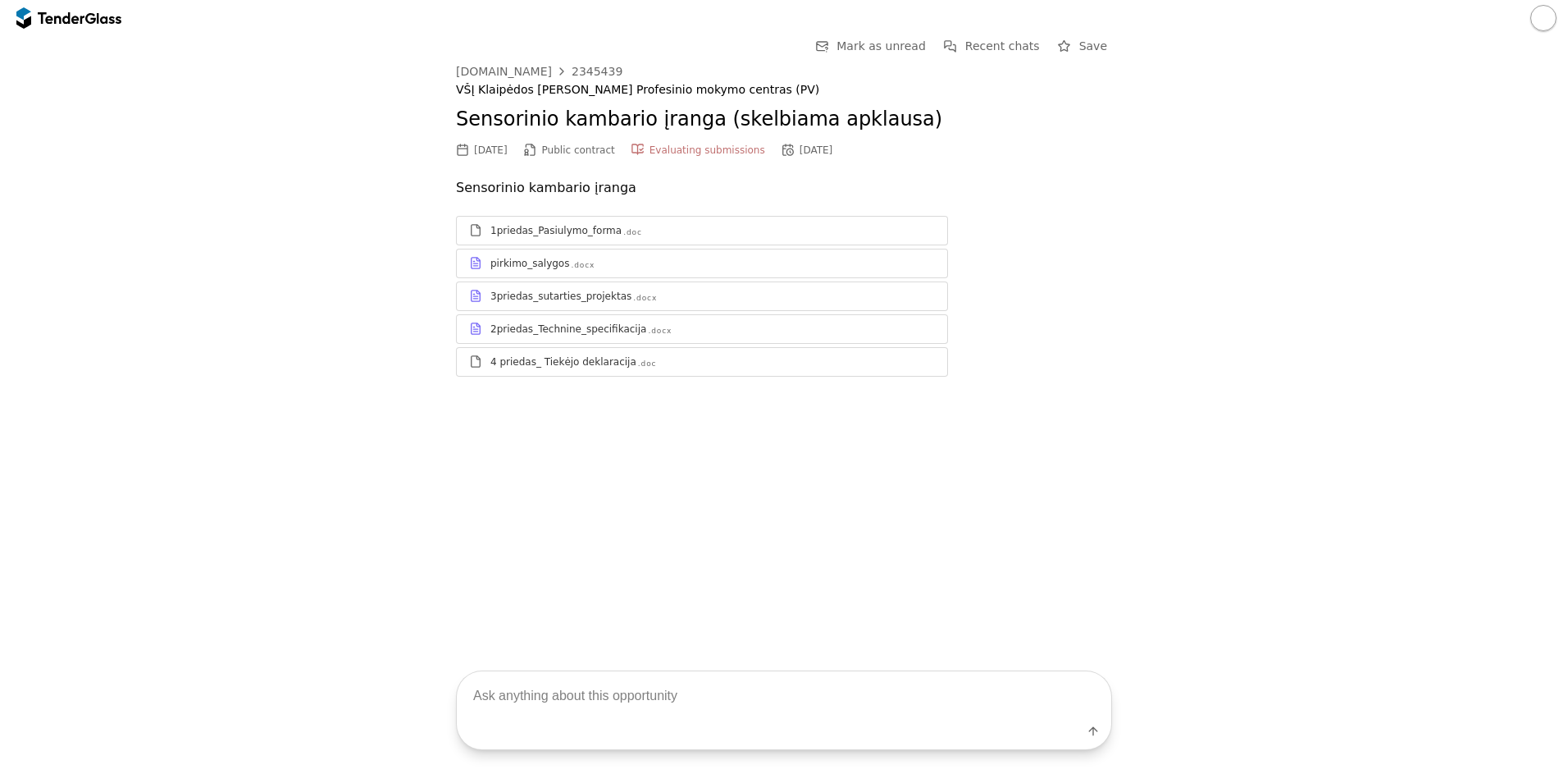
click at [1116, 301] on div "Go Back Mark as unread Recent chats Save viesiejipirkimai.lt 2345439 VŠĮ Klaipė…" at bounding box center [784, 219] width 1552 height 366
click at [554, 332] on div "2priedas_Technine_specifikacija" at bounding box center [568, 329] width 156 height 13
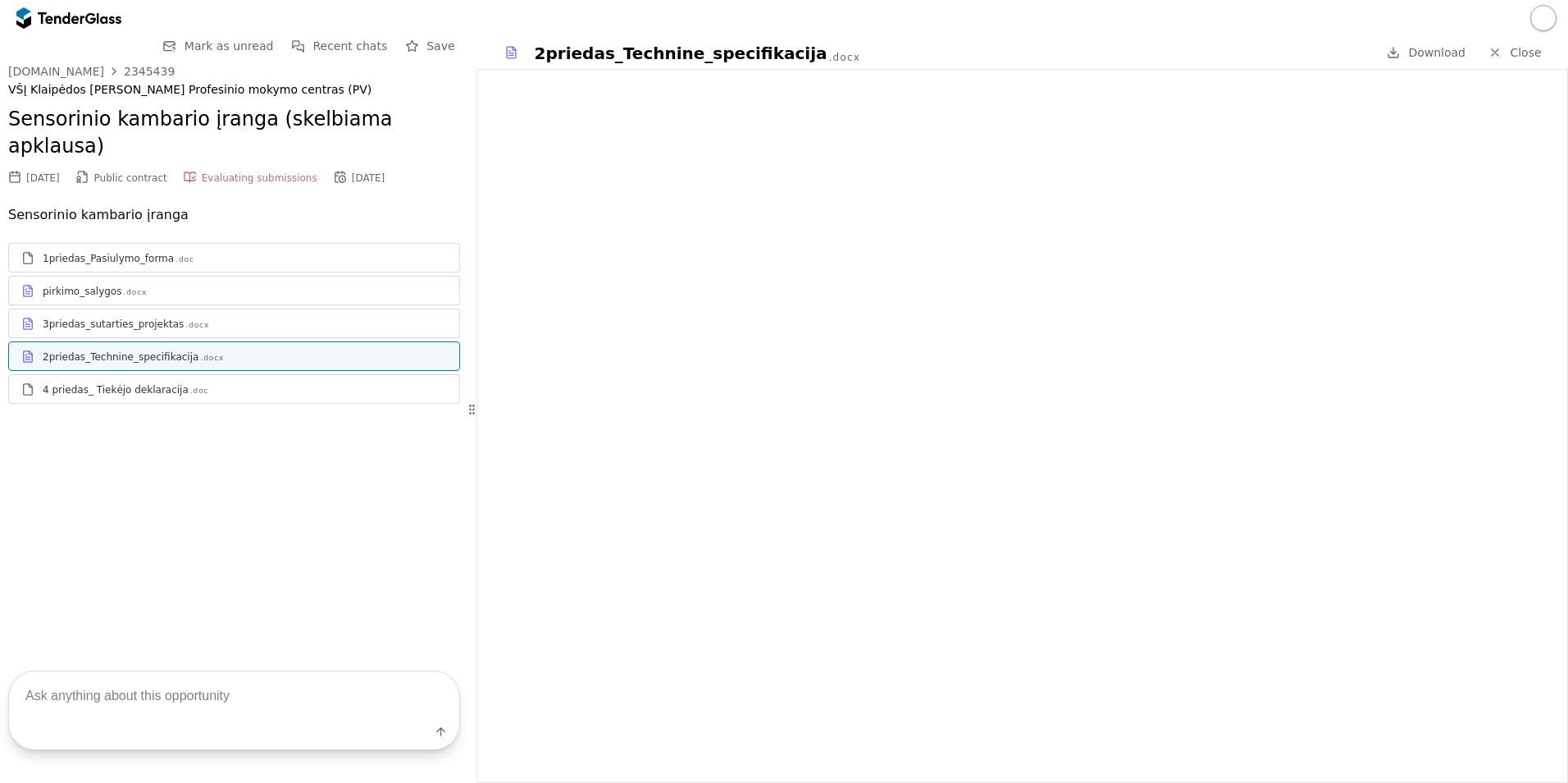
click at [189, 313] on div "3priedas_sutarties_projektas .docx" at bounding box center [234, 323] width 450 height 20
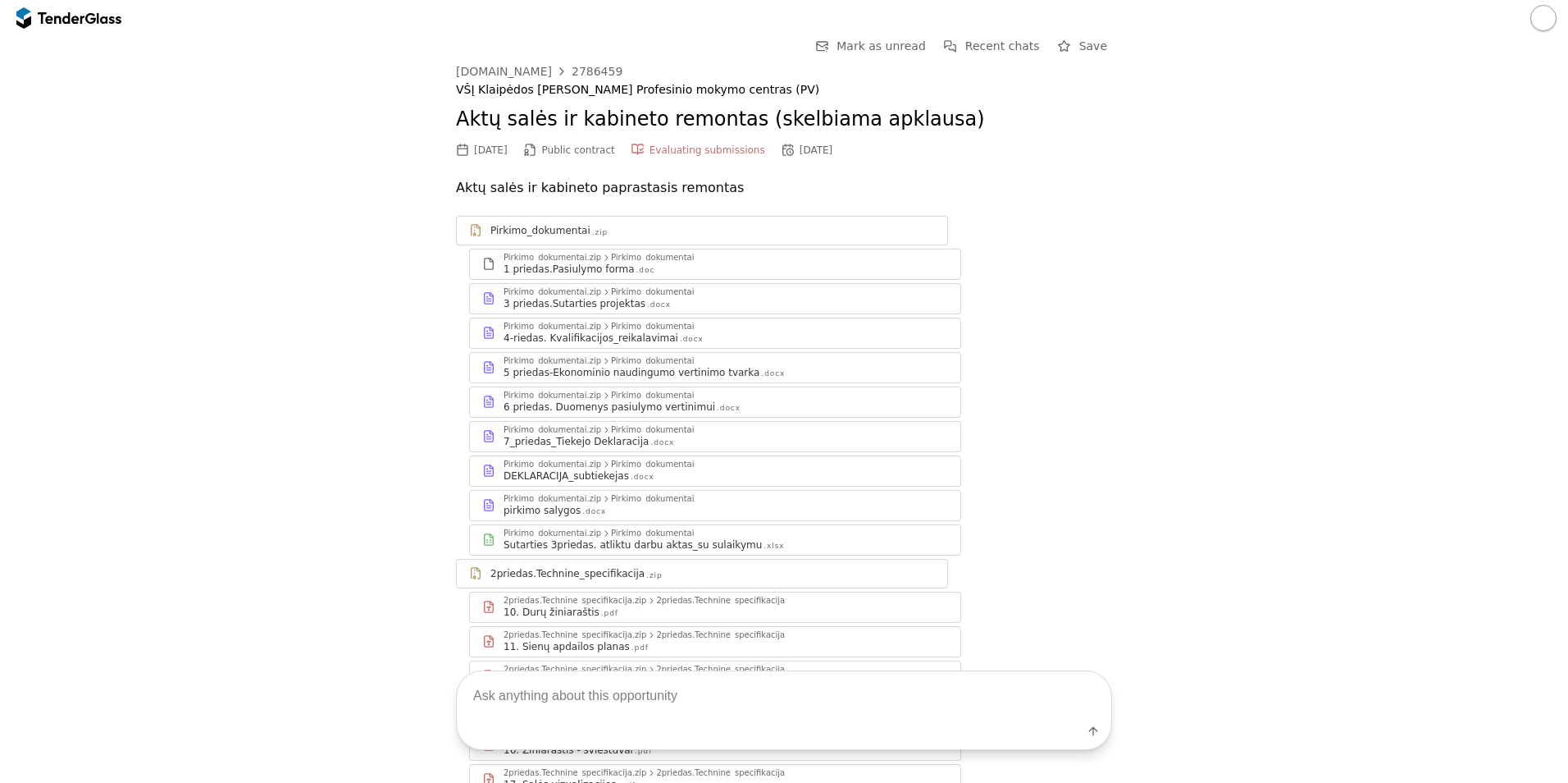
scroll to position [82, 0]
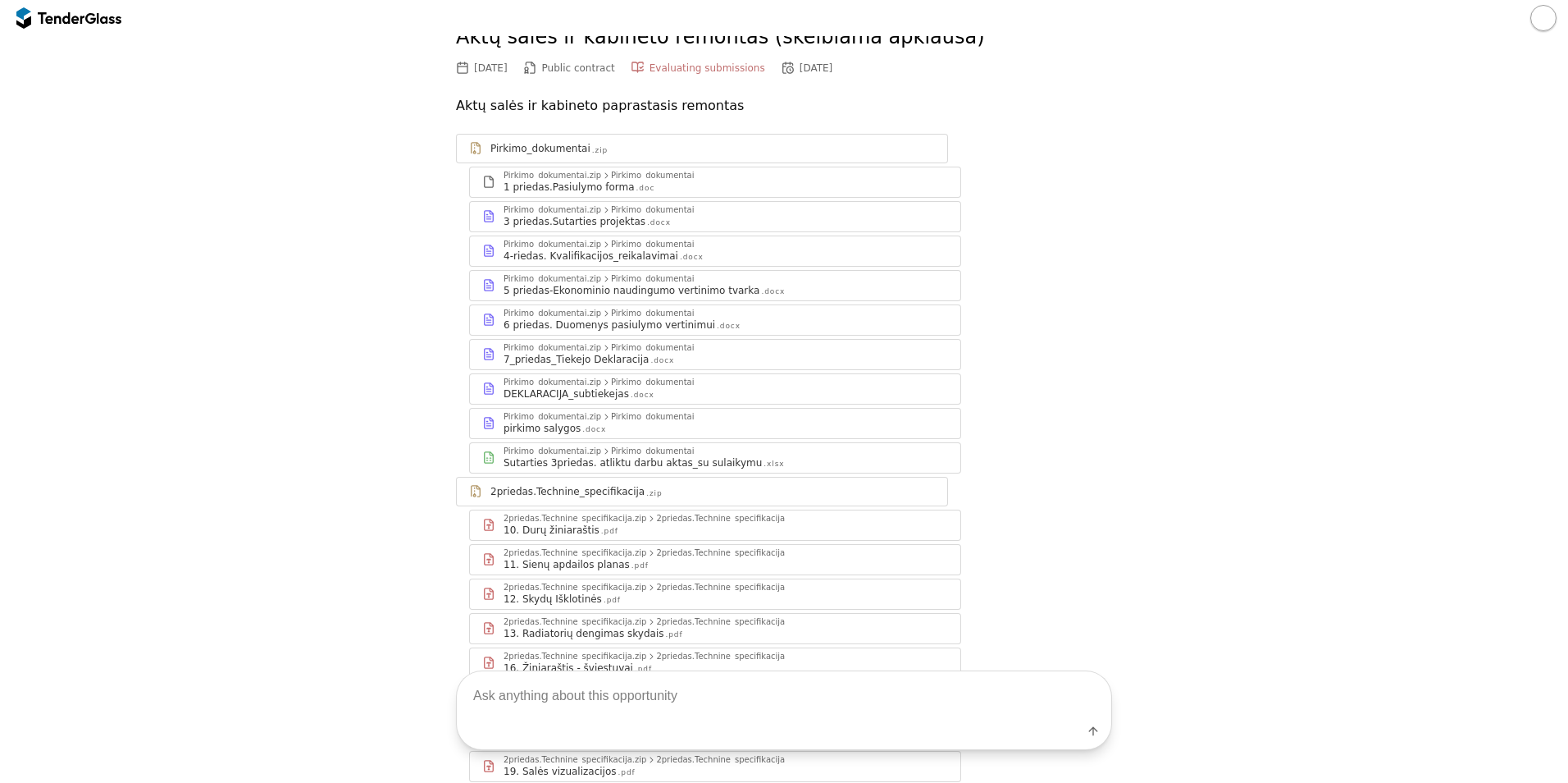
click at [536, 135] on link "Pirkimo_dokumentai .zip" at bounding box center [702, 148] width 492 height 30
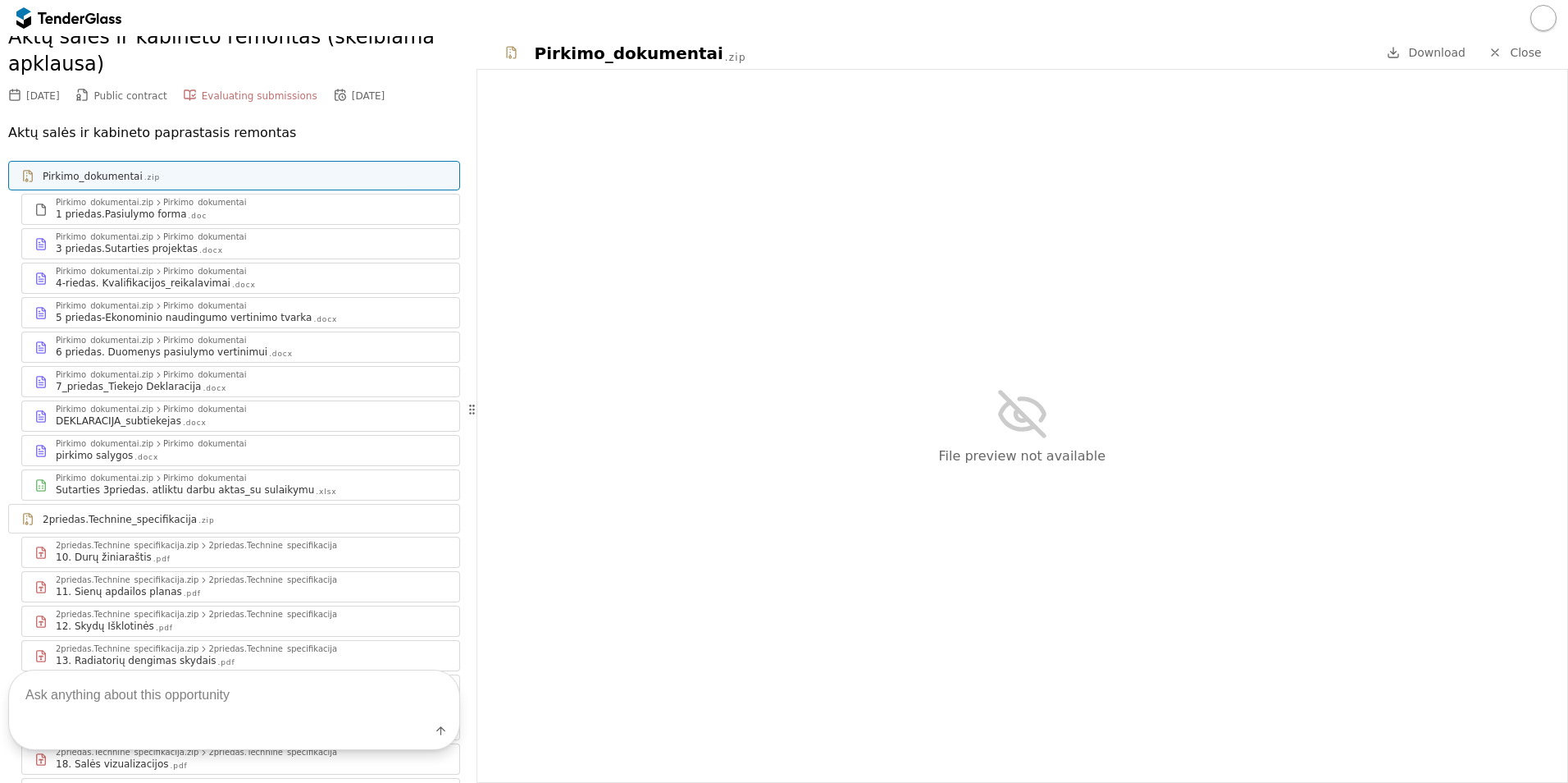
click at [1431, 56] on span "Download" at bounding box center [1437, 53] width 58 height 13
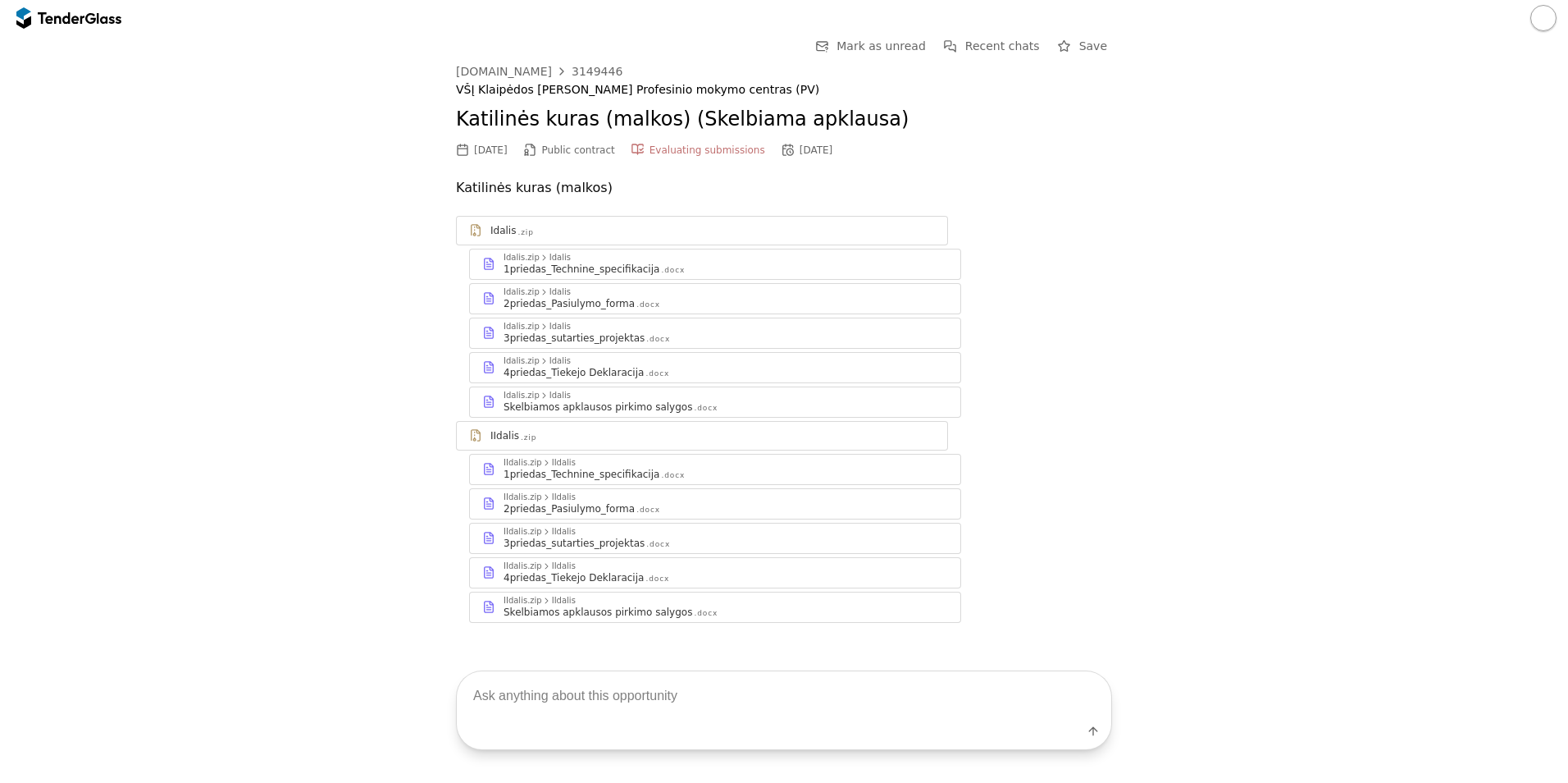
click at [525, 224] on div "Idalis .zip" at bounding box center [712, 231] width 445 height 13
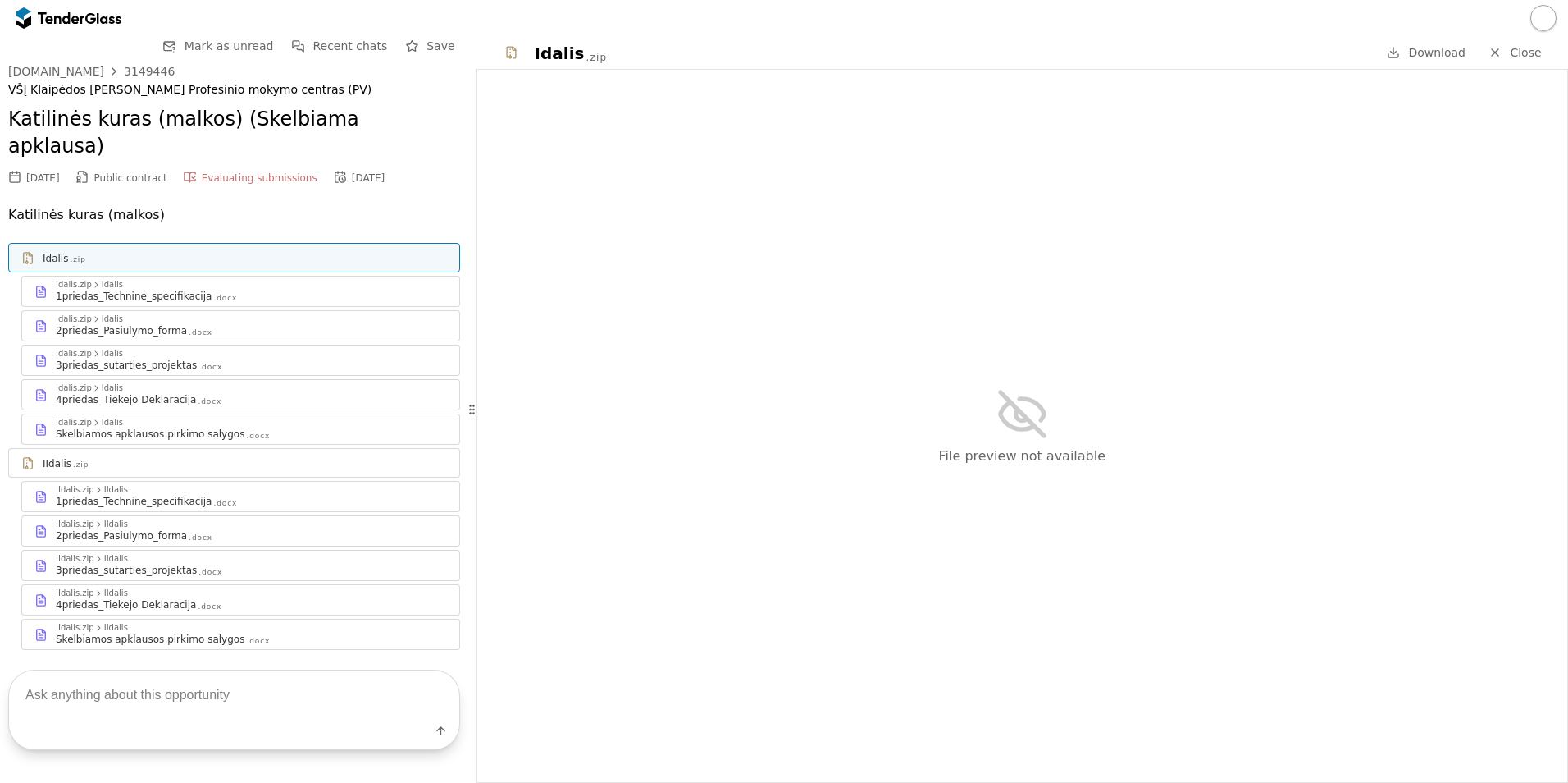
click at [1449, 53] on span "Download" at bounding box center [1437, 53] width 58 height 13
click at [96, 453] on div "IIdalis .zip" at bounding box center [234, 462] width 450 height 20
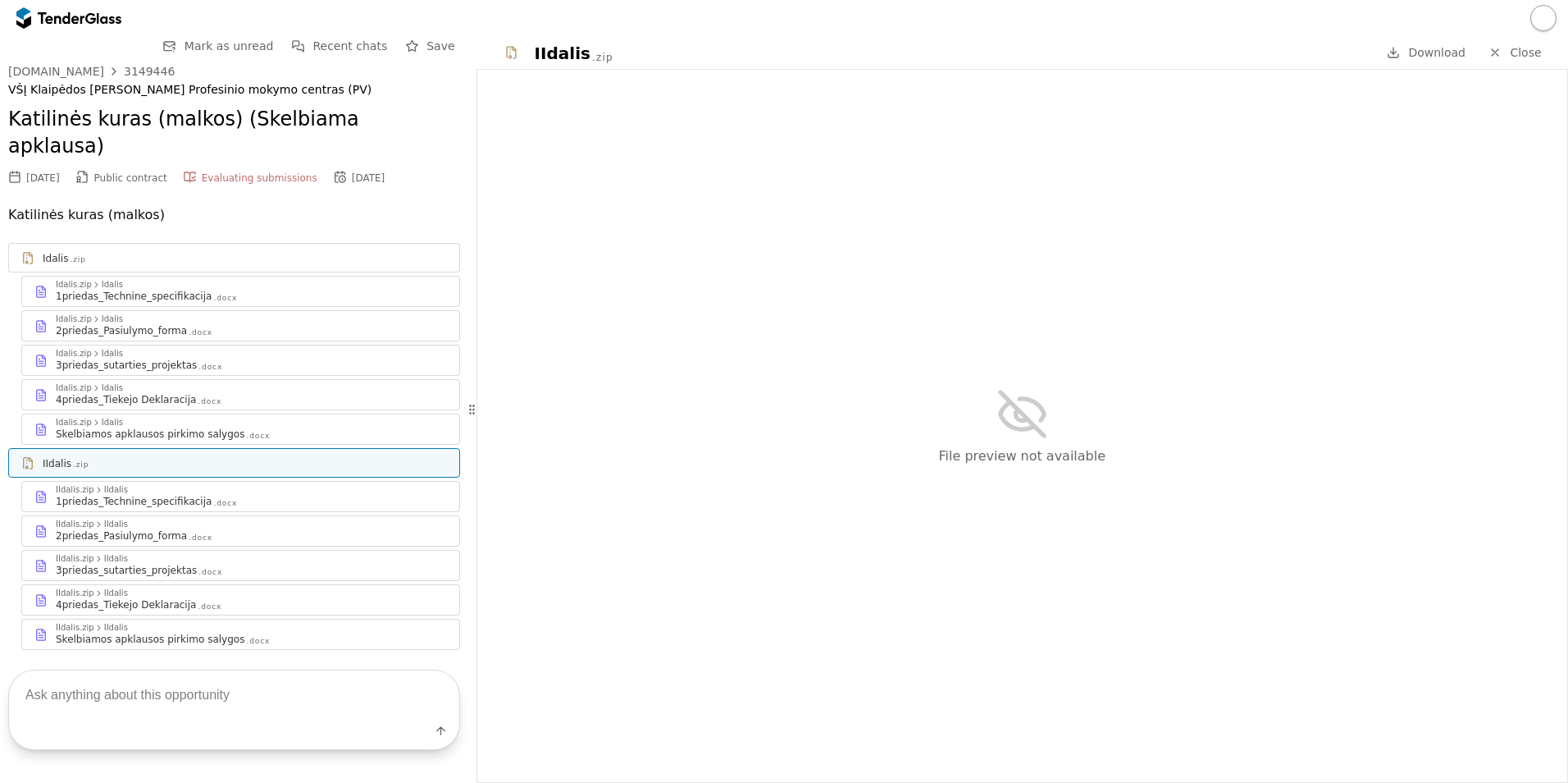
click at [1441, 48] on span "Download" at bounding box center [1437, 53] width 58 height 13
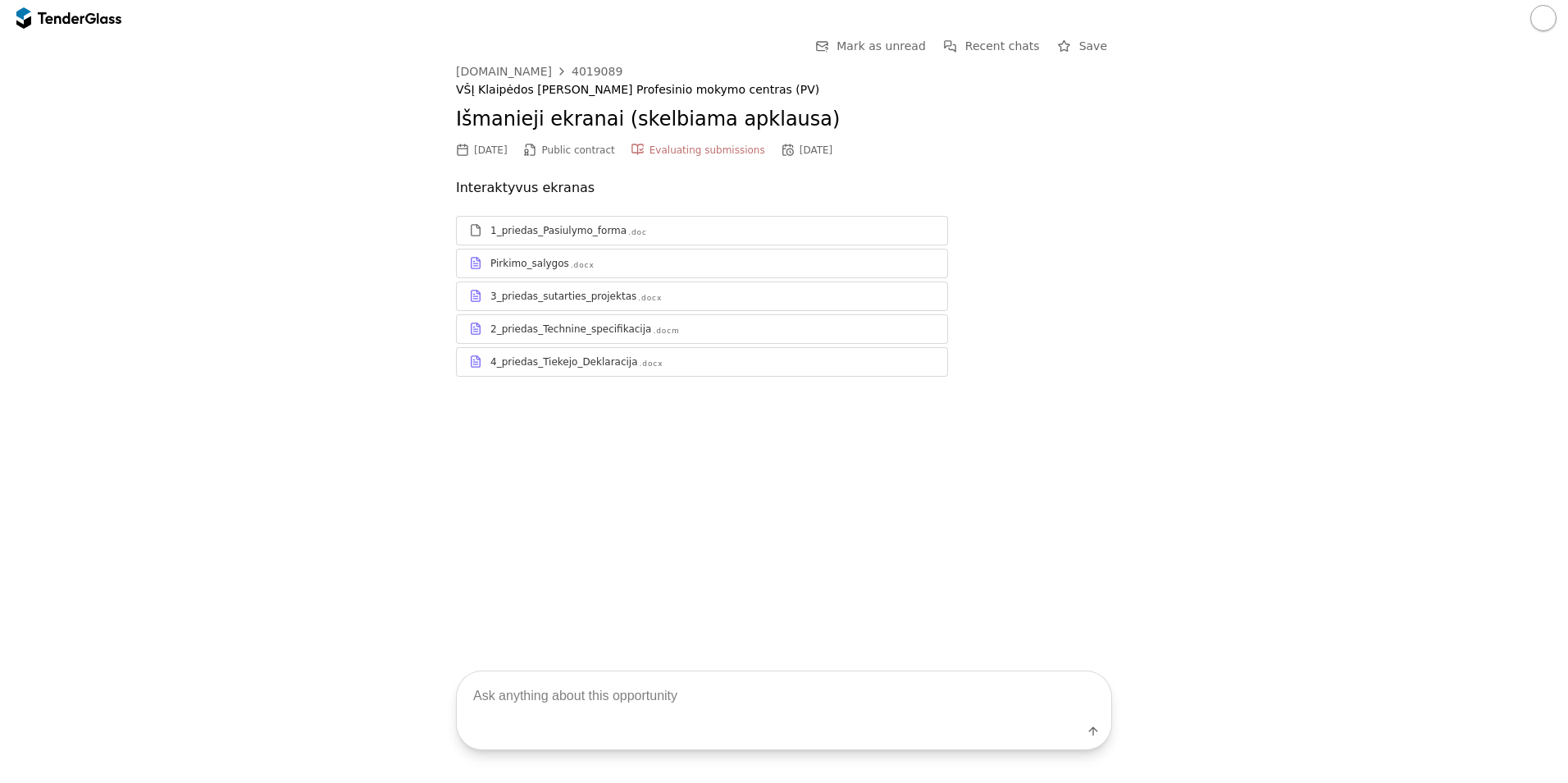
click at [539, 224] on div "1_priedas_Pasiulymo_forma" at bounding box center [557, 231] width 136 height 13
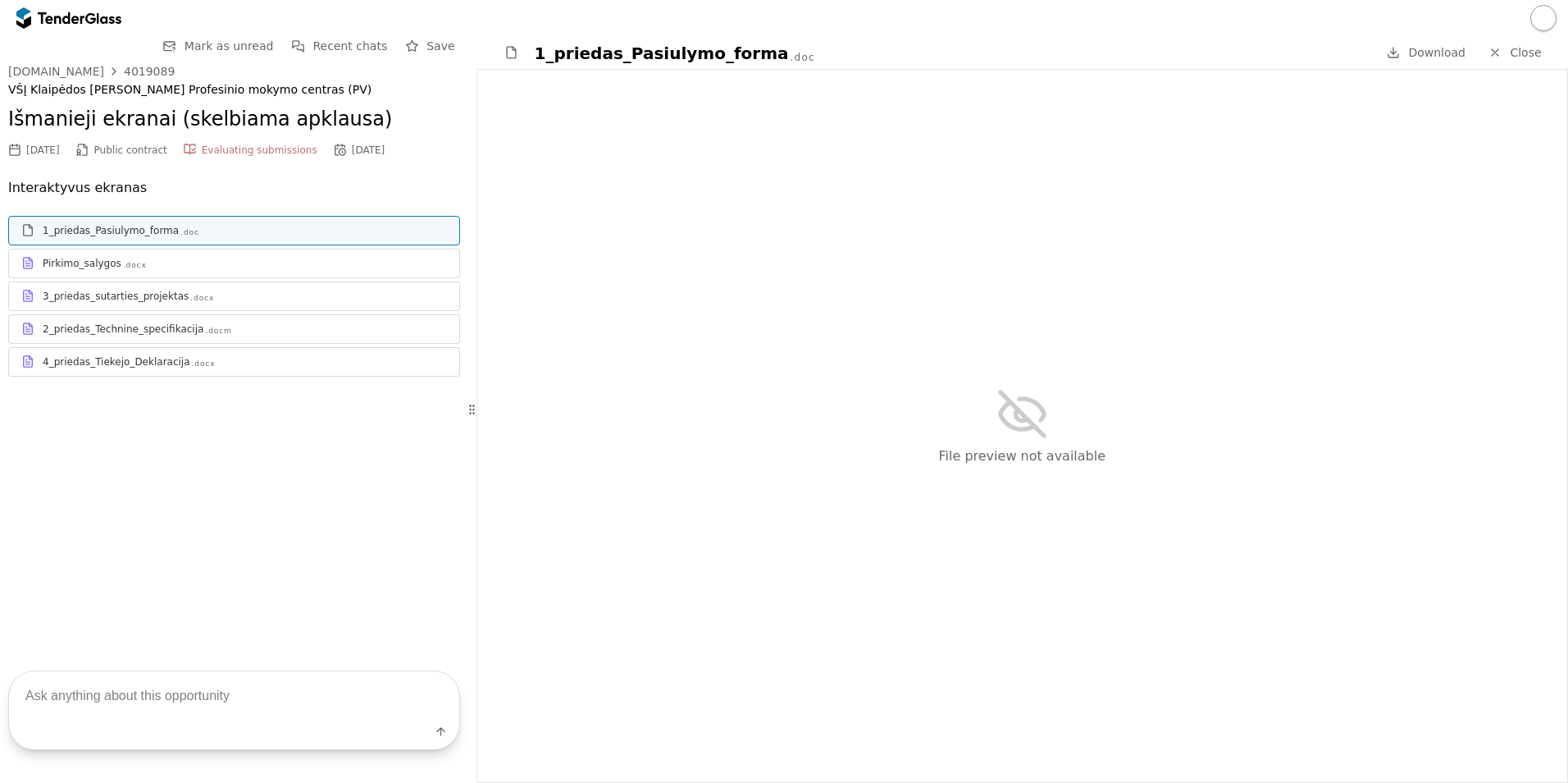
click at [178, 264] on div "Pirkimo_salygos .docx" at bounding box center [244, 264] width 404 height 13
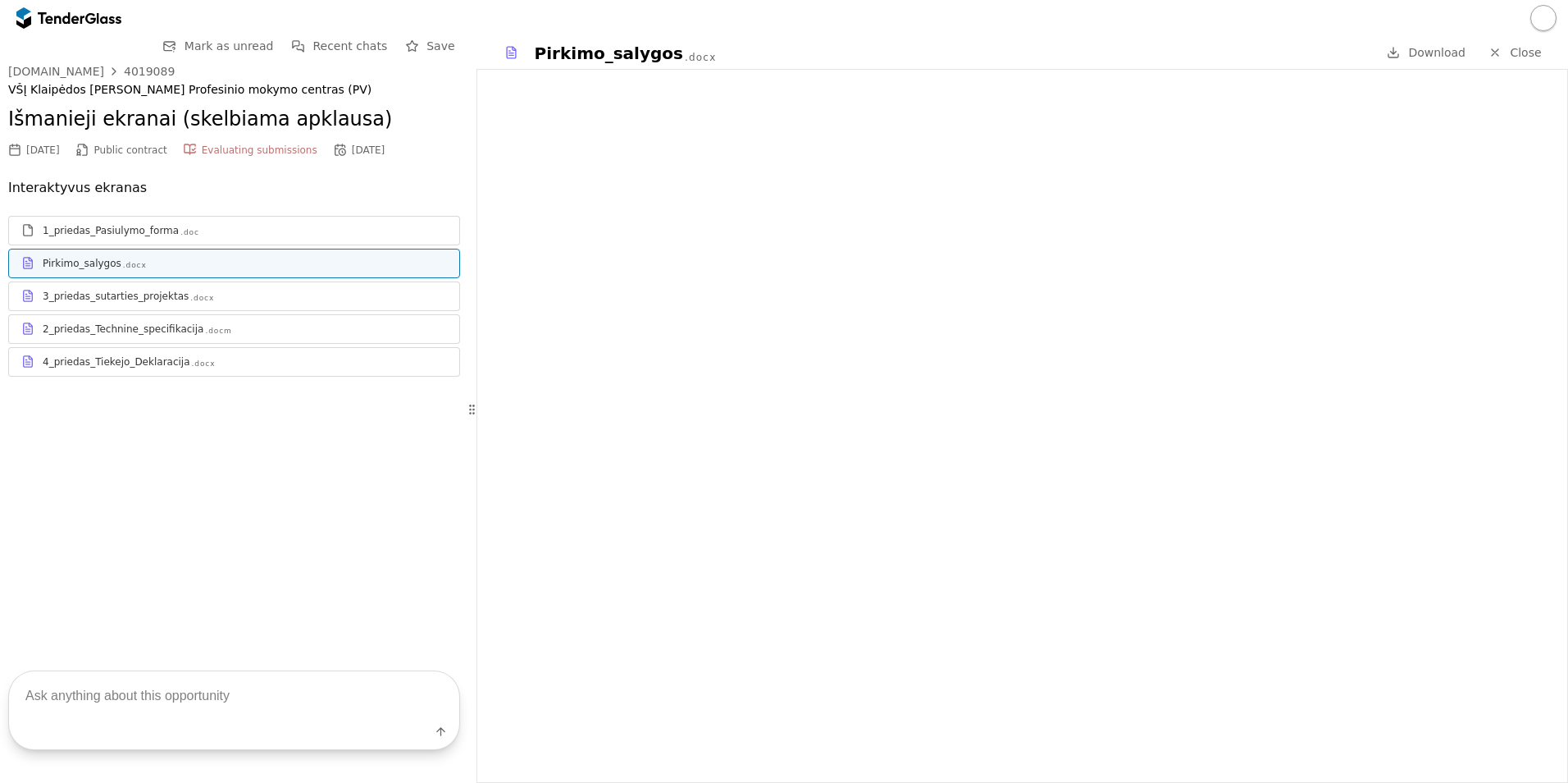
click at [191, 297] on div ".docx" at bounding box center [202, 298] width 24 height 11
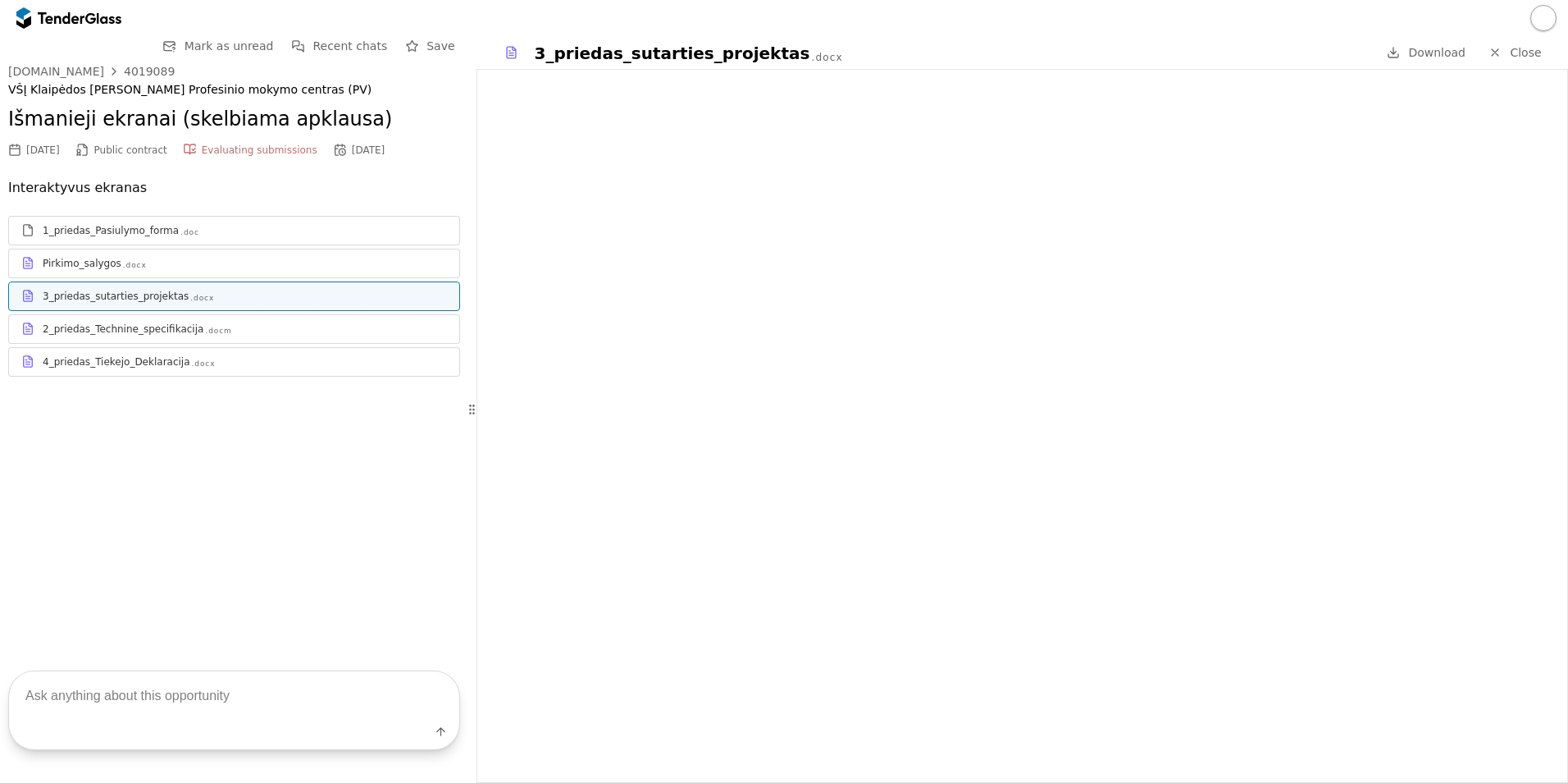
click at [187, 316] on link "2_priedas_Technine_specifikacija .docm" at bounding box center [234, 328] width 451 height 30
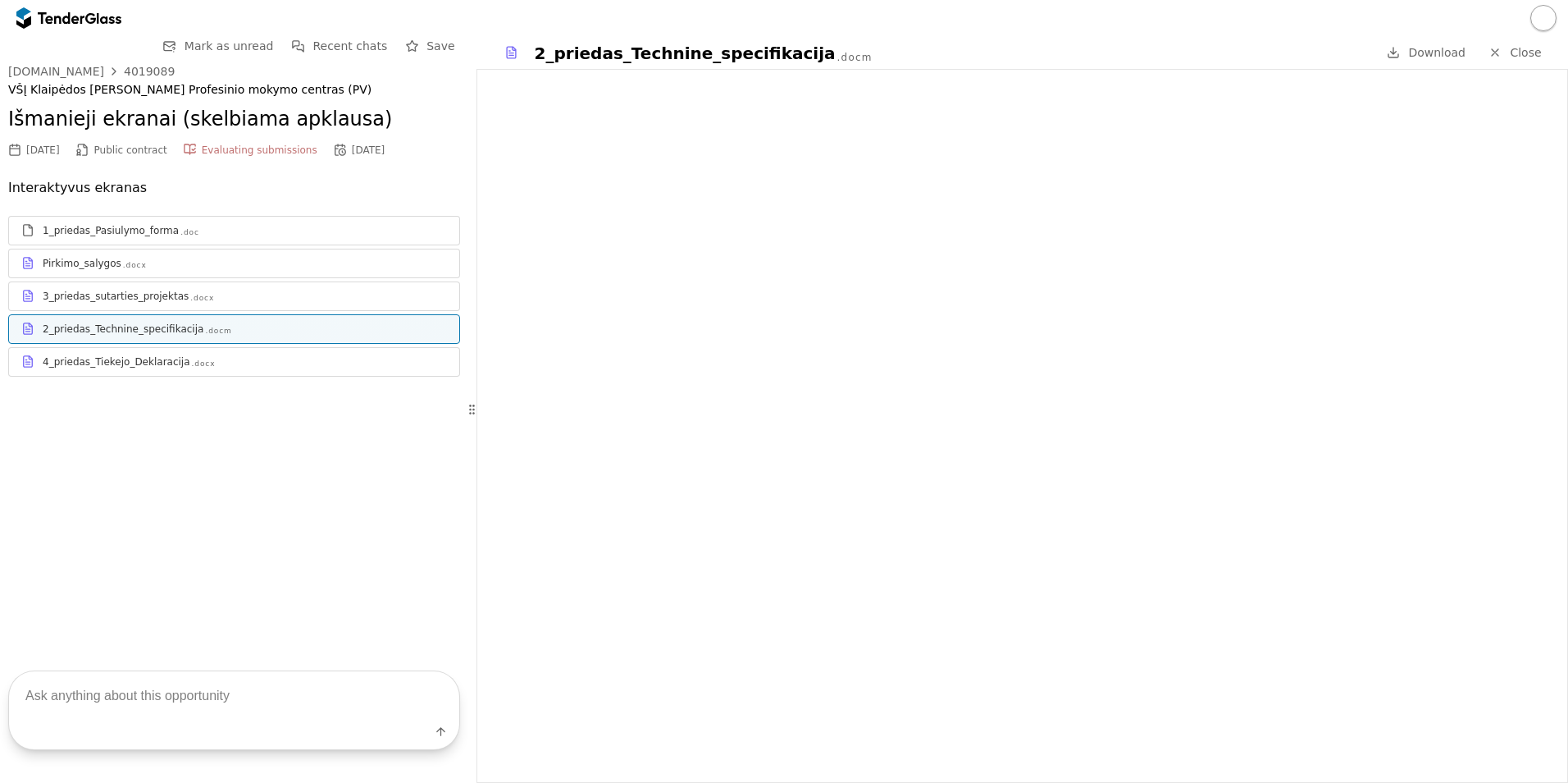
click at [241, 372] on div "4_priedas_Tiekejo_Deklaracija .docx" at bounding box center [234, 361] width 450 height 20
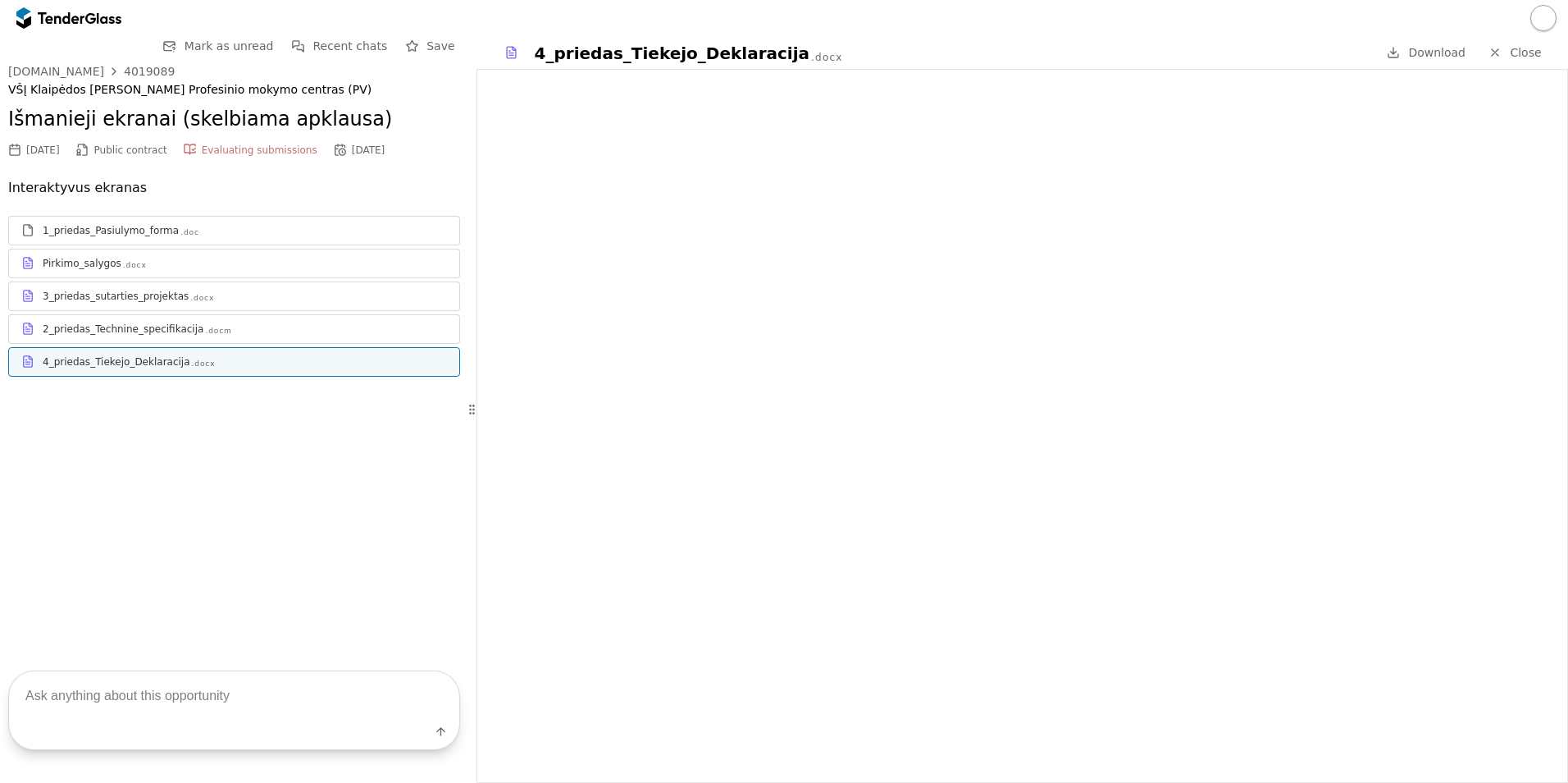
click at [1450, 54] on span "Download" at bounding box center [1437, 53] width 58 height 13
click at [205, 330] on div ".docm" at bounding box center [218, 330] width 26 height 11
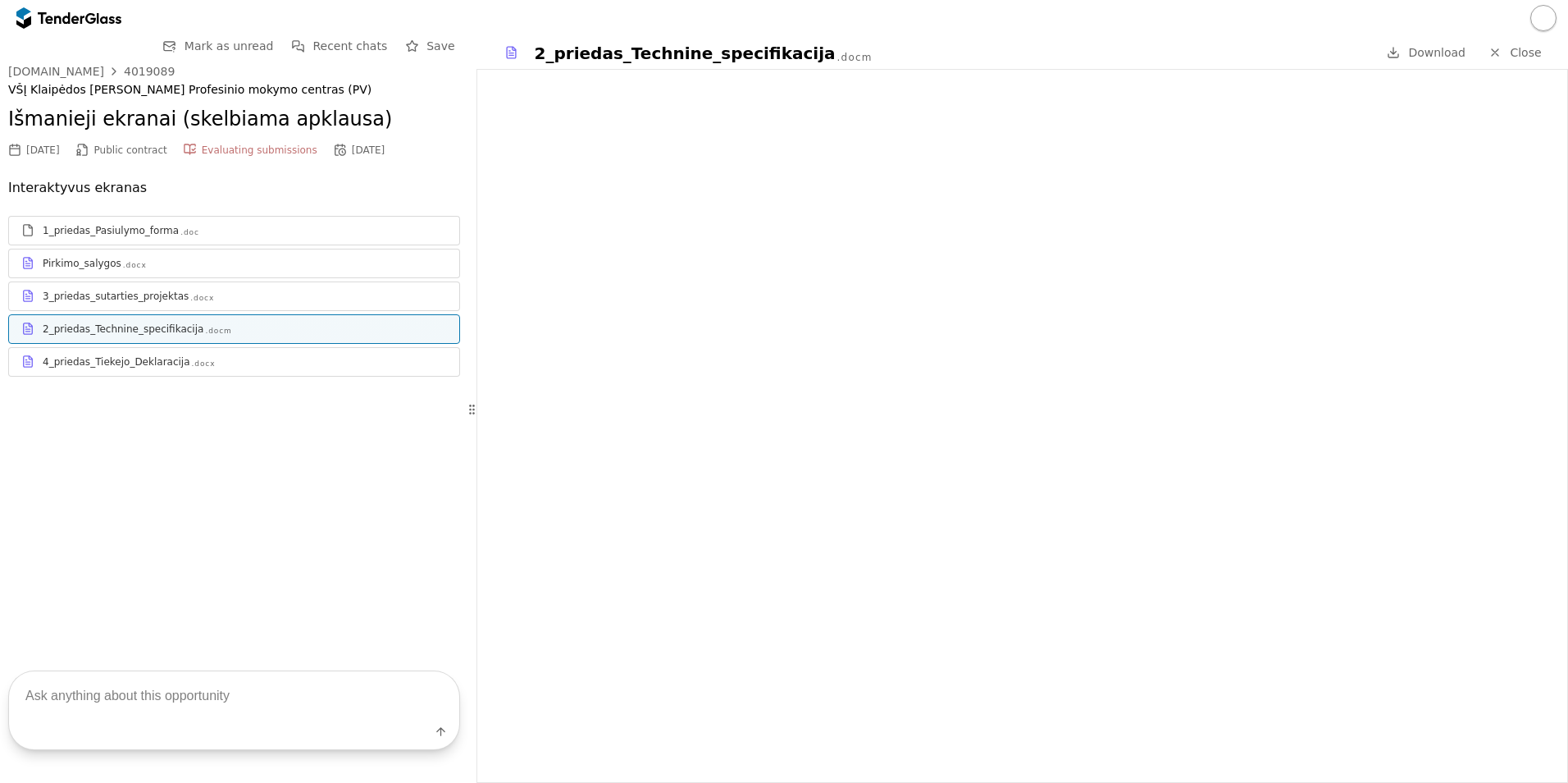
click at [1452, 57] on span "Download" at bounding box center [1437, 53] width 58 height 13
click at [191, 296] on div ".docx" at bounding box center [202, 298] width 24 height 11
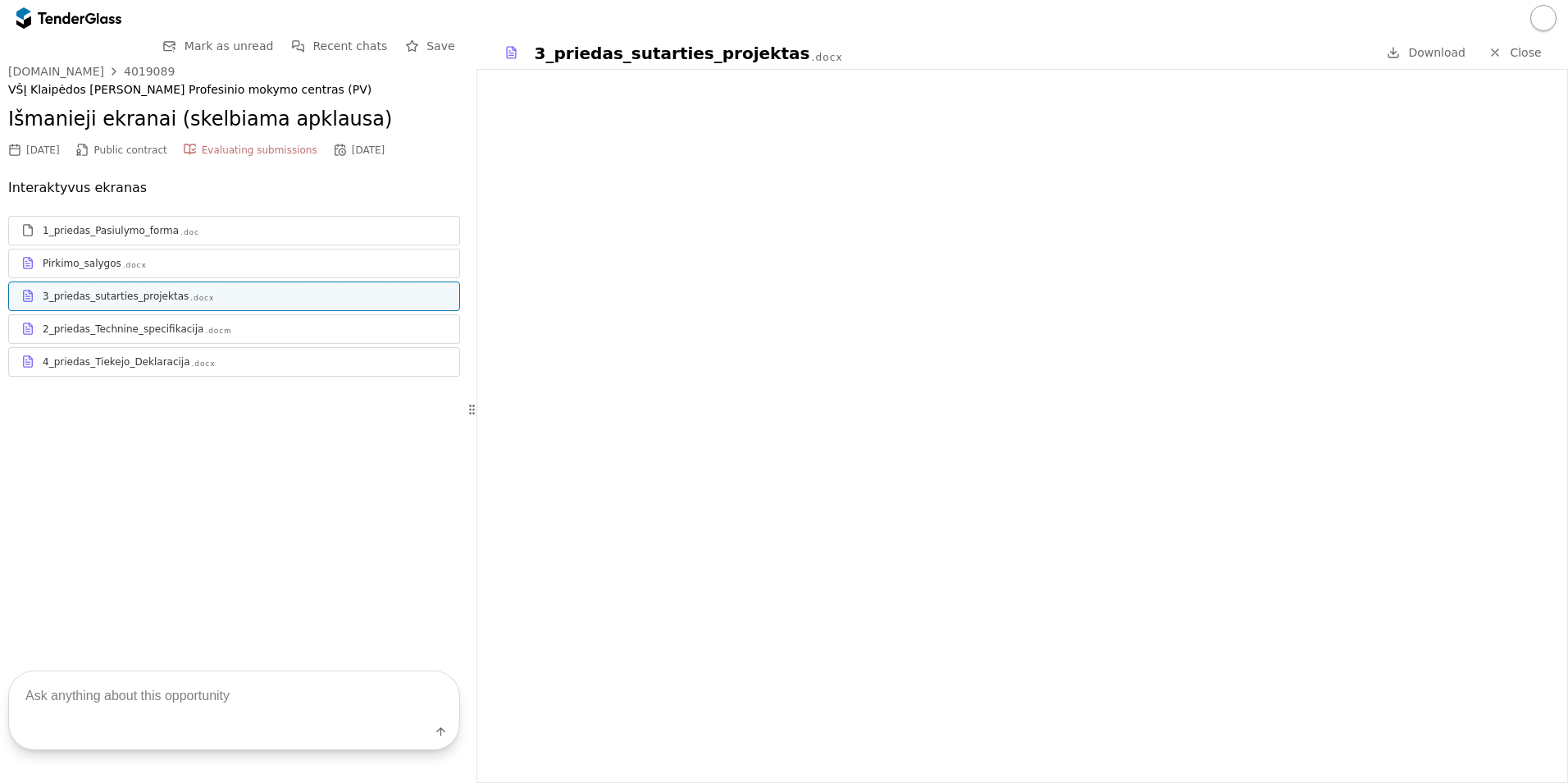
click at [1437, 50] on span "Download" at bounding box center [1437, 53] width 58 height 13
click at [182, 260] on div "Pirkimo_salygos .docx" at bounding box center [244, 264] width 404 height 13
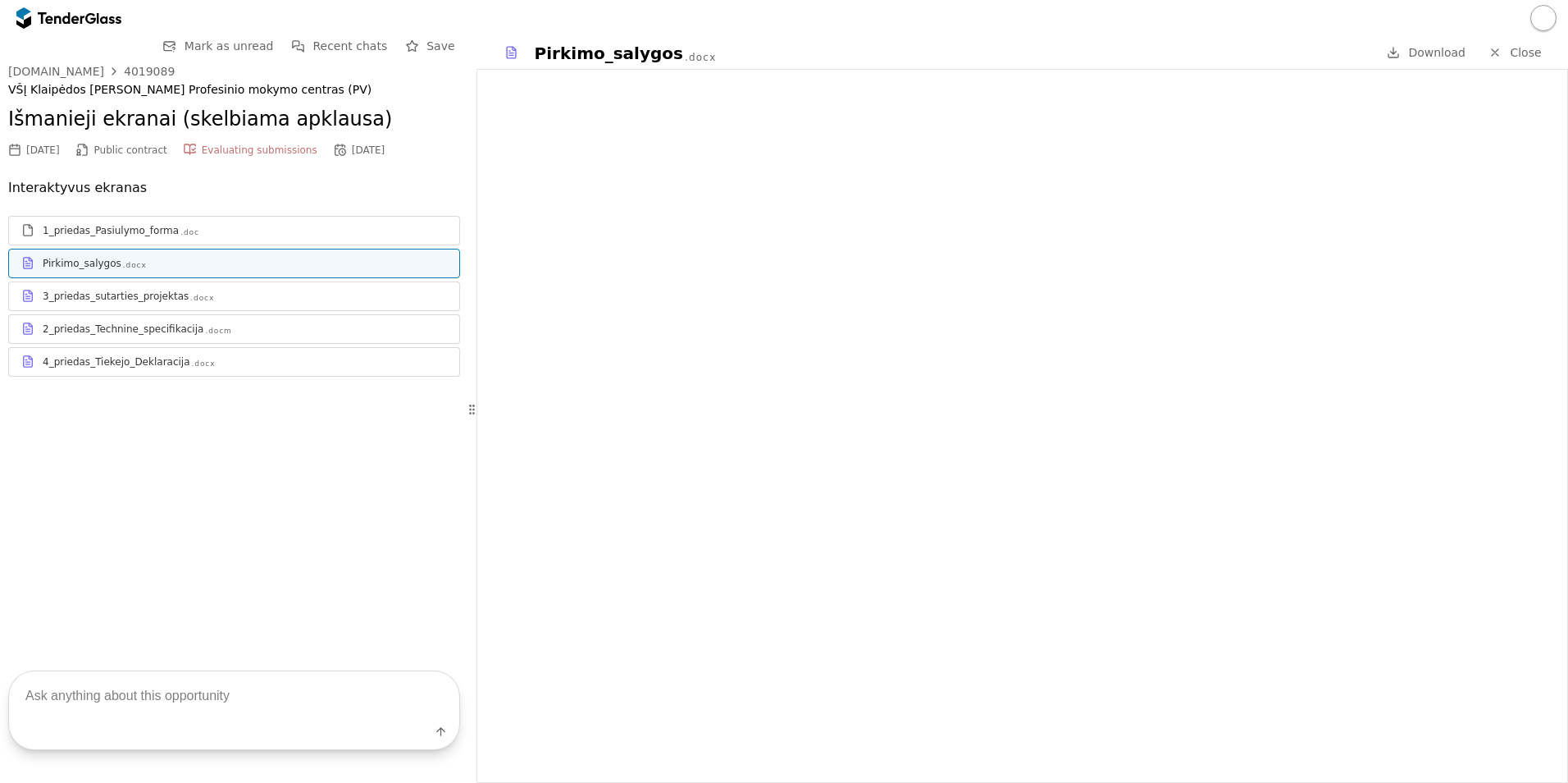
click at [1456, 52] on span "Download" at bounding box center [1437, 53] width 58 height 13
click at [152, 219] on link "1_priedas_Pasiulymo_forma .doc" at bounding box center [234, 230] width 451 height 30
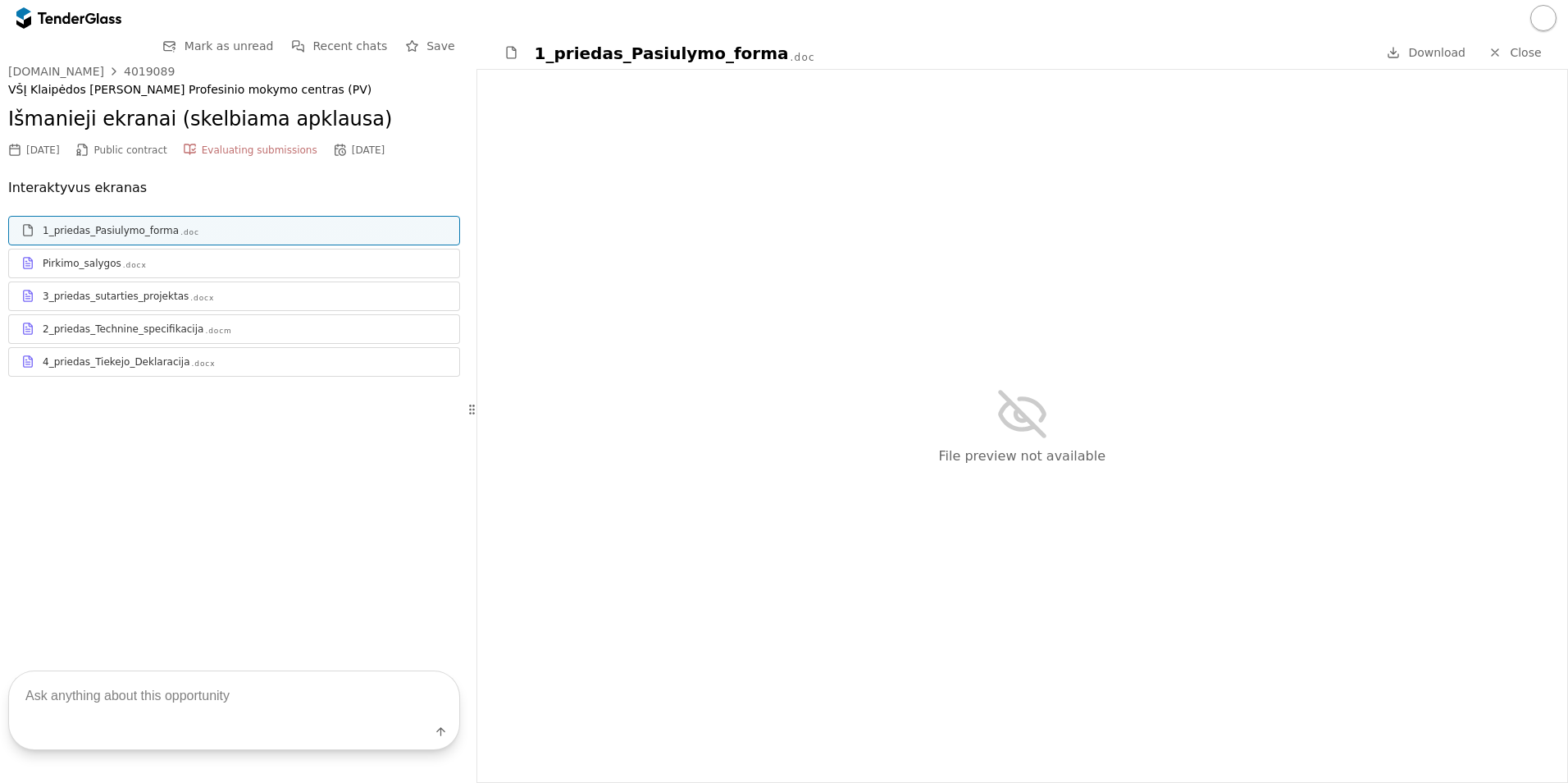
click at [1425, 53] on span "Download" at bounding box center [1437, 53] width 58 height 13
